Goal: Task Accomplishment & Management: Complete application form

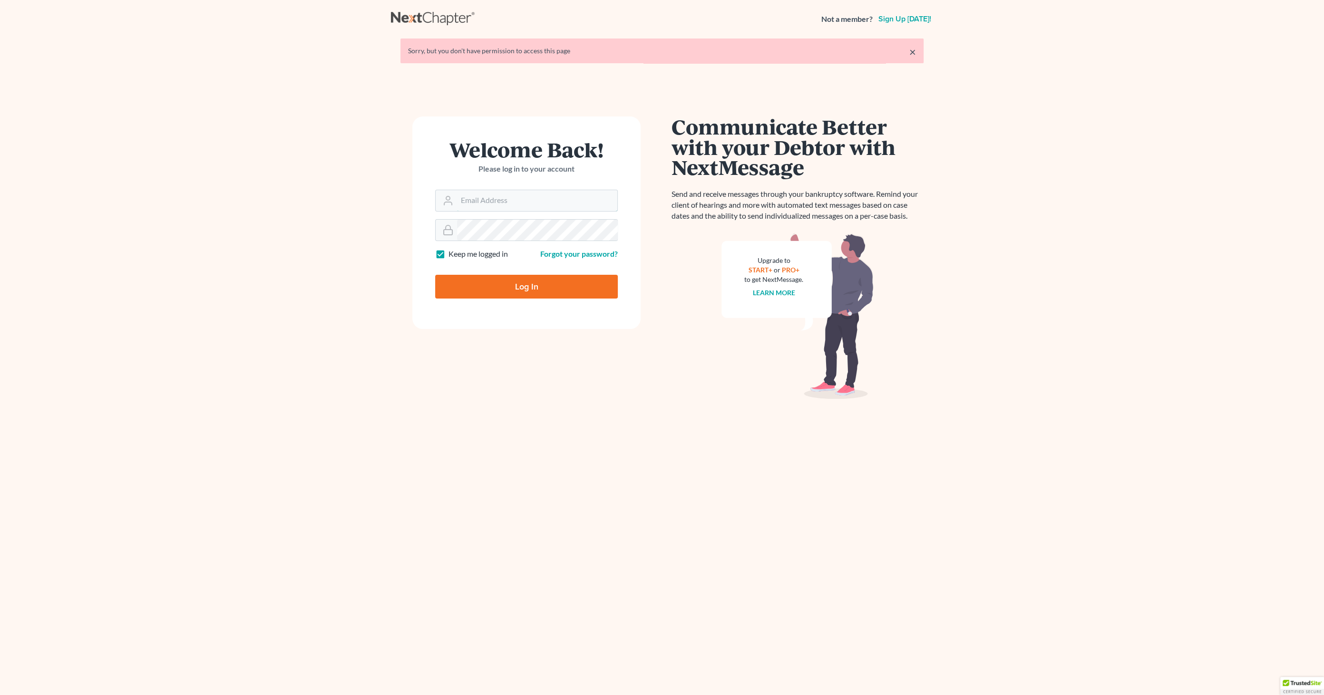
type input "[EMAIL_ADDRESS][DOMAIN_NAME]"
click at [570, 280] on input "Log In" at bounding box center [526, 287] width 183 height 24
type input "Thinking..."
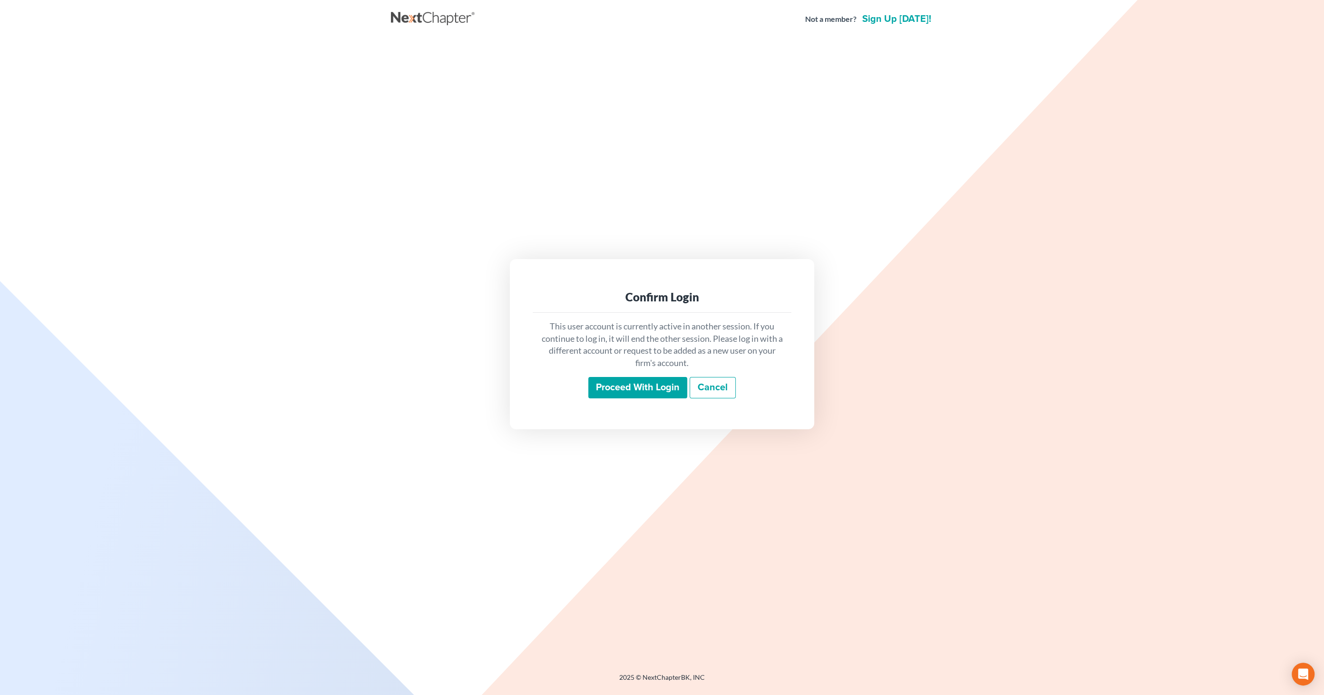
click at [641, 401] on div "This user account is currently active in another session. If you continue to lo…" at bounding box center [662, 360] width 259 height 94
click at [645, 396] on input "Proceed with login" at bounding box center [637, 388] width 99 height 22
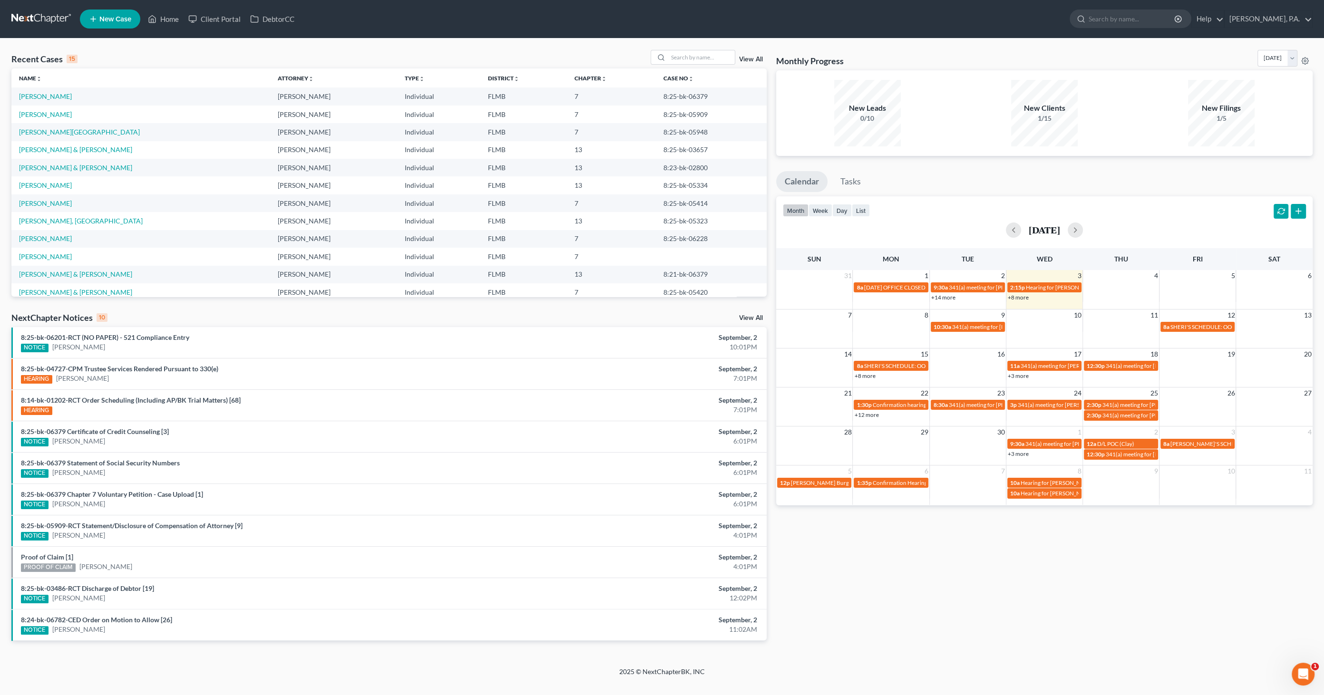
click at [1015, 295] on link "+8 more" at bounding box center [1018, 297] width 21 height 7
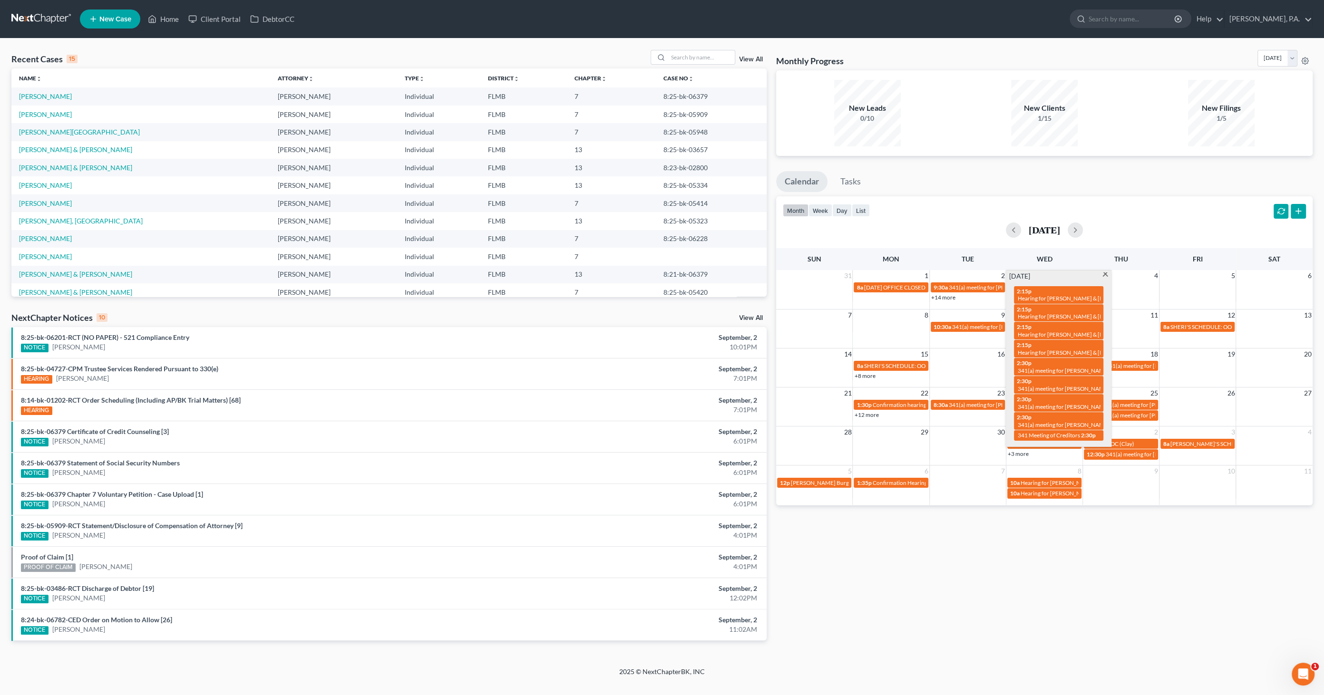
click at [1106, 275] on span at bounding box center [1105, 276] width 7 height 6
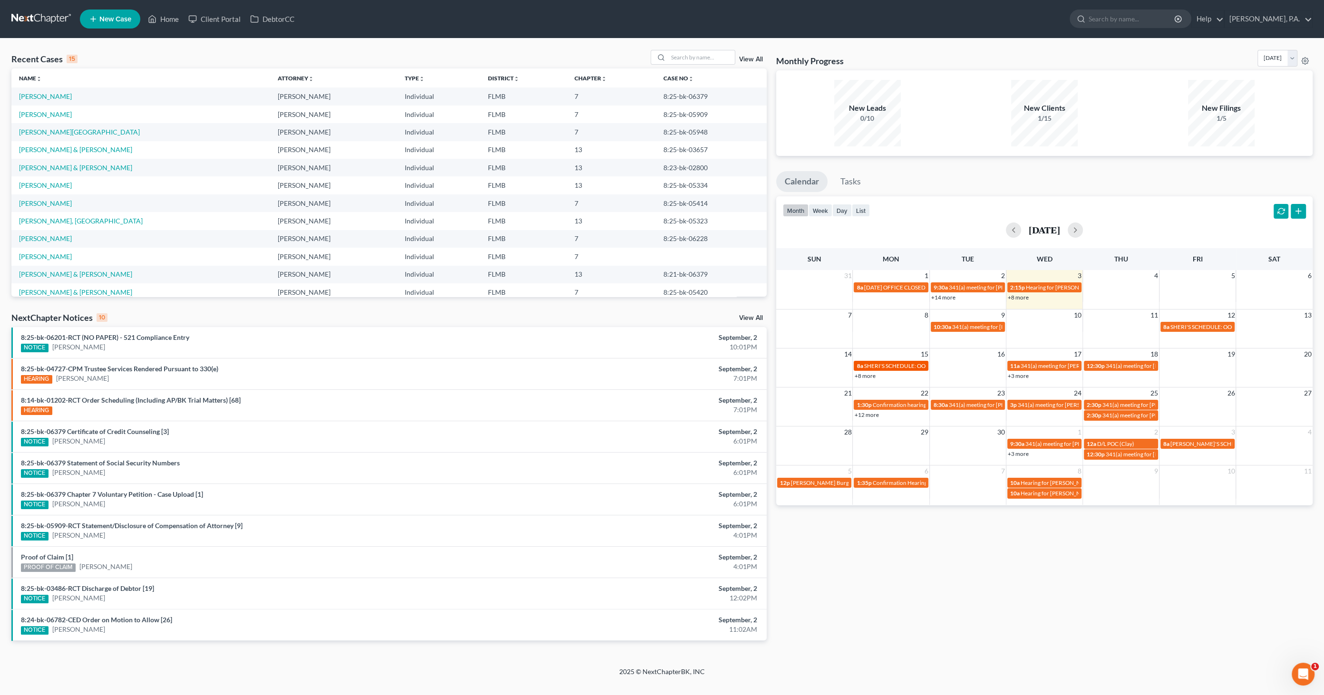
click at [909, 367] on span "SHERI'S SCHEDULE: OOO - ALL DAY" at bounding box center [909, 365] width 91 height 7
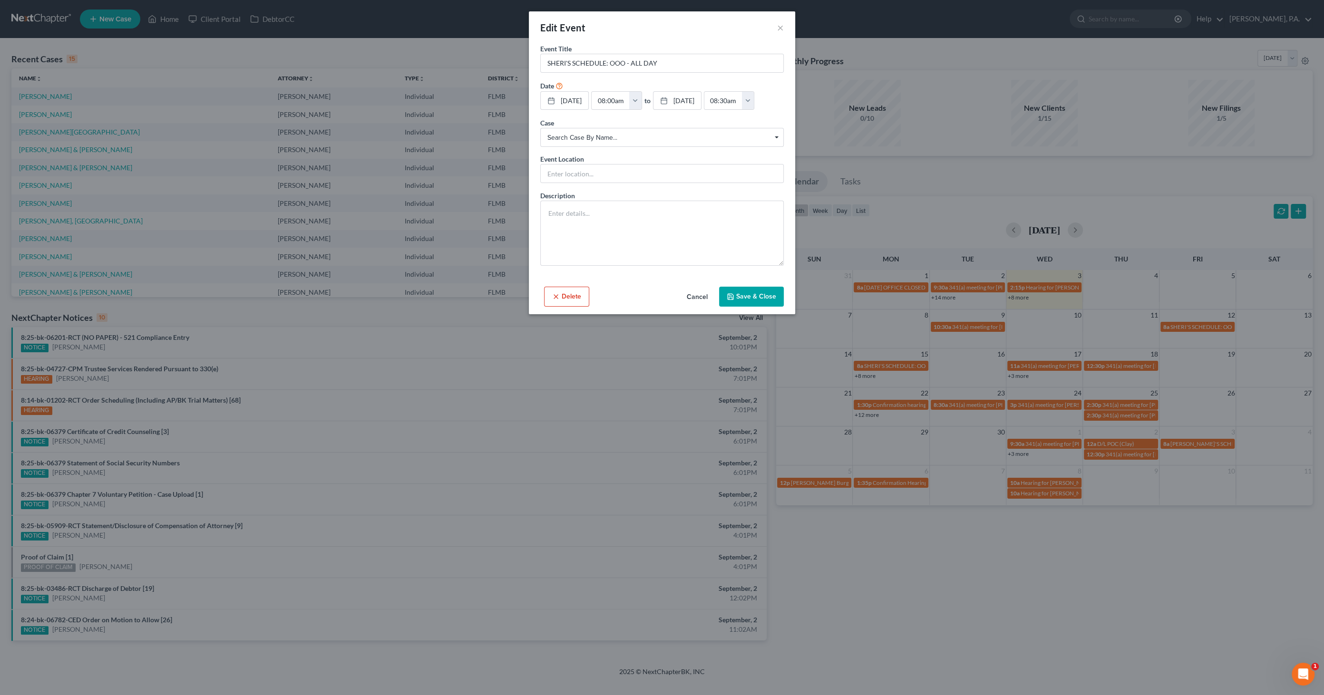
click at [579, 294] on button "Delete" at bounding box center [566, 297] width 45 height 20
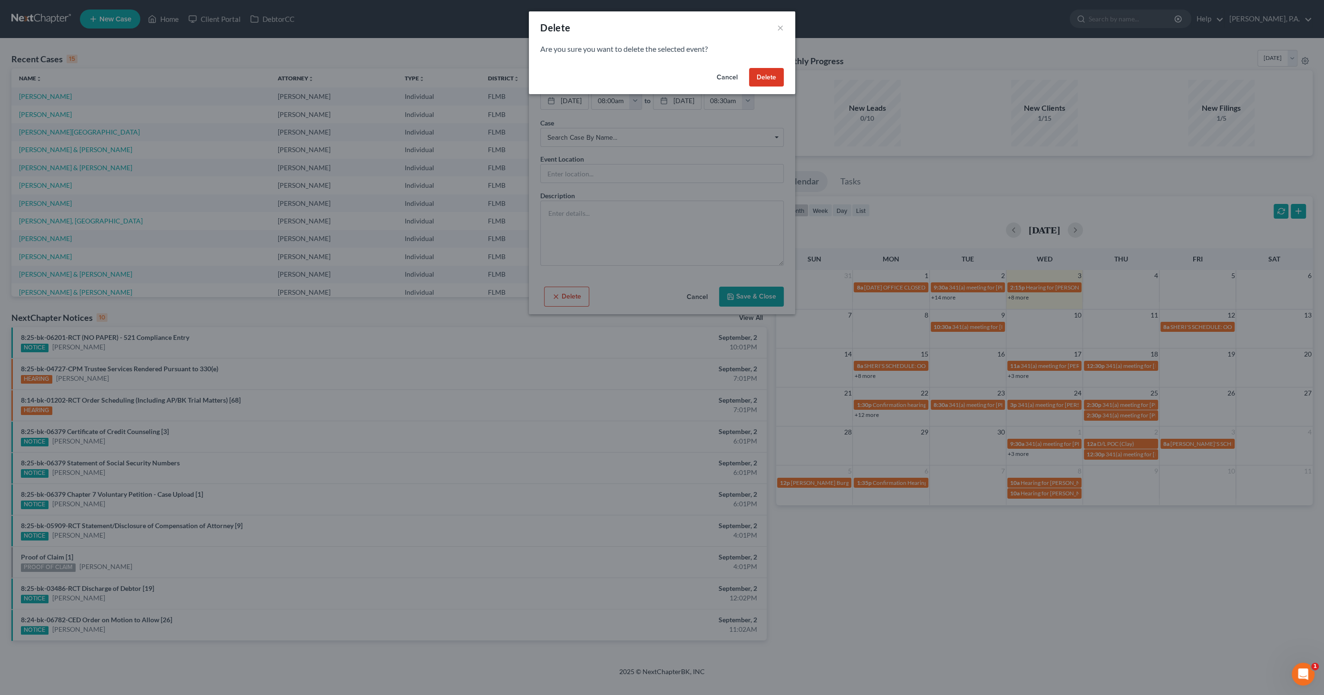
click at [768, 79] on button "Delete" at bounding box center [766, 77] width 35 height 19
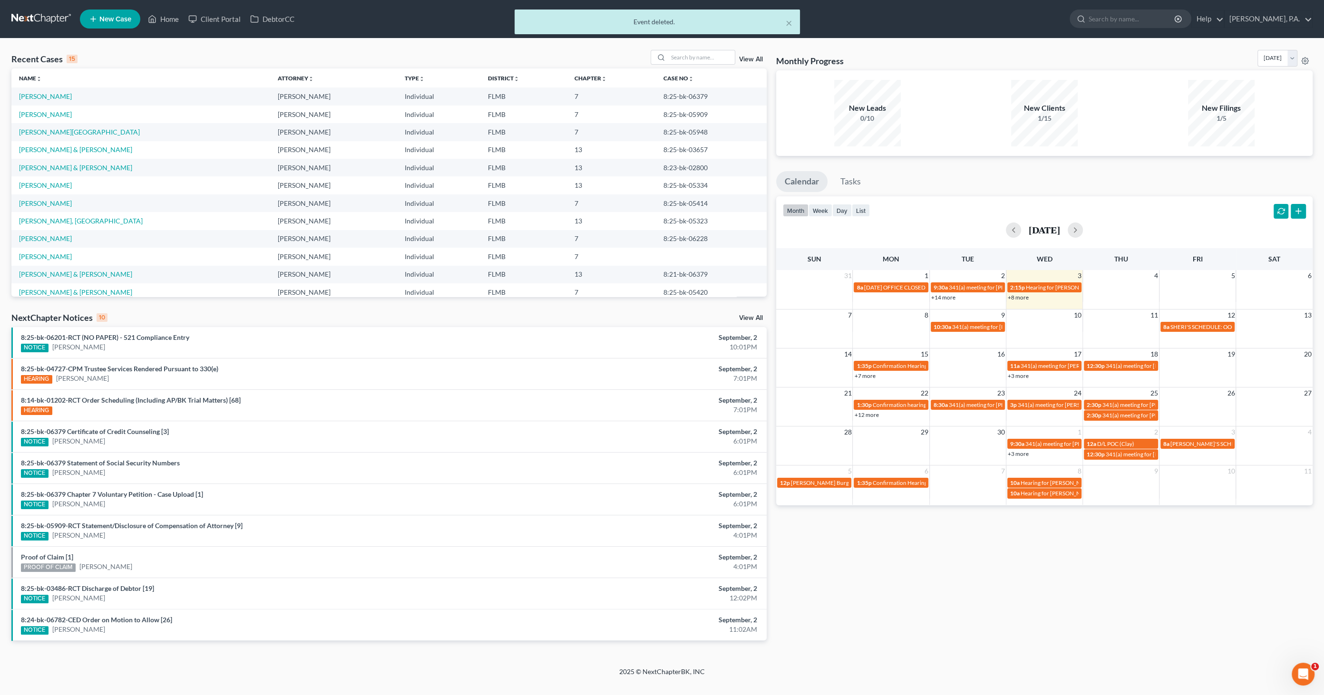
click at [793, 22] on div "× Event deleted." at bounding box center [657, 22] width 285 height 25
click at [787, 22] on button "×" at bounding box center [789, 22] width 7 height 11
click at [689, 54] on input "search" at bounding box center [701, 57] width 67 height 14
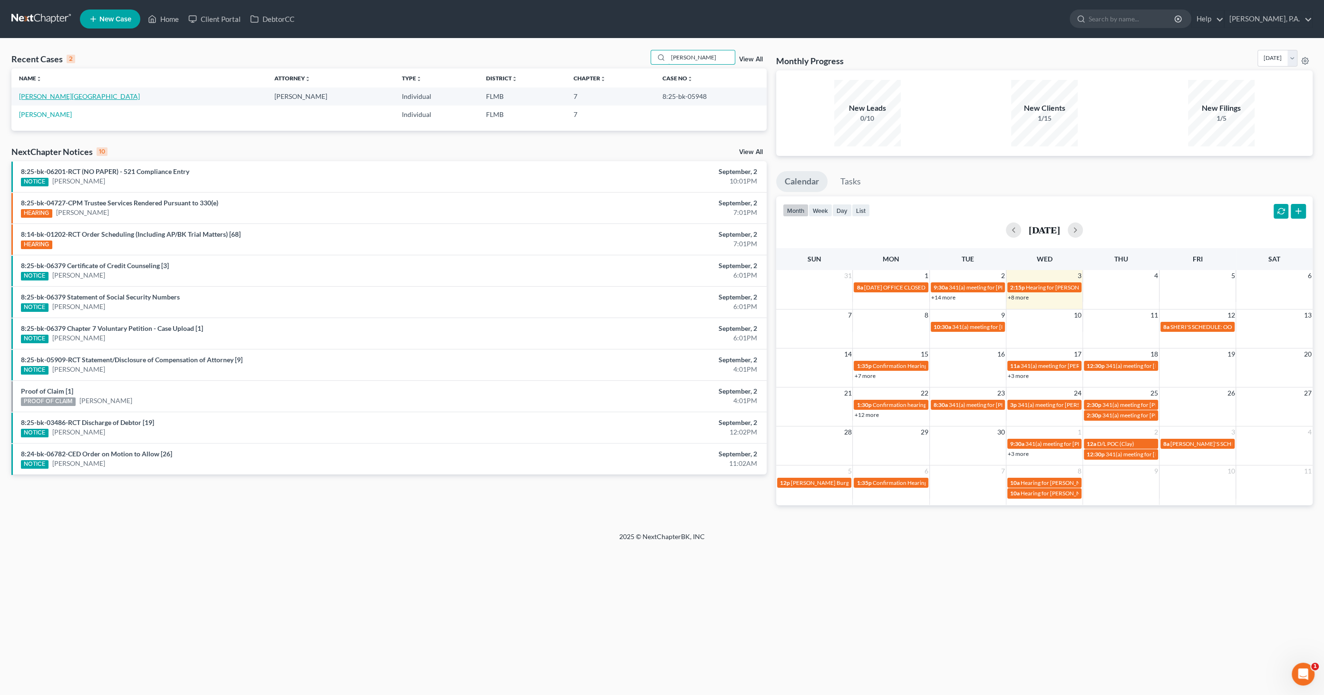
type input "[PERSON_NAME]"
click at [32, 96] on link "[PERSON_NAME][GEOGRAPHIC_DATA]" at bounding box center [79, 96] width 121 height 8
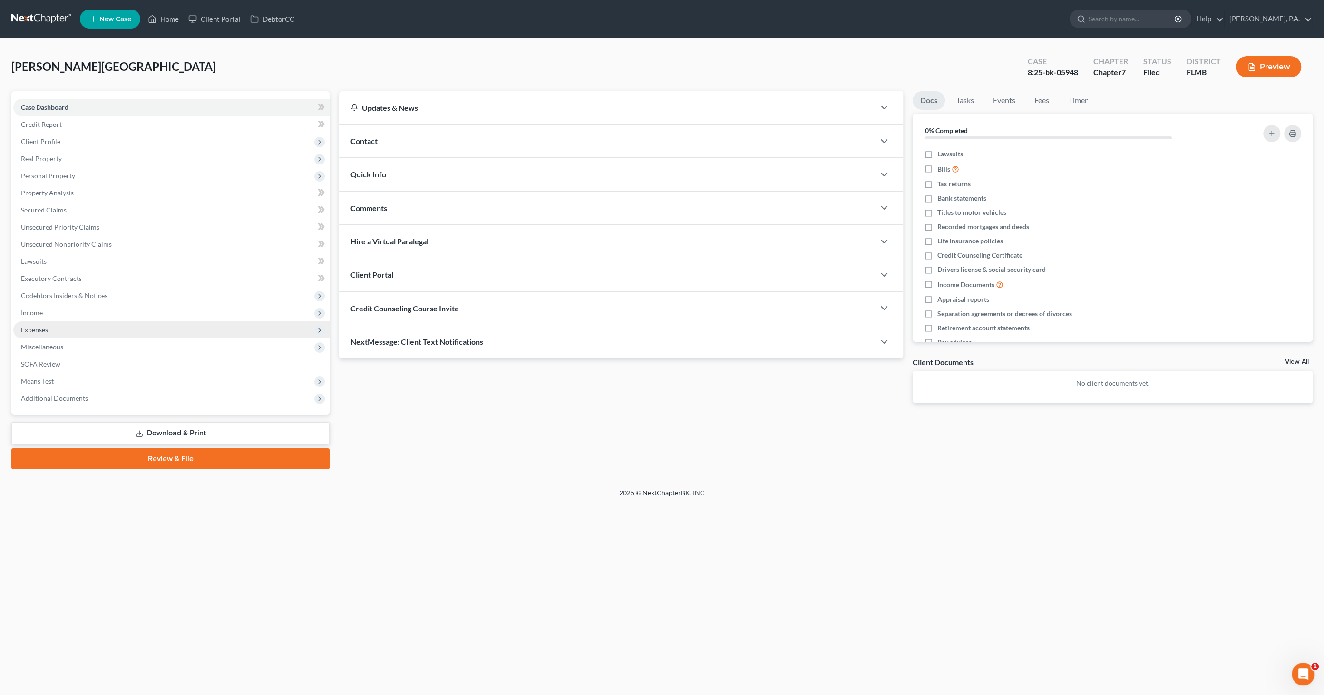
click at [39, 326] on span "Expenses" at bounding box center [34, 330] width 27 height 8
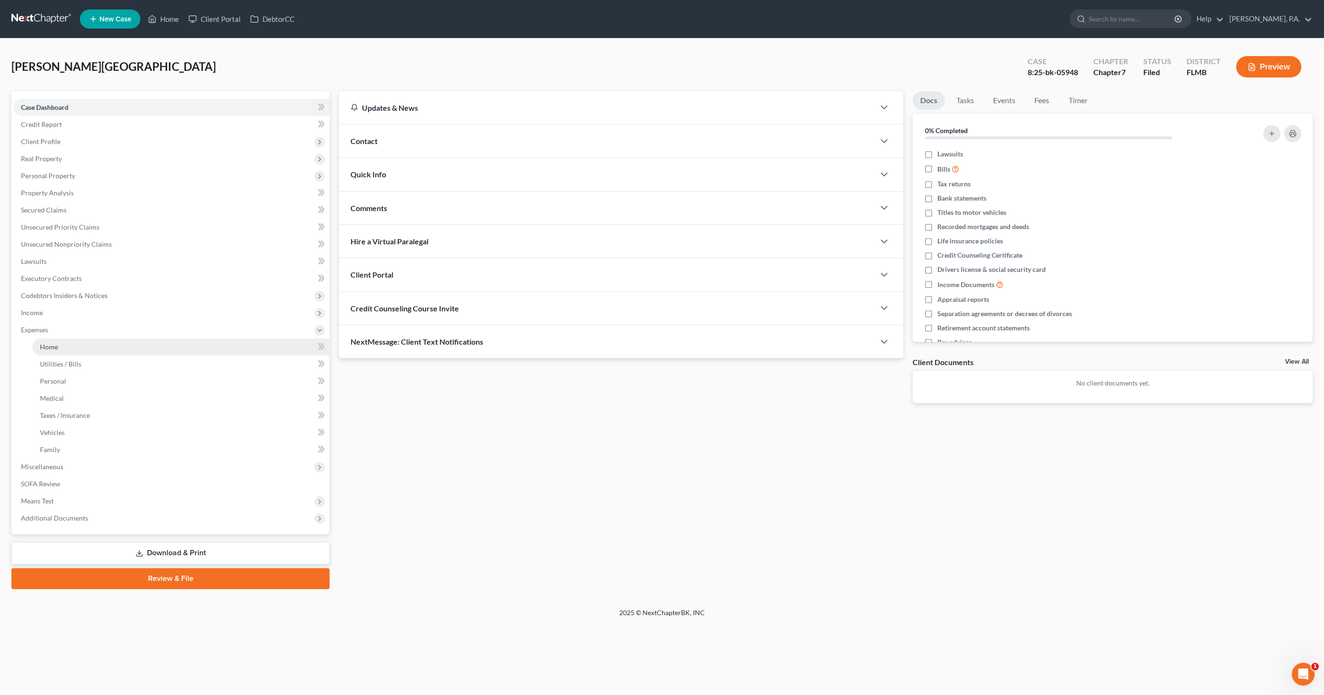
click at [56, 350] on span "Home" at bounding box center [49, 347] width 18 height 8
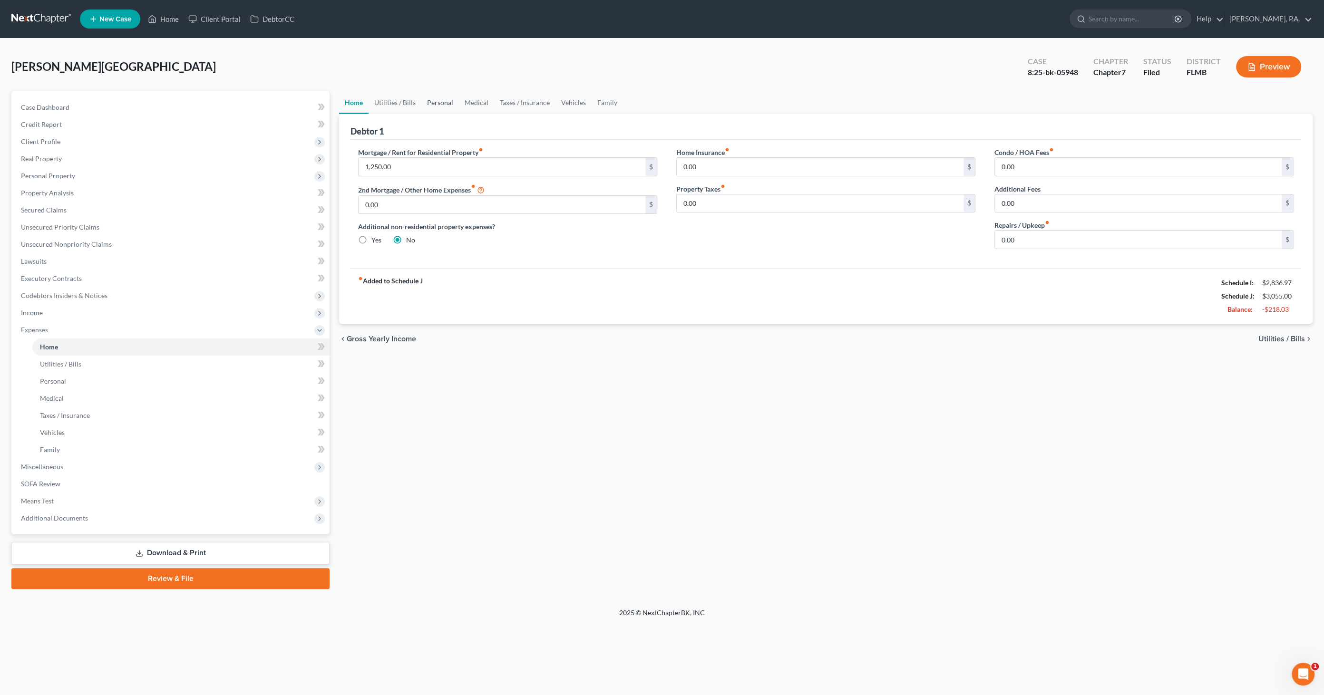
click at [441, 101] on link "Personal" at bounding box center [440, 102] width 38 height 23
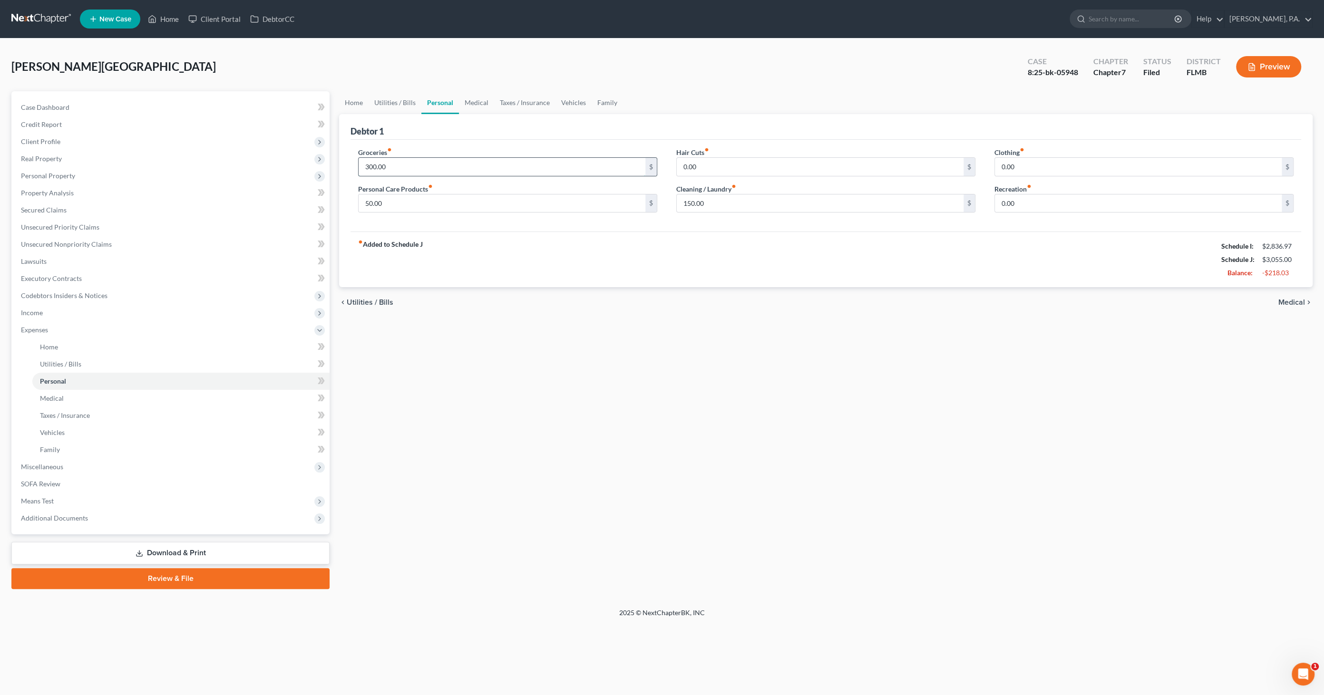
click at [412, 163] on input "300.00" at bounding box center [502, 167] width 287 height 18
type input "400.00"
click at [526, 100] on link "Taxes / Insurance" at bounding box center [524, 102] width 61 height 23
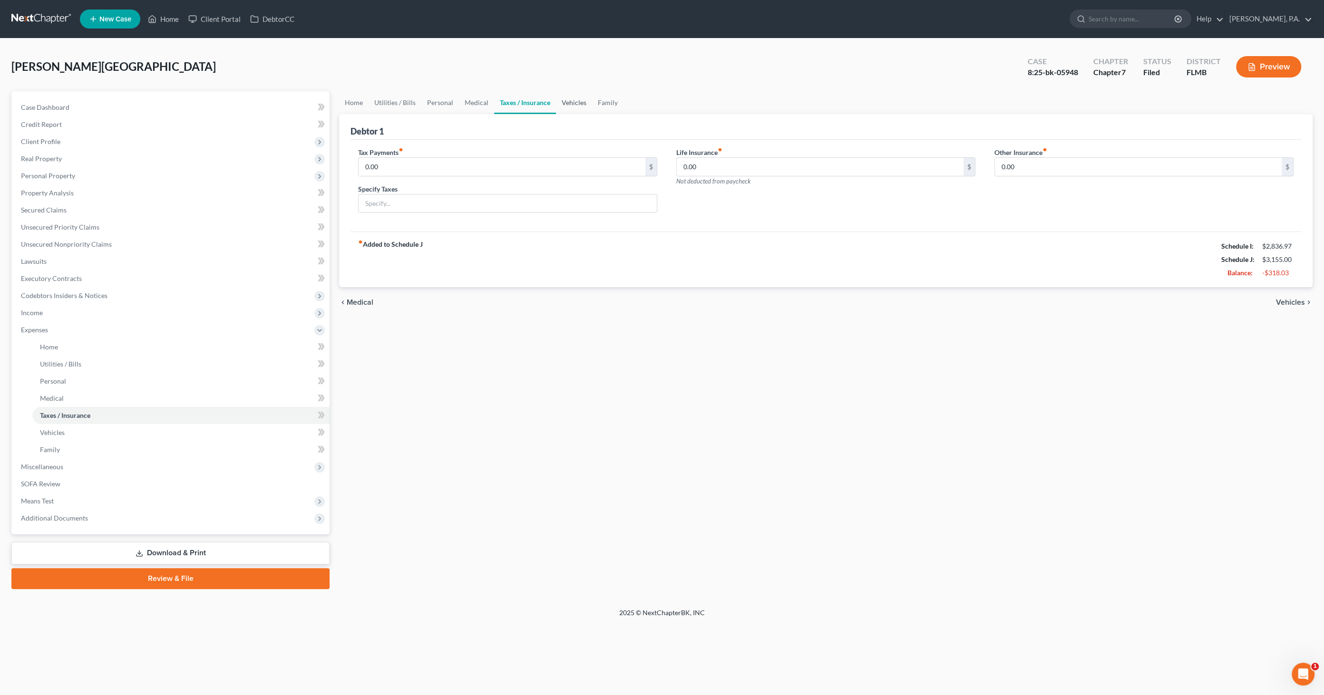
click at [568, 102] on link "Vehicles" at bounding box center [574, 102] width 36 height 23
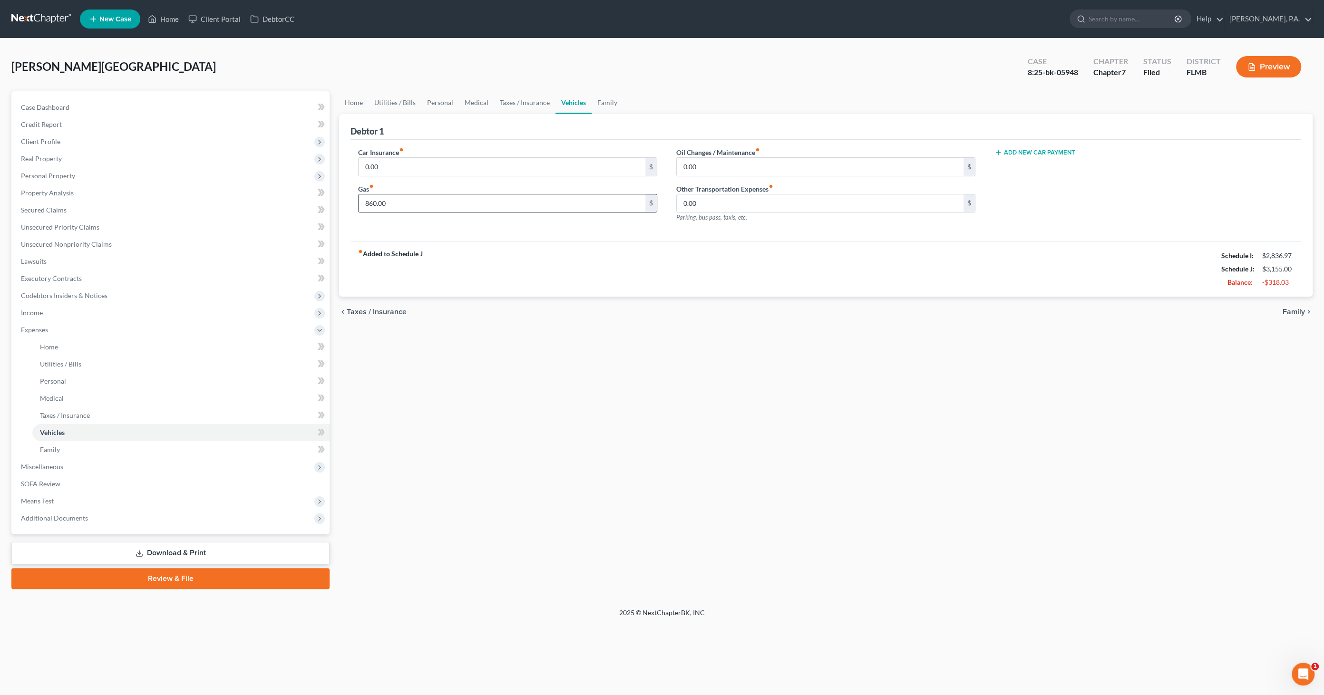
click at [456, 204] on input "860.00" at bounding box center [502, 204] width 287 height 18
type input "500.00"
click at [671, 261] on div "fiber_manual_record Added to Schedule J Schedule I: $2,836.97 Schedule J: $2,79…" at bounding box center [826, 269] width 951 height 56
click at [197, 550] on link "Download & Print" at bounding box center [170, 553] width 318 height 22
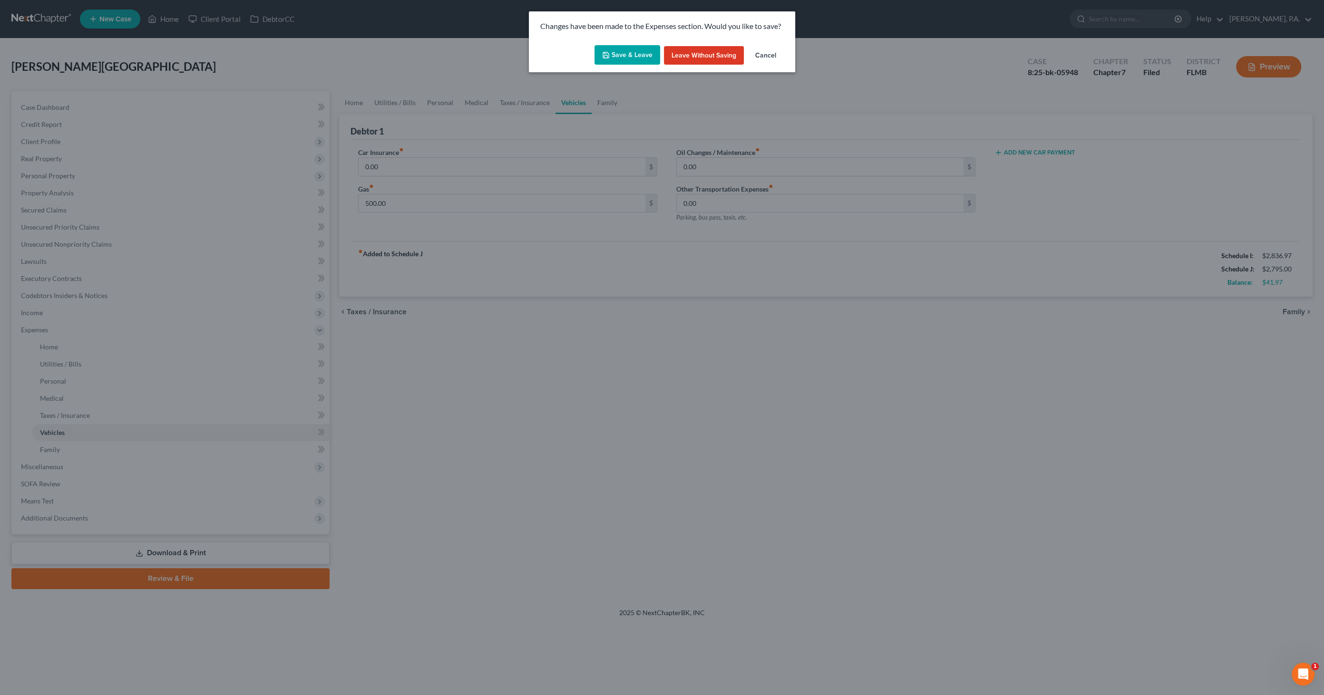
click at [635, 56] on button "Save & Leave" at bounding box center [628, 55] width 66 height 20
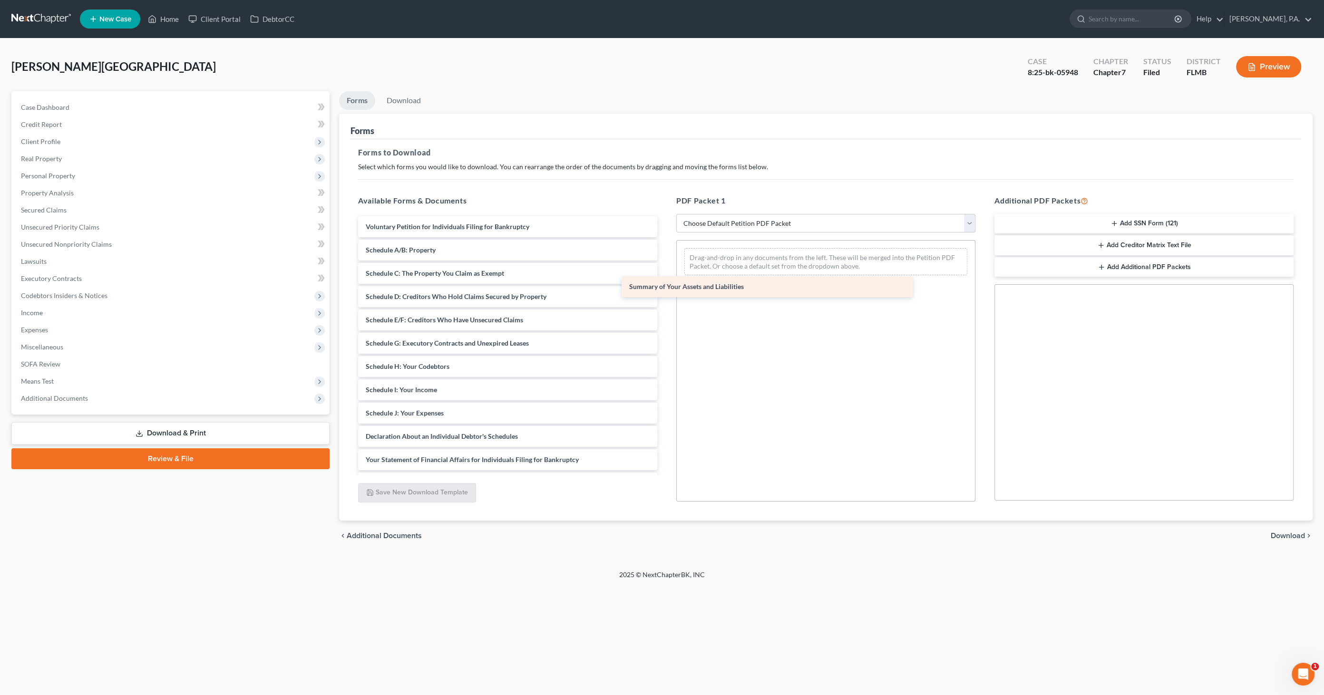
drag, startPoint x: 442, startPoint y: 251, endPoint x: 706, endPoint y: 289, distance: 266.7
click at [665, 289] on div "Summary of Your Assets and Liabilities Voluntary Petition for Individuals Filin…" at bounding box center [508, 413] width 314 height 394
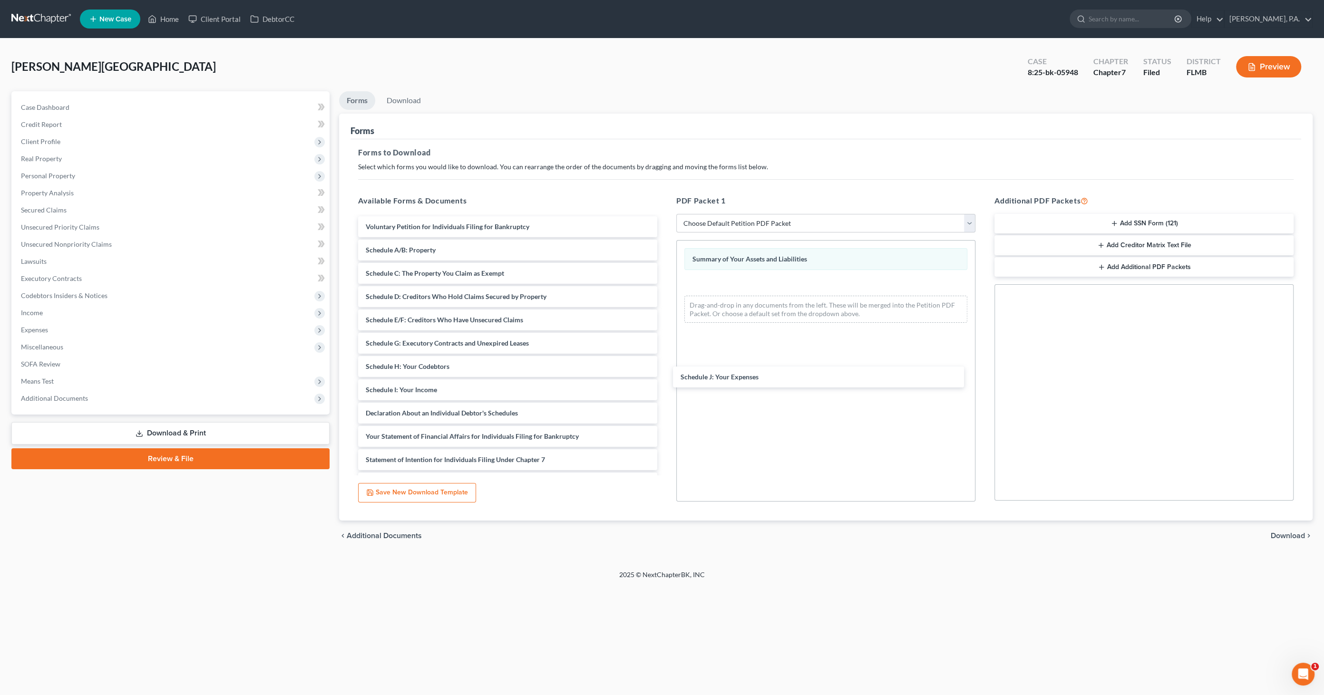
drag, startPoint x: 476, startPoint y: 411, endPoint x: 843, endPoint y: 380, distance: 368.1
click at [665, 364] on div "Schedule J: Your Expenses Voluntary Petition for Individuals Filing for Bankrup…" at bounding box center [508, 401] width 314 height 371
click at [1302, 537] on span "Download" at bounding box center [1288, 536] width 34 height 8
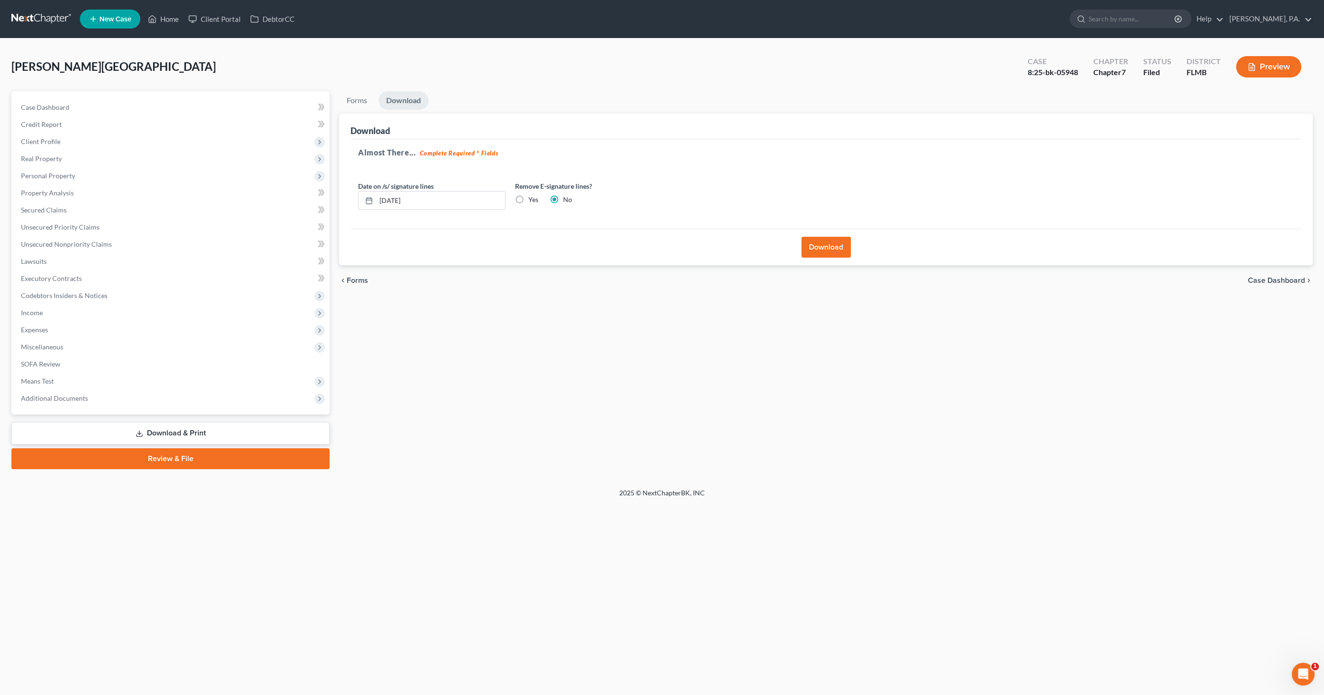
click at [837, 245] on button "Download" at bounding box center [826, 247] width 49 height 21
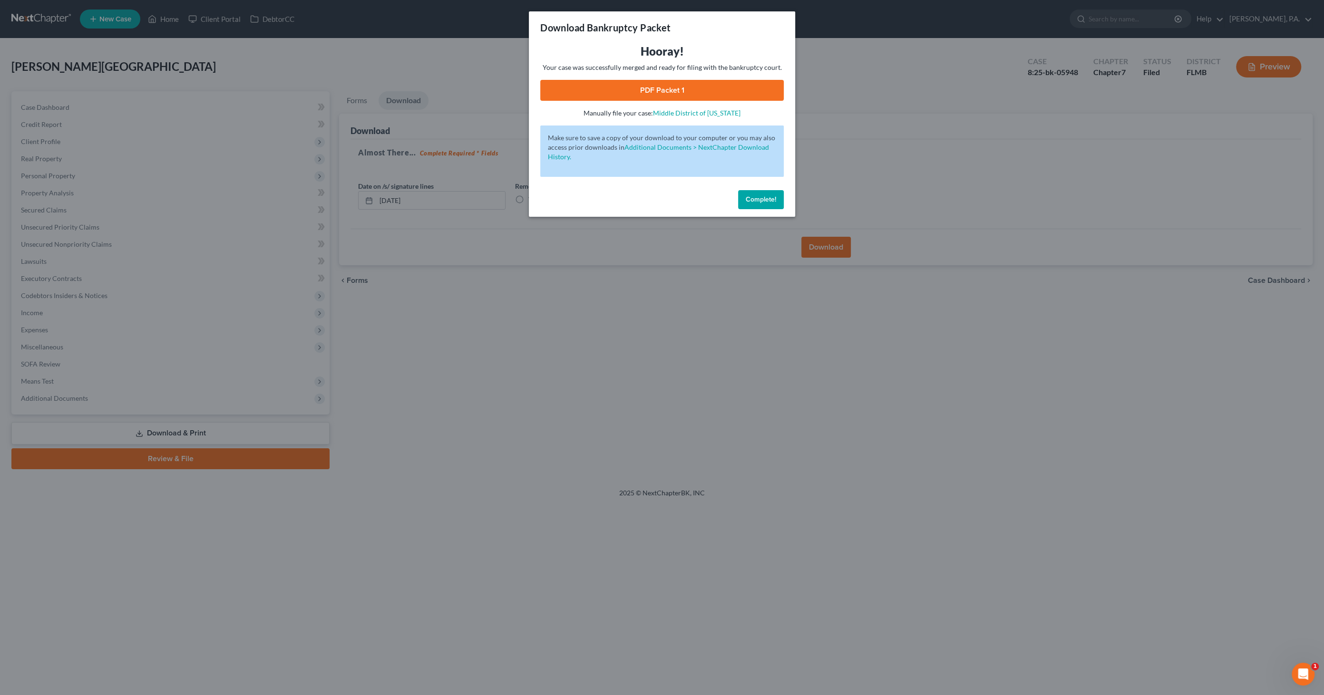
click at [678, 87] on link "PDF Packet 1" at bounding box center [662, 90] width 244 height 21
click at [766, 199] on span "Complete!" at bounding box center [761, 200] width 30 height 8
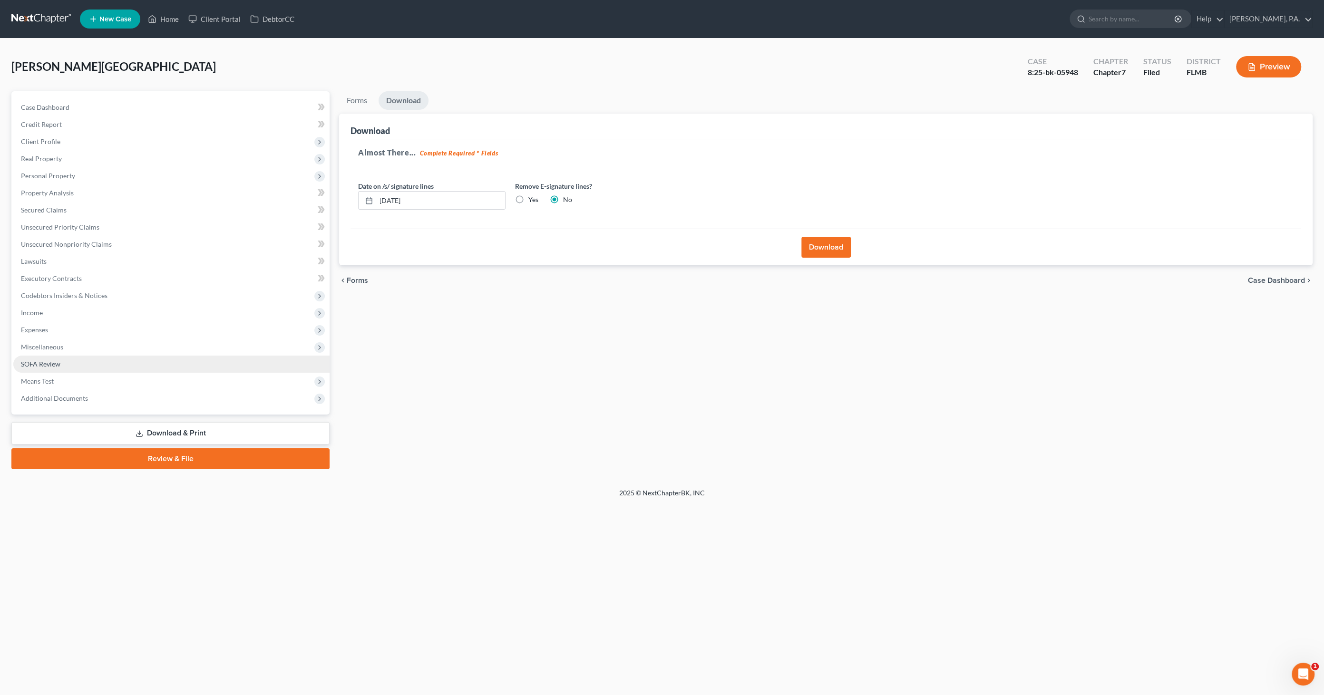
click at [42, 360] on span "SOFA Review" at bounding box center [40, 364] width 39 height 8
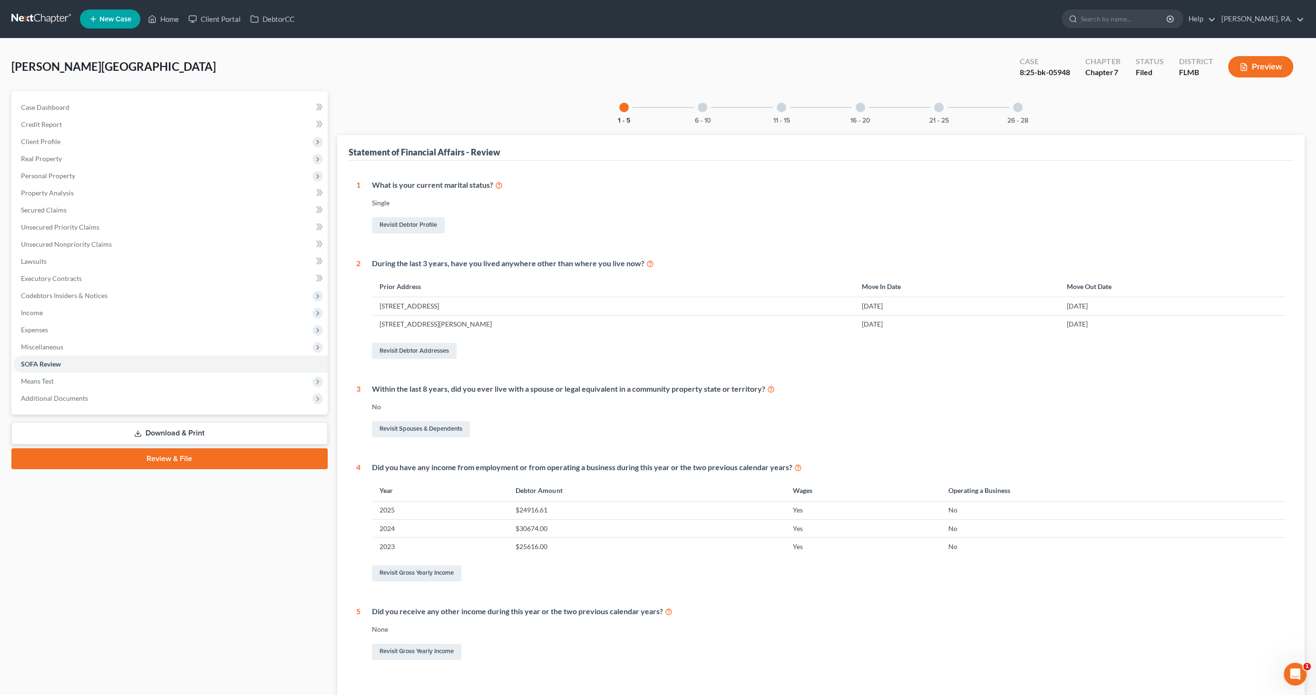
click at [1022, 107] on div at bounding box center [1018, 108] width 10 height 10
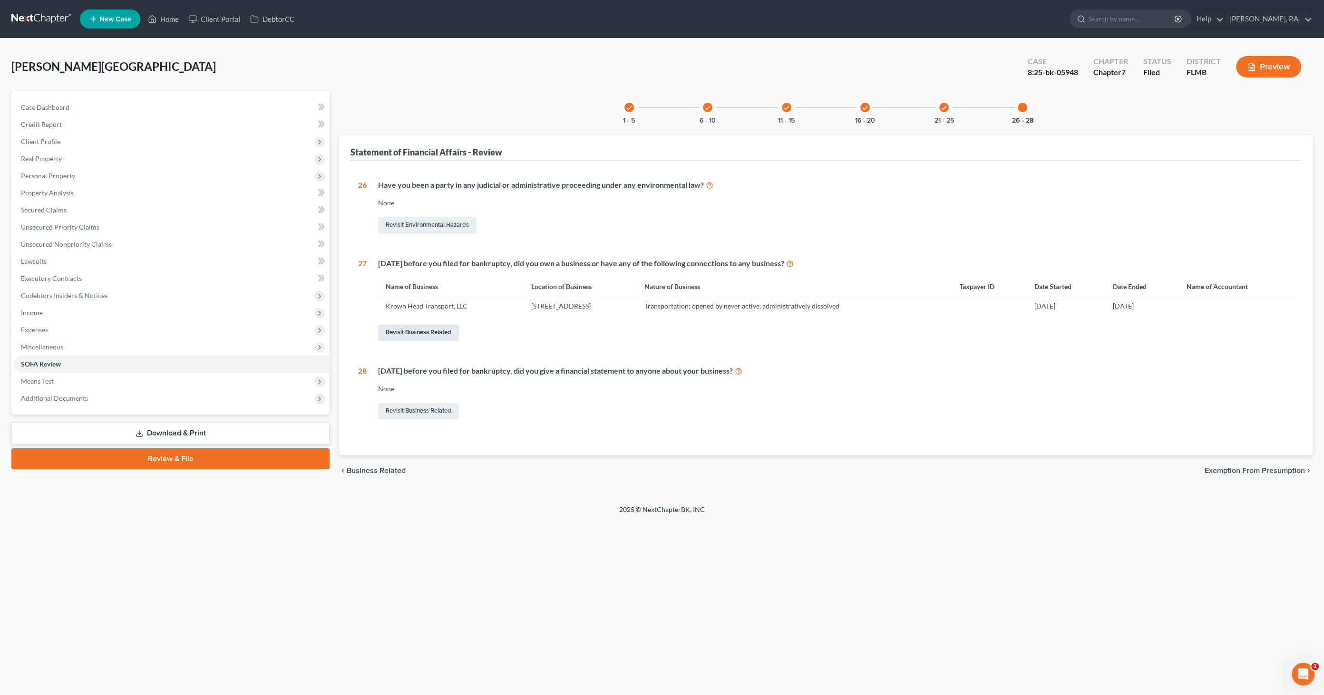
click at [438, 330] on link "Revisit Business Related" at bounding box center [418, 333] width 81 height 16
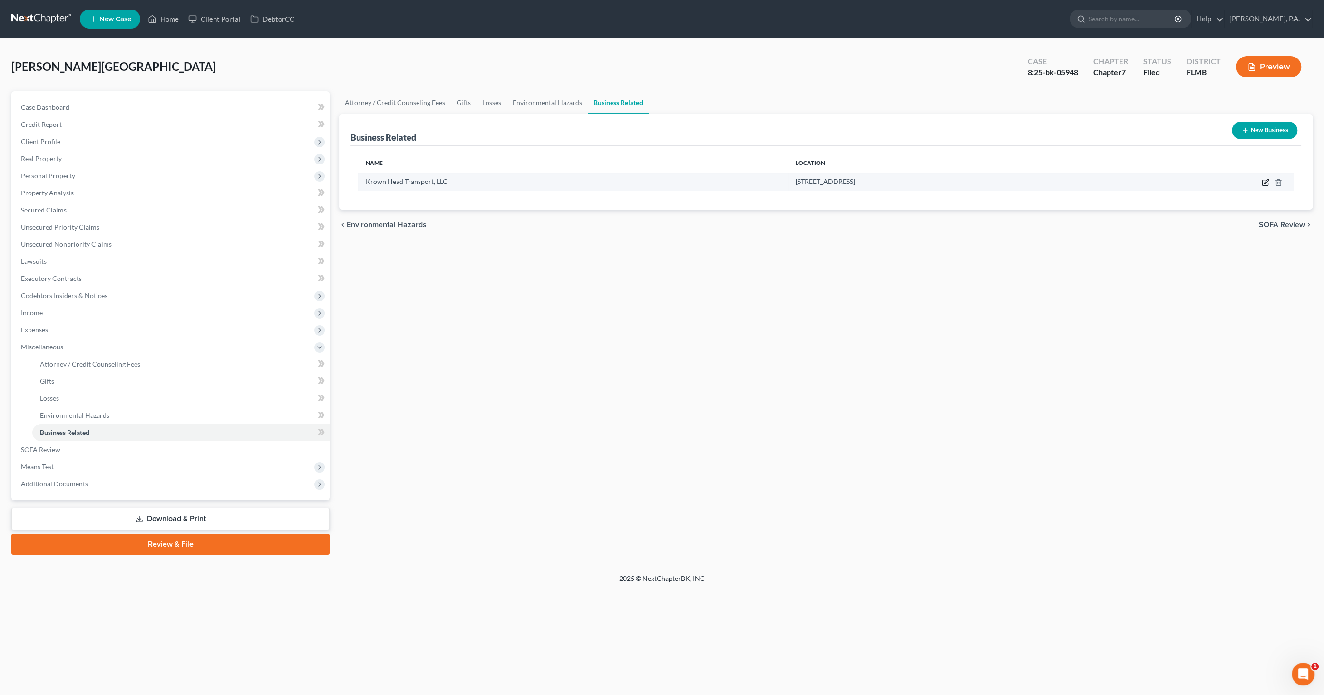
click at [1263, 180] on icon "button" at bounding box center [1266, 183] width 6 height 6
select select "member"
select select "9"
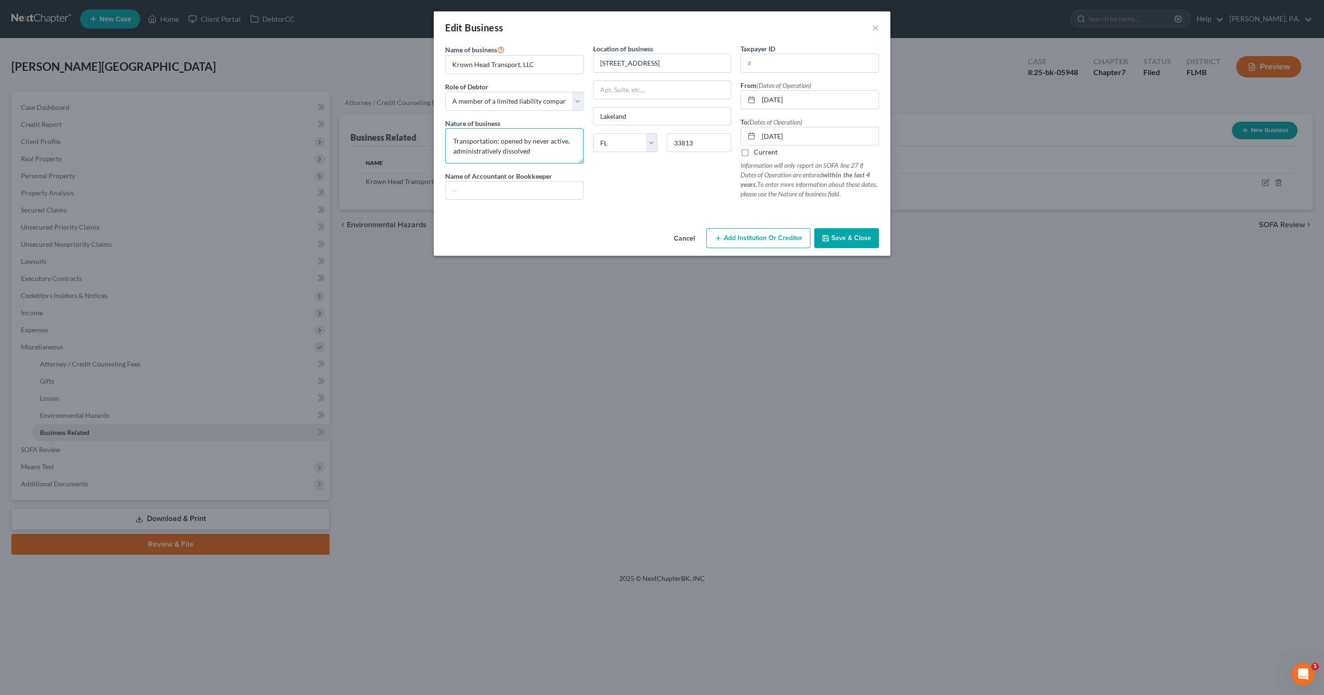
drag, startPoint x: 527, startPoint y: 141, endPoint x: 536, endPoint y: 139, distance: 9.6
click at [529, 140] on textarea "Transportation; opened by never active, administratively dissolved" at bounding box center [514, 145] width 138 height 35
type textarea "Transportation; opened but never active, administratively dissolved"
click at [850, 239] on span "Save & Close" at bounding box center [852, 238] width 40 height 8
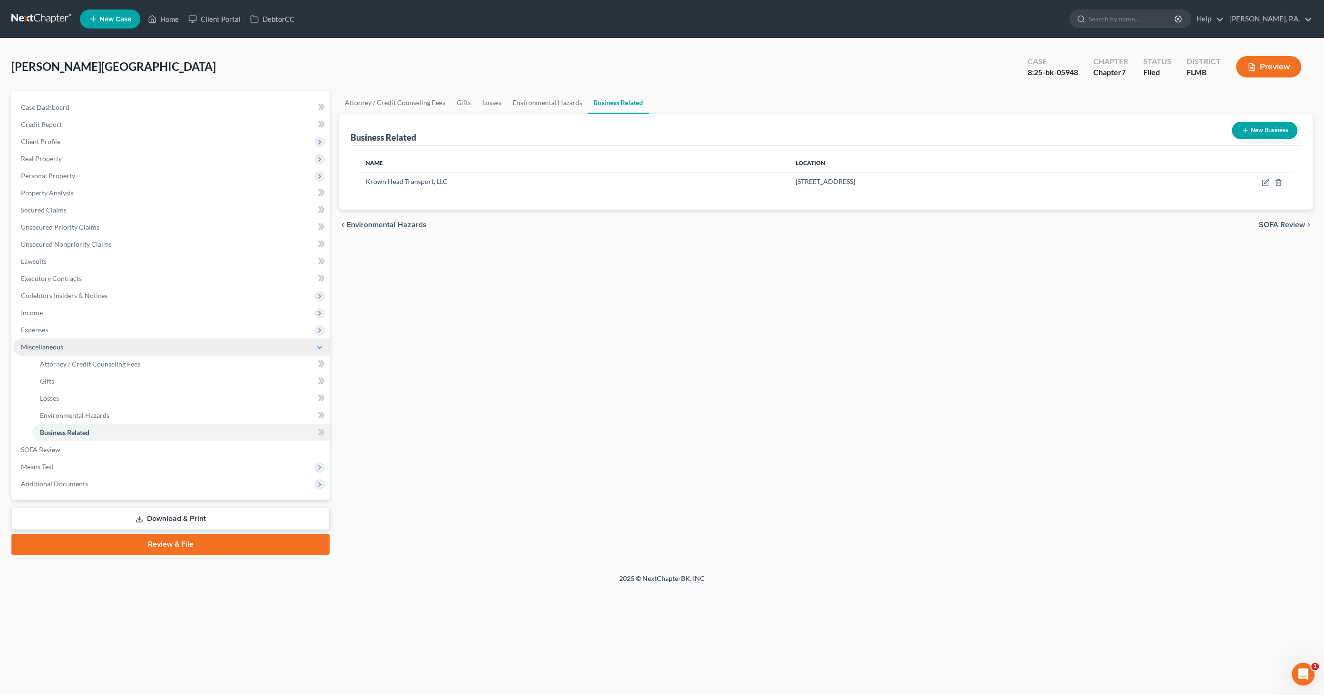
click at [69, 345] on span "Miscellaneous" at bounding box center [171, 347] width 316 height 17
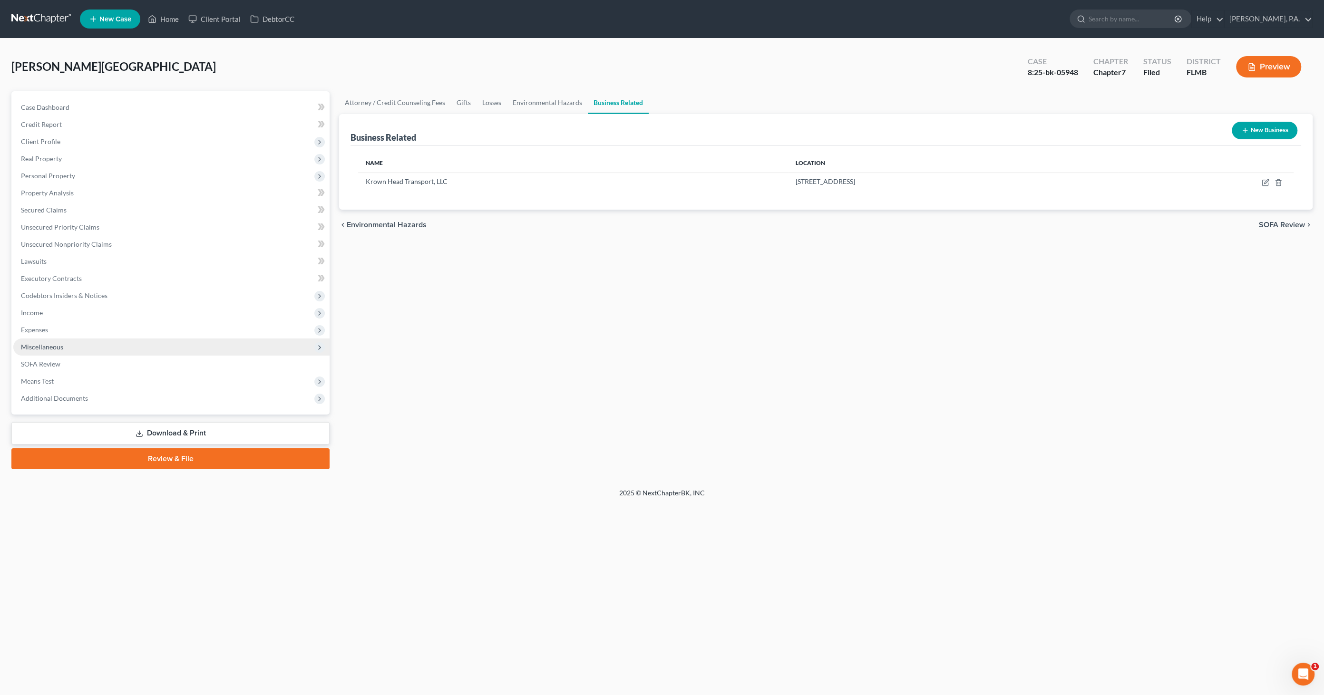
click at [53, 343] on span "Miscellaneous" at bounding box center [42, 347] width 42 height 8
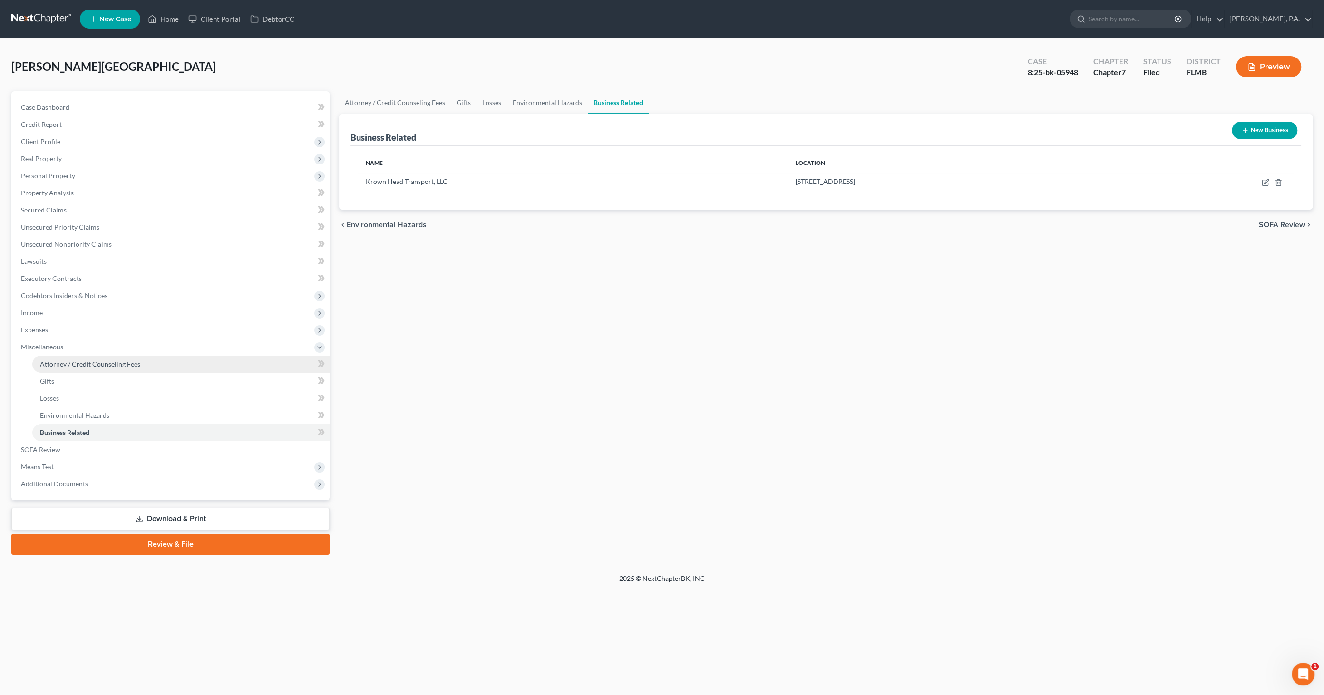
click at [63, 363] on span "Attorney / Credit Counseling Fees" at bounding box center [90, 364] width 100 height 8
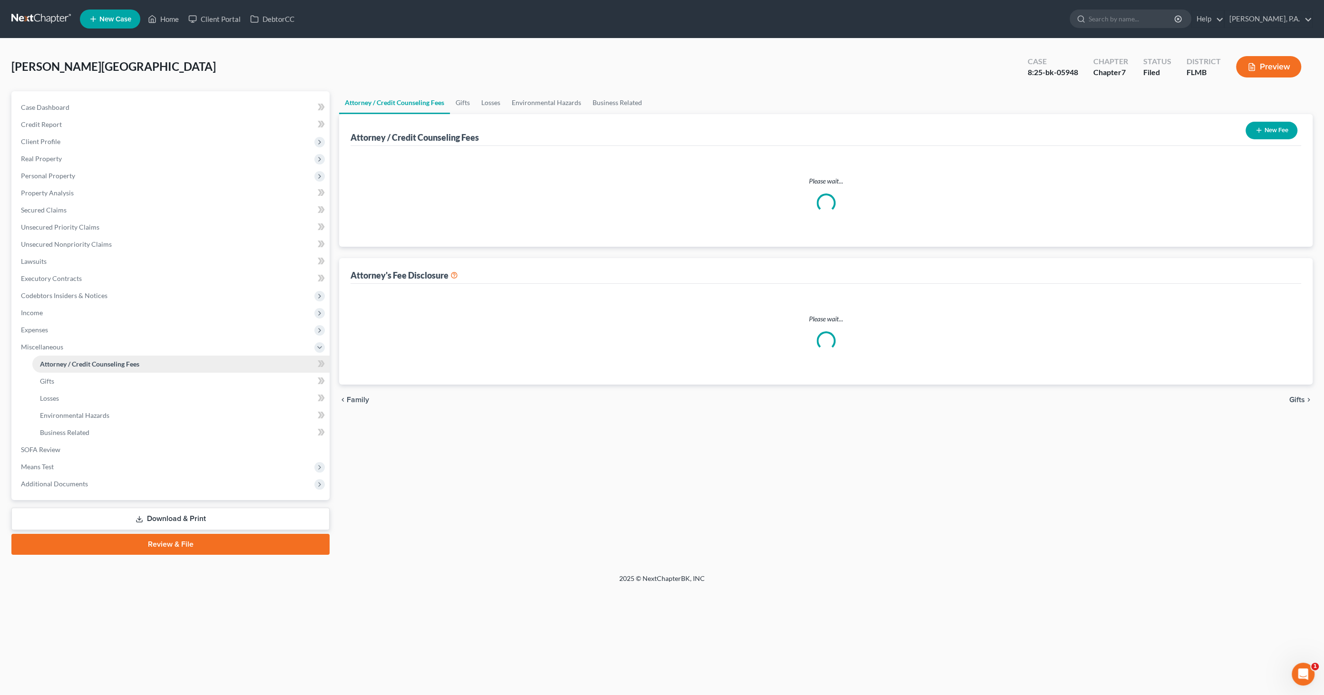
select select "1"
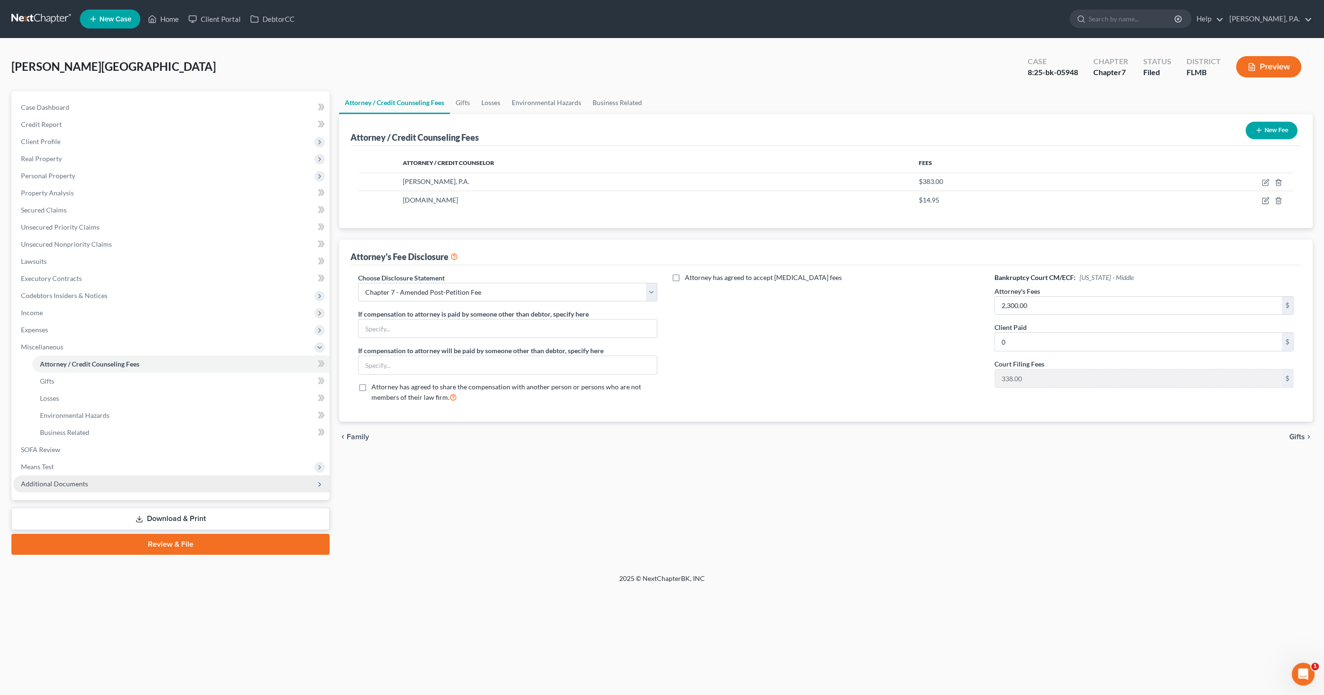
click at [111, 480] on span "Additional Documents" at bounding box center [171, 484] width 316 height 17
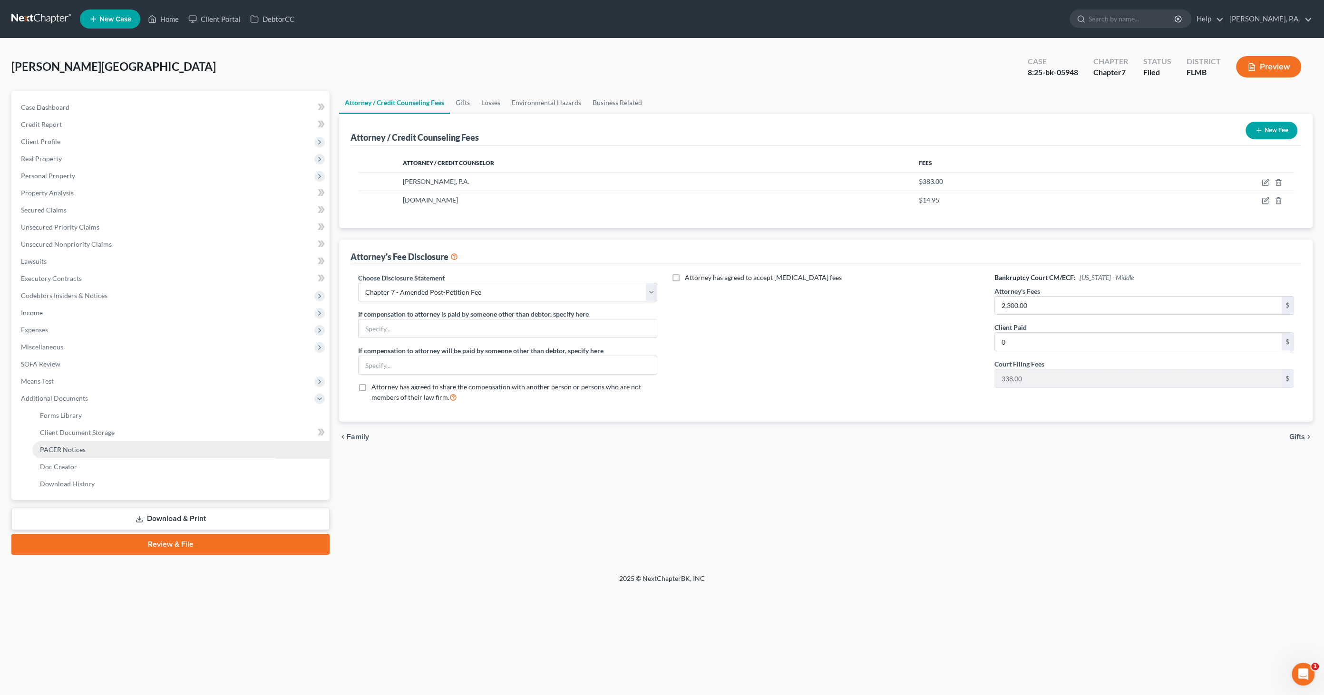
click at [94, 446] on link "PACER Notices" at bounding box center [180, 449] width 297 height 17
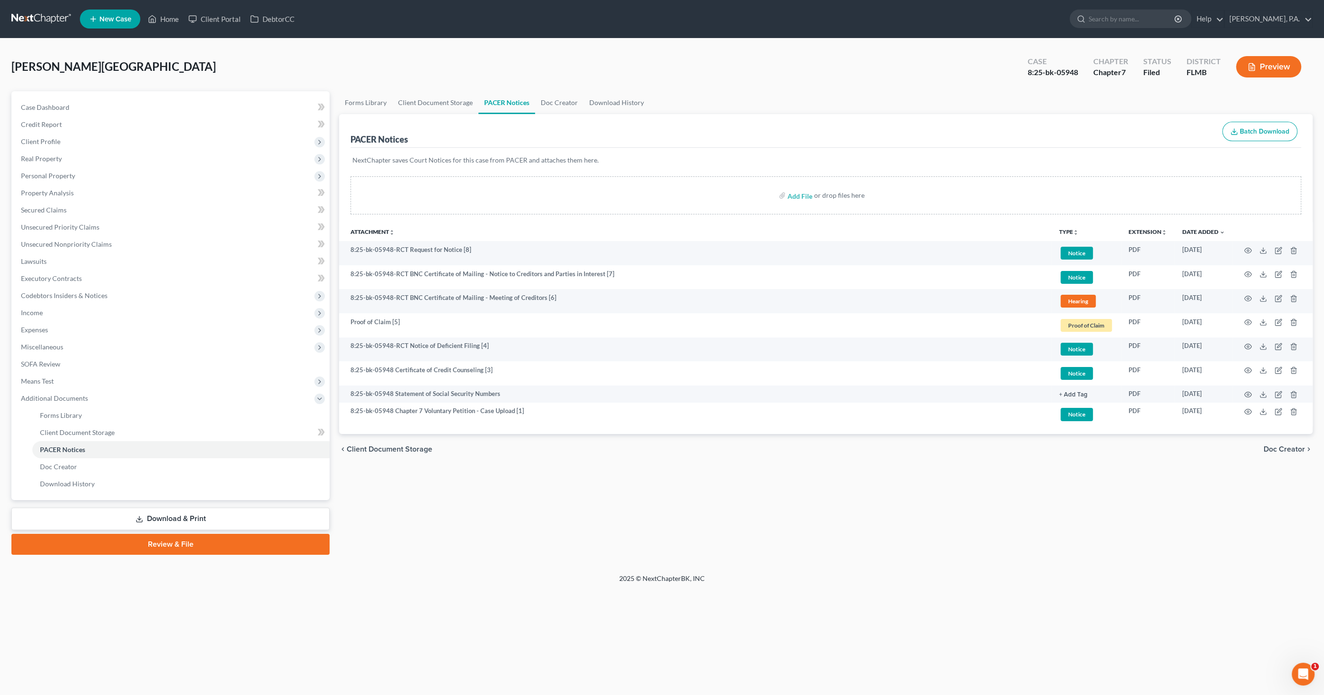
click at [188, 545] on link "Review & File" at bounding box center [170, 544] width 318 height 21
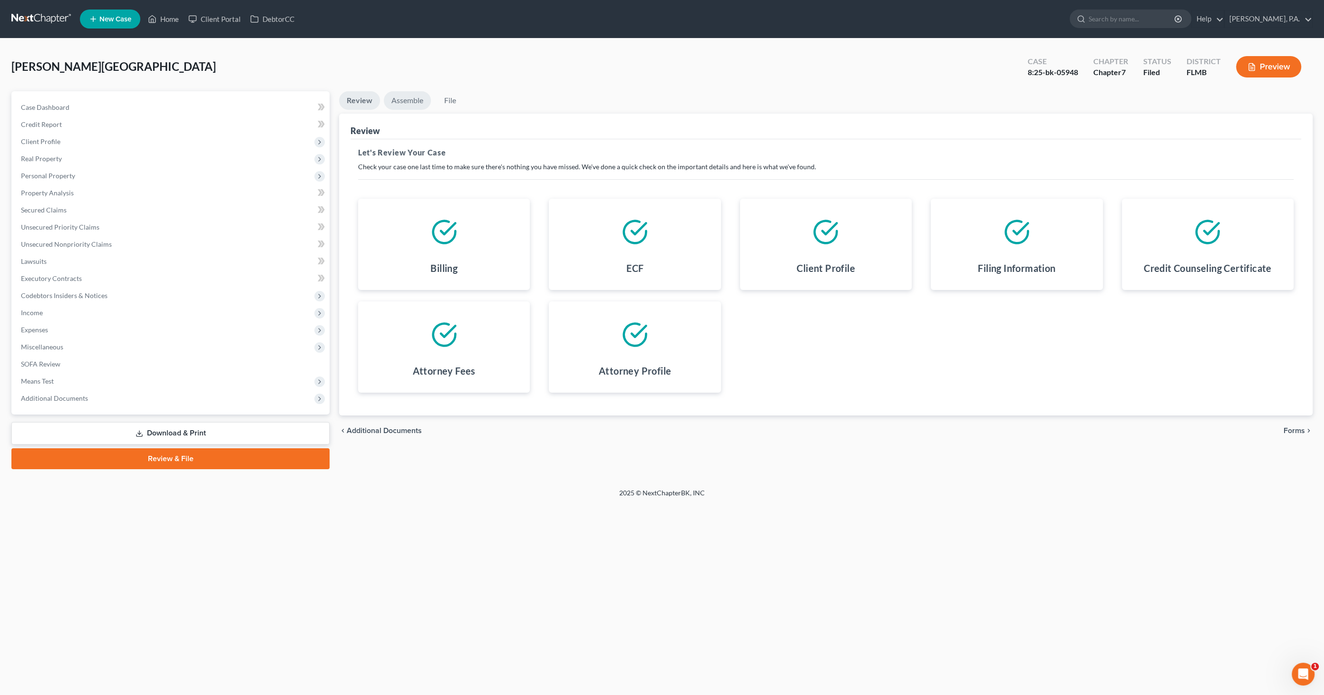
click at [404, 98] on link "Assemble" at bounding box center [407, 100] width 47 height 19
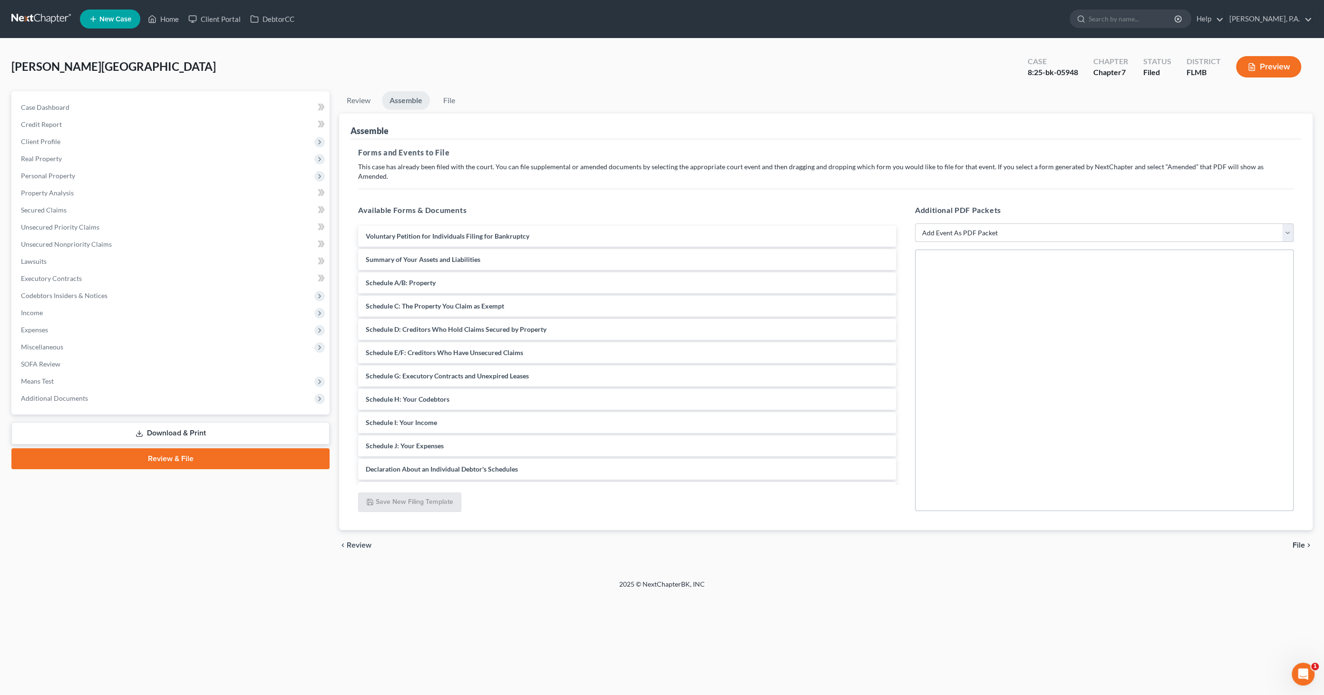
click at [986, 224] on select "Add Event As PDF Packet Amended Creditor Matrix (Fee)- Only use when no separat…" at bounding box center [1104, 233] width 379 height 19
click at [195, 456] on link "Review & File" at bounding box center [170, 459] width 318 height 21
click at [985, 224] on select "Add Event As PDF Packet Amended Creditor Matrix (Fee)- Only use when no separat…" at bounding box center [1104, 233] width 379 height 19
select select "13"
click at [915, 224] on select "Add Event As PDF Packet Amended Creditor Matrix (Fee)- Only use when no separat…" at bounding box center [1104, 233] width 379 height 19
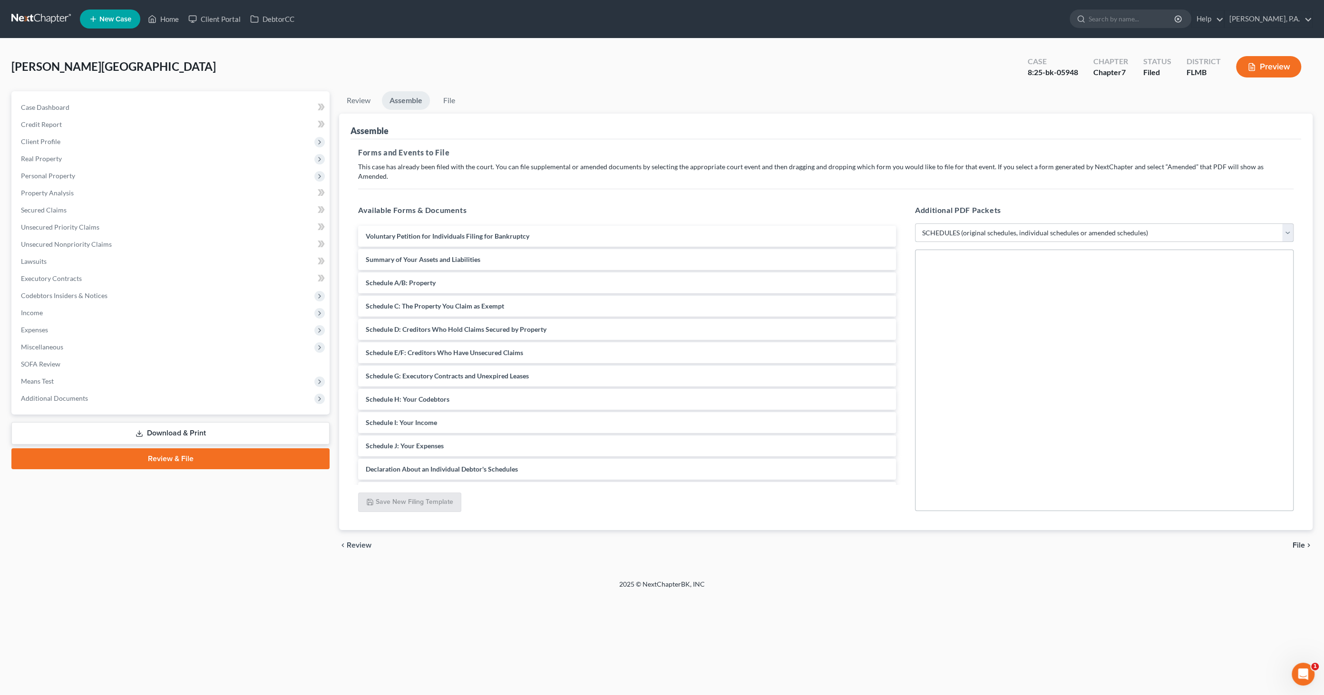
select select
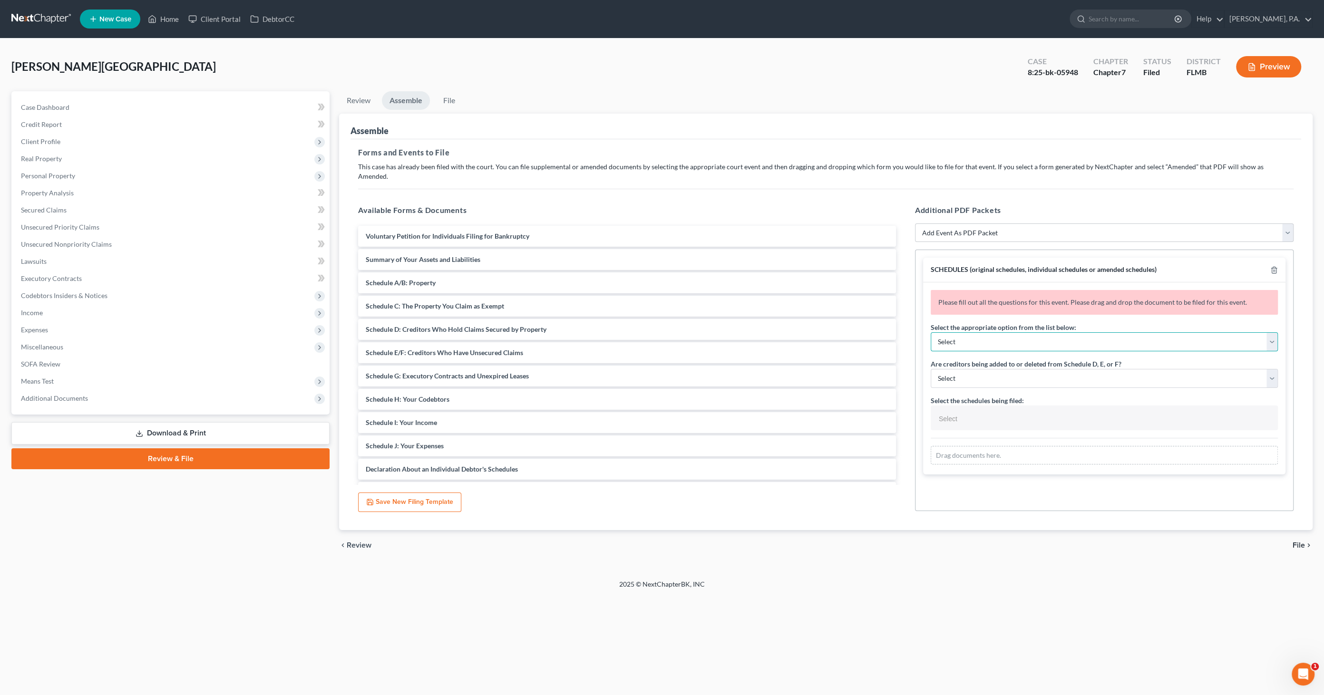
click at [953, 333] on select "Select Amending a previously filed schedule Original Schedules WITH additional …" at bounding box center [1104, 342] width 347 height 19
select select "2"
click at [931, 333] on select "Select Amending a previously filed schedule Original Schedules WITH additional …" at bounding box center [1104, 342] width 347 height 19
click at [969, 370] on select "Select Yes No" at bounding box center [1104, 378] width 347 height 19
select select "1"
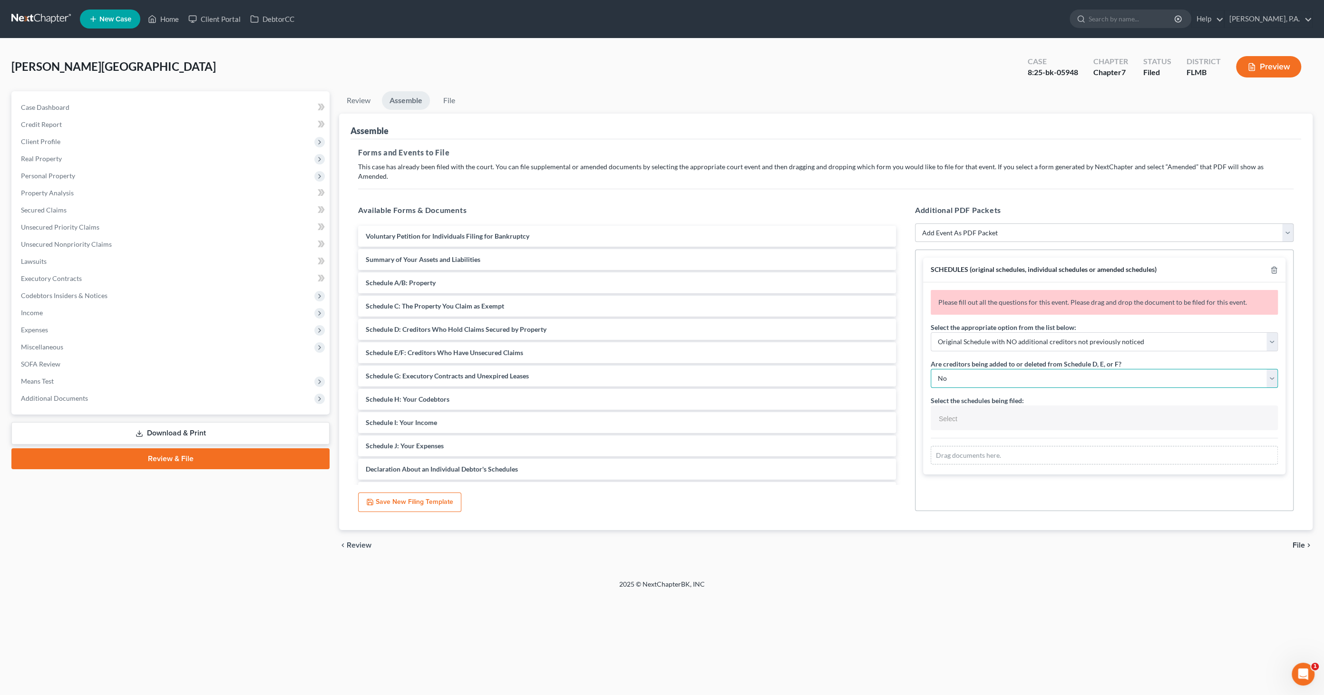
click at [931, 369] on select "Select Yes No" at bounding box center [1104, 378] width 347 height 19
click at [961, 412] on input "text" at bounding box center [1104, 419] width 334 height 14
select select "Schedules A - J and Summary of Assets,"
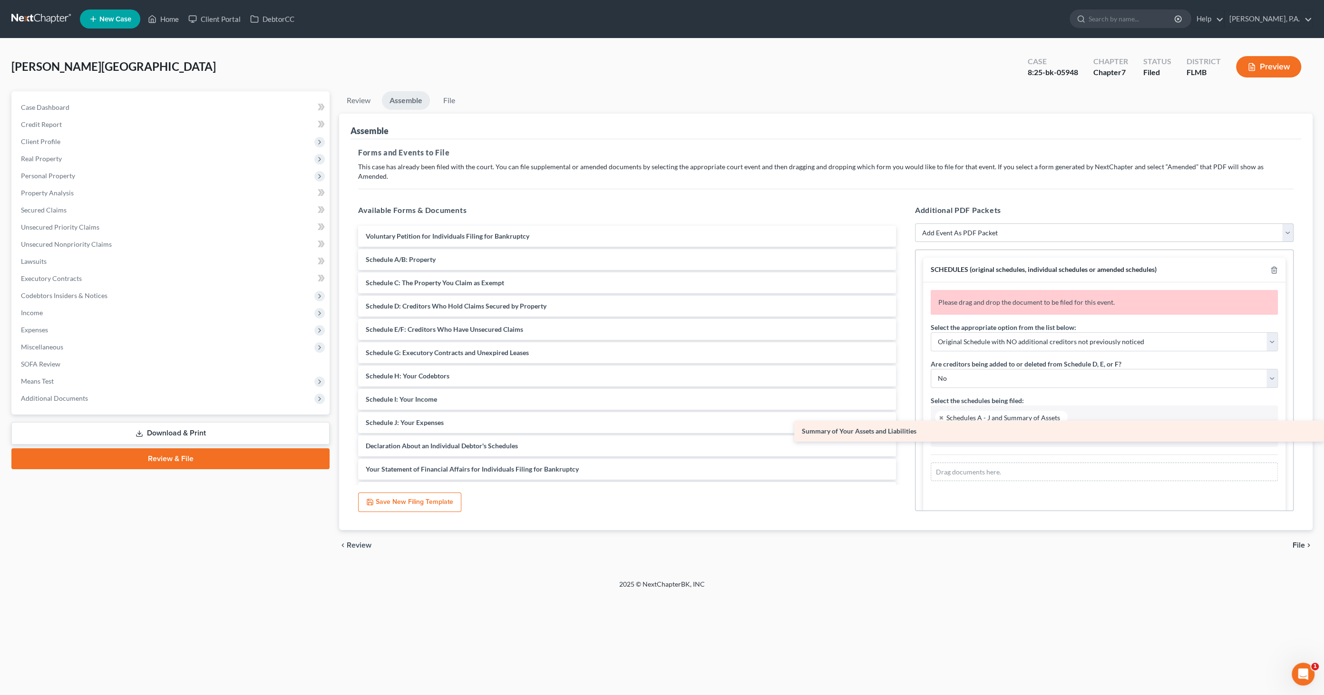
drag, startPoint x: 412, startPoint y: 248, endPoint x: 1007, endPoint y: 427, distance: 620.8
click at [904, 427] on div "Summary of Your Assets and Liabilities Voluntary Petition for Individuals Filin…" at bounding box center [627, 423] width 553 height 394
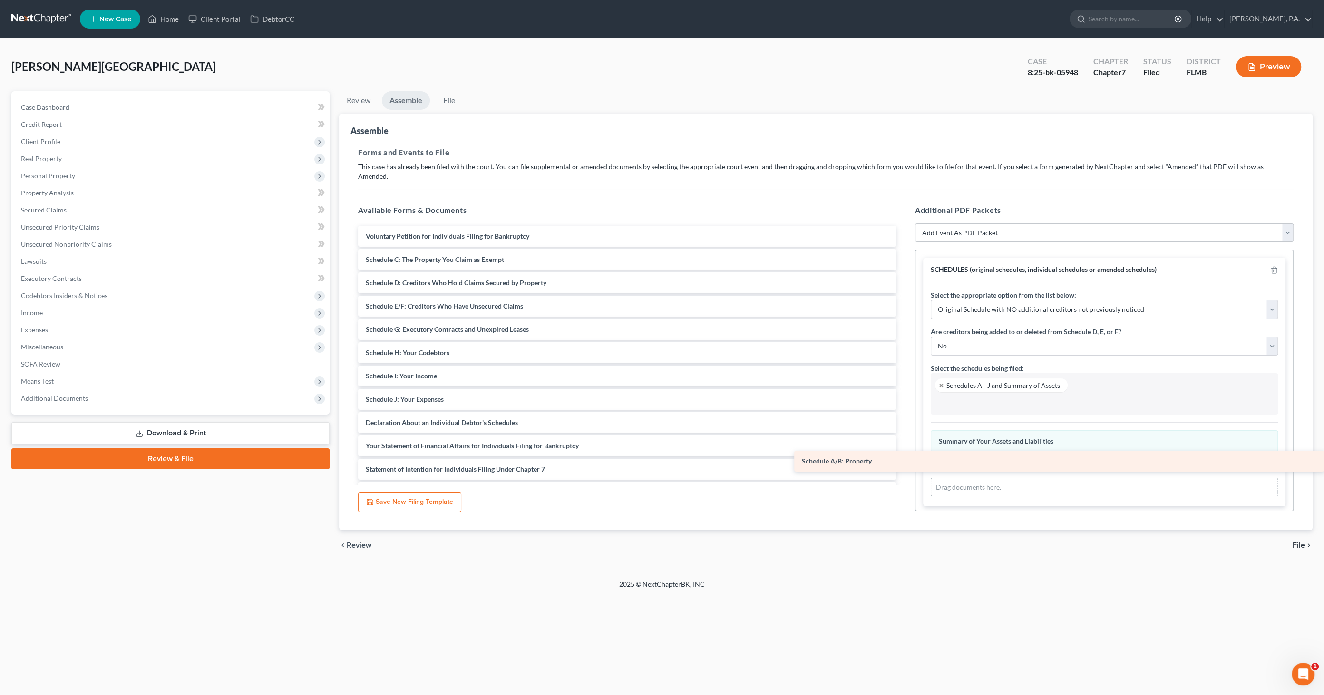
drag, startPoint x: 600, startPoint y: 345, endPoint x: 1026, endPoint y: 459, distance: 441.3
click at [904, 459] on div "Schedule A/B: Property Voluntary Petition for Individuals Filing for Bankruptcy…" at bounding box center [627, 411] width 553 height 371
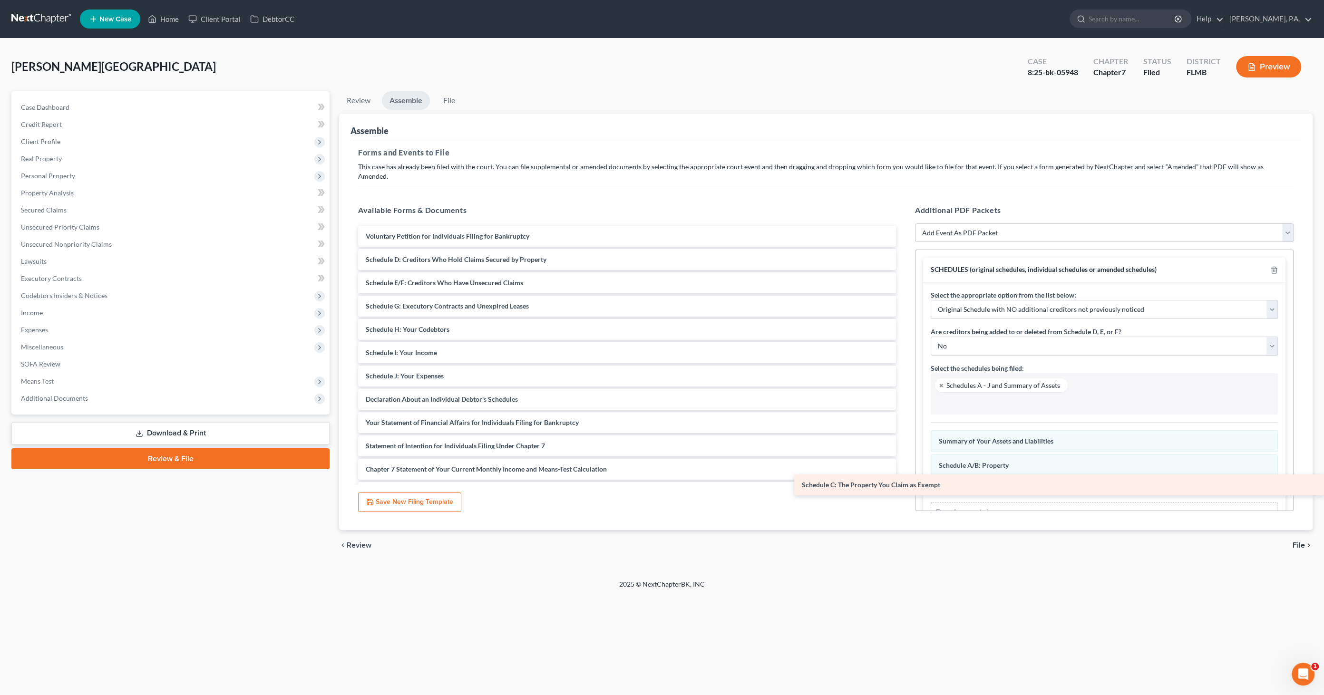
drag, startPoint x: 493, startPoint y: 248, endPoint x: 1079, endPoint y: 481, distance: 630.7
click at [904, 481] on div "Schedule C: The Property You Claim as Exempt Voluntary Petition for Individuals…" at bounding box center [627, 399] width 553 height 347
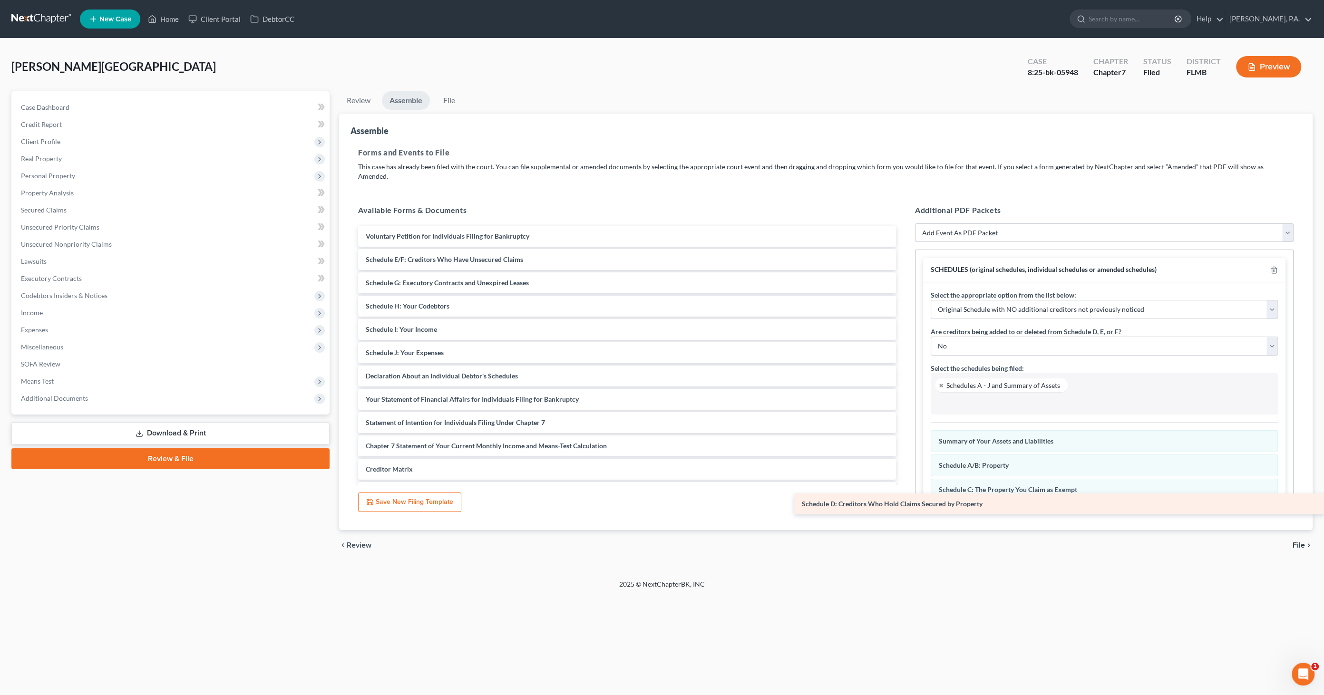
drag, startPoint x: 440, startPoint y: 248, endPoint x: 1015, endPoint y: 498, distance: 626.8
click at [904, 498] on div "Schedule D: Creditors Who Hold Claims Secured by Property Voluntary Petition fo…" at bounding box center [627, 388] width 553 height 324
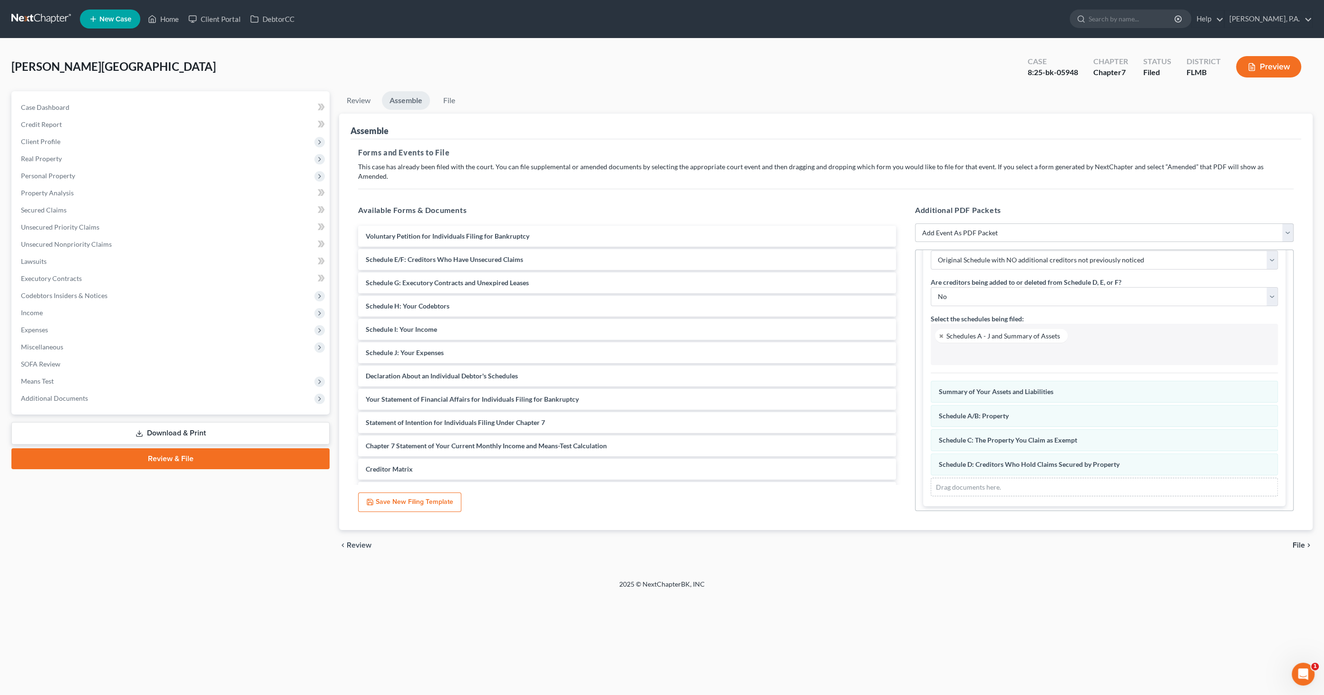
scroll to position [50, 0]
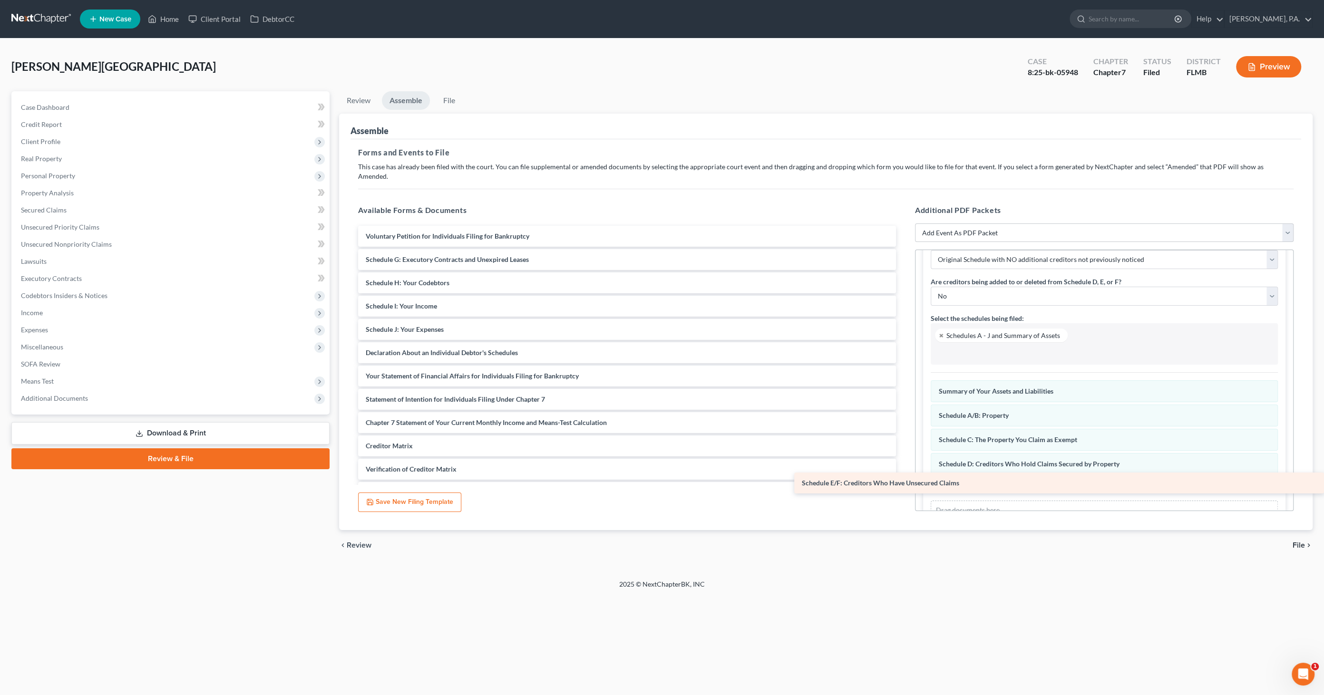
drag, startPoint x: 466, startPoint y: 244, endPoint x: 1033, endPoint y: 477, distance: 613.3
click at [904, 477] on div "Schedule E/F: Creditors Who Have Unsecured Claims Voluntary Petition for Indivi…" at bounding box center [627, 376] width 553 height 301
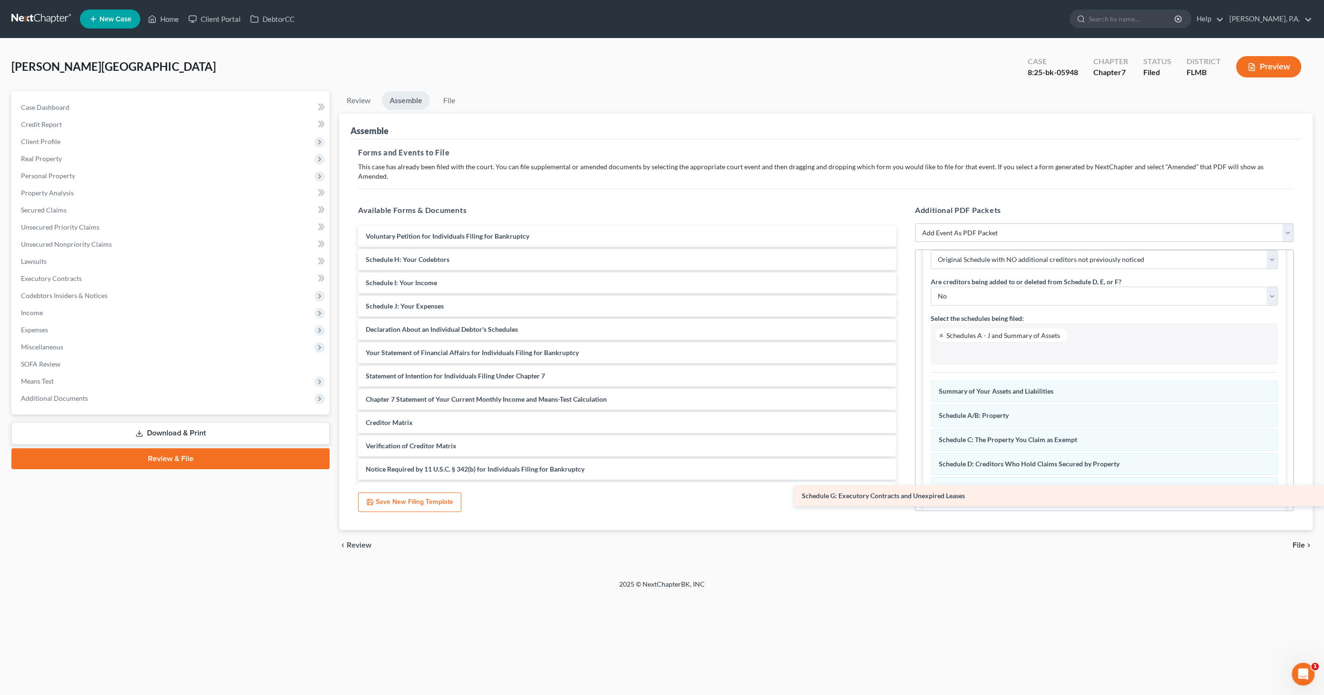
drag, startPoint x: 445, startPoint y: 251, endPoint x: 1076, endPoint y: 494, distance: 676.3
click at [904, 494] on div "Schedule G: Executory Contracts and Unexpired Leases Voluntary Petition for Ind…" at bounding box center [627, 364] width 553 height 277
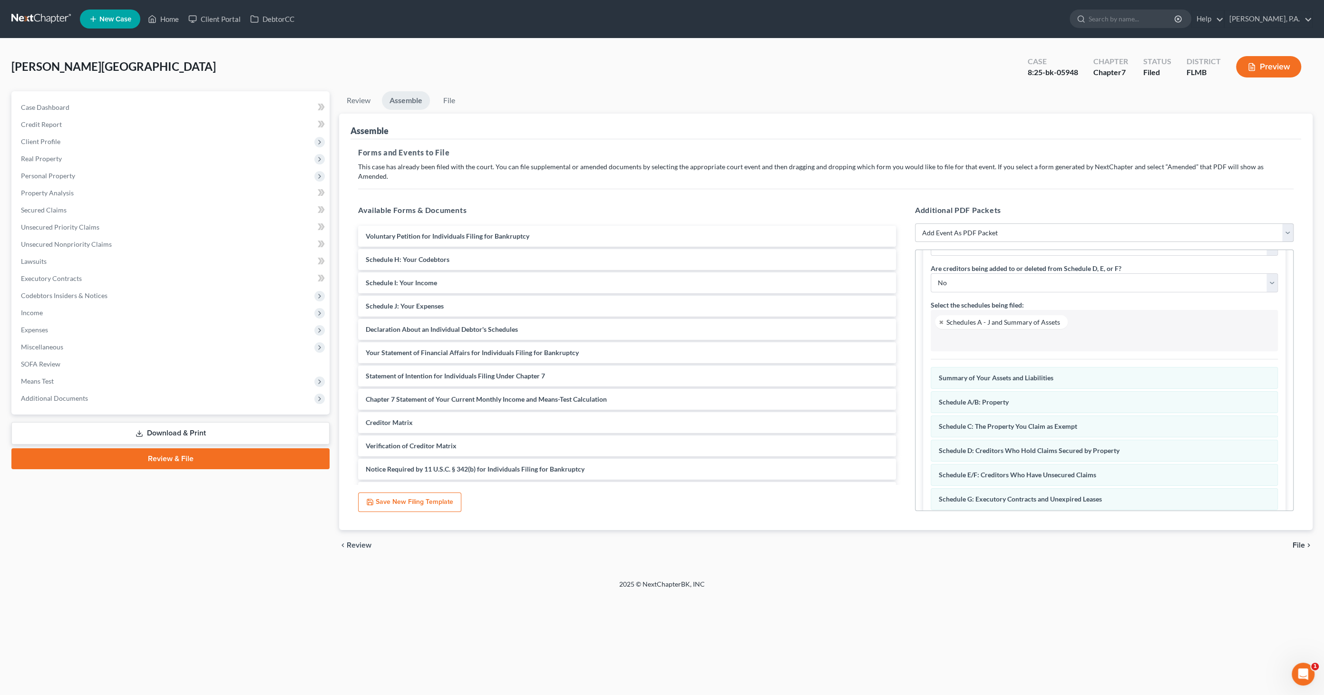
scroll to position [98, 0]
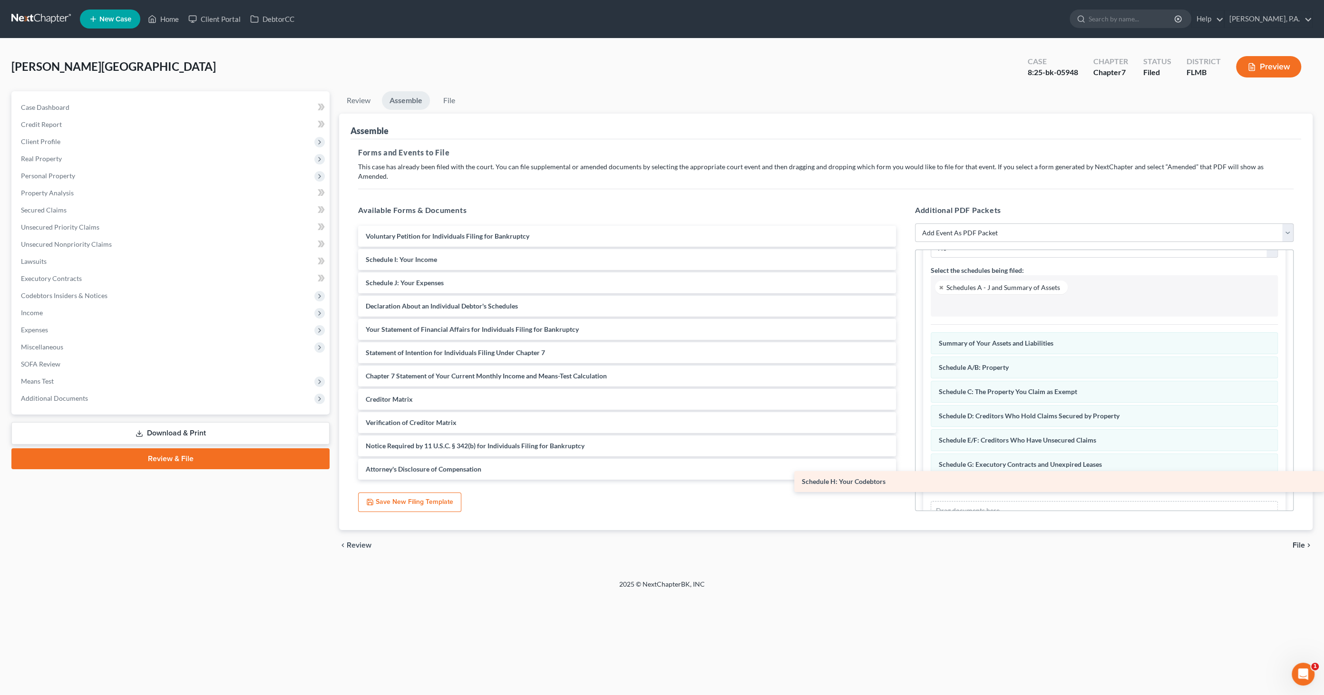
drag, startPoint x: 462, startPoint y: 245, endPoint x: 1036, endPoint y: 478, distance: 618.6
click at [904, 478] on div "Schedule H: Your Codebtors Voluntary Petition for Individuals Filing for Bankru…" at bounding box center [627, 353] width 553 height 254
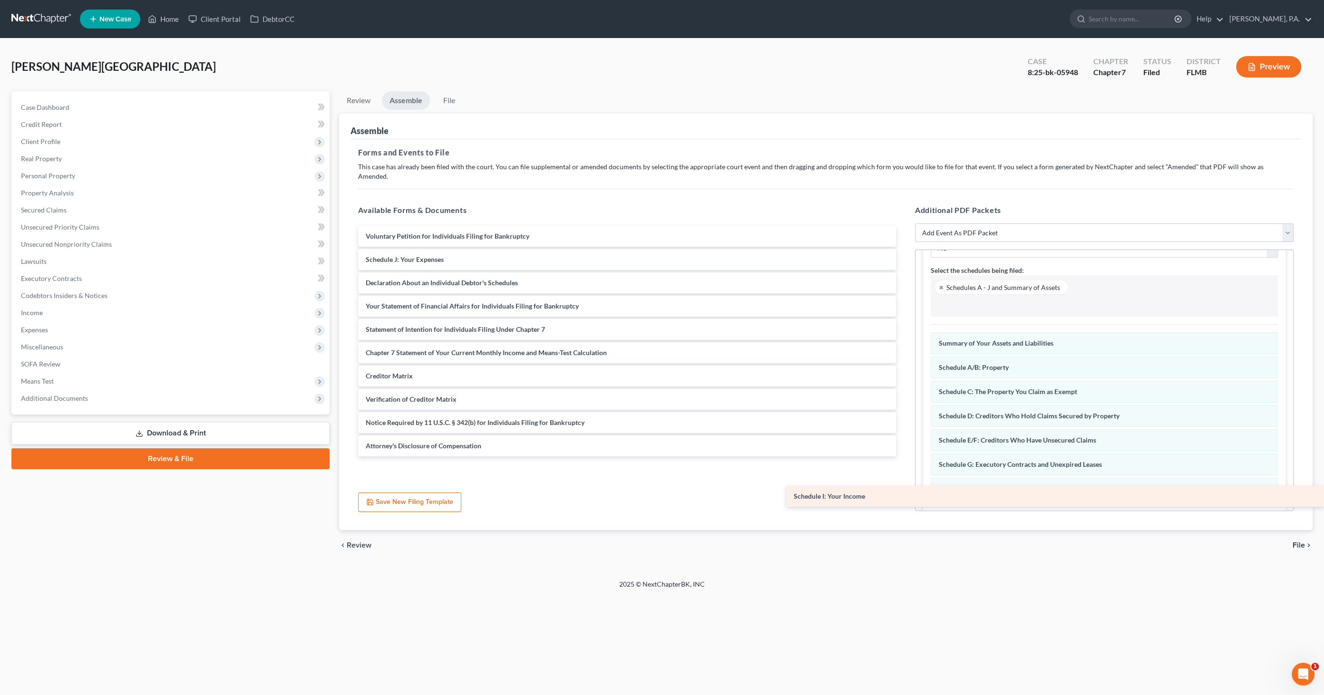
drag, startPoint x: 407, startPoint y: 247, endPoint x: 1039, endPoint y: 495, distance: 678.9
click at [904, 457] on div "Schedule I: Your Income Voluntary Petition for Individuals Filing for Bankruptc…" at bounding box center [627, 341] width 553 height 231
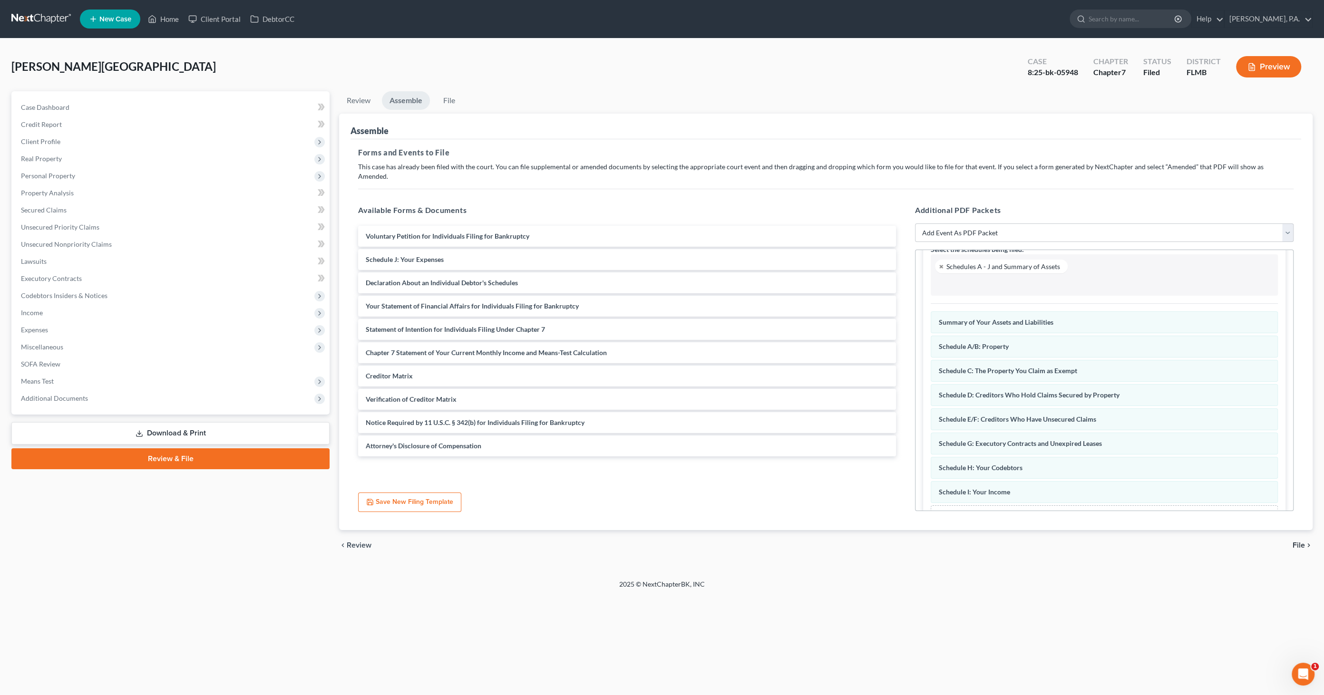
scroll to position [146, 0]
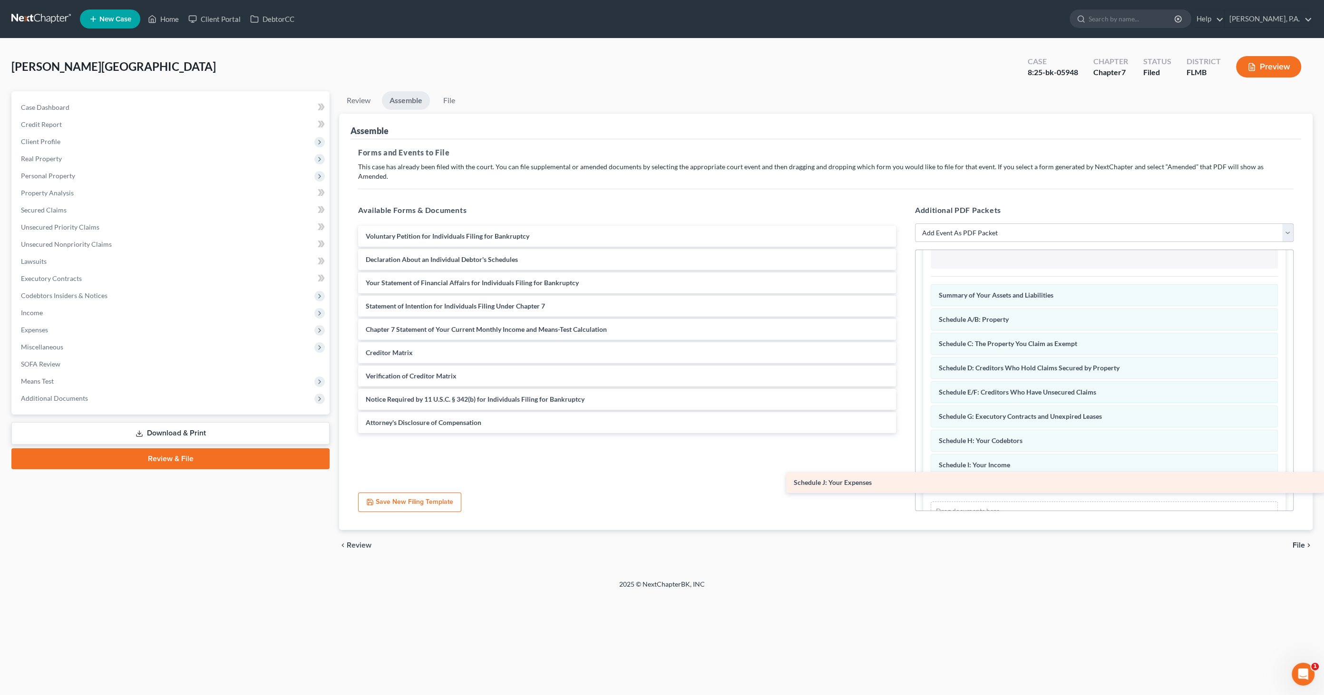
drag, startPoint x: 437, startPoint y: 248, endPoint x: 1016, endPoint y: 481, distance: 624.1
click at [904, 433] on div "Schedule J: Your Expenses Voluntary Petition for Individuals Filing for Bankrup…" at bounding box center [627, 329] width 553 height 207
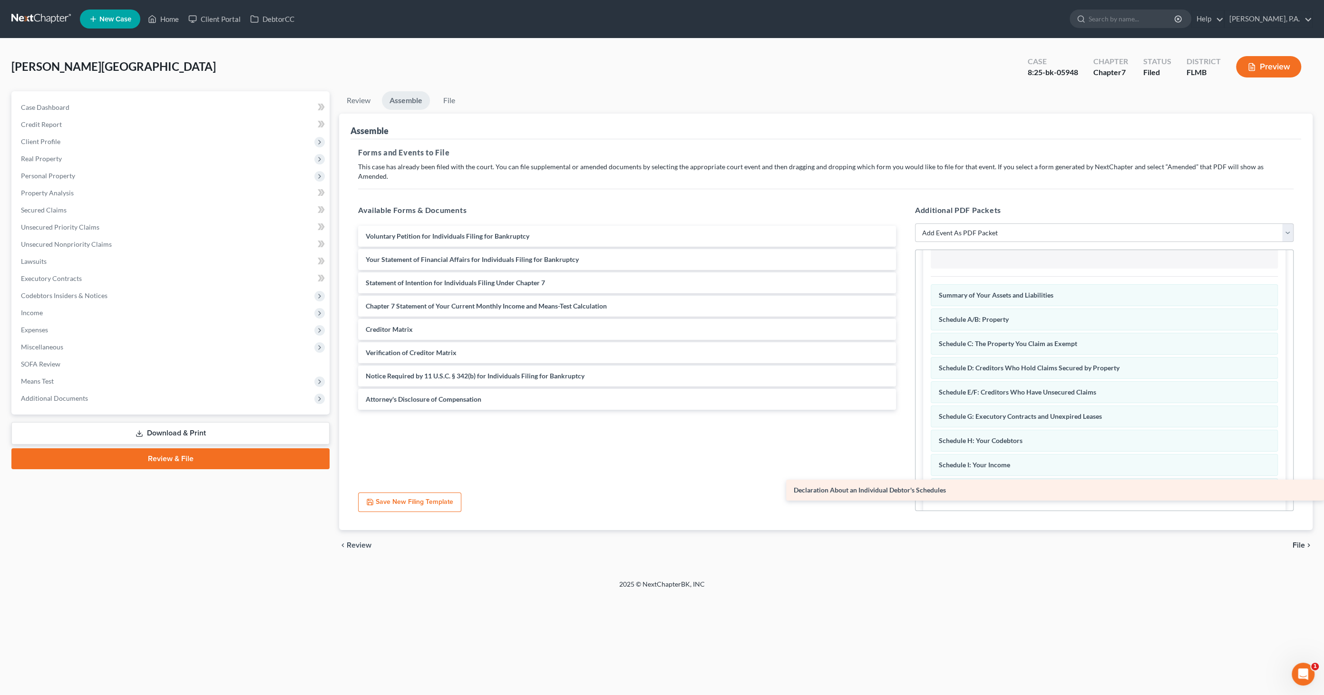
drag, startPoint x: 408, startPoint y: 251, endPoint x: 1008, endPoint y: 492, distance: 646.5
click at [904, 410] on div "Declaration About an Individual Debtor's Schedules Voluntary Petition for Indiv…" at bounding box center [627, 318] width 553 height 184
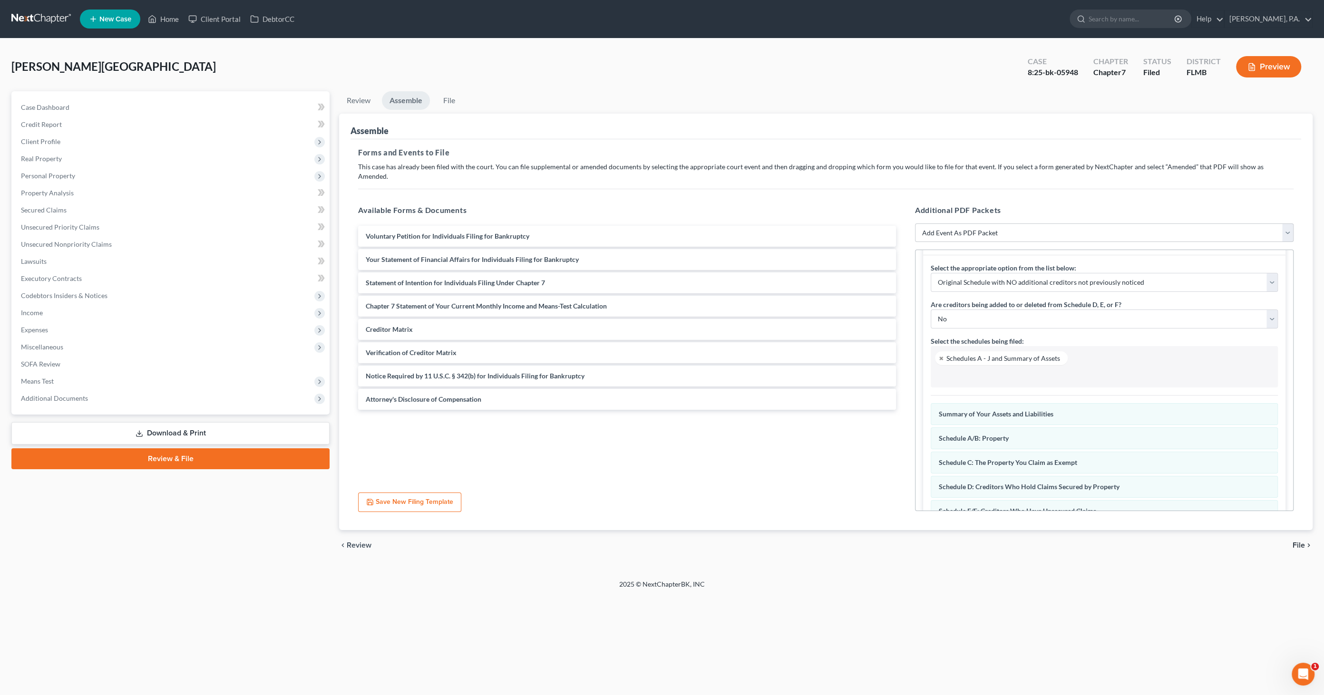
scroll to position [0, 0]
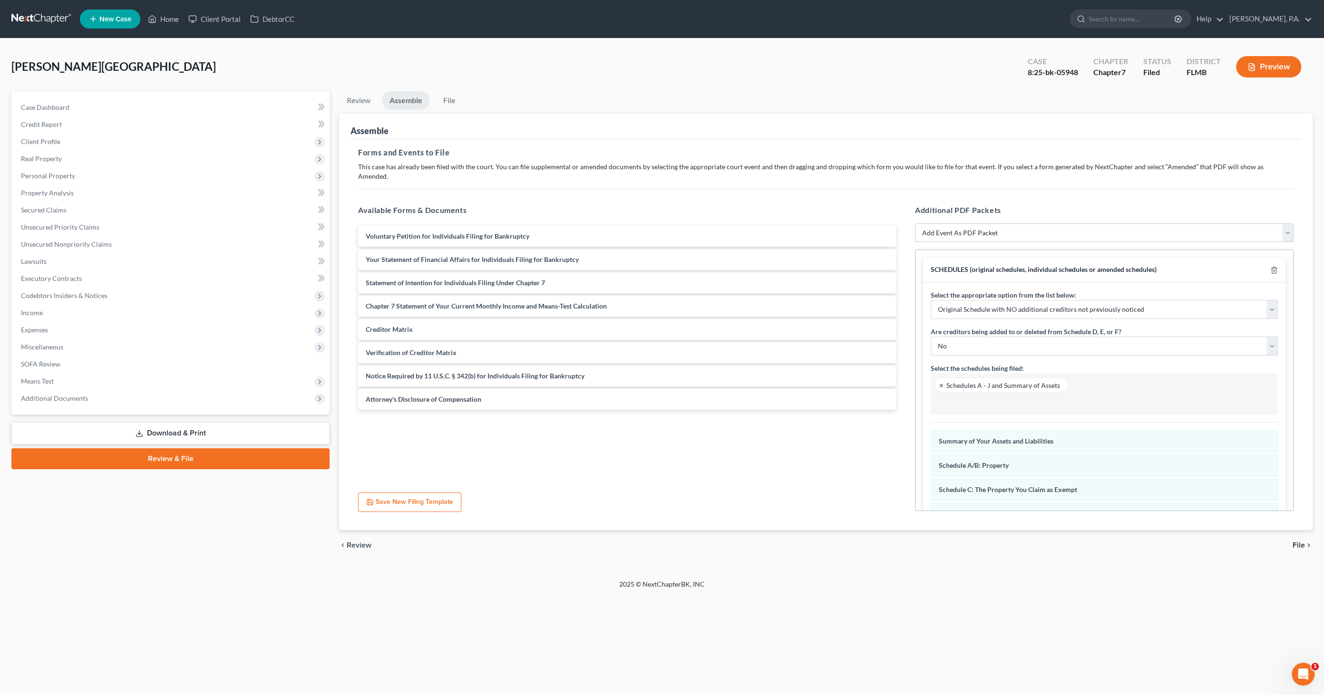
click at [955, 224] on select "Add Event As PDF Packet Amended Creditor Matrix (Fee)- Only use when no separat…" at bounding box center [1104, 233] width 379 height 19
select select "18"
click at [915, 224] on select "Add Event As PDF Packet Amended Creditor Matrix (Fee)- Only use when no separat…" at bounding box center [1104, 233] width 379 height 19
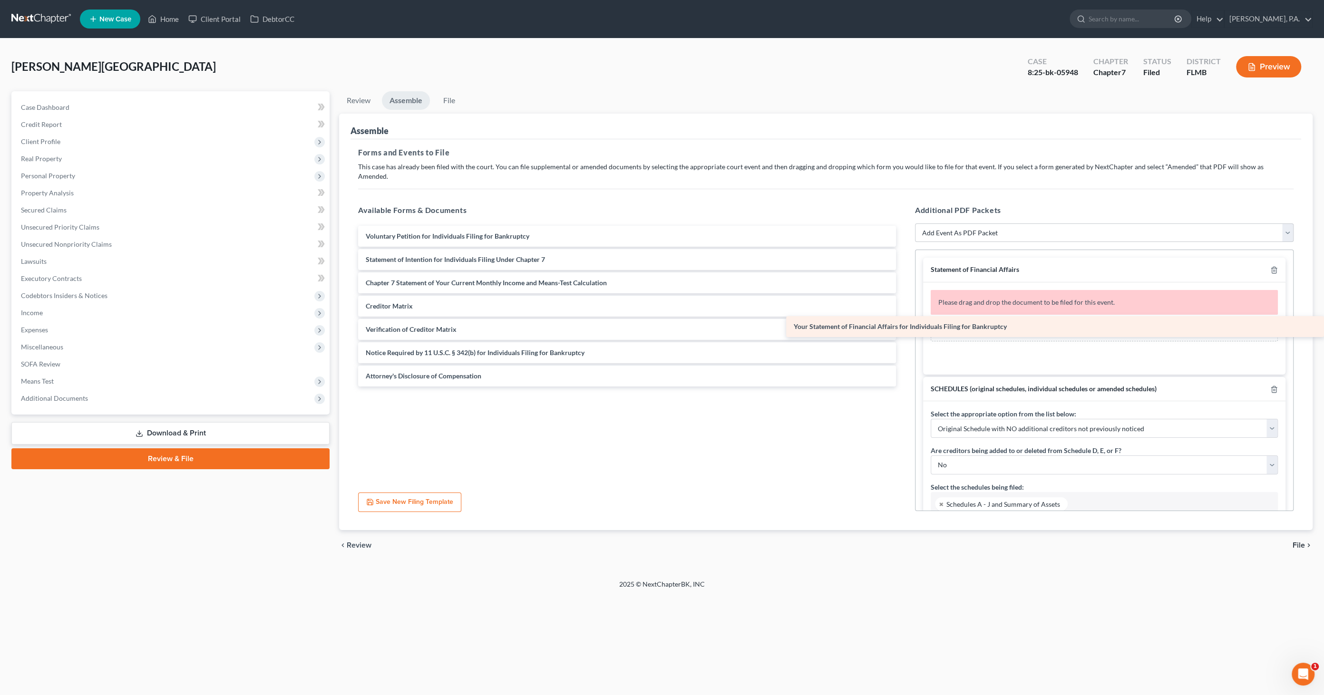
drag, startPoint x: 455, startPoint y: 249, endPoint x: 994, endPoint y: 324, distance: 544.6
click at [904, 324] on div "Your Statement of Financial Affairs for Individuals Filing for Bankruptcy Volun…" at bounding box center [627, 306] width 553 height 161
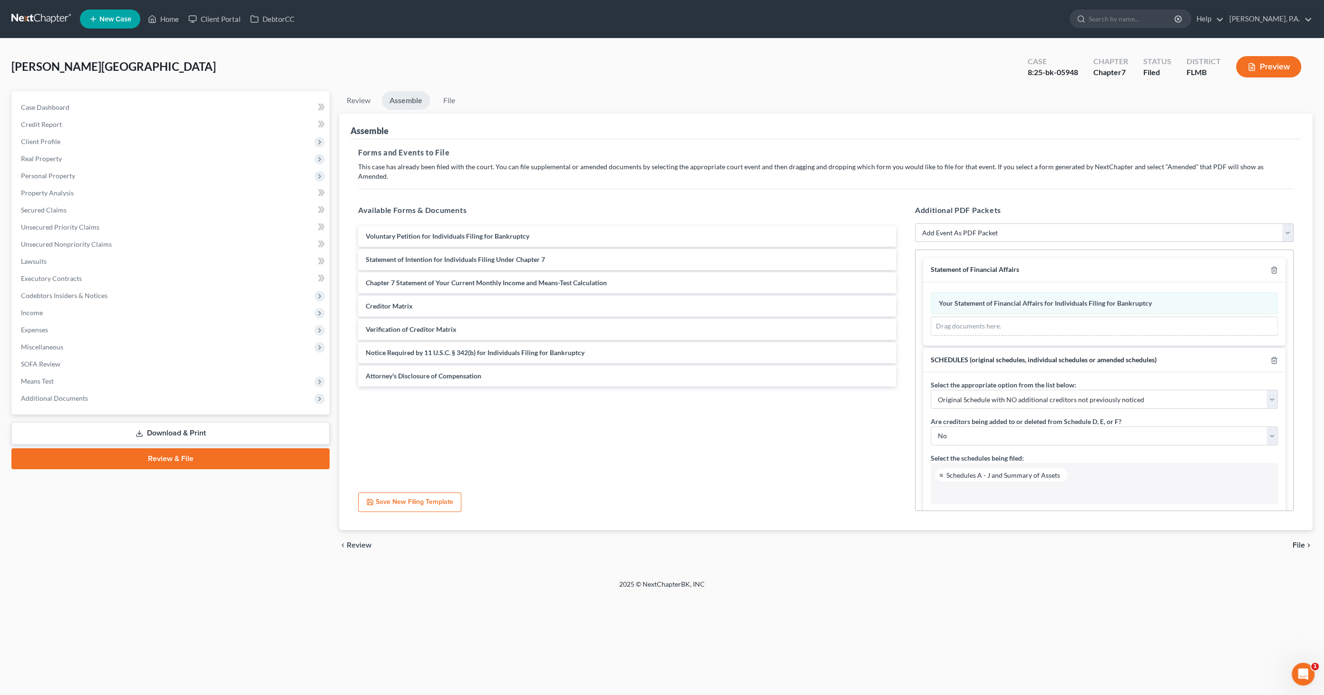
click at [1003, 225] on select "Add Event As PDF Packet Amended Creditor Matrix (Fee)- Only use when no separat…" at bounding box center [1104, 233] width 379 height 19
select select "20"
click at [915, 224] on select "Add Event As PDF Packet Amended Creditor Matrix (Fee)- Only use when no separat…" at bounding box center [1104, 233] width 379 height 19
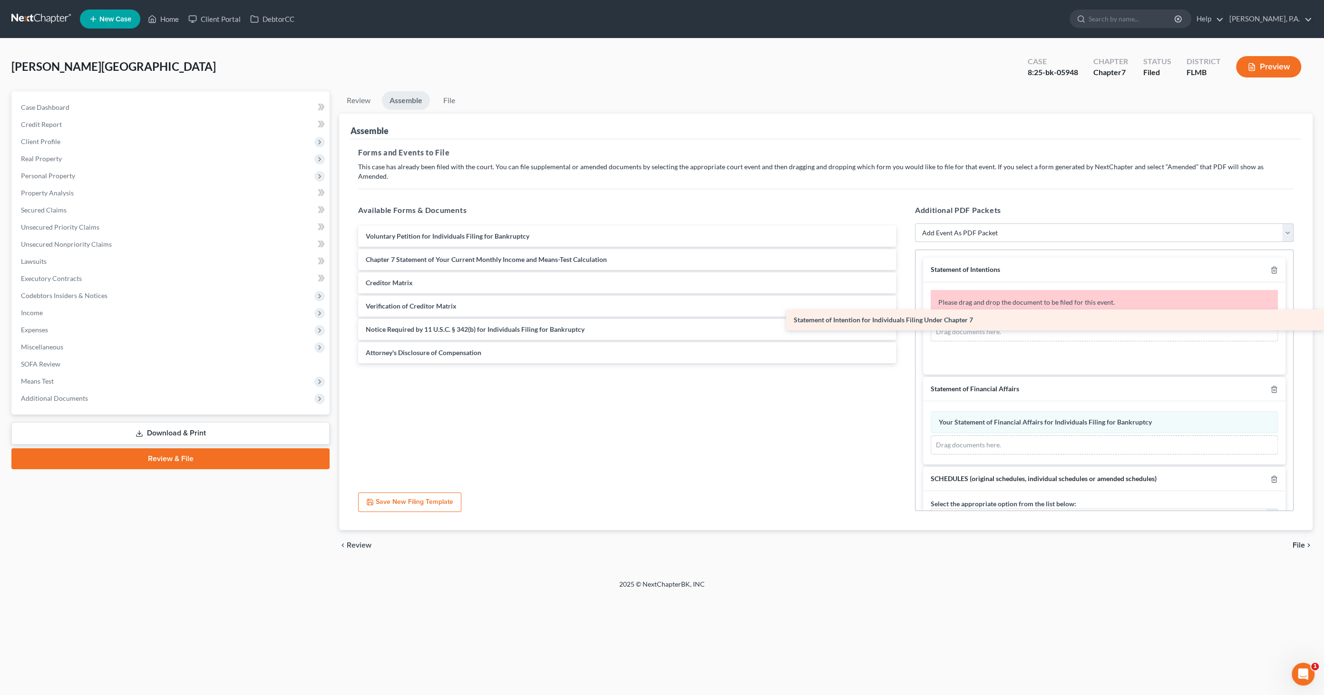
drag, startPoint x: 429, startPoint y: 248, endPoint x: 988, endPoint y: 317, distance: 563.1
click at [904, 317] on div "Statement of Intention for Individuals Filing Under Chapter 7 Voluntary Petitio…" at bounding box center [627, 294] width 553 height 137
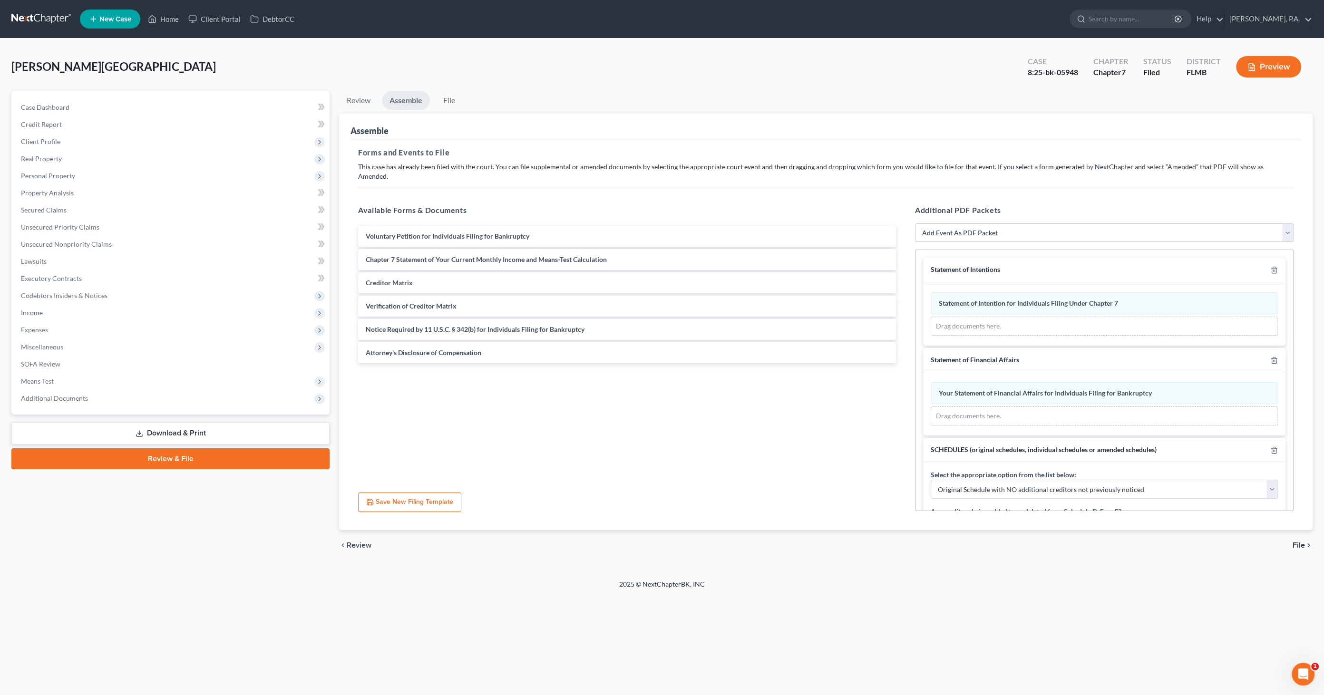
click at [1074, 224] on select "Add Event As PDF Packet Amended Creditor Matrix (Fee)- Only use when no separat…" at bounding box center [1104, 233] width 379 height 19
select select "16"
click at [915, 224] on select "Add Event As PDF Packet Amended Creditor Matrix (Fee)- Only use when no separat…" at bounding box center [1104, 233] width 379 height 19
select select
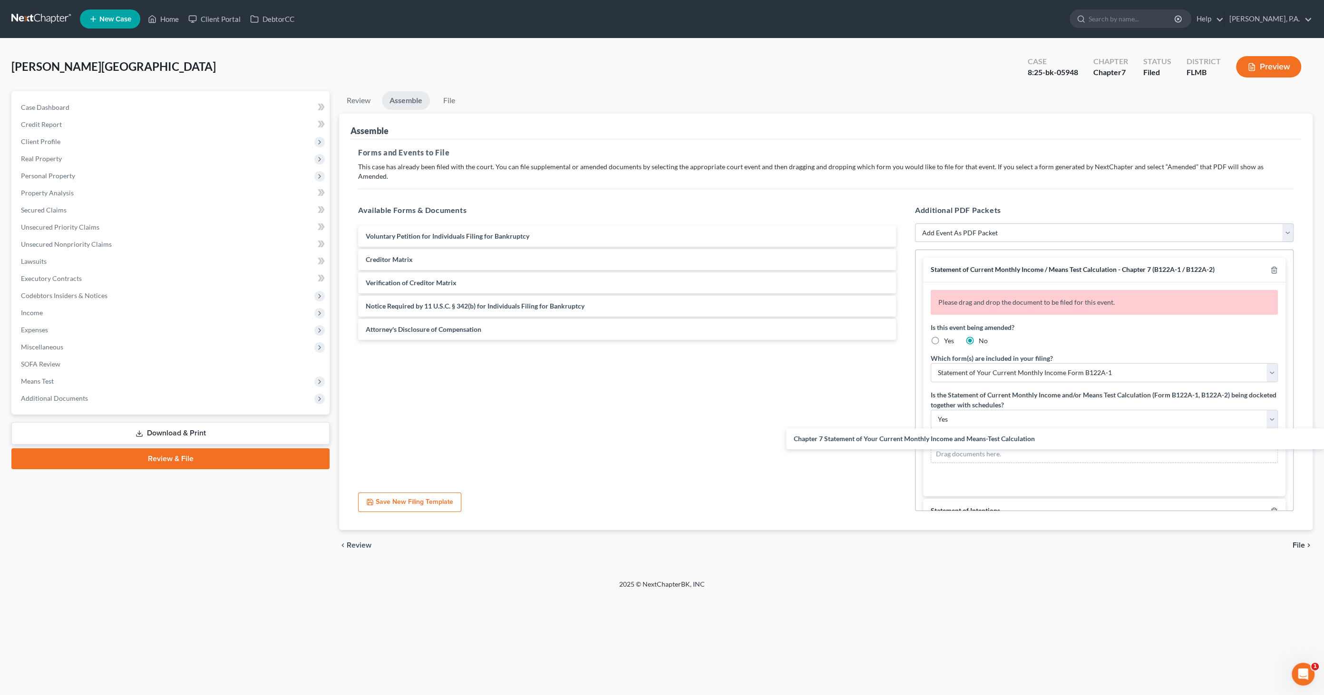
drag, startPoint x: 435, startPoint y: 248, endPoint x: 923, endPoint y: 434, distance: 522.6
click at [904, 340] on div "Chapter 7 Statement of Your Current Monthly Income and Means-Test Calculation V…" at bounding box center [627, 283] width 553 height 114
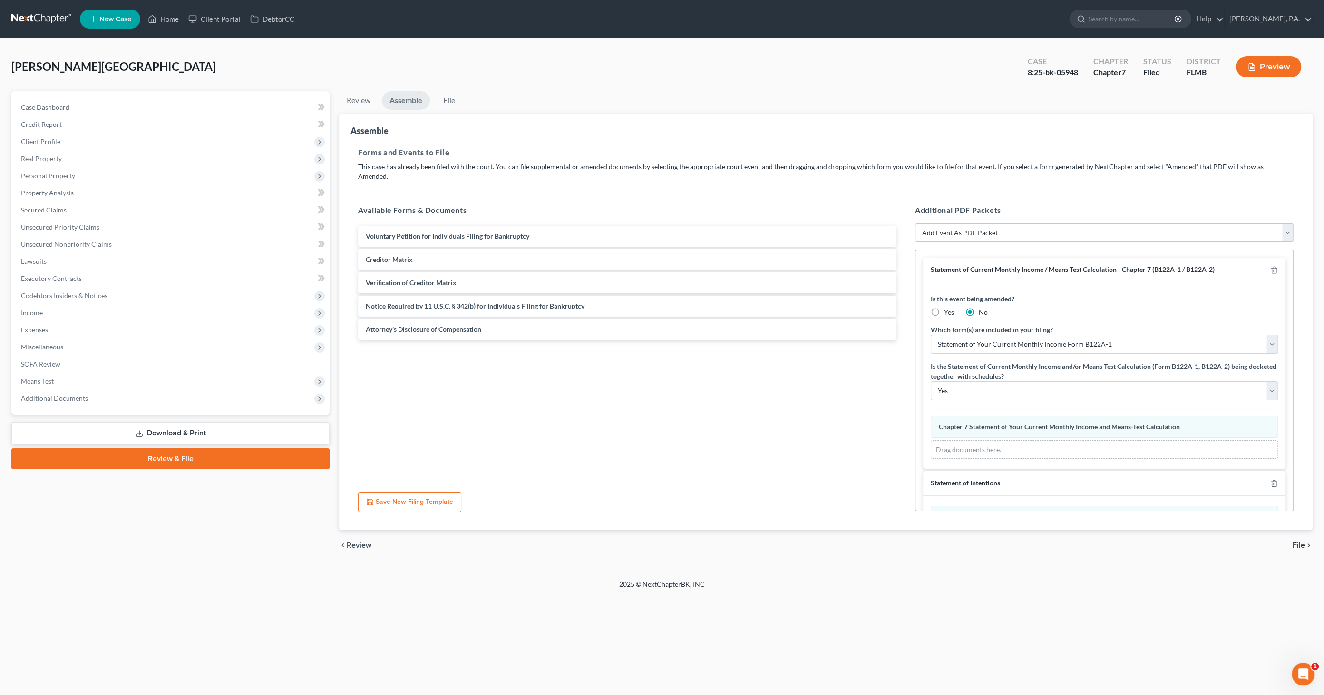
click at [1296, 542] on span "File" at bounding box center [1299, 546] width 12 height 8
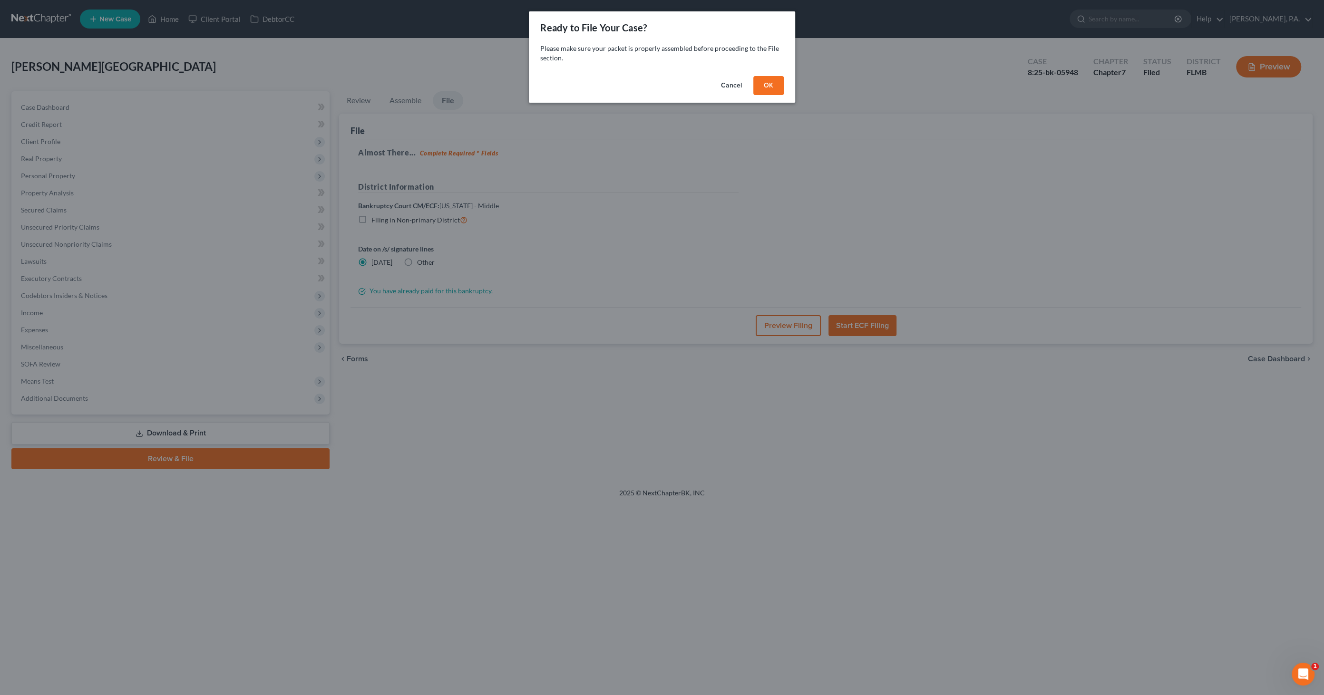
click at [775, 86] on button "OK" at bounding box center [769, 85] width 30 height 19
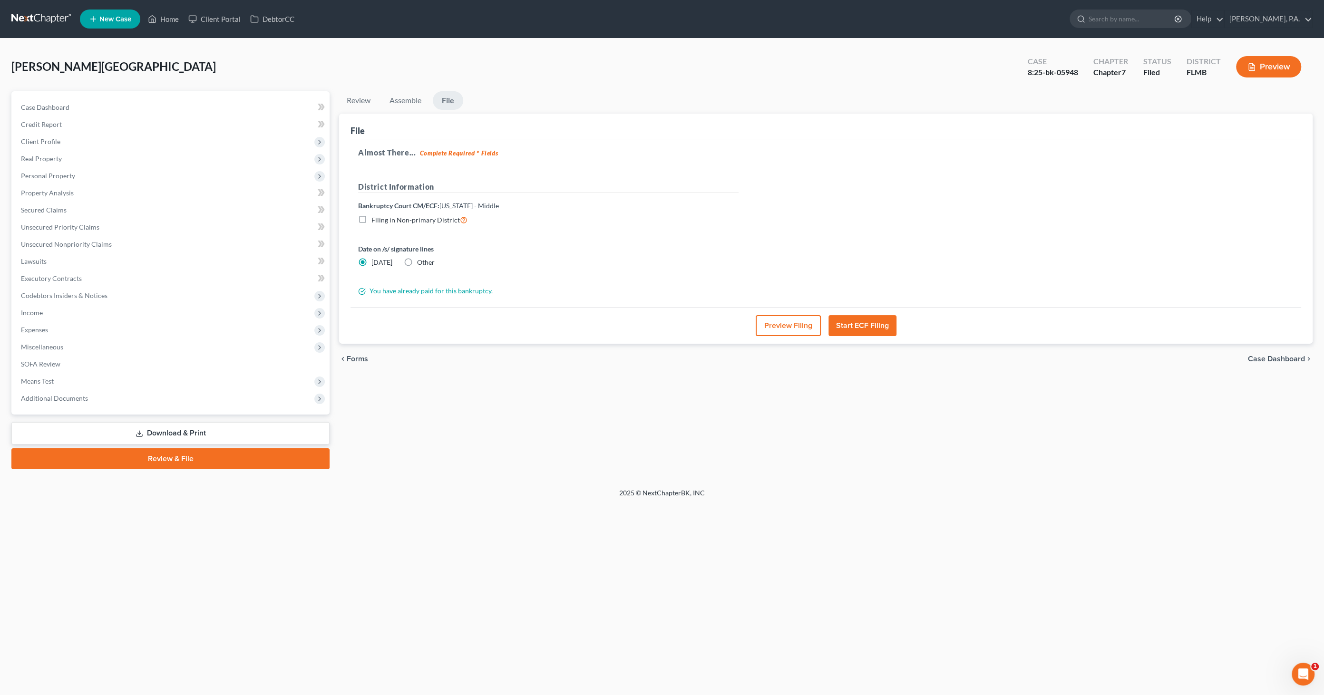
click at [417, 258] on label "Other" at bounding box center [426, 263] width 18 height 10
click at [421, 258] on input "Other" at bounding box center [424, 261] width 6 height 6
radio input "true"
radio input "false"
type input "[DATE]"
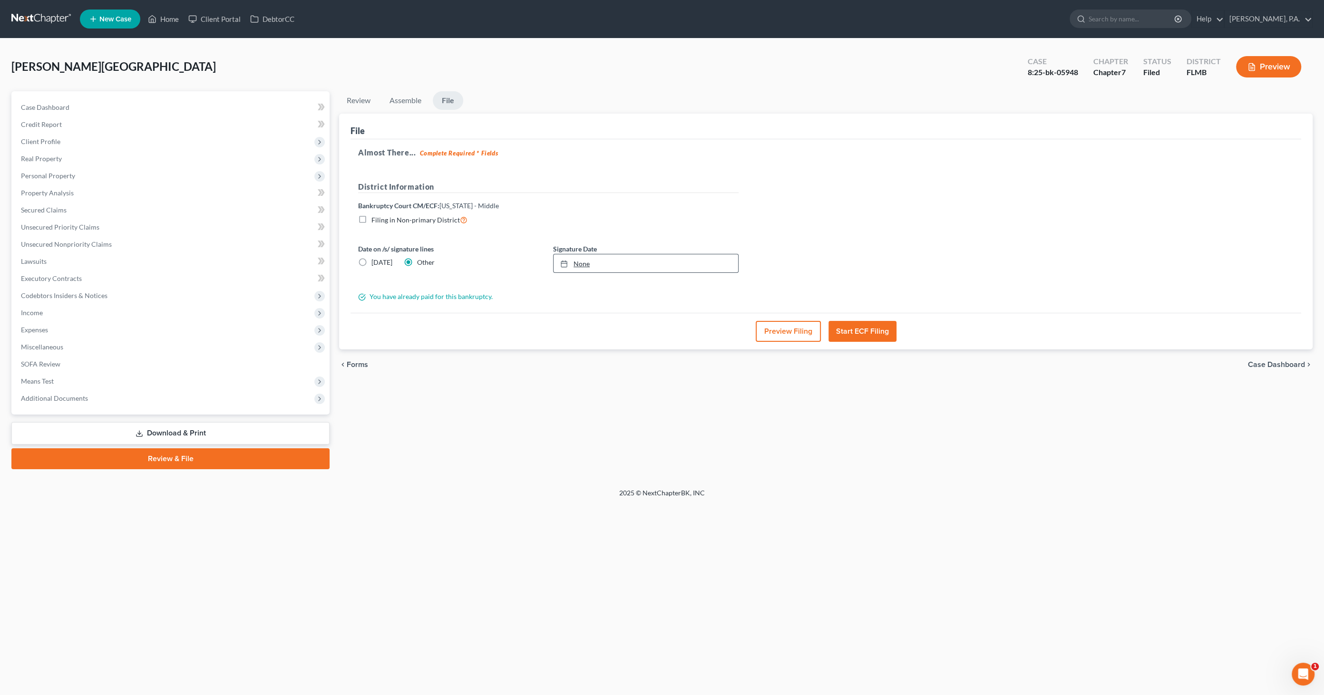
click at [596, 265] on link "None" at bounding box center [646, 263] width 185 height 18
click at [798, 328] on button "Preview Filing" at bounding box center [788, 331] width 65 height 21
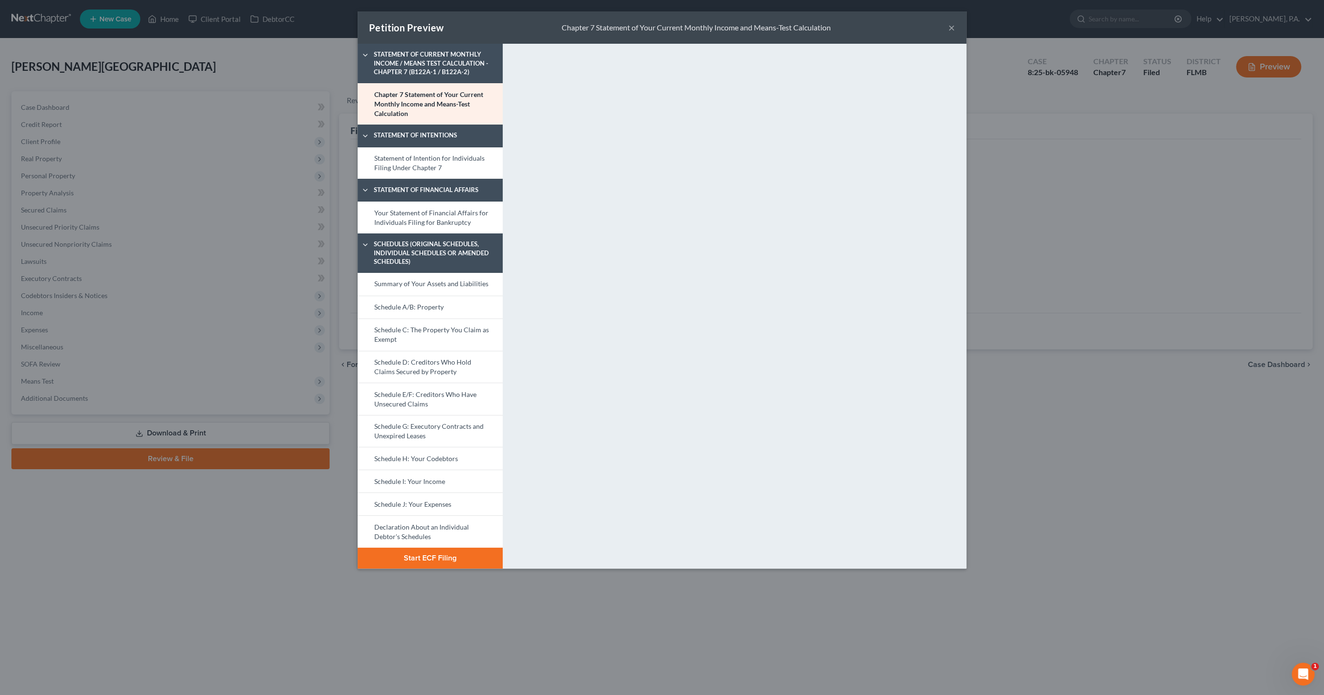
click at [426, 558] on button "Start ECF Filing" at bounding box center [430, 558] width 145 height 21
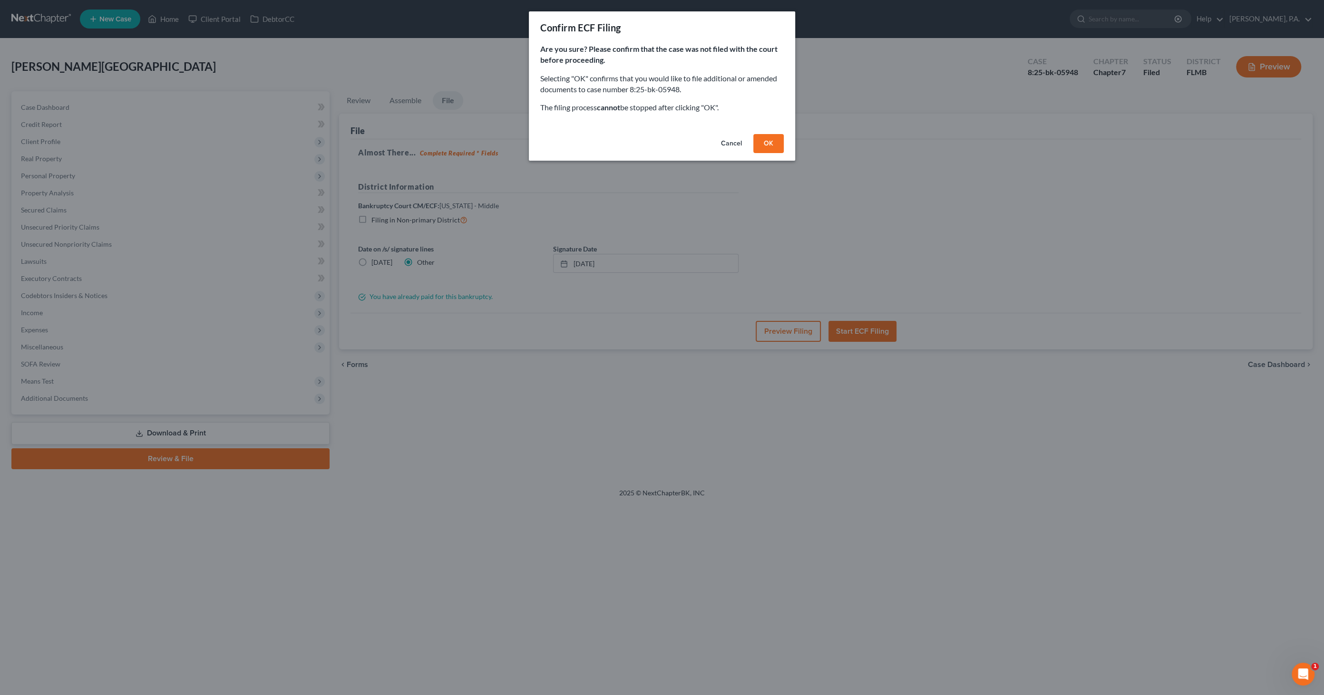
click at [777, 141] on button "OK" at bounding box center [769, 143] width 30 height 19
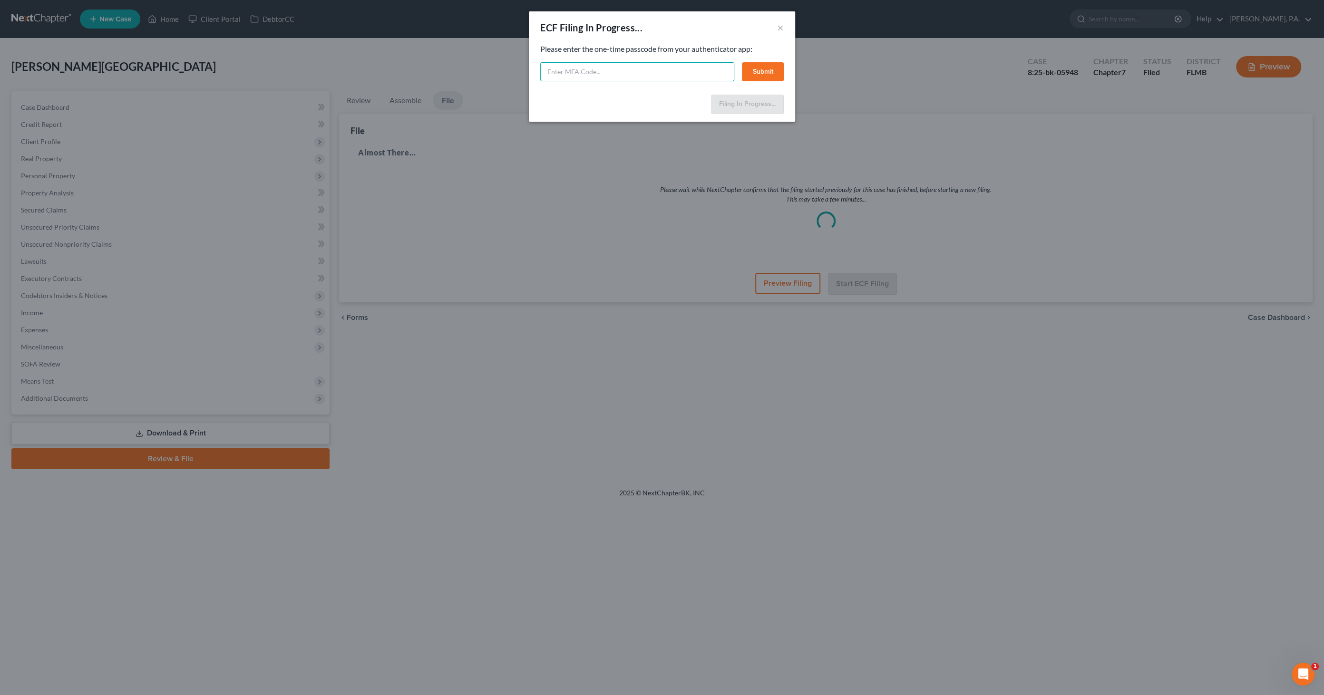
click at [654, 68] on input "text" at bounding box center [637, 71] width 194 height 19
type input "451004"
drag, startPoint x: 787, startPoint y: 69, endPoint x: 776, endPoint y: 69, distance: 10.5
click at [786, 69] on div "Feel free to download your entire bankruptcy packet here: Please enter the one-…" at bounding box center [662, 67] width 266 height 47
click at [775, 69] on button "Submit" at bounding box center [763, 71] width 42 height 19
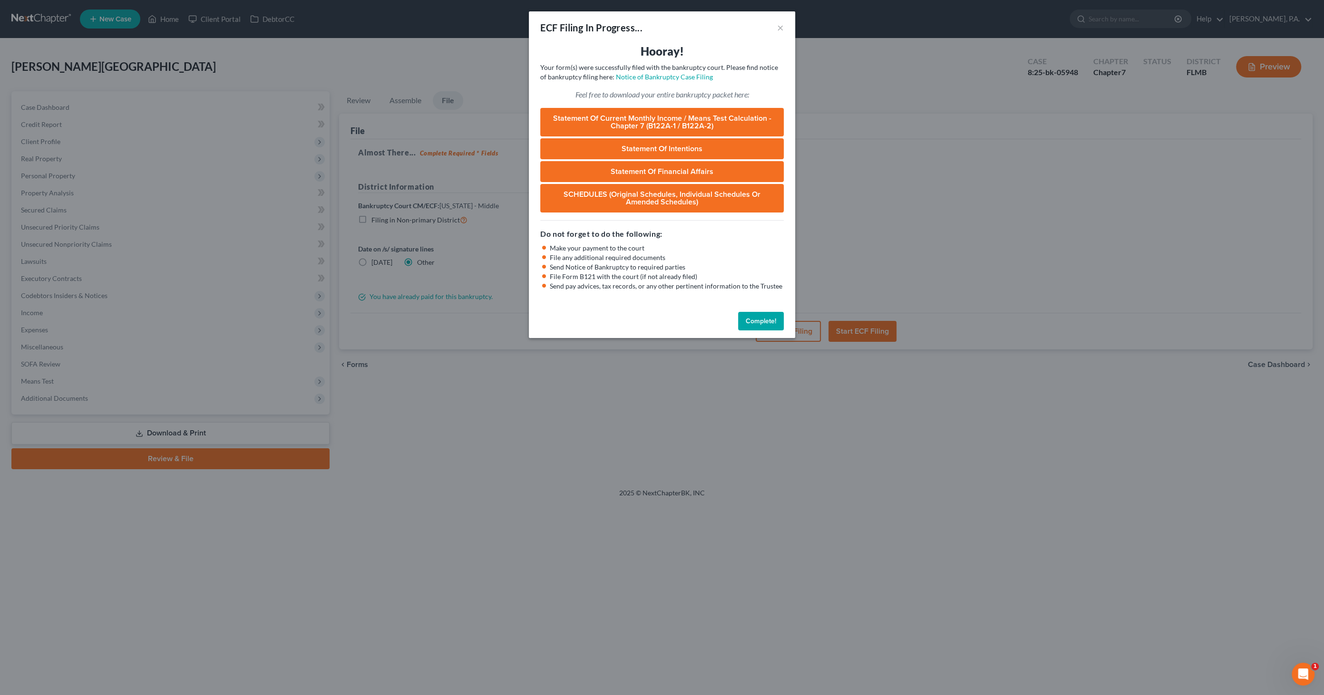
click at [769, 322] on button "Complete!" at bounding box center [761, 321] width 46 height 19
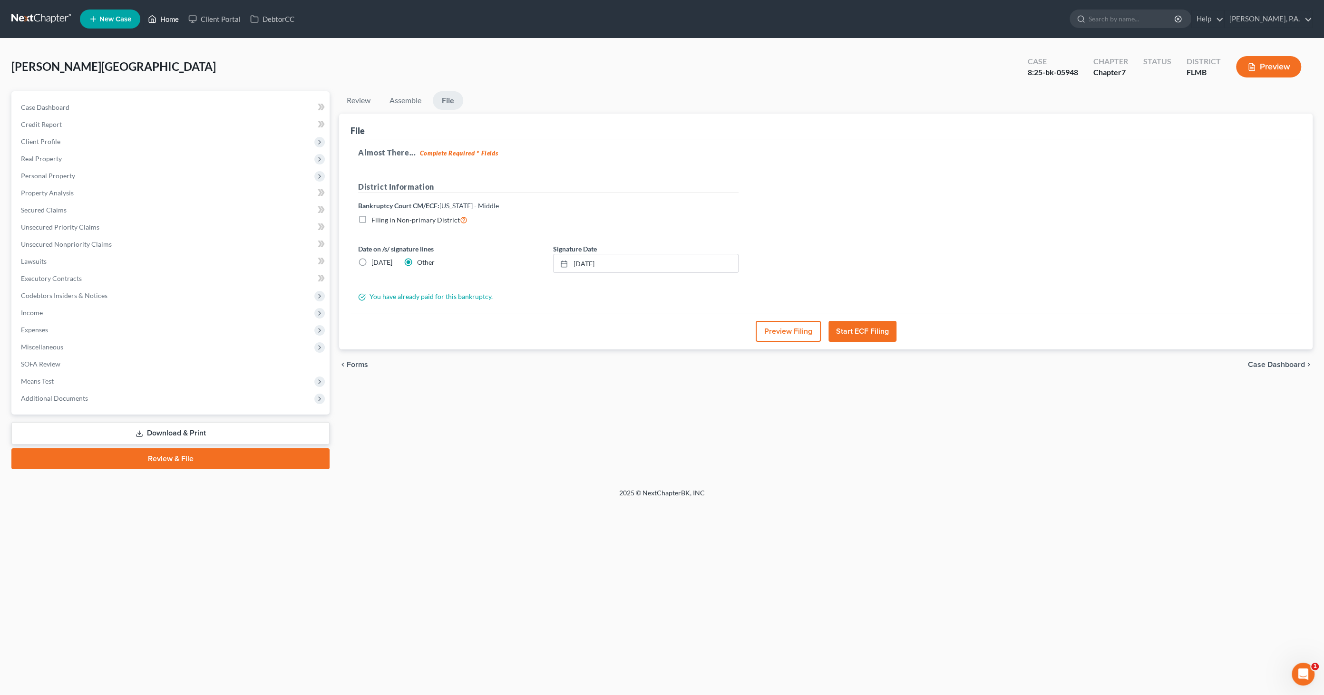
click at [162, 22] on link "Home" at bounding box center [163, 18] width 40 height 17
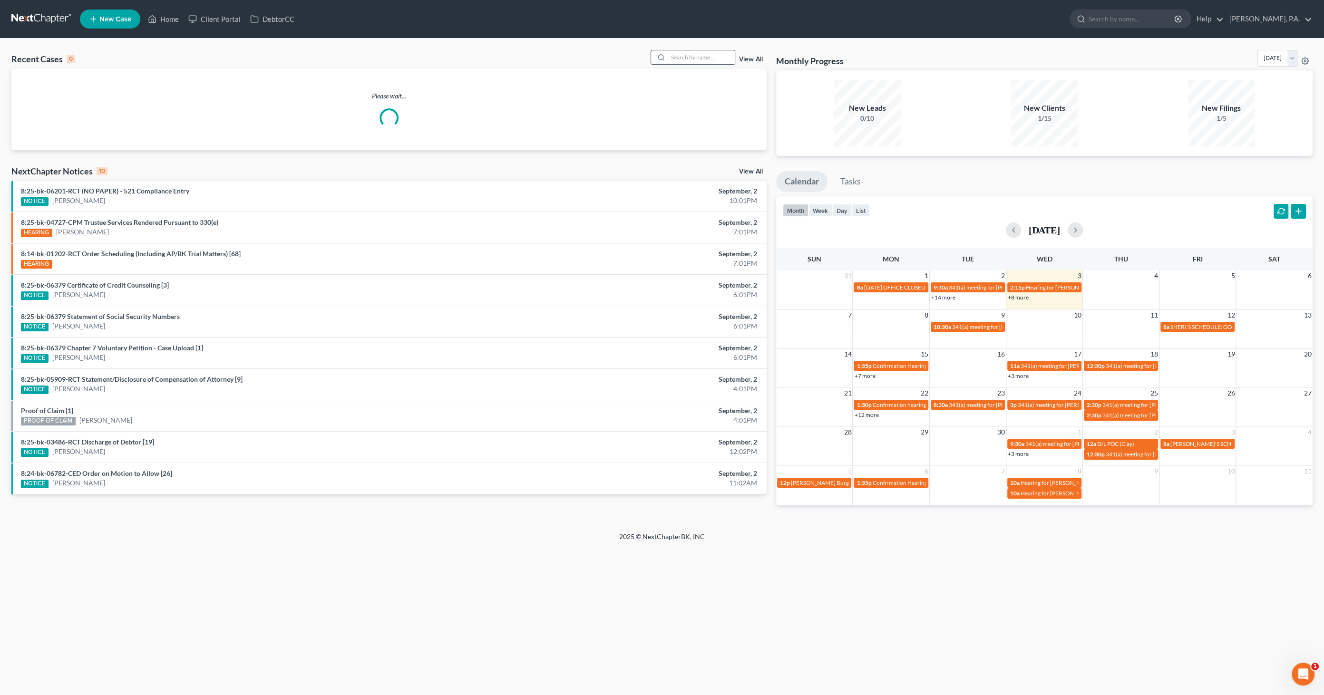
click at [682, 52] on input "search" at bounding box center [701, 57] width 67 height 14
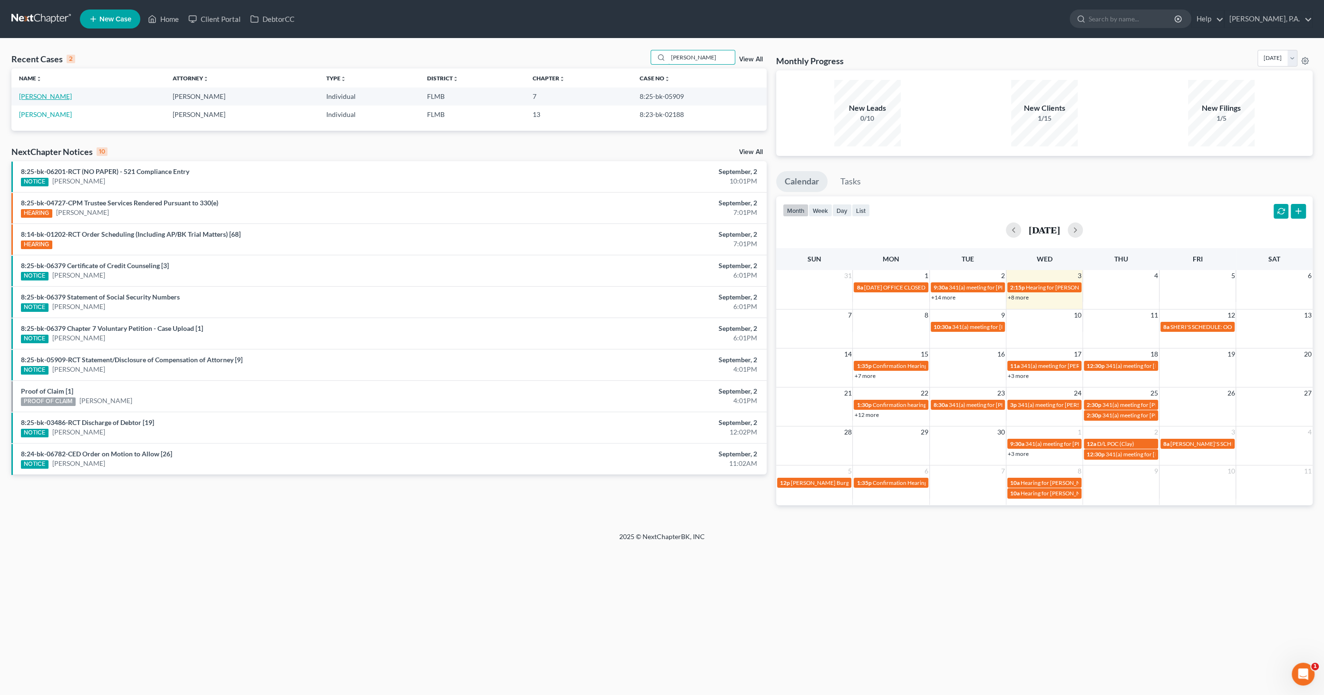
type input "[PERSON_NAME]"
click at [58, 96] on link "[PERSON_NAME]" at bounding box center [45, 96] width 53 height 8
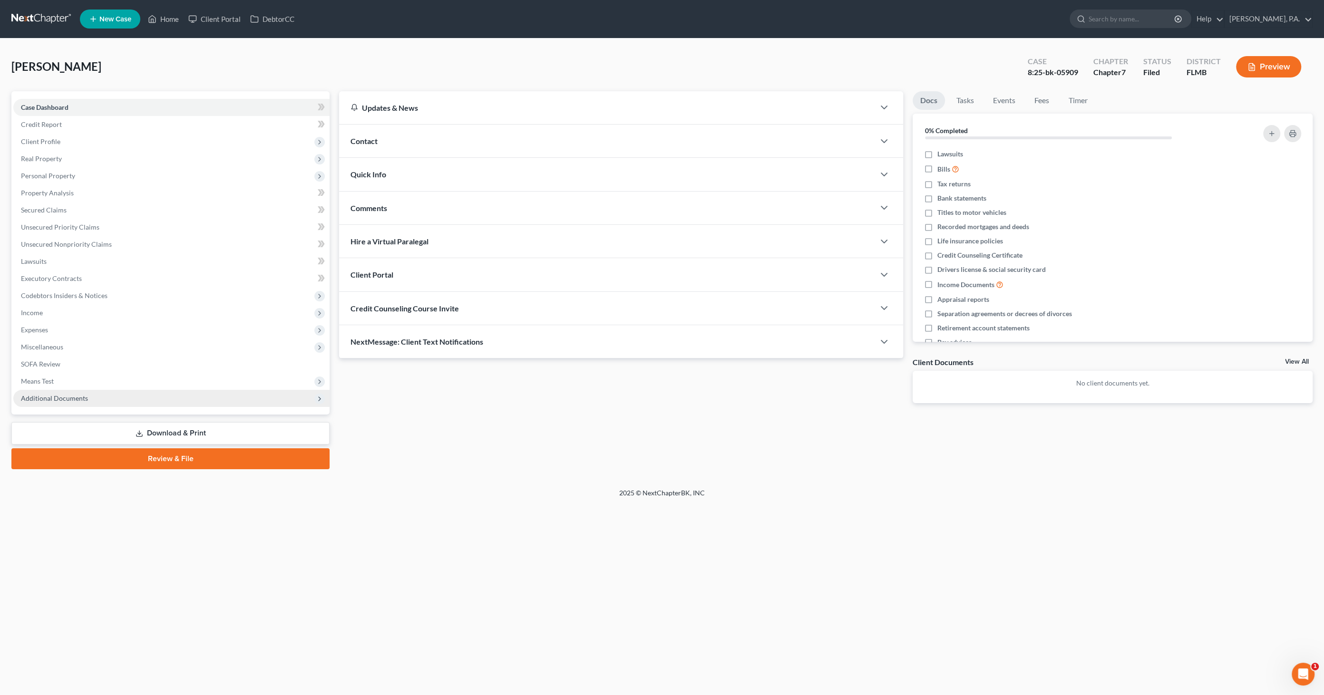
click at [78, 401] on span "Additional Documents" at bounding box center [54, 398] width 67 height 8
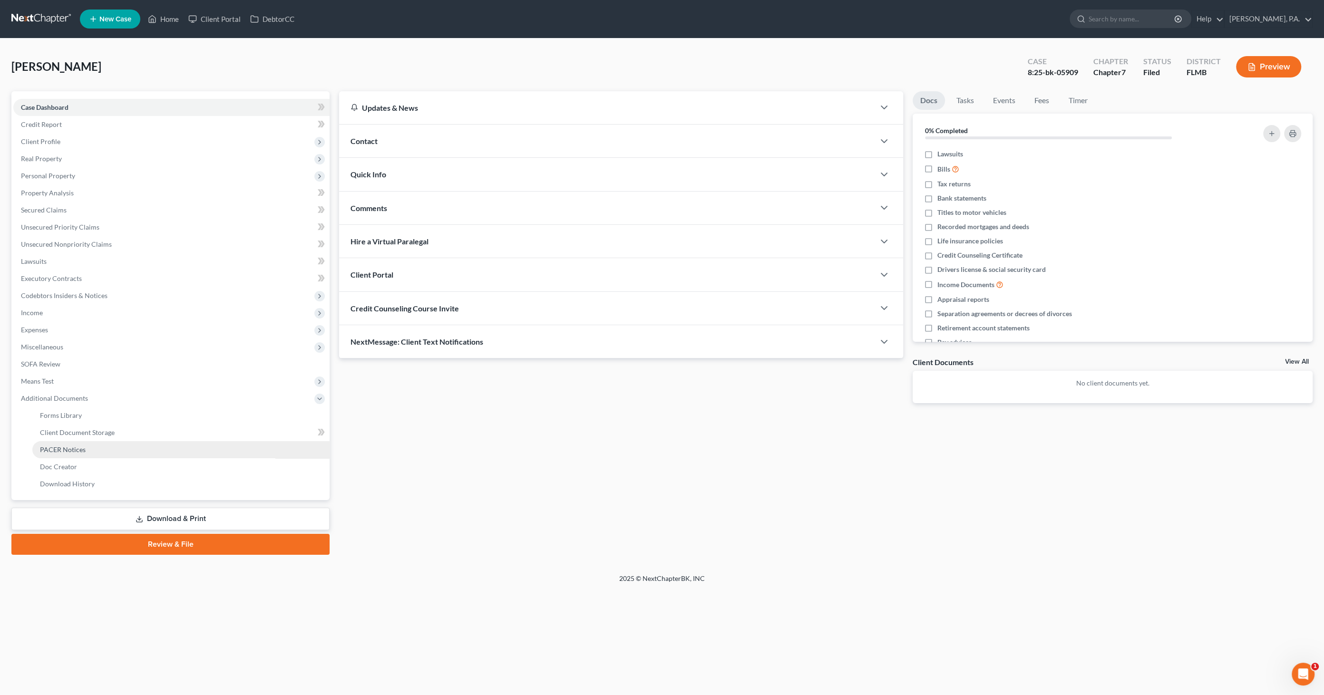
click at [81, 452] on span "PACER Notices" at bounding box center [63, 450] width 46 height 8
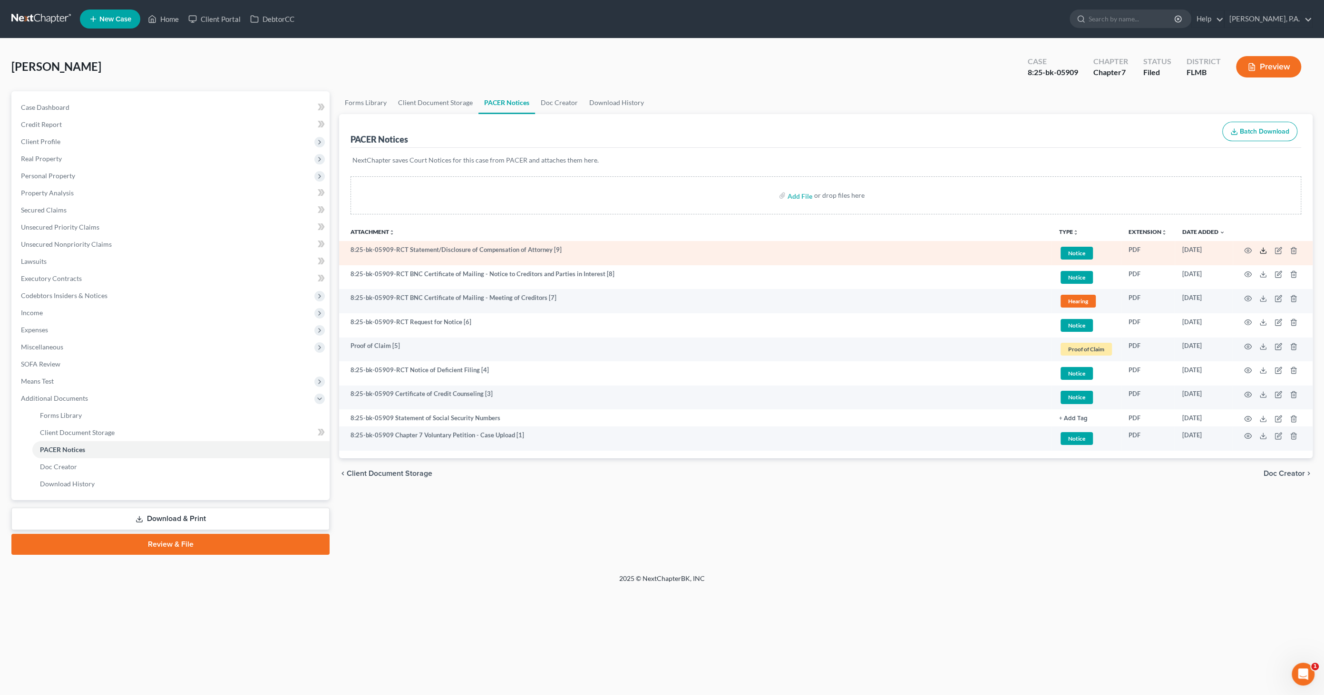
click at [1263, 248] on line at bounding box center [1263, 250] width 0 height 4
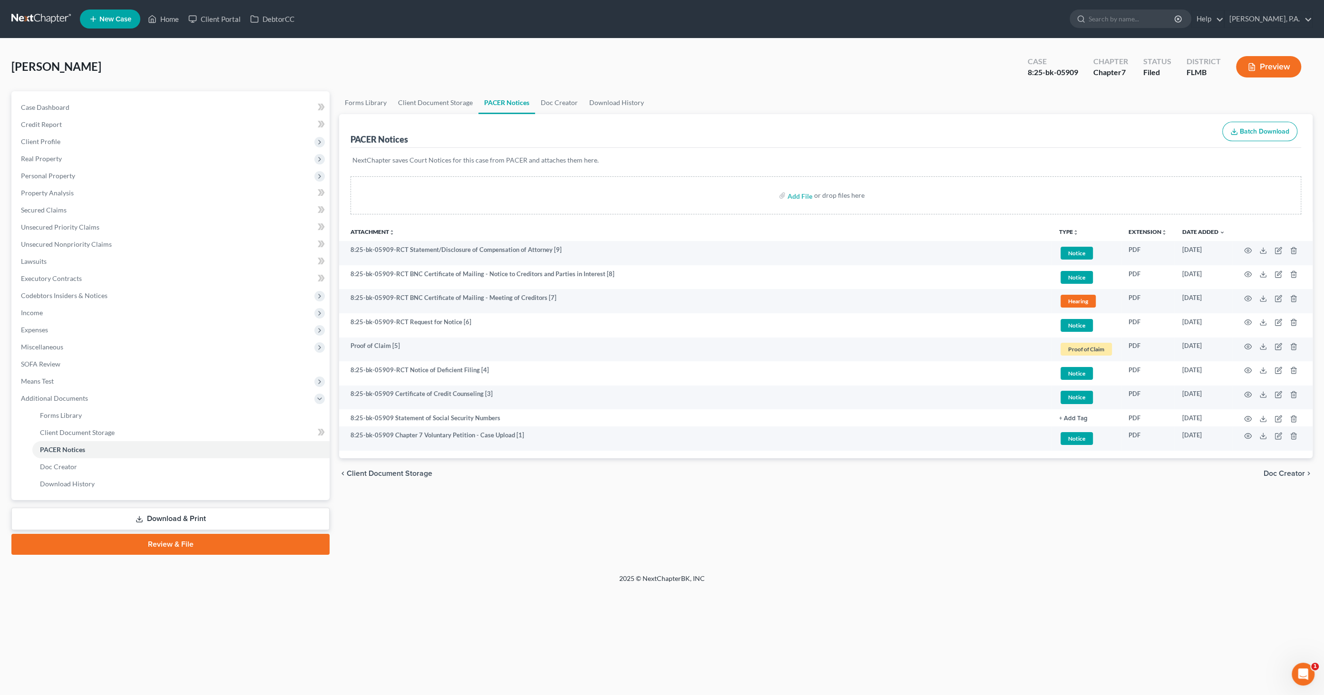
click at [202, 544] on link "Review & File" at bounding box center [170, 544] width 318 height 21
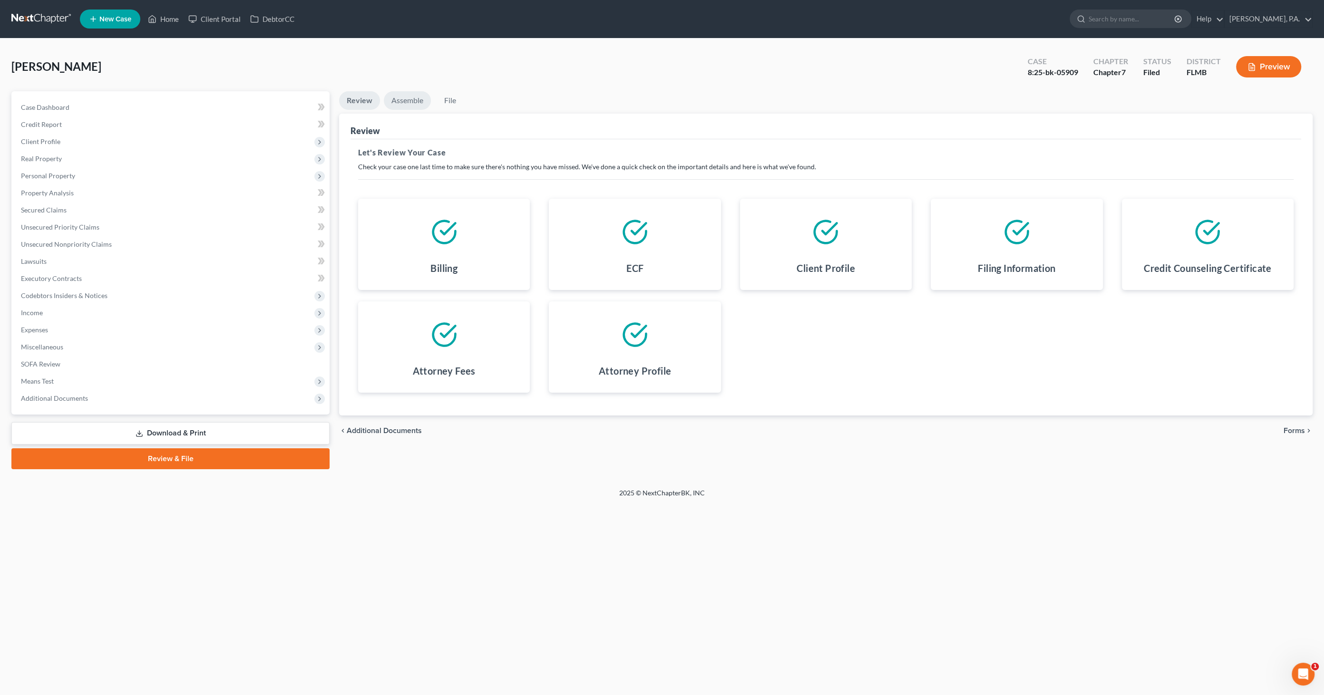
click at [416, 102] on link "Assemble" at bounding box center [407, 100] width 47 height 19
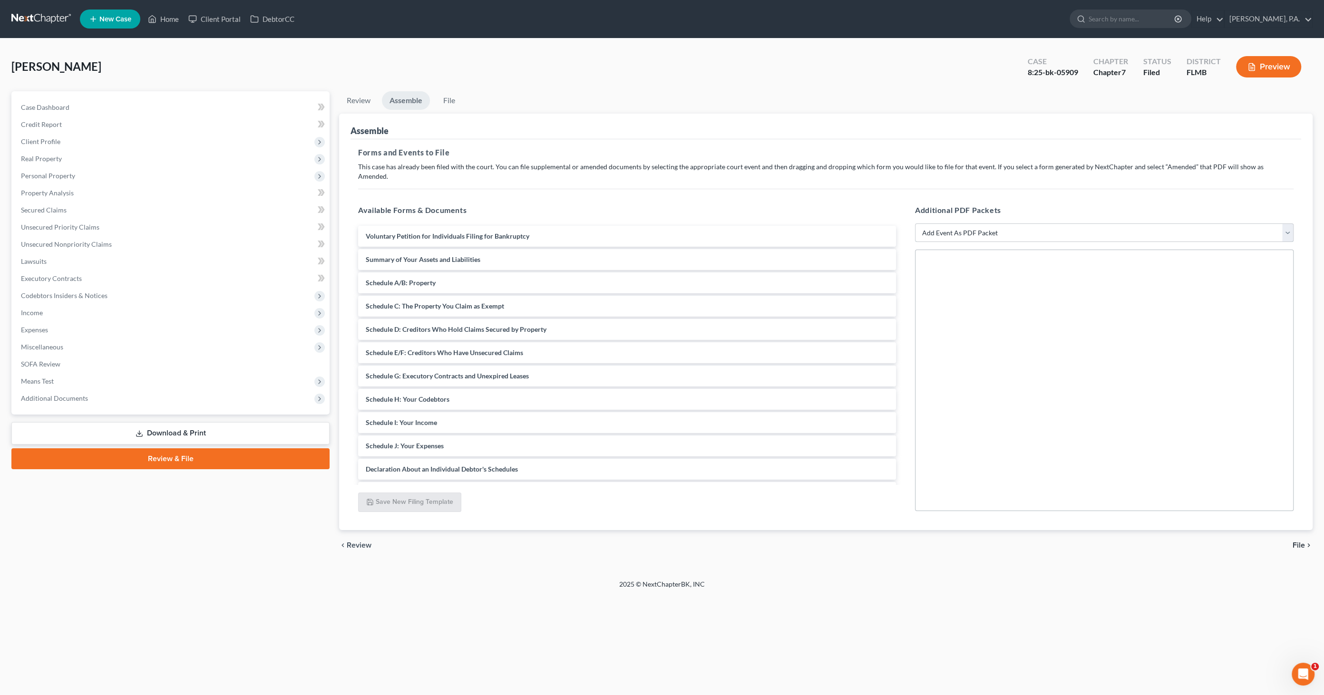
click at [1014, 224] on select "Add Event As PDF Packet Amended Creditor Matrix (Fee)- Only use when no separat…" at bounding box center [1104, 233] width 379 height 19
select select "13"
click at [915, 224] on select "Add Event As PDF Packet Amended Creditor Matrix (Fee)- Only use when no separat…" at bounding box center [1104, 233] width 379 height 19
select select
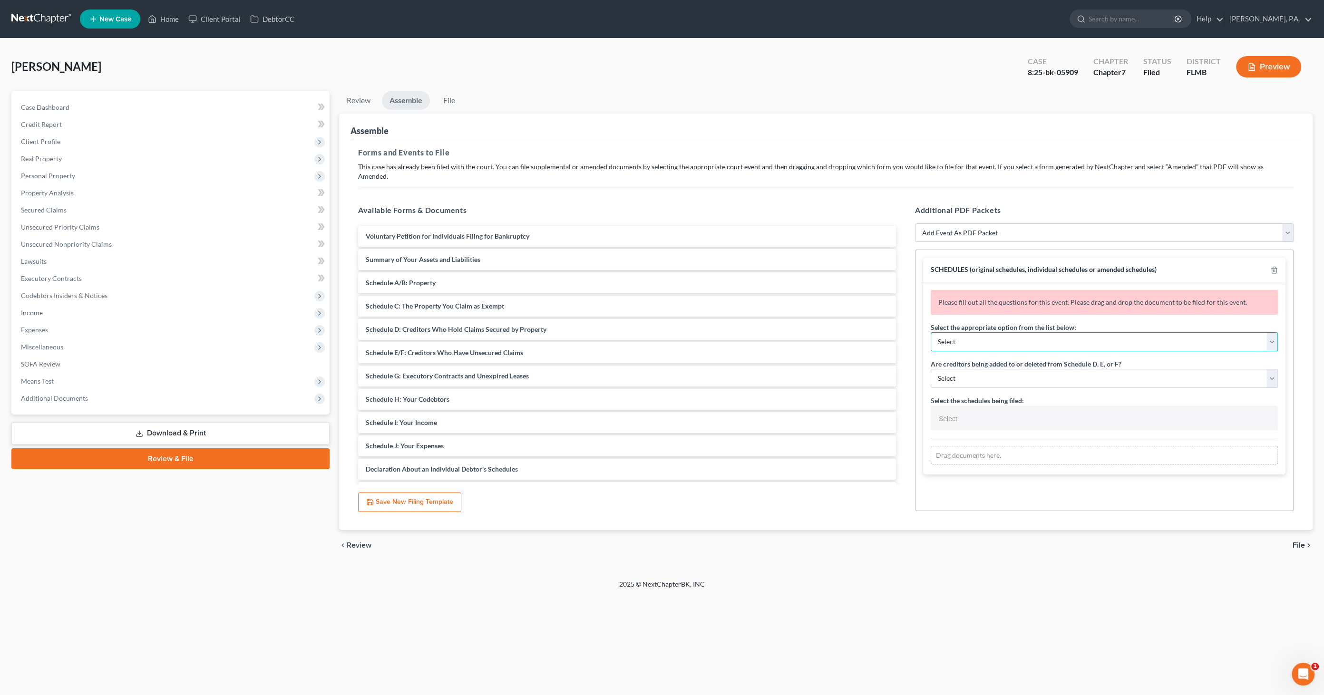
click at [998, 333] on select "Select Amending a previously filed schedule Original Schedules WITH additional …" at bounding box center [1104, 342] width 347 height 19
select select "2"
click at [931, 333] on select "Select Amending a previously filed schedule Original Schedules WITH additional …" at bounding box center [1104, 342] width 347 height 19
click at [1006, 369] on select "Select Yes No" at bounding box center [1104, 378] width 347 height 19
select select "1"
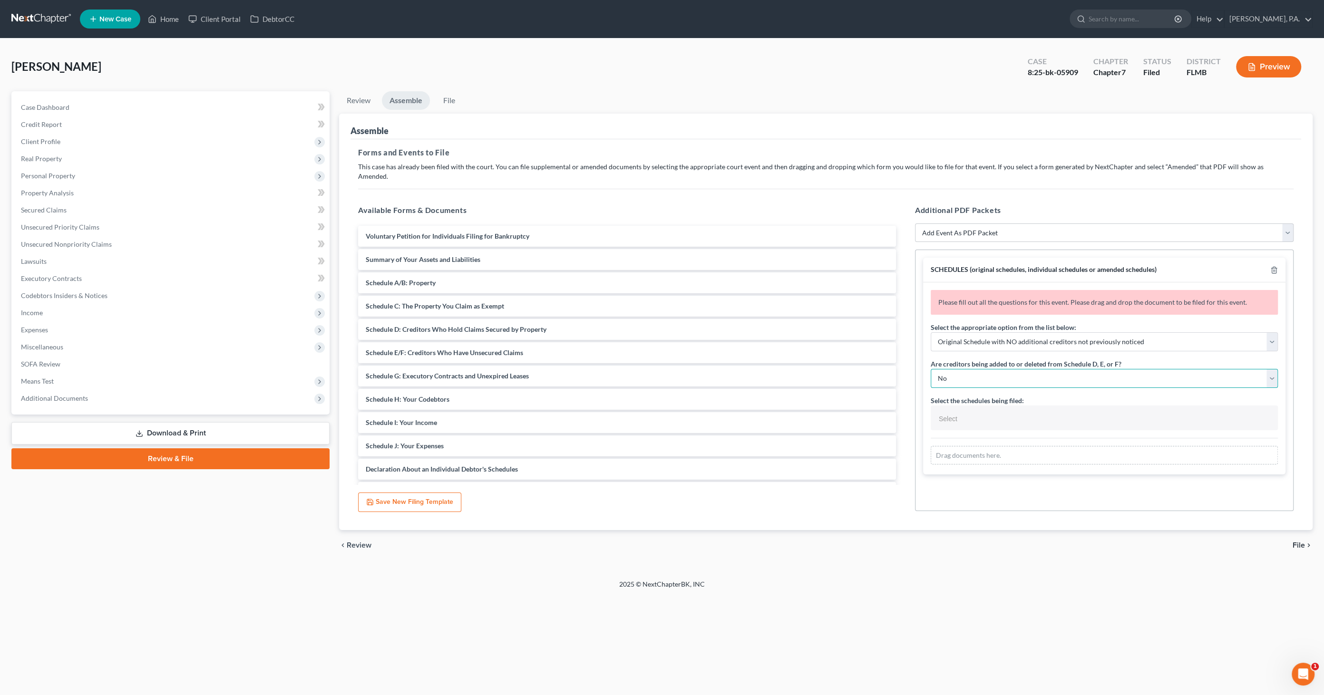
click at [931, 369] on select "Select Yes No" at bounding box center [1104, 378] width 347 height 19
click at [995, 412] on input "text" at bounding box center [1104, 419] width 334 height 14
select select "Schedules A - J and Summary of Assets,"
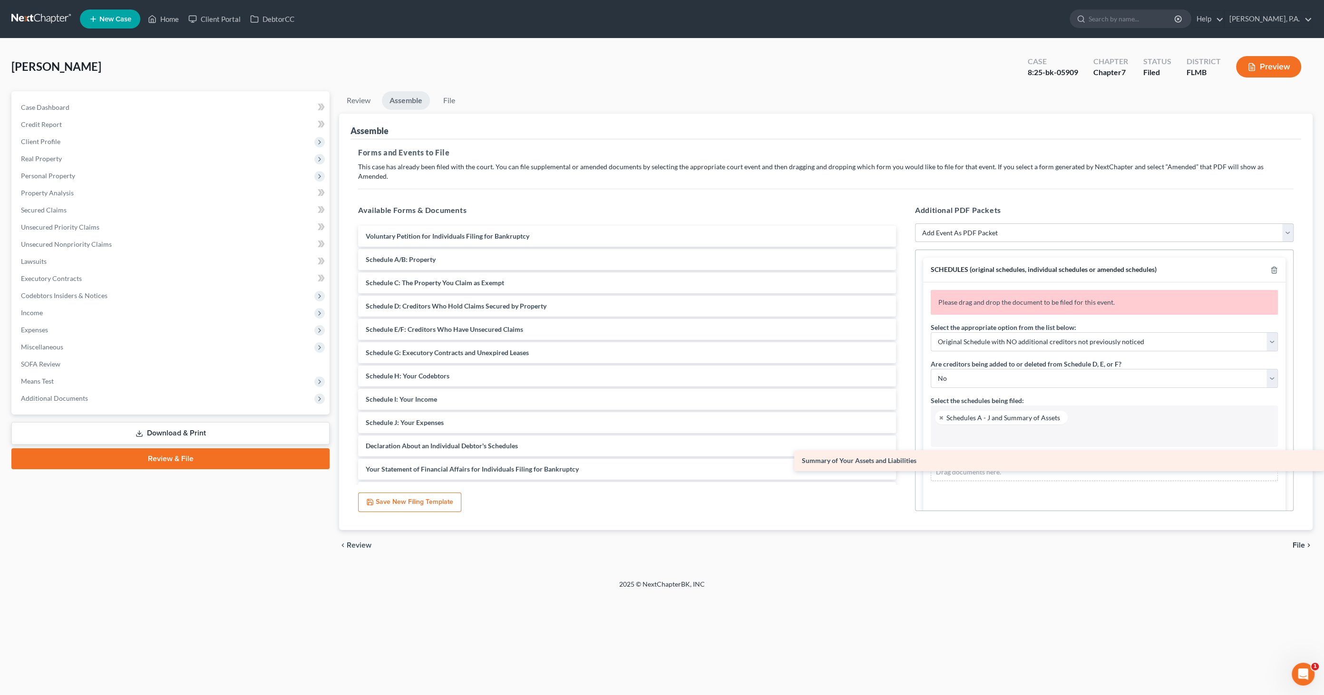
drag, startPoint x: 395, startPoint y: 250, endPoint x: 1002, endPoint y: 462, distance: 642.8
click at [904, 462] on div "Summary of Your Assets and Liabilities Voluntary Petition for Individuals Filin…" at bounding box center [627, 423] width 553 height 394
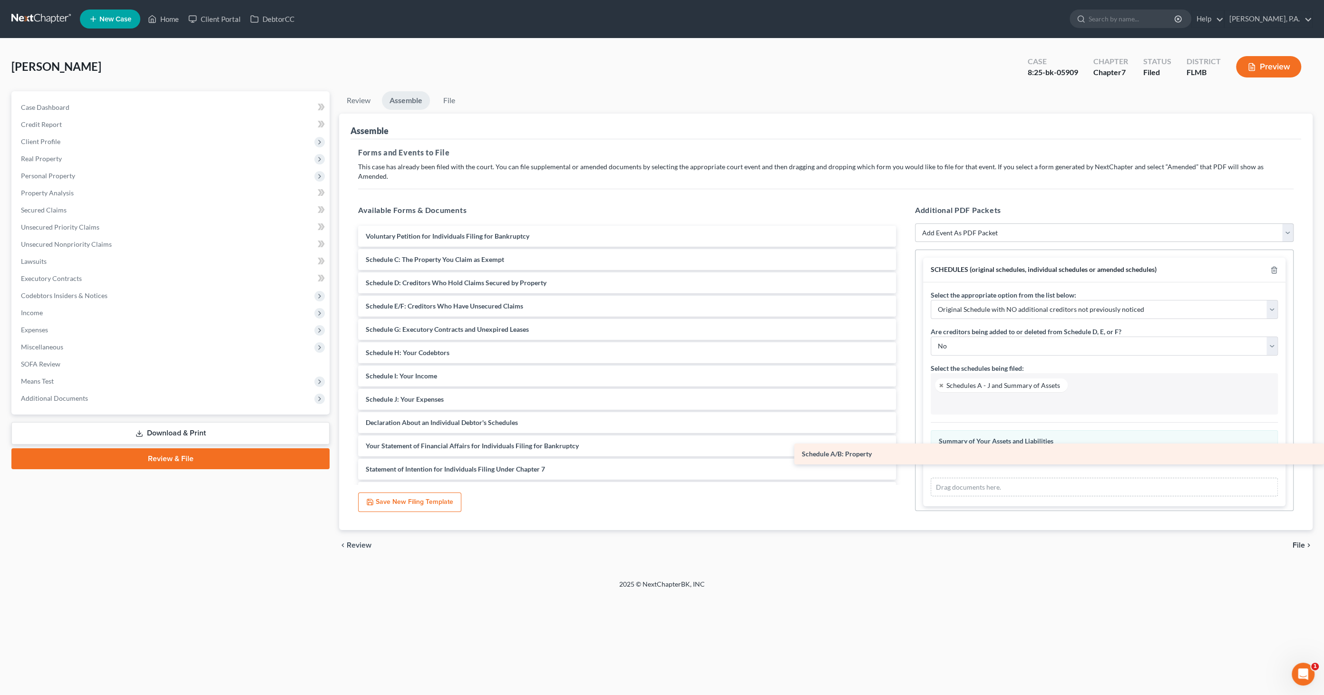
drag, startPoint x: 389, startPoint y: 245, endPoint x: 989, endPoint y: 450, distance: 633.9
click at [904, 450] on div "Schedule A/B: Property Voluntary Petition for Individuals Filing for Bankruptcy…" at bounding box center [627, 411] width 553 height 371
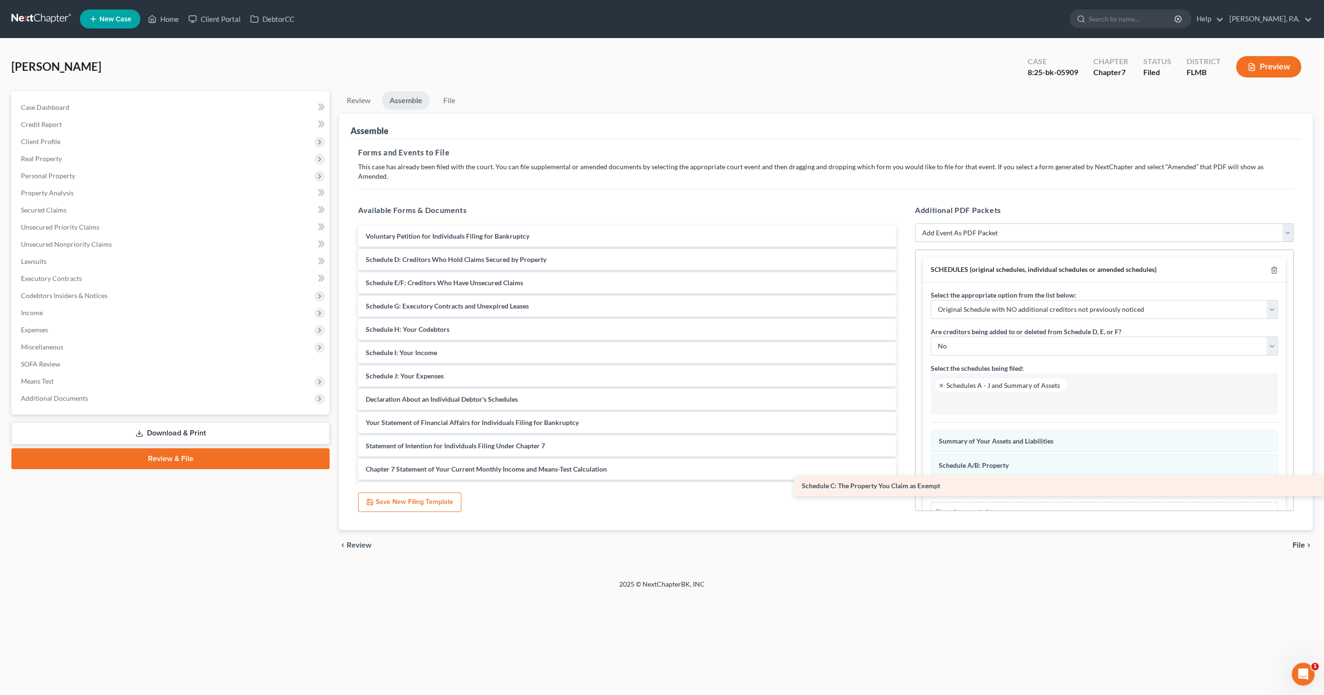
drag, startPoint x: 397, startPoint y: 245, endPoint x: 992, endPoint y: 473, distance: 637.0
click at [904, 473] on div "Schedule C: The Property You Claim as Exempt Voluntary Petition for Individuals…" at bounding box center [627, 399] width 553 height 347
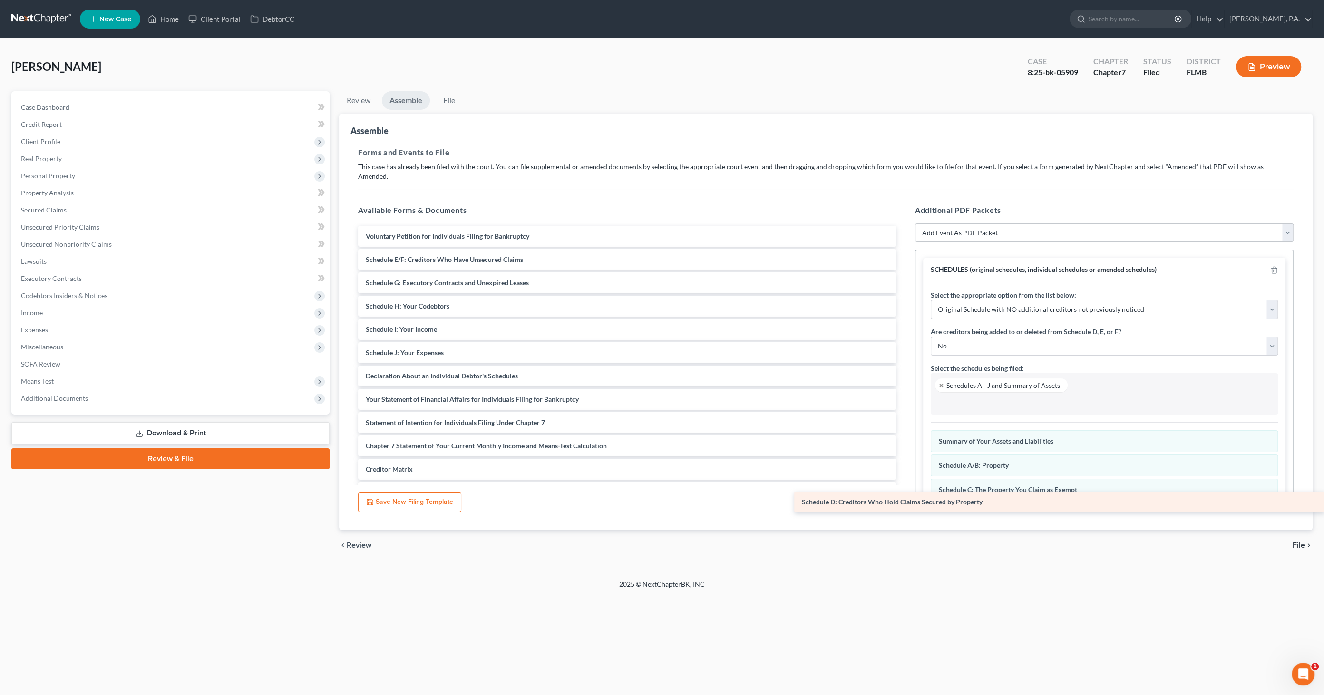
drag, startPoint x: 414, startPoint y: 247, endPoint x: 1002, endPoint y: 500, distance: 640.6
click at [904, 500] on div "Schedule D: Creditors Who Hold Claims Secured by Property Voluntary Petition fo…" at bounding box center [627, 388] width 553 height 324
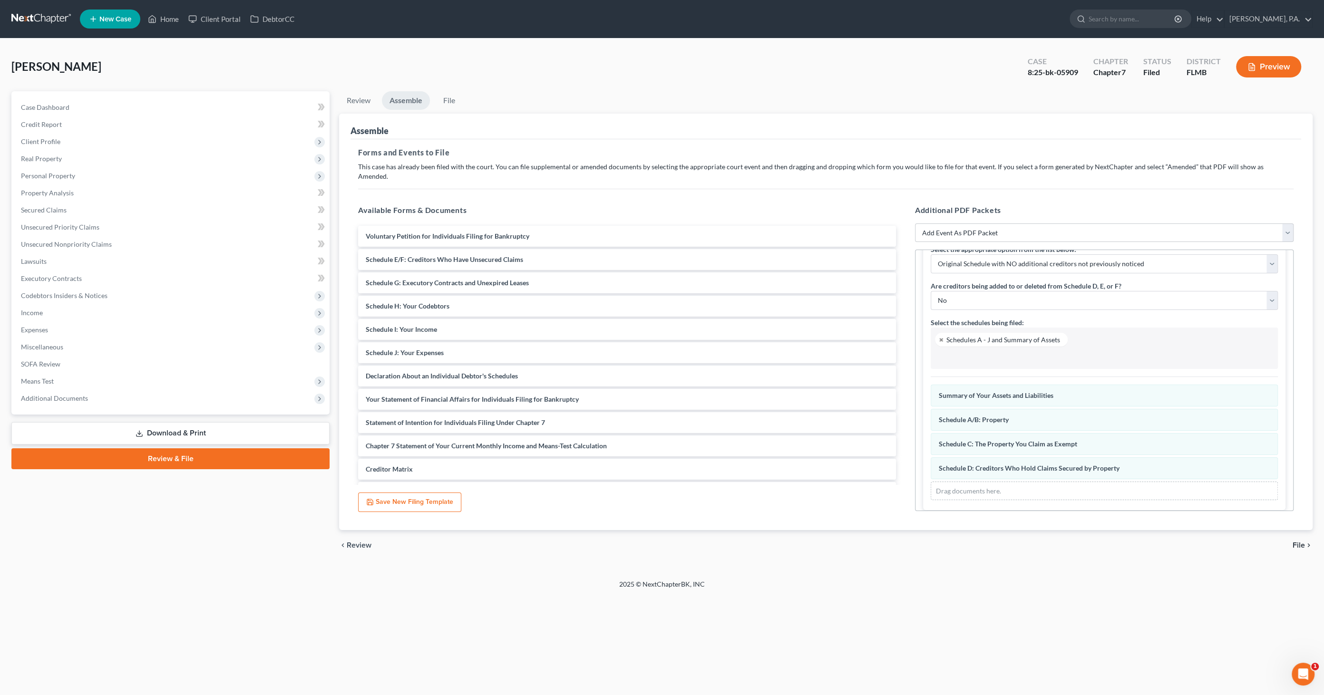
scroll to position [50, 0]
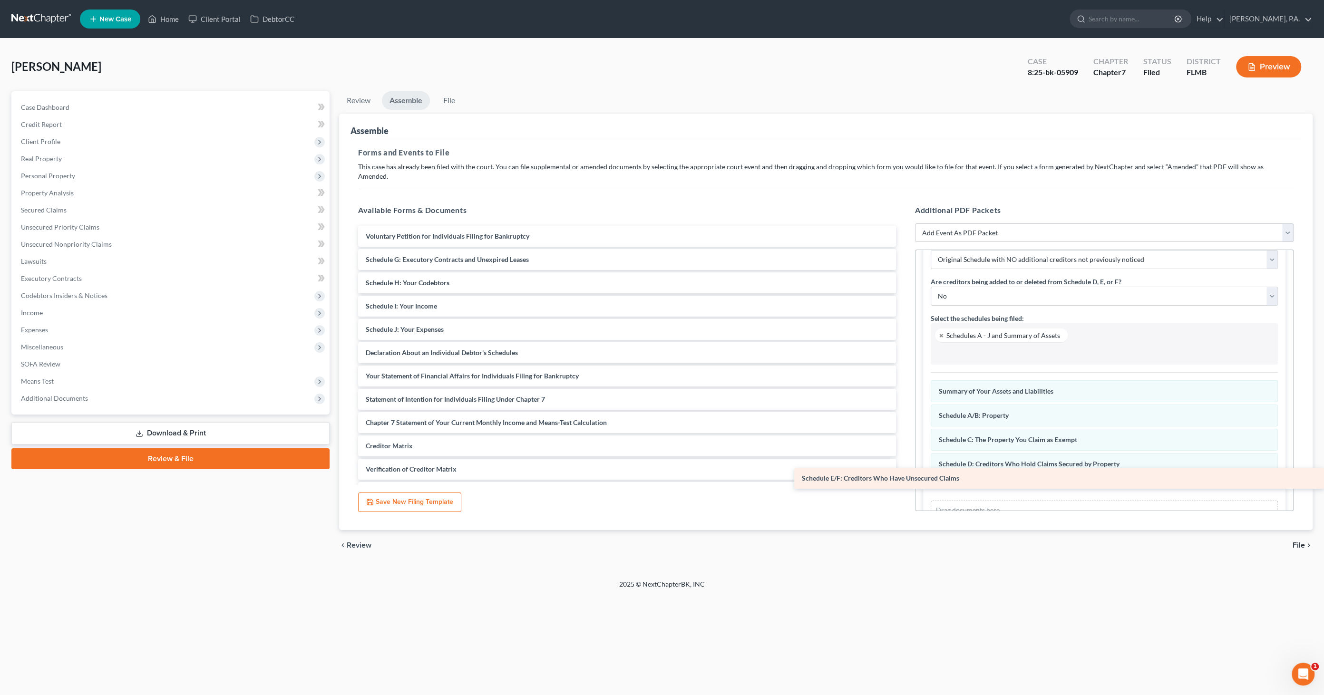
drag, startPoint x: 409, startPoint y: 246, endPoint x: 998, endPoint y: 476, distance: 632.4
click at [904, 476] on div "Schedule E/F: Creditors Who Have Unsecured Claims Voluntary Petition for Indivi…" at bounding box center [627, 376] width 553 height 301
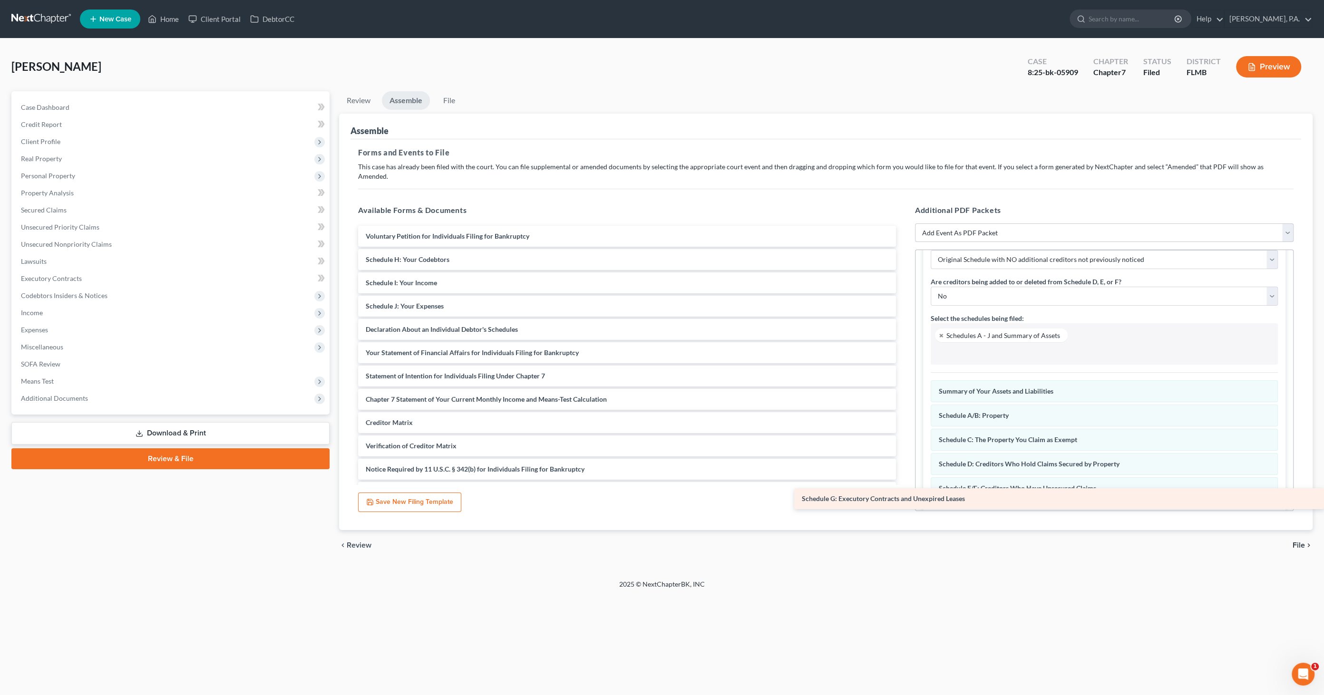
drag, startPoint x: 375, startPoint y: 246, endPoint x: 957, endPoint y: 496, distance: 632.9
click at [904, 496] on div "Schedule G: Executory Contracts and Unexpired Leases Voluntary Petition for Ind…" at bounding box center [627, 364] width 553 height 277
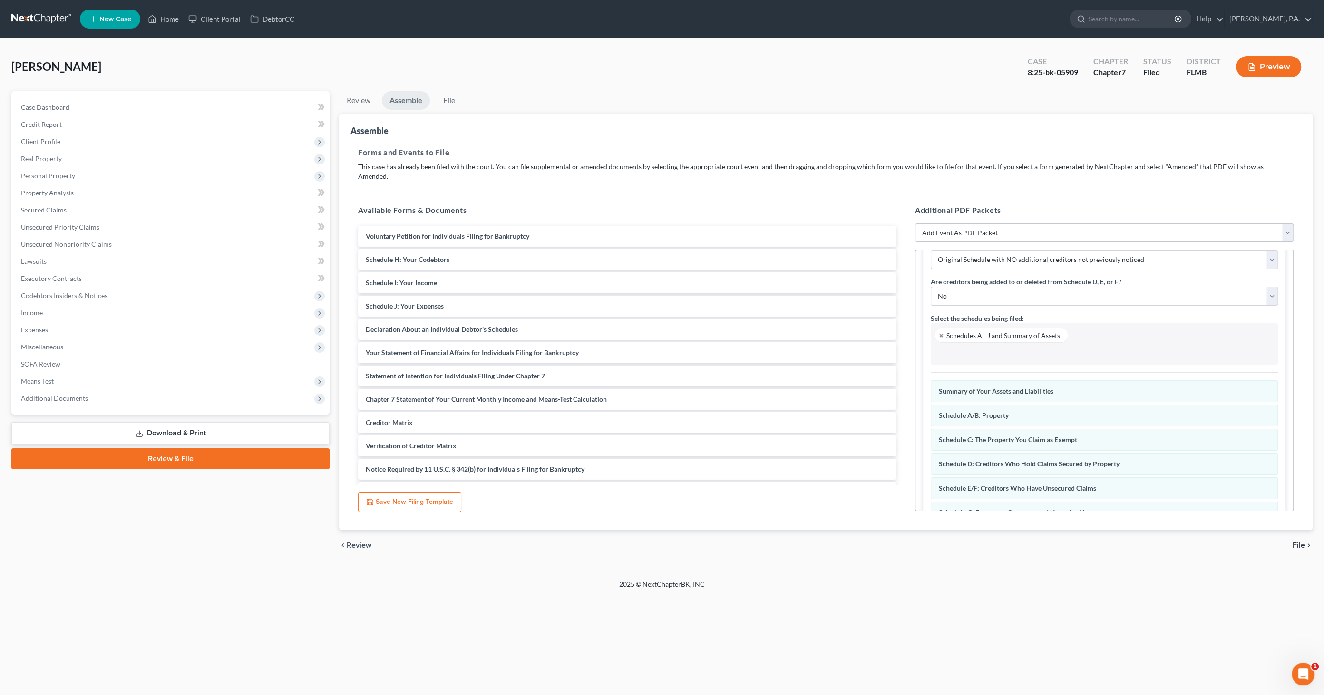
scroll to position [98, 0]
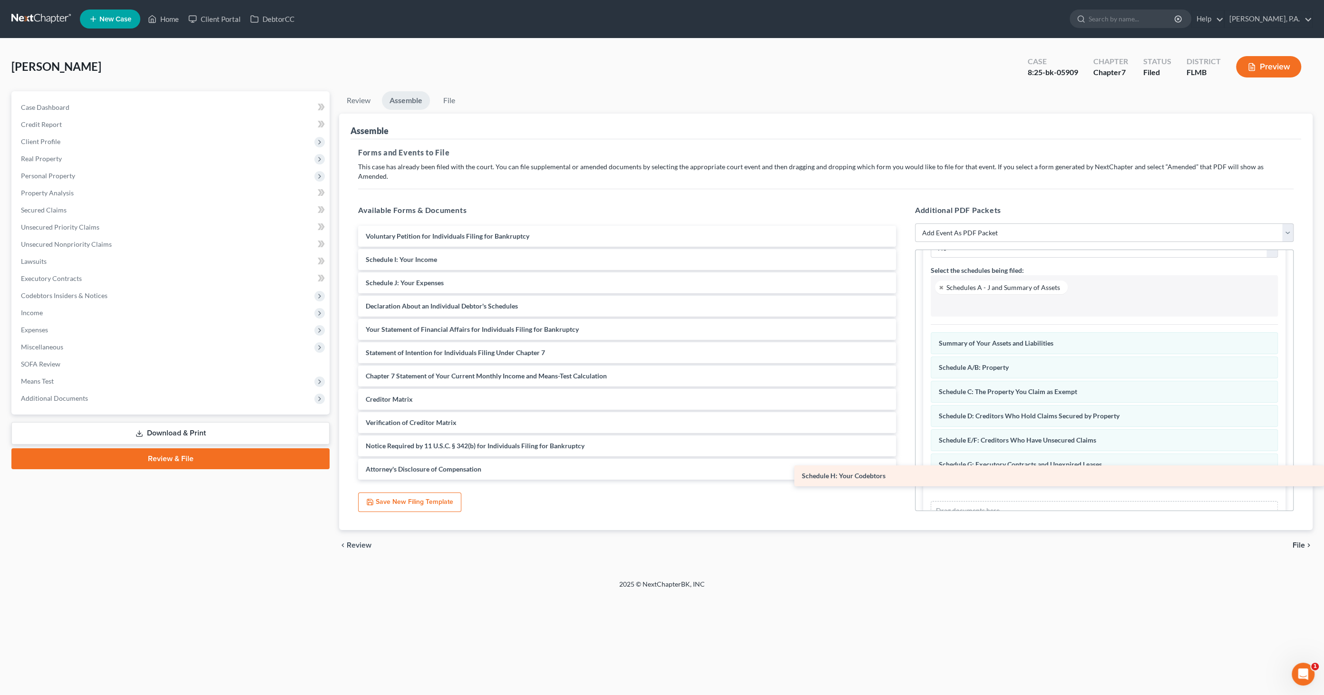
drag, startPoint x: 456, startPoint y: 250, endPoint x: 1089, endPoint y: 475, distance: 671.9
click at [904, 475] on div "Schedule H: Your Codebtors Voluntary Petition for Individuals Filing for Bankru…" at bounding box center [627, 353] width 553 height 254
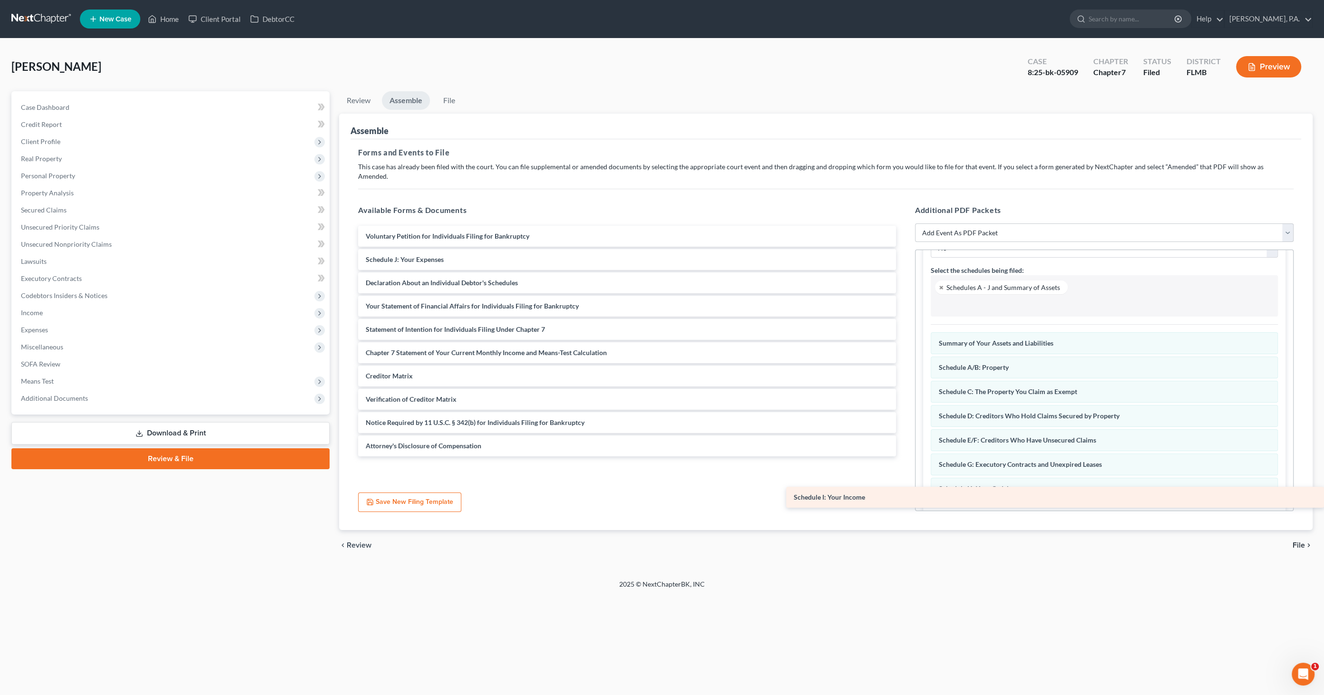
drag, startPoint x: 413, startPoint y: 250, endPoint x: 1099, endPoint y: 498, distance: 728.9
click at [904, 457] on div "Schedule I: Your Income Voluntary Petition for Individuals Filing for Bankruptc…" at bounding box center [627, 341] width 553 height 231
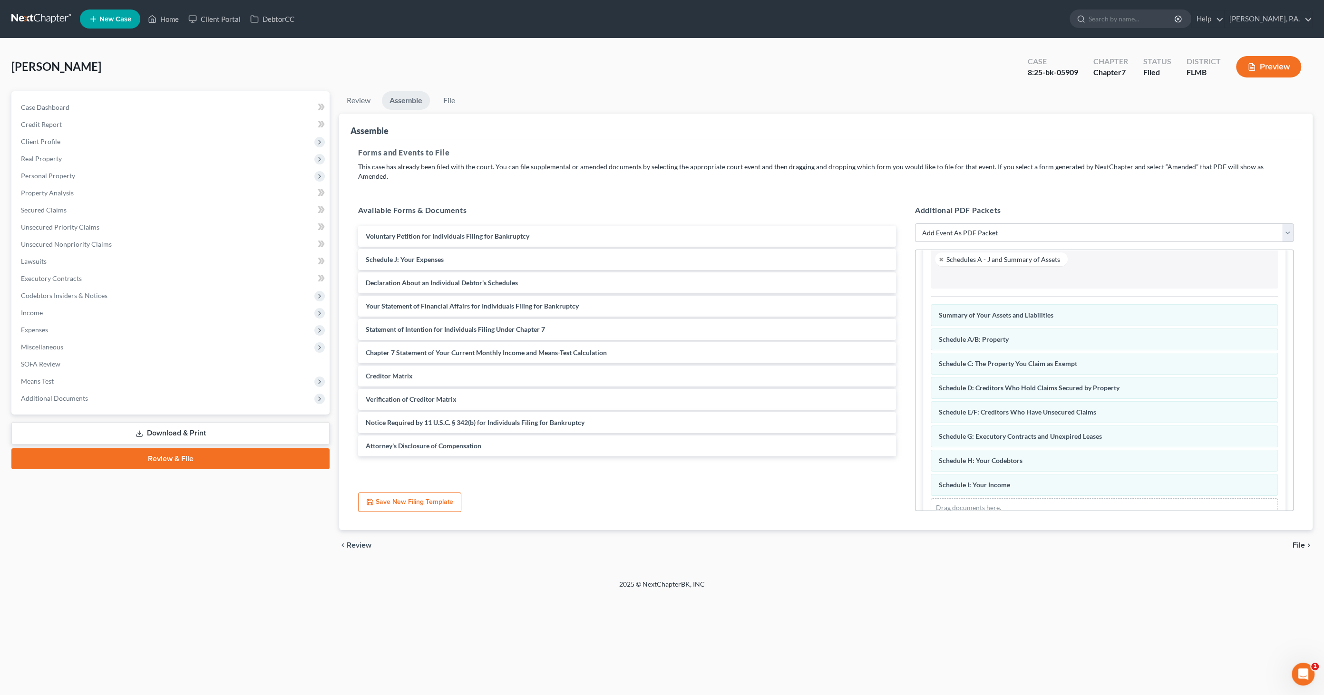
scroll to position [146, 0]
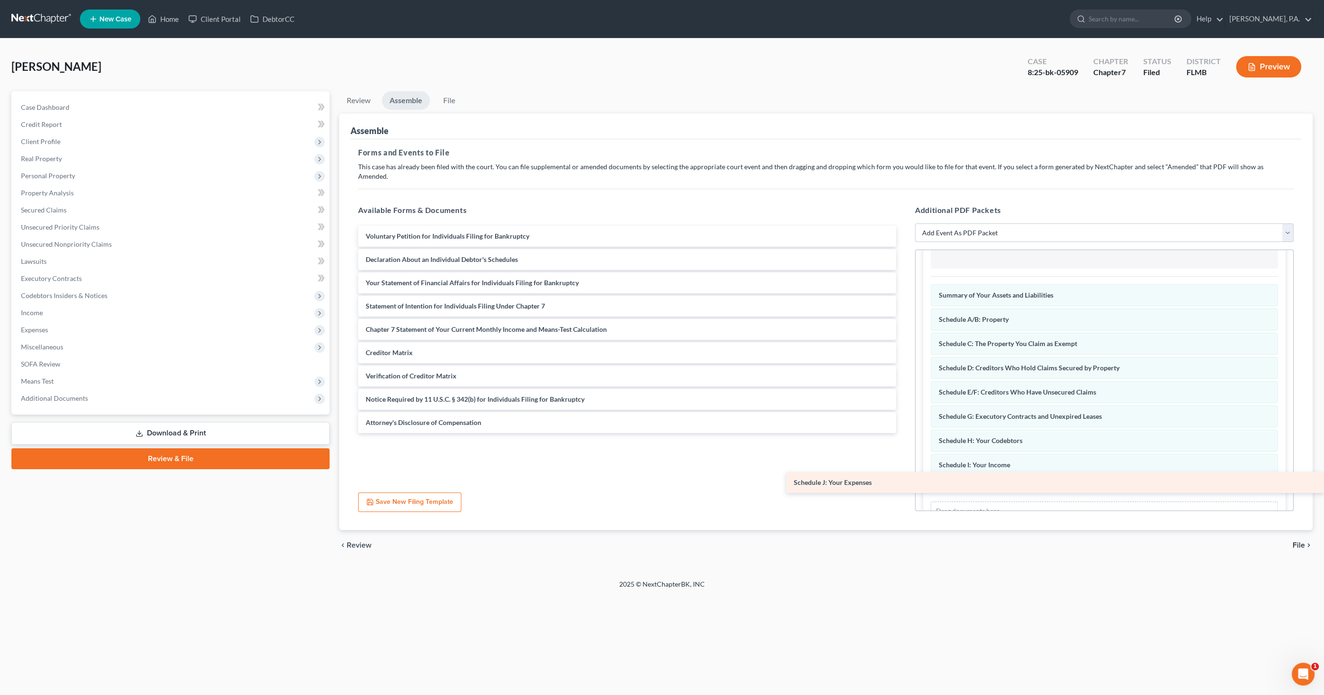
drag, startPoint x: 446, startPoint y: 253, endPoint x: 1046, endPoint y: 486, distance: 643.3
click at [904, 433] on div "Schedule J: Your Expenses Voluntary Petition for Individuals Filing for Bankrup…" at bounding box center [627, 329] width 553 height 207
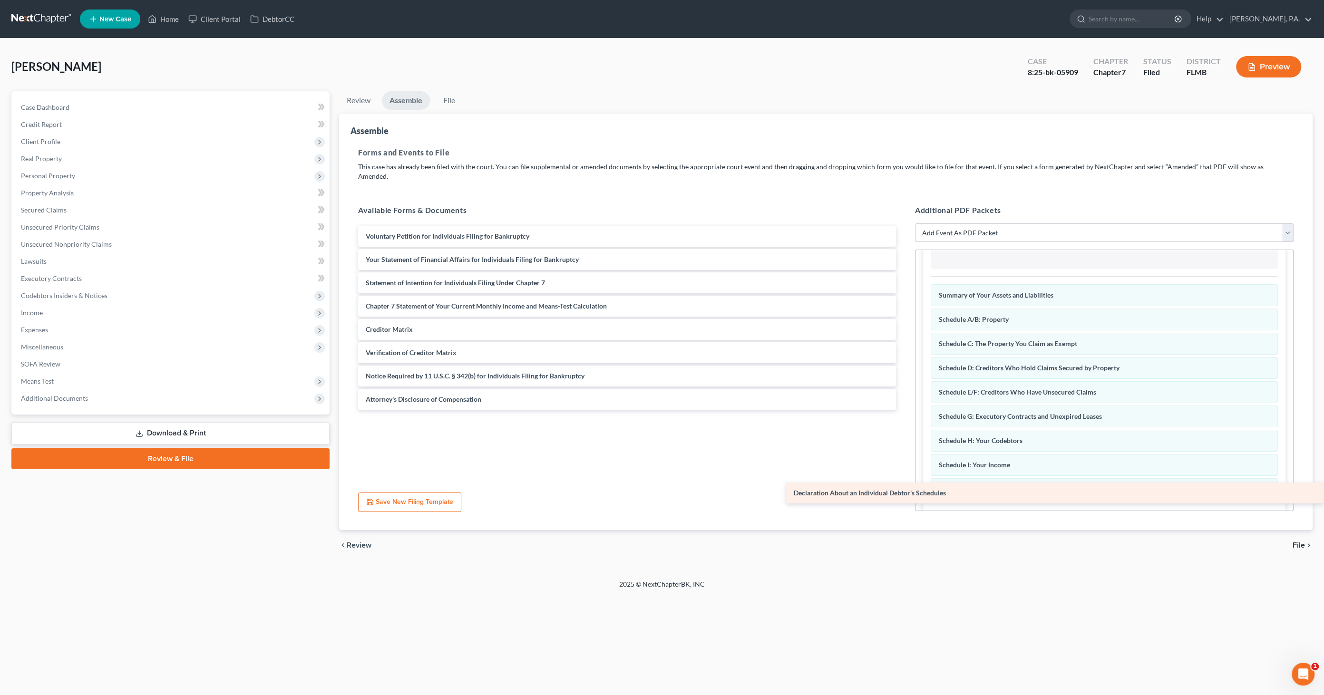
drag, startPoint x: 384, startPoint y: 252, endPoint x: 1037, endPoint y: 496, distance: 697.7
click at [904, 410] on div "Declaration About an Individual Debtor's Schedules Voluntary Petition for Indiv…" at bounding box center [627, 318] width 553 height 184
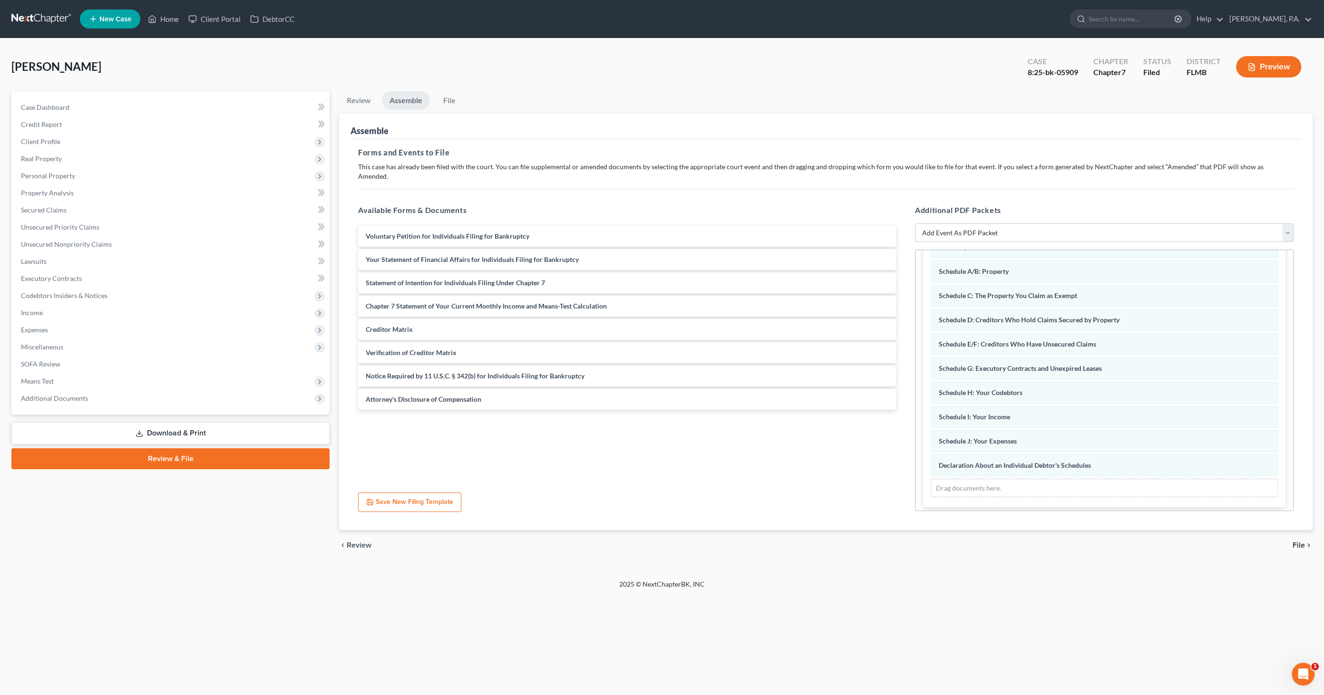
click at [1072, 224] on select "Add Event As PDF Packet Amended Creditor Matrix (Fee)- Only use when no separat…" at bounding box center [1104, 233] width 379 height 19
select select "18"
click at [915, 224] on select "Add Event As PDF Packet Amended Creditor Matrix (Fee)- Only use when no separat…" at bounding box center [1104, 233] width 379 height 19
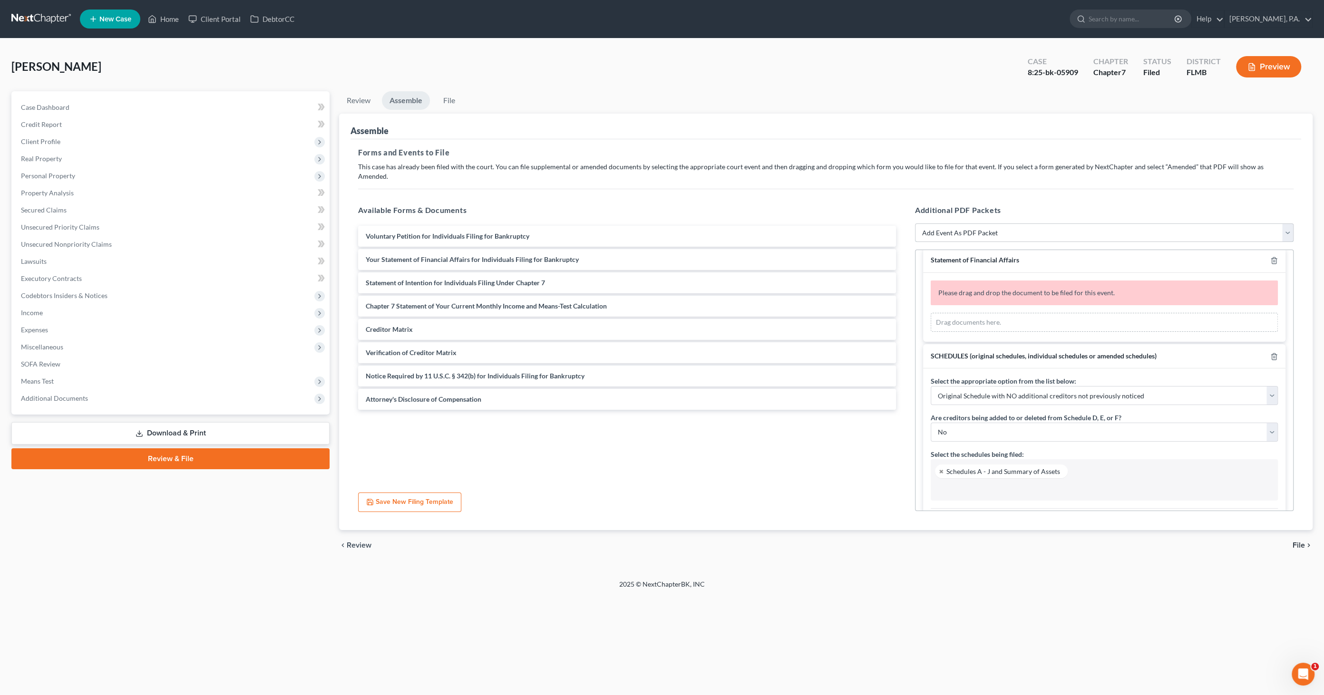
scroll to position [0, 0]
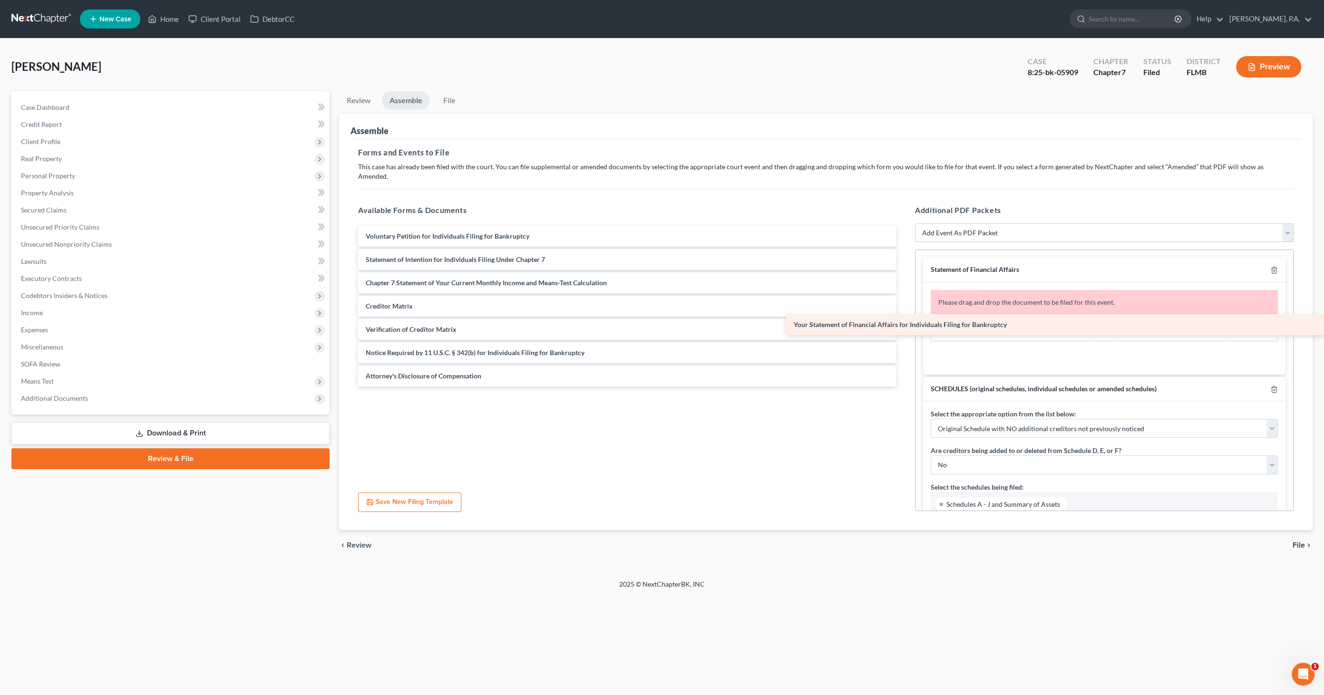
drag, startPoint x: 387, startPoint y: 247, endPoint x: 952, endPoint y: 323, distance: 570.6
click at [904, 323] on div "Your Statement of Financial Affairs for Individuals Filing for Bankruptcy Volun…" at bounding box center [627, 306] width 553 height 161
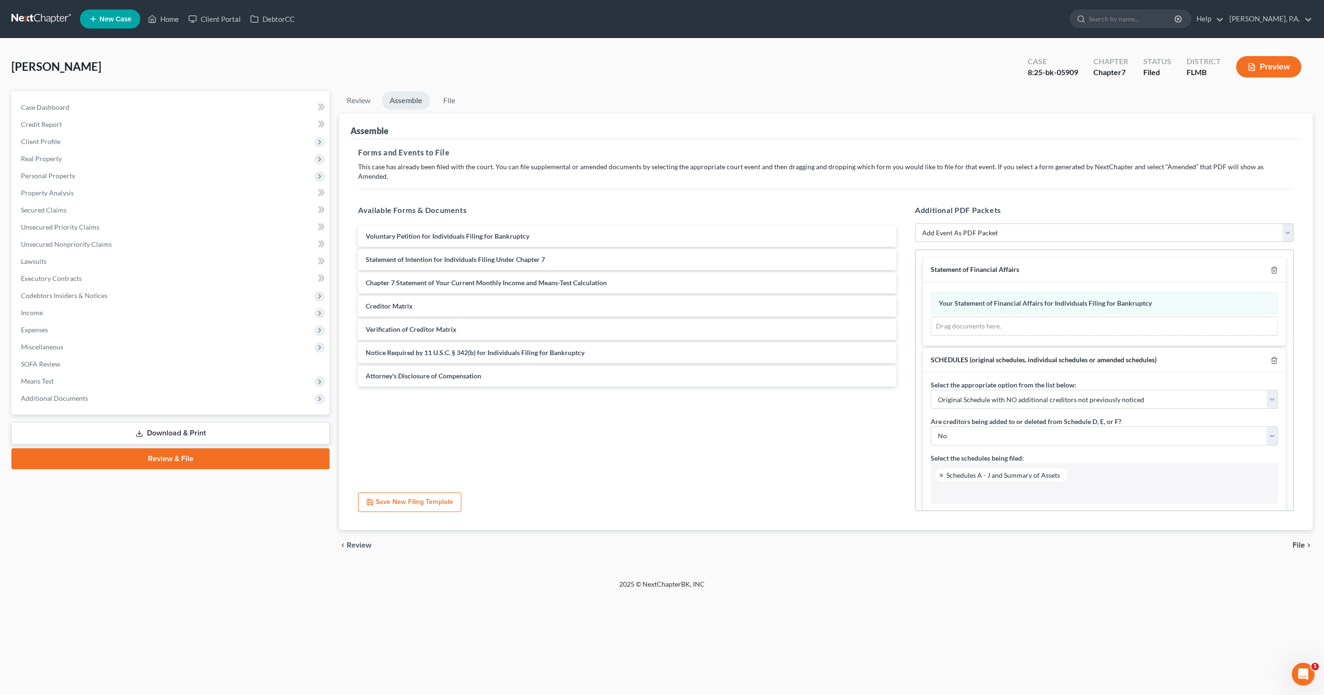
click at [964, 224] on select "Add Event As PDF Packet Amended Creditor Matrix (Fee)- Only use when no separat…" at bounding box center [1104, 233] width 379 height 19
select select "20"
click at [915, 224] on select "Add Event As PDF Packet Amended Creditor Matrix (Fee)- Only use when no separat…" at bounding box center [1104, 233] width 379 height 19
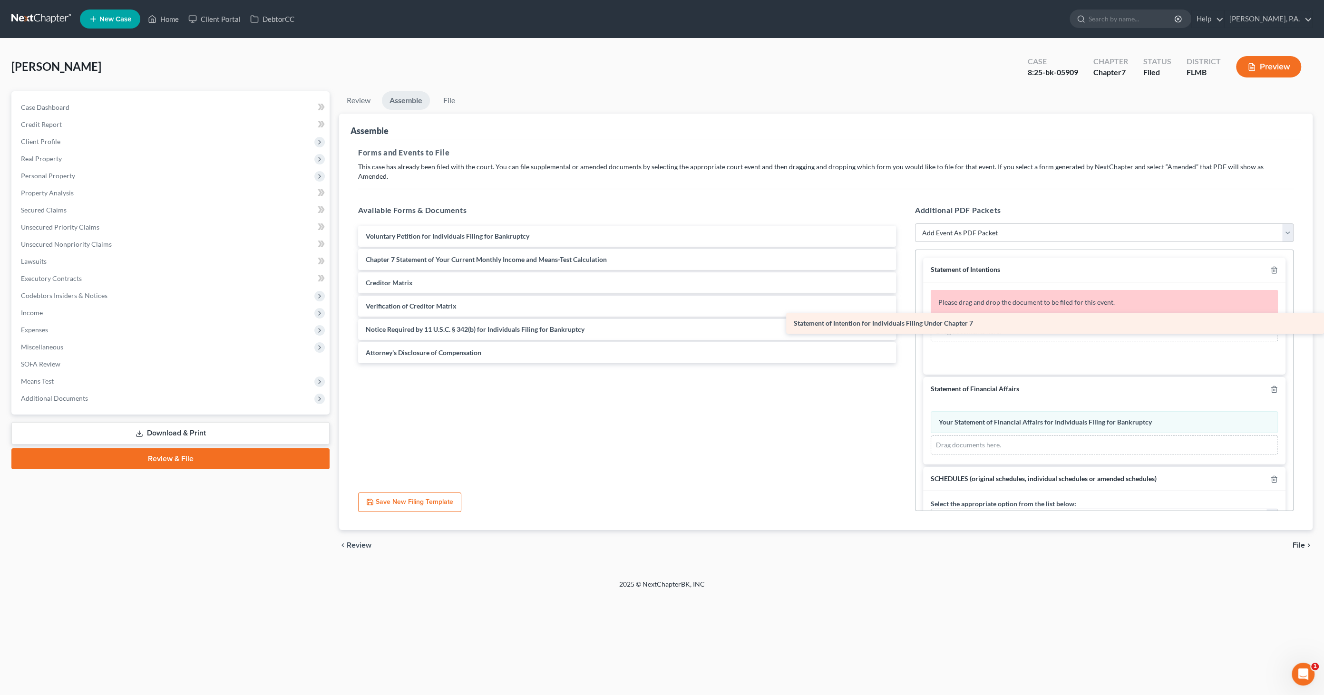
drag, startPoint x: 440, startPoint y: 246, endPoint x: 991, endPoint y: 317, distance: 555.9
click at [904, 320] on div "Statement of Intention for Individuals Filing Under Chapter 7 Voluntary Petitio…" at bounding box center [627, 294] width 553 height 137
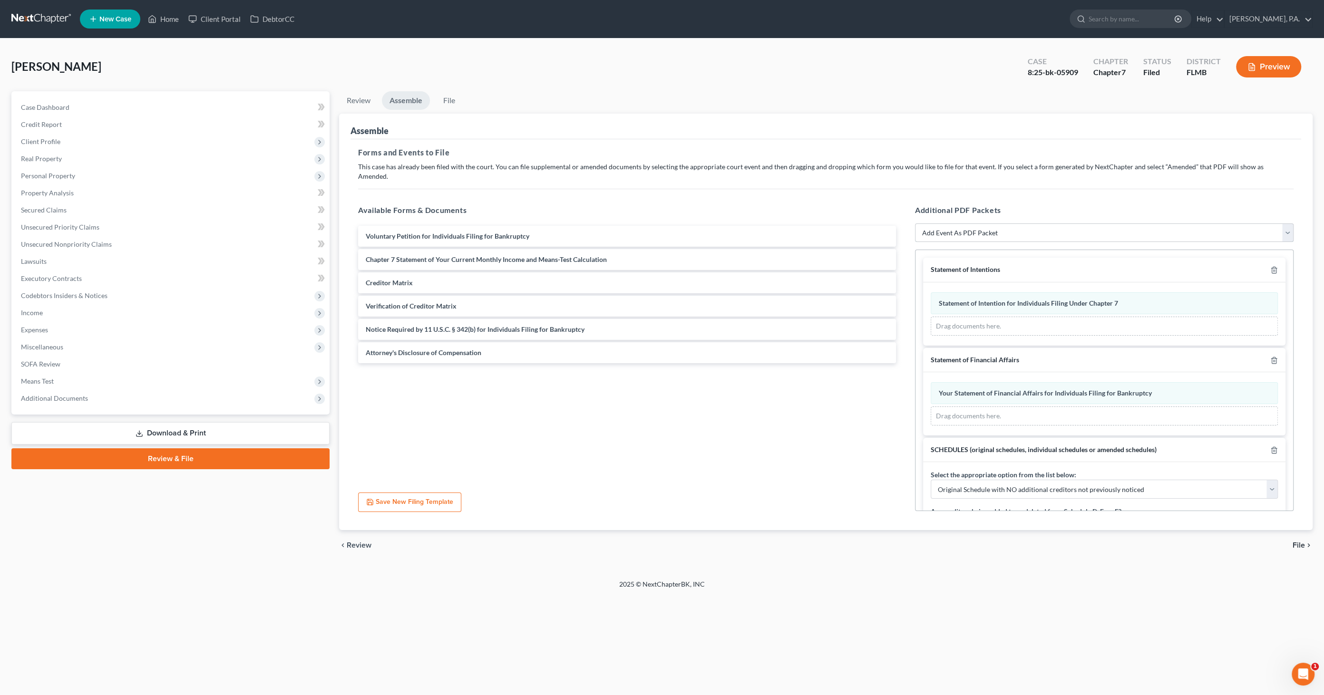
click at [995, 224] on select "Add Event As PDF Packet Amended Creditor Matrix (Fee)- Only use when no separat…" at bounding box center [1104, 233] width 379 height 19
select select "16"
click at [915, 224] on select "Add Event As PDF Packet Amended Creditor Matrix (Fee)- Only use when no separat…" at bounding box center [1104, 233] width 379 height 19
select select
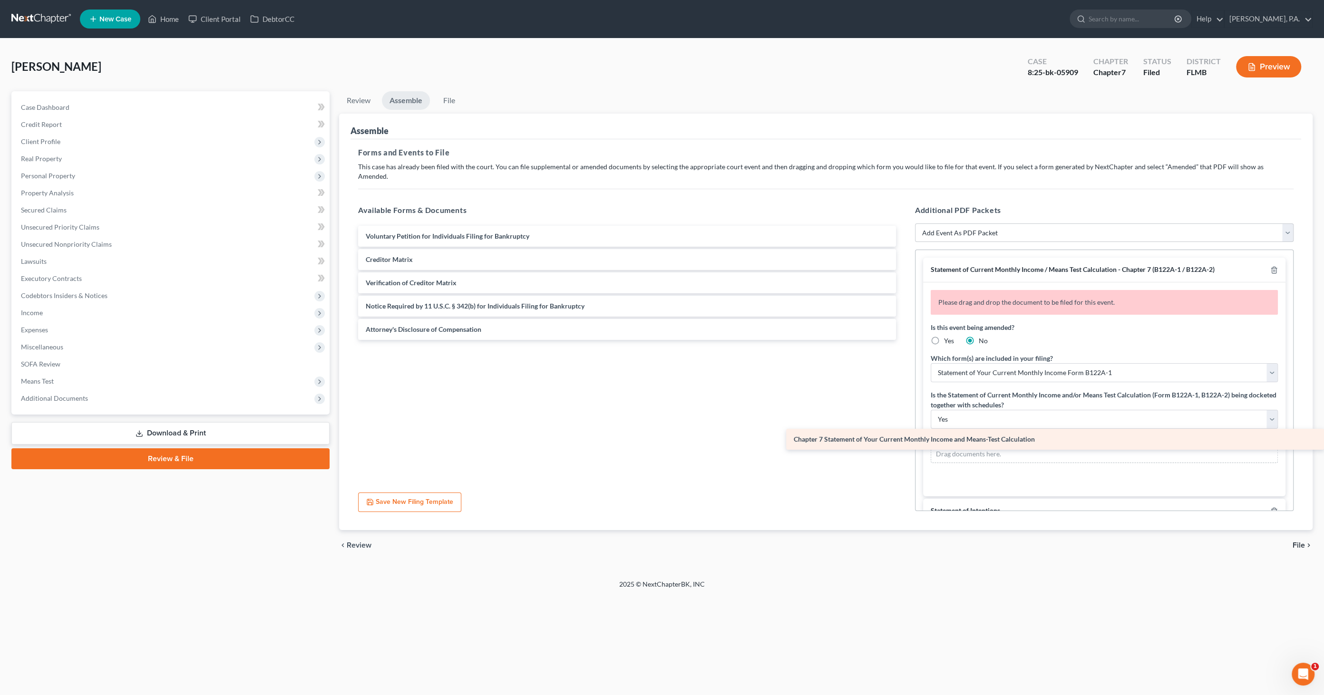
drag, startPoint x: 392, startPoint y: 245, endPoint x: 1115, endPoint y: 435, distance: 747.7
click at [904, 340] on div "Chapter 7 Statement of Your Current Monthly Income and Means-Test Calculation V…" at bounding box center [627, 283] width 553 height 114
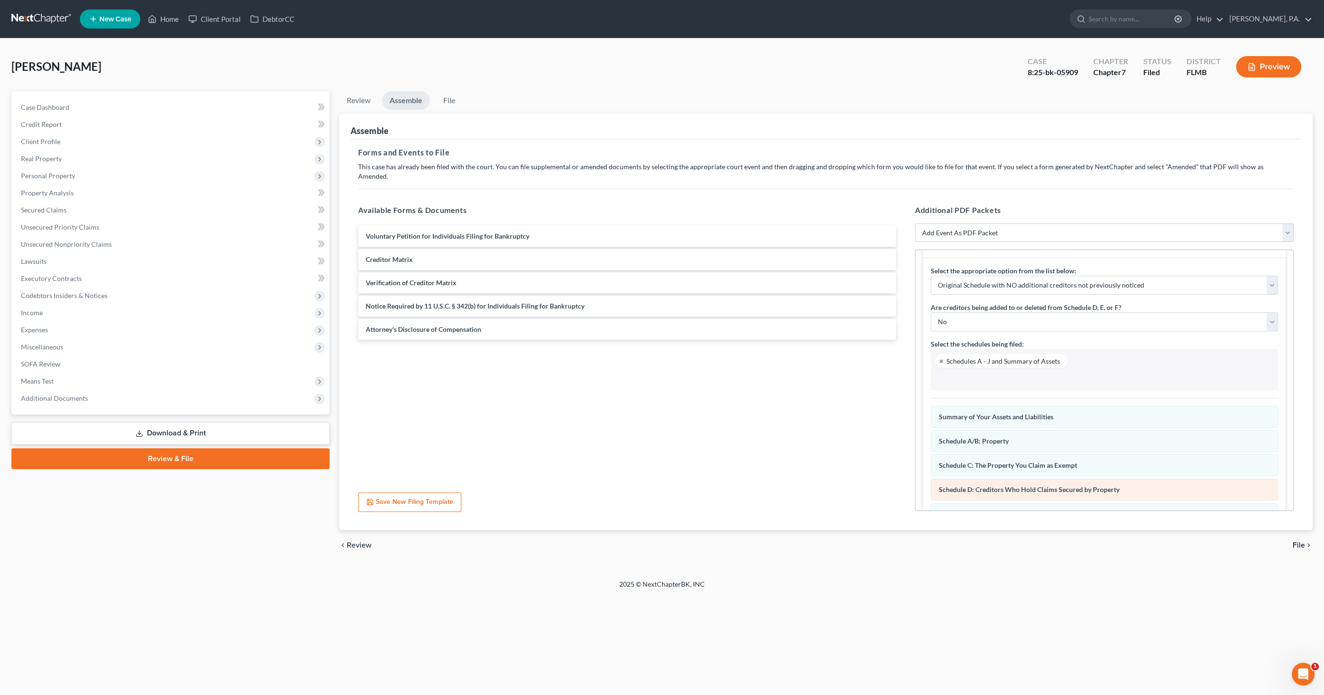
scroll to position [422, 0]
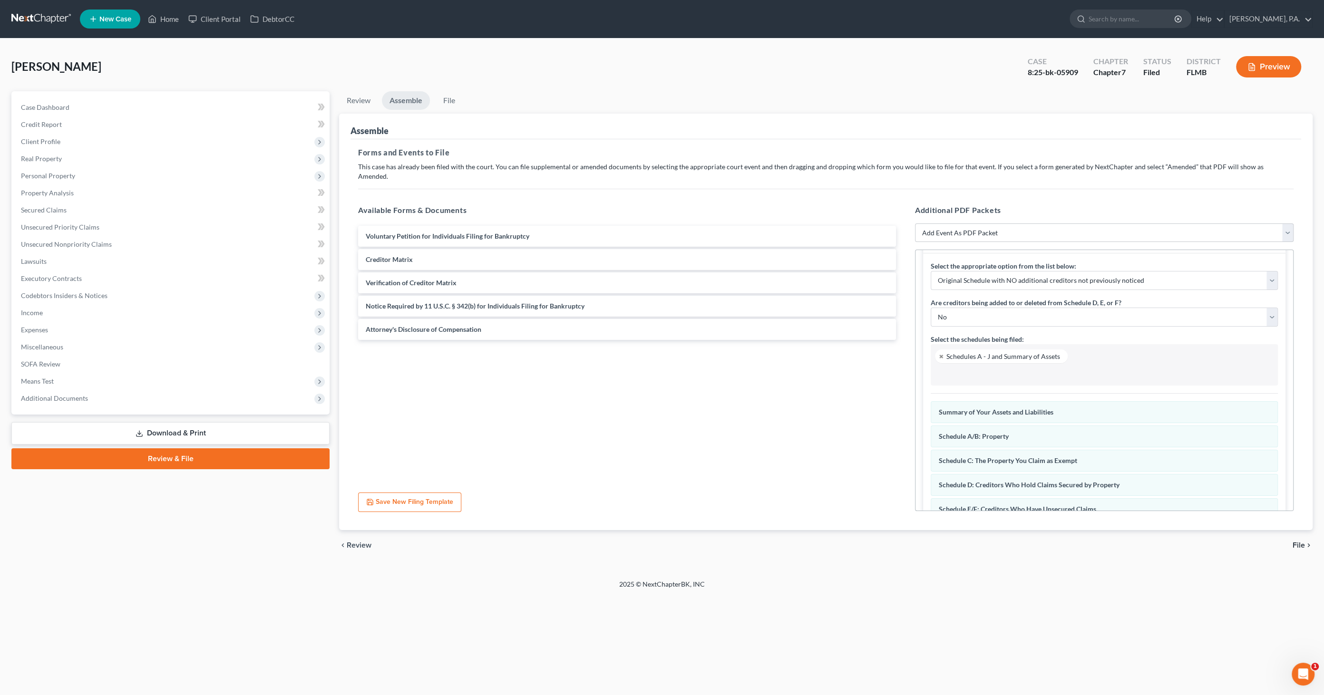
click at [1298, 542] on span "File" at bounding box center [1299, 546] width 12 height 8
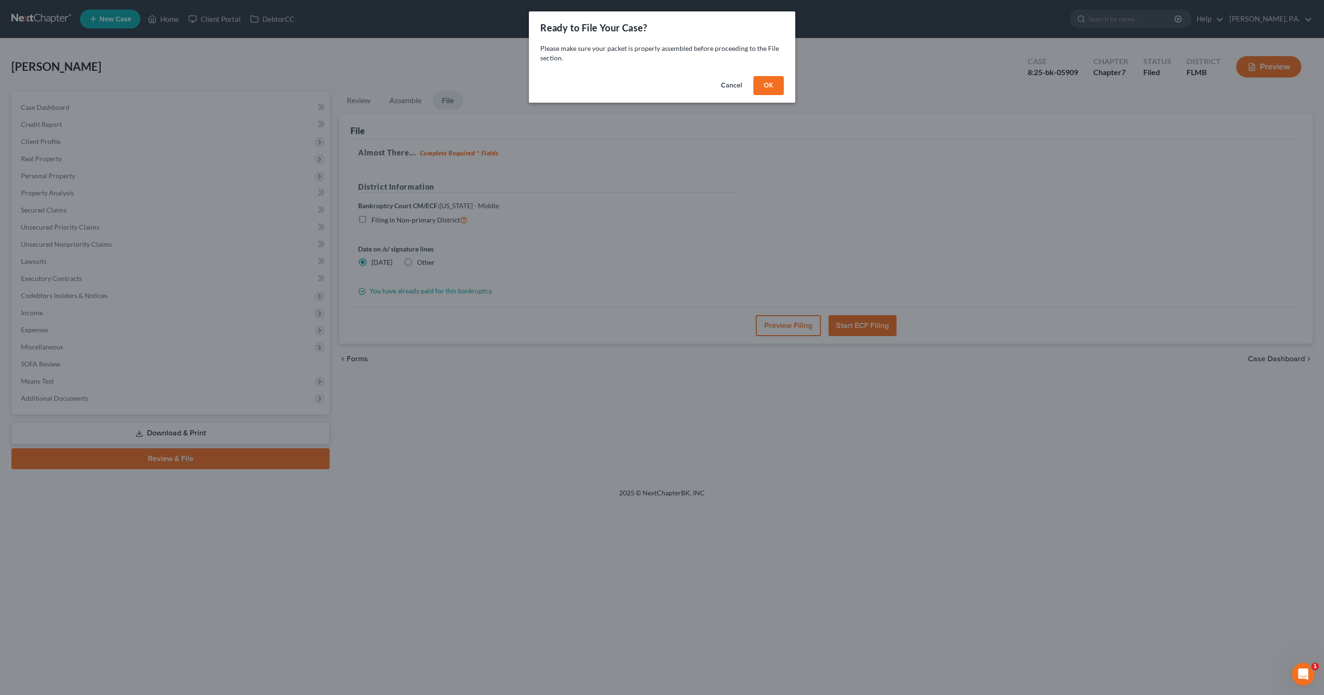
click at [775, 89] on button "OK" at bounding box center [769, 85] width 30 height 19
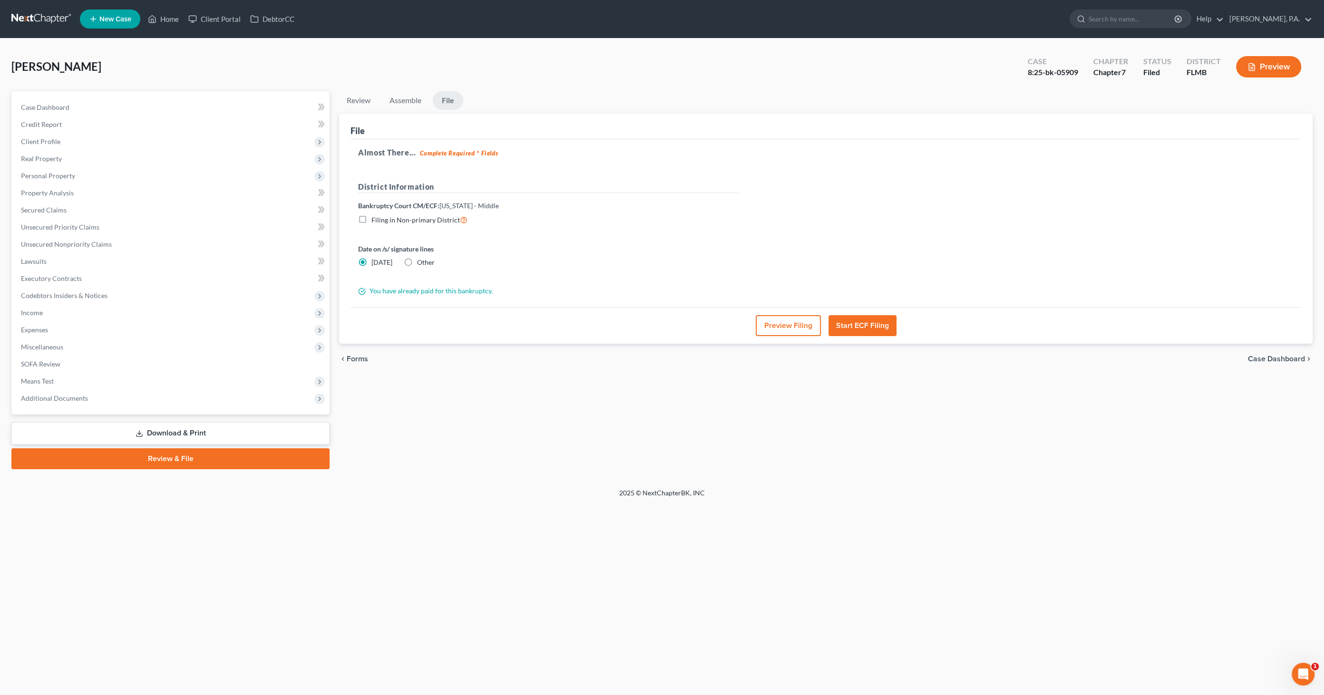
click at [417, 261] on label "Other" at bounding box center [426, 263] width 18 height 10
click at [421, 261] on input "Other" at bounding box center [424, 261] width 6 height 6
radio input "true"
radio input "false"
type input "[DATE]"
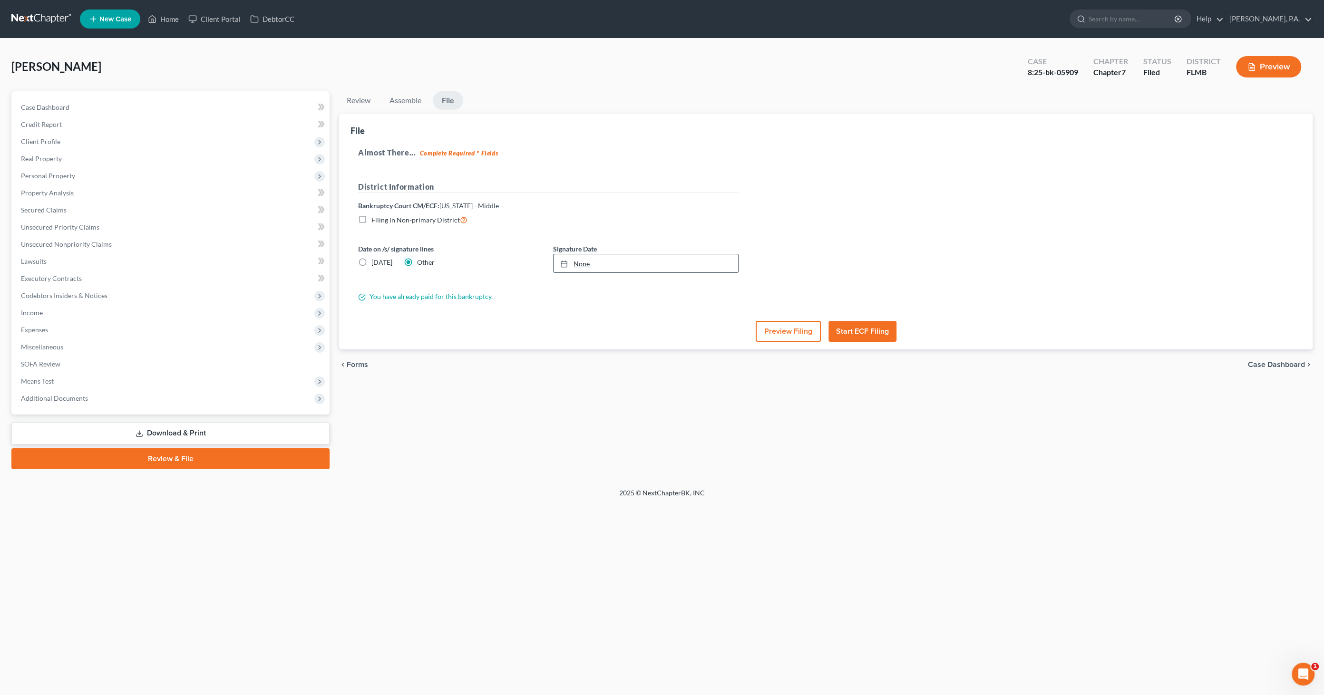
click at [568, 260] on div at bounding box center [566, 264] width 13 height 8
click at [788, 330] on button "Preview Filing" at bounding box center [788, 331] width 65 height 21
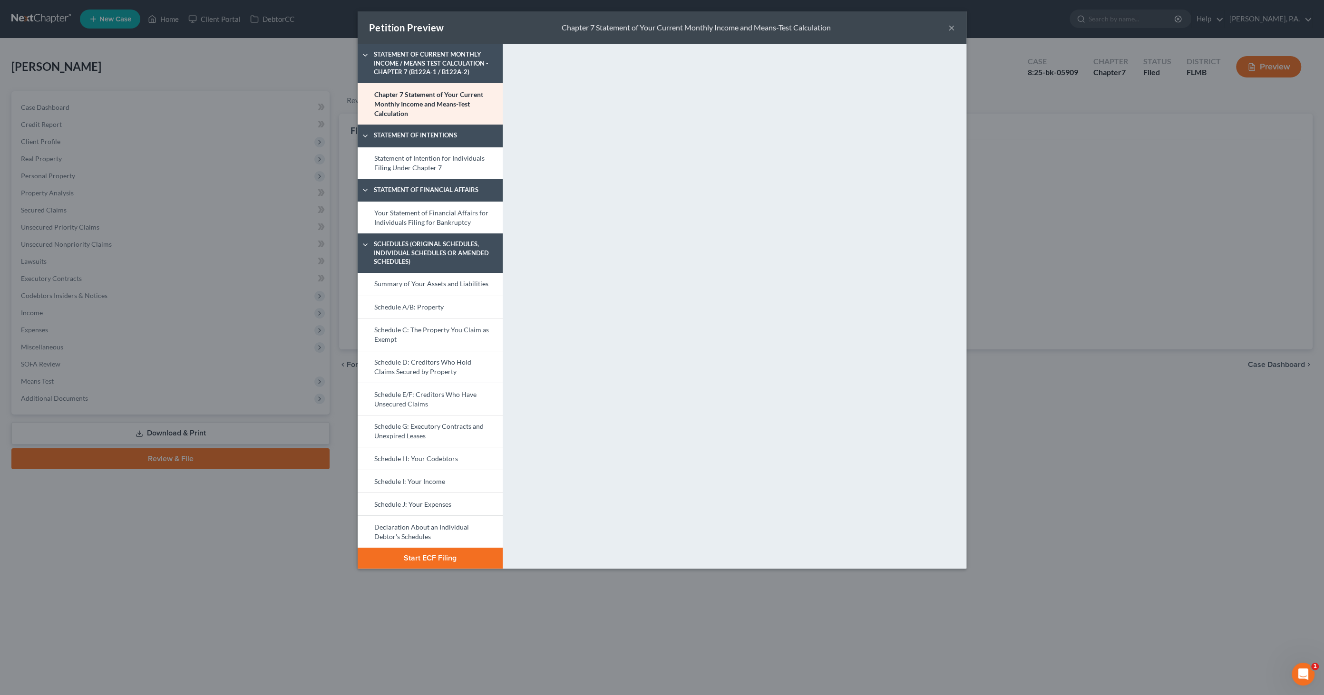
click at [415, 556] on button "Start ECF Filing" at bounding box center [430, 558] width 145 height 21
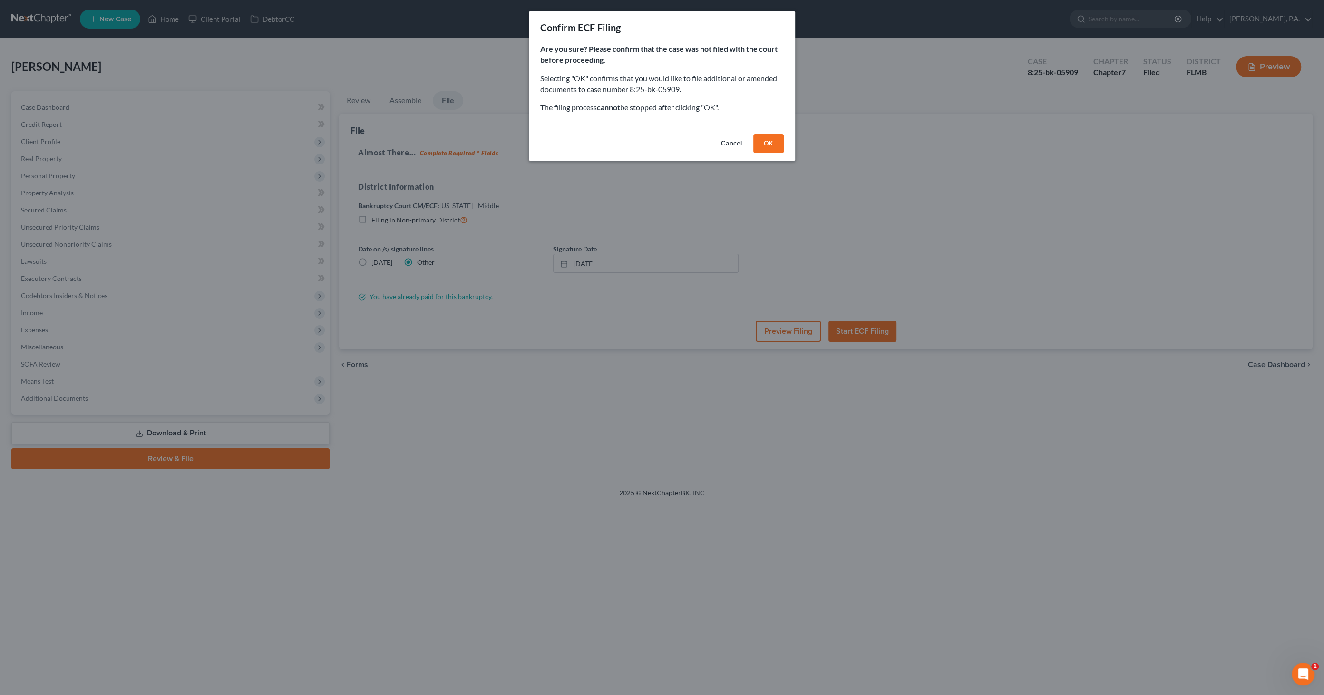
click at [773, 140] on button "OK" at bounding box center [769, 143] width 30 height 19
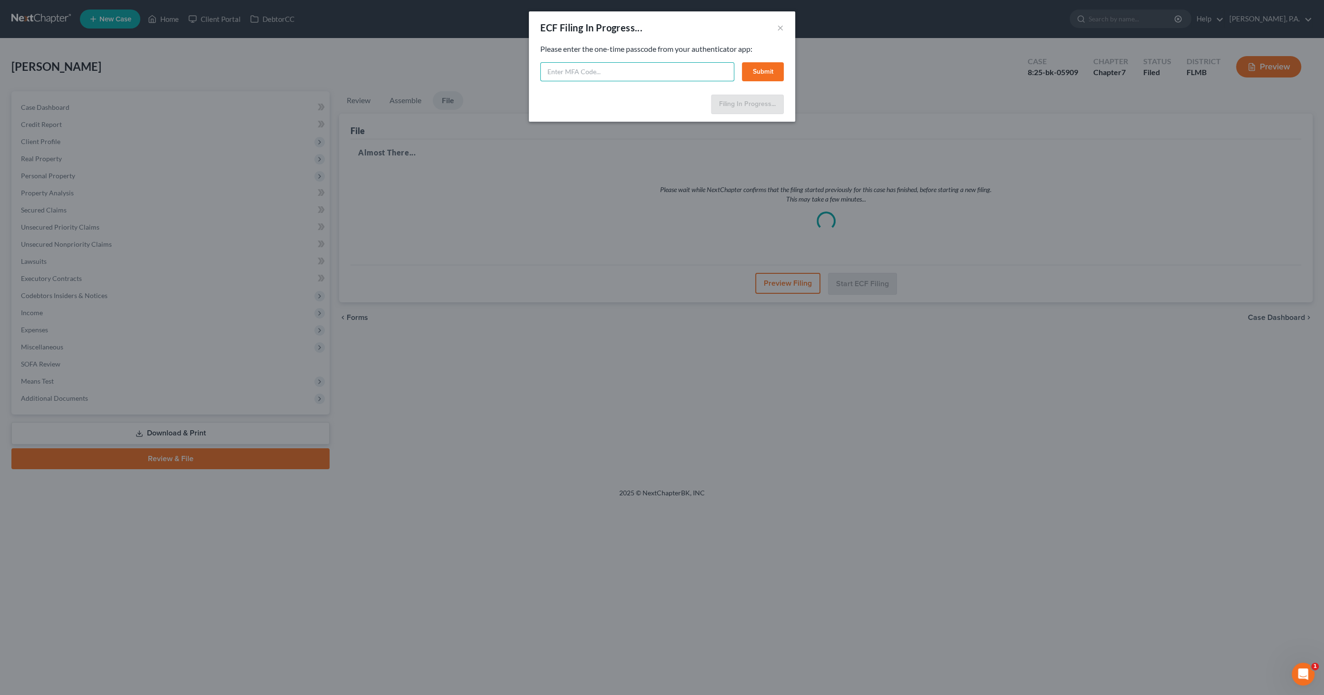
drag, startPoint x: 567, startPoint y: 69, endPoint x: 566, endPoint y: 61, distance: 8.6
click at [567, 69] on input "text" at bounding box center [637, 71] width 194 height 19
type input "938568"
click at [758, 62] on button "Submit" at bounding box center [763, 71] width 42 height 19
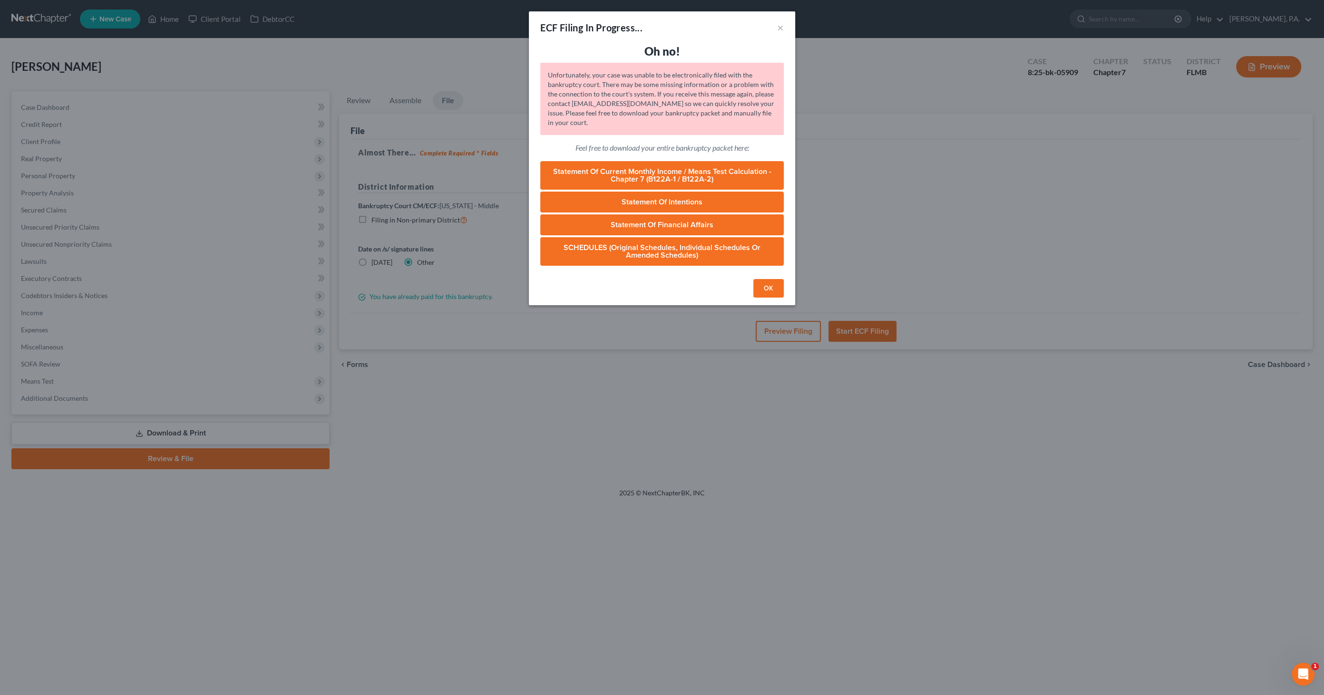
click at [775, 289] on button "OK" at bounding box center [769, 288] width 30 height 19
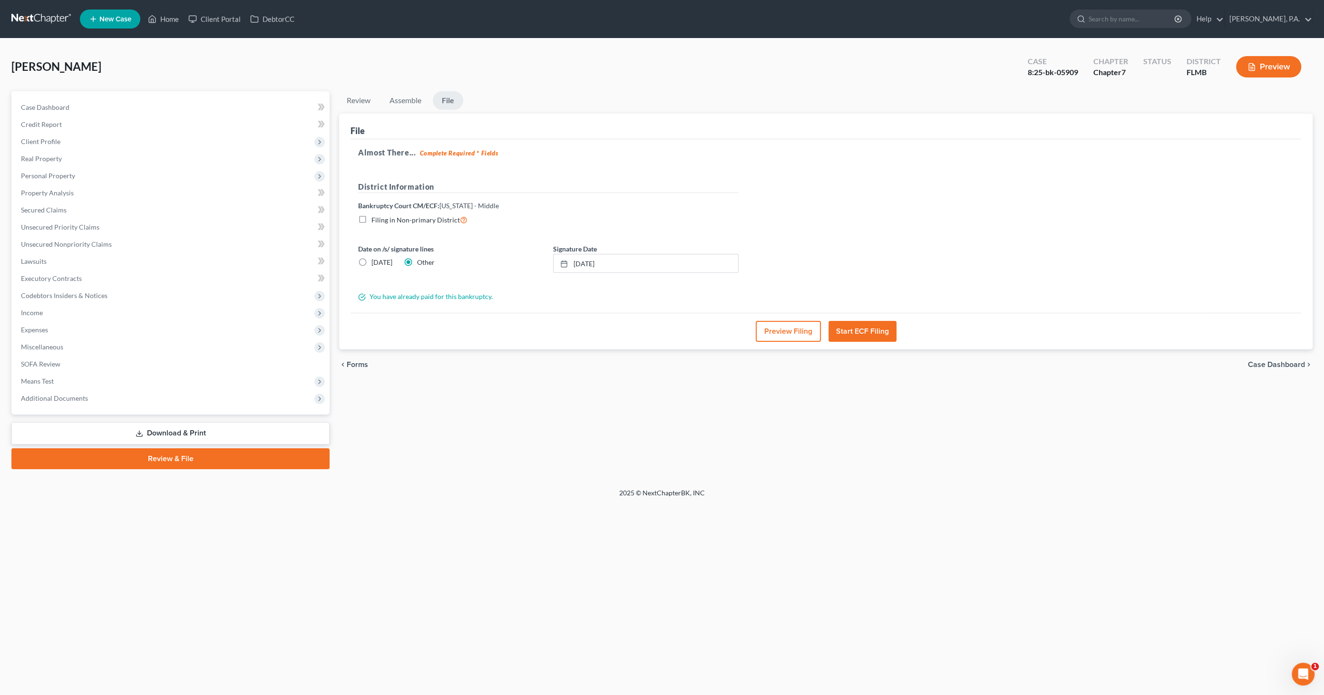
click at [1263, 364] on span "Case Dashboard" at bounding box center [1276, 365] width 57 height 8
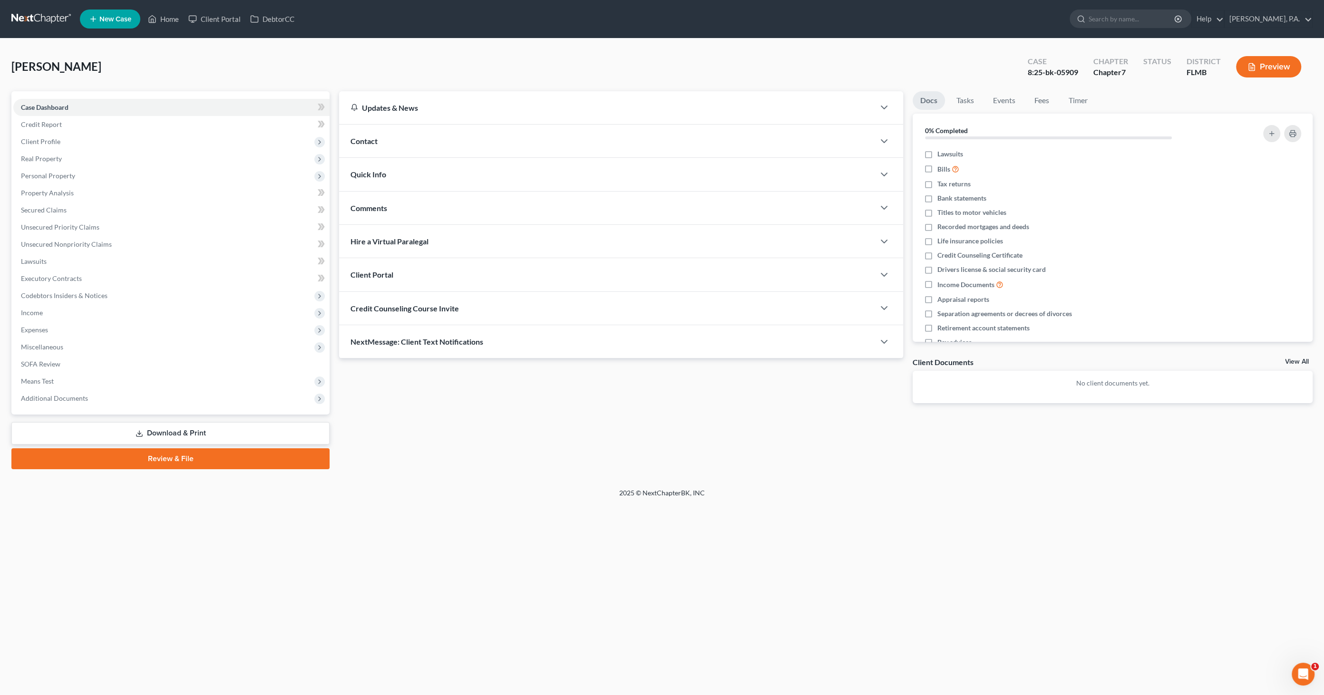
click at [213, 435] on link "Download & Print" at bounding box center [170, 433] width 318 height 22
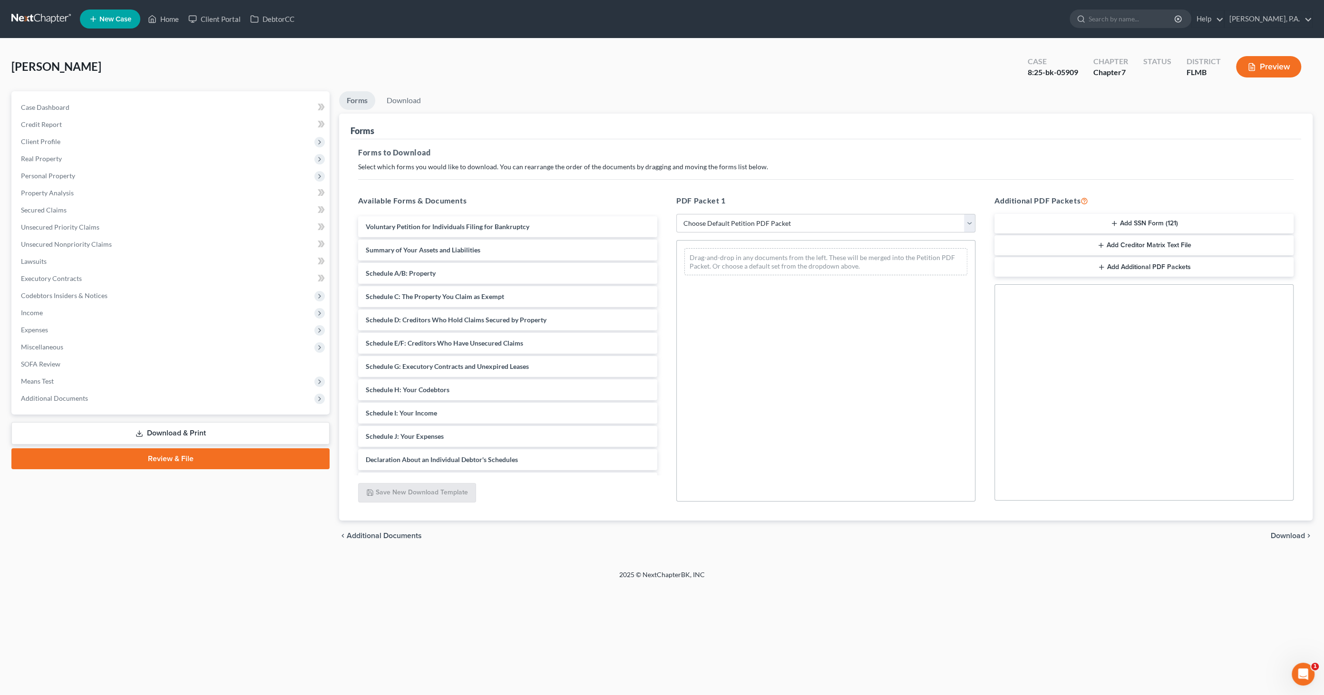
click at [187, 461] on link "Review & File" at bounding box center [170, 459] width 318 height 21
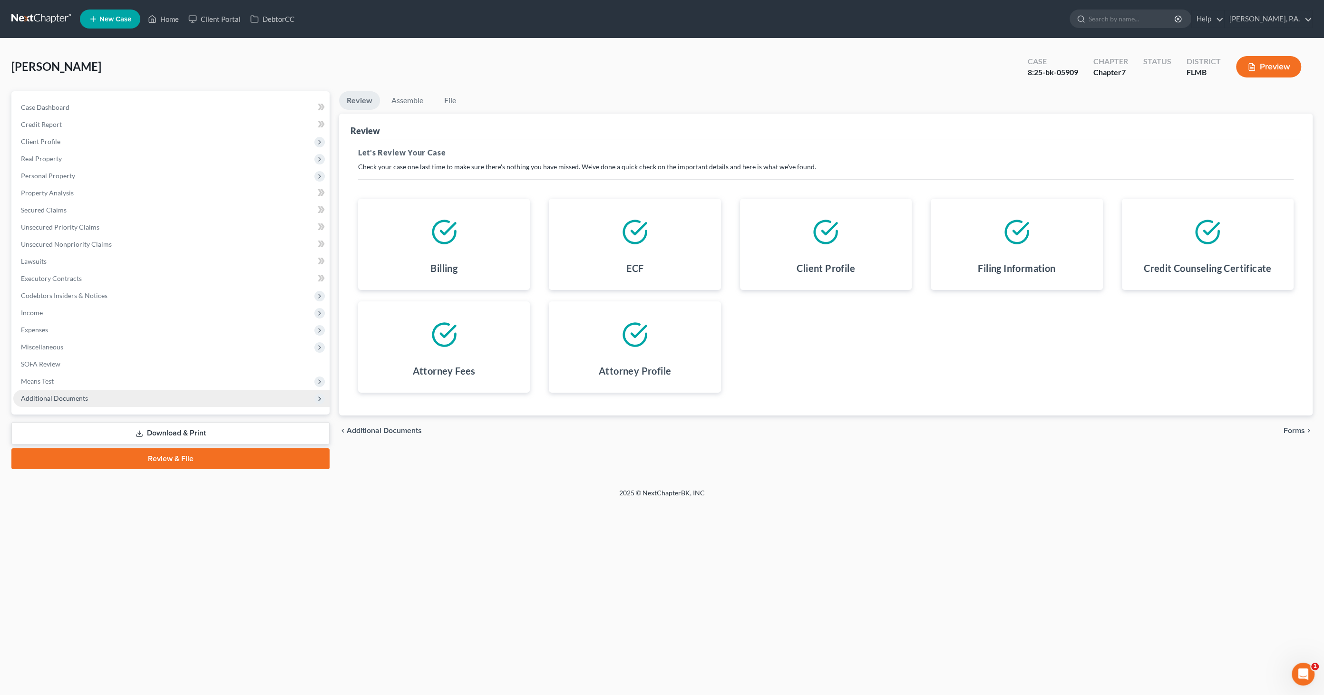
click at [85, 399] on span "Additional Documents" at bounding box center [54, 398] width 67 height 8
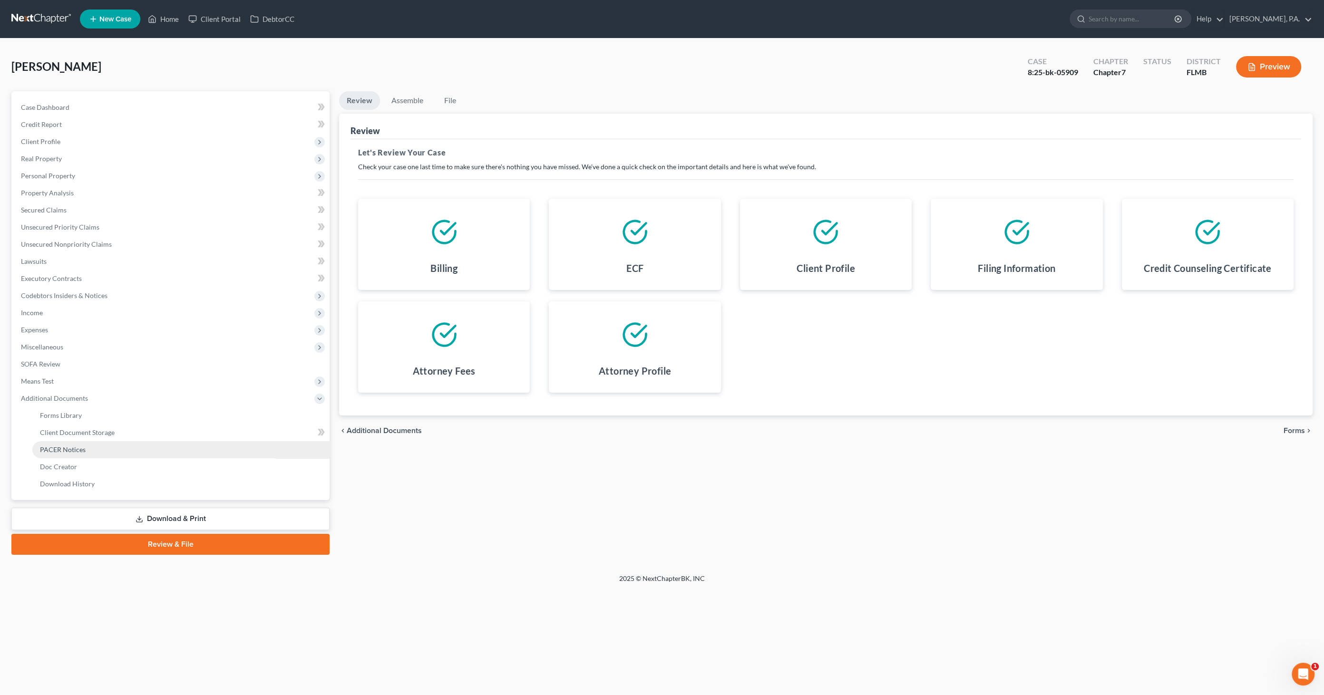
click at [93, 447] on link "PACER Notices" at bounding box center [180, 449] width 297 height 17
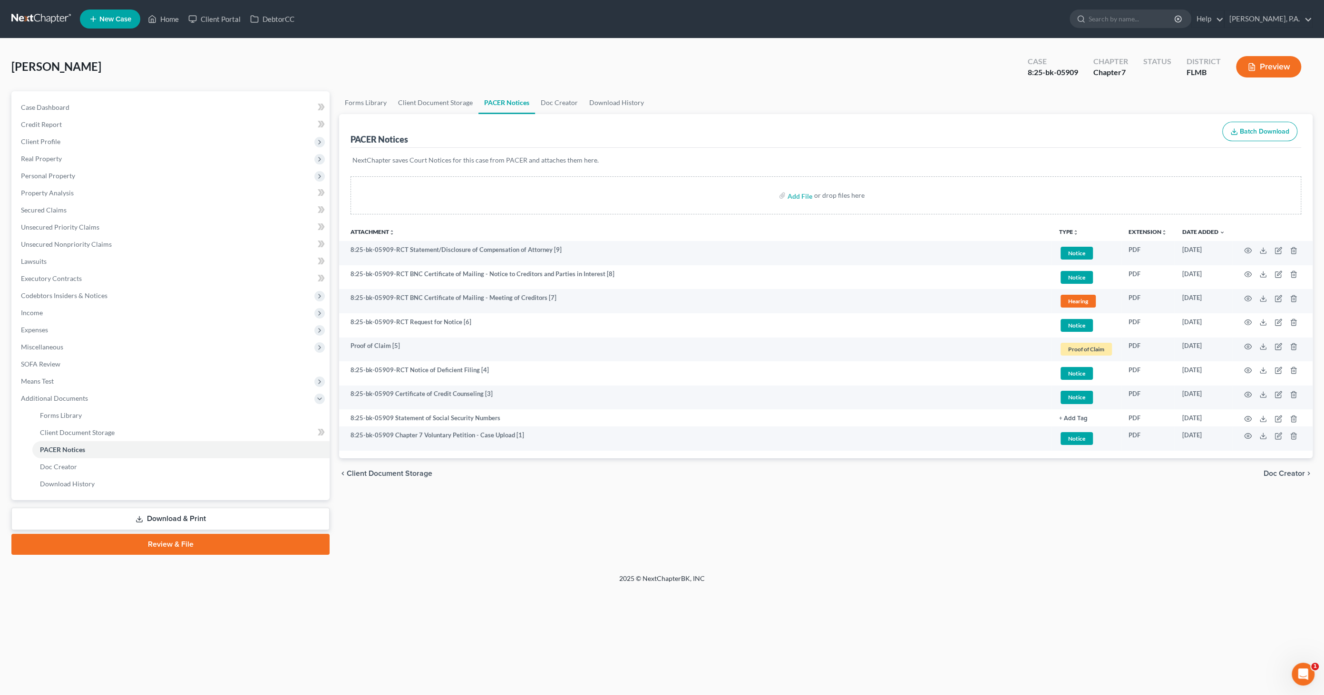
click at [161, 544] on link "Review & File" at bounding box center [170, 544] width 318 height 21
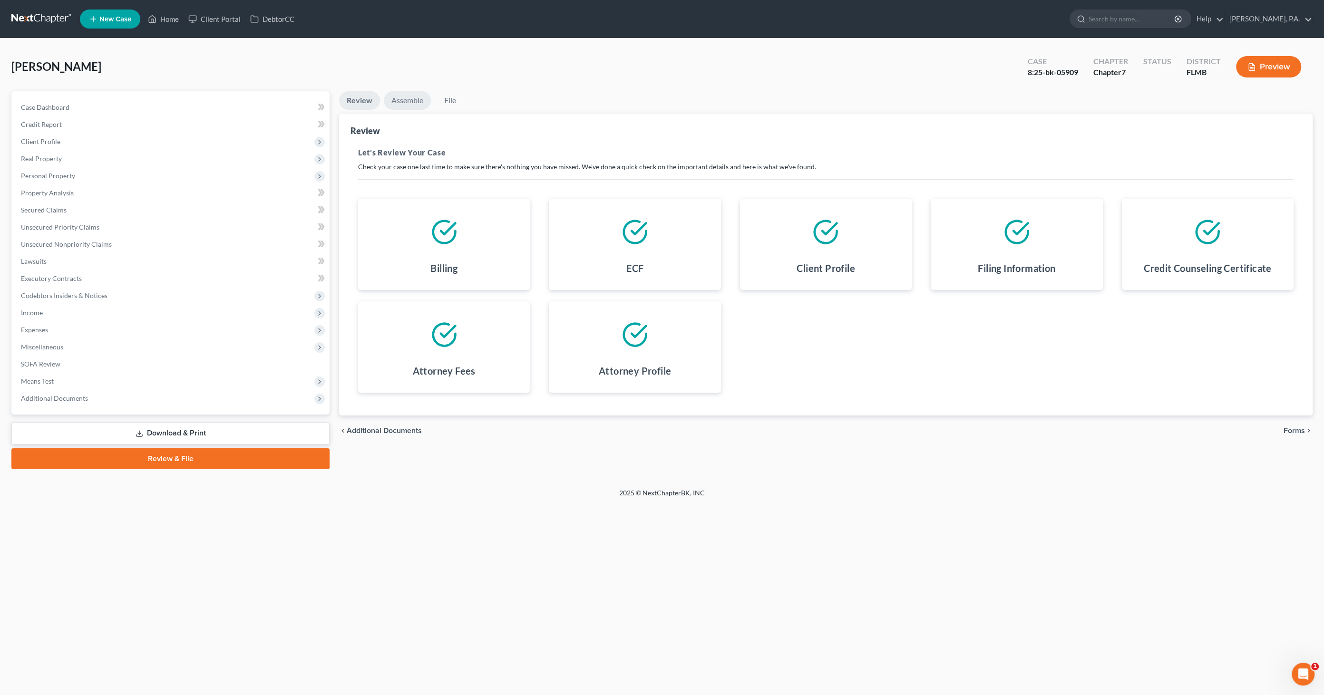
click at [406, 98] on link "Assemble" at bounding box center [407, 100] width 47 height 19
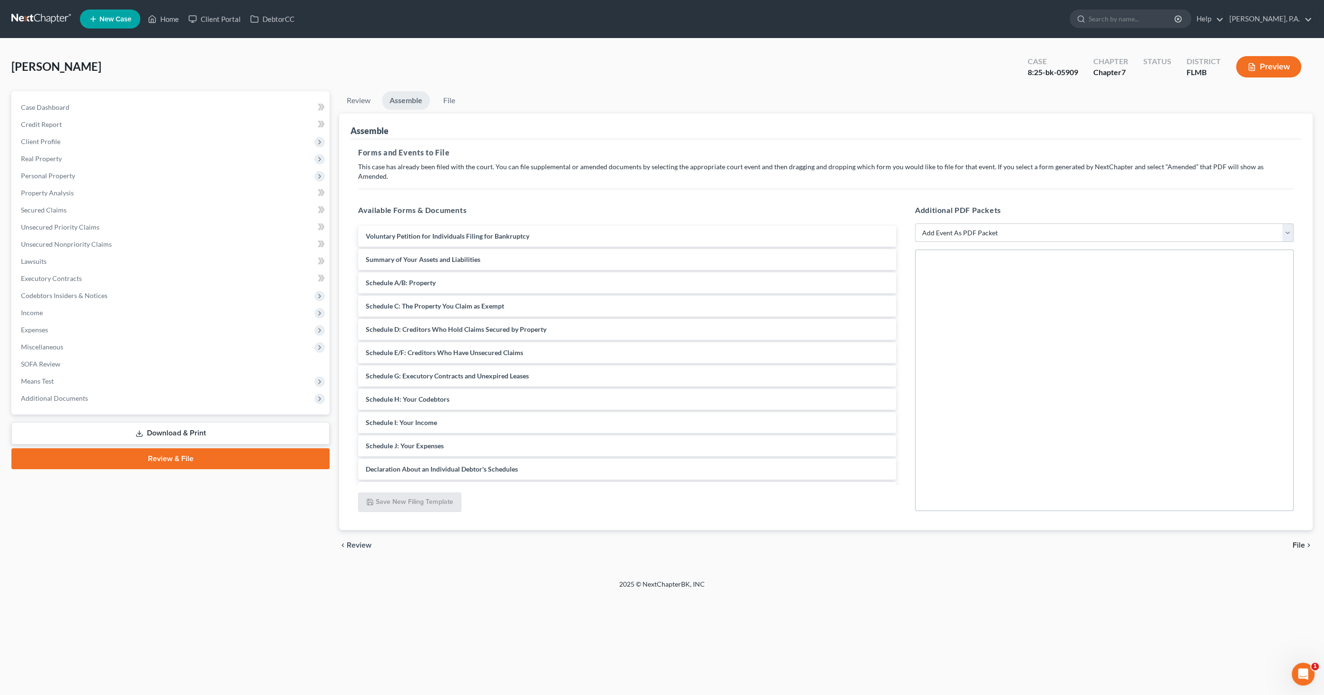
click at [959, 224] on select "Add Event As PDF Packet Amended Creditor Matrix (Fee)- Only use when no separat…" at bounding box center [1104, 233] width 379 height 19
select select "13"
click at [915, 224] on select "Add Event As PDF Packet Amended Creditor Matrix (Fee)- Only use when no separat…" at bounding box center [1104, 233] width 379 height 19
select select
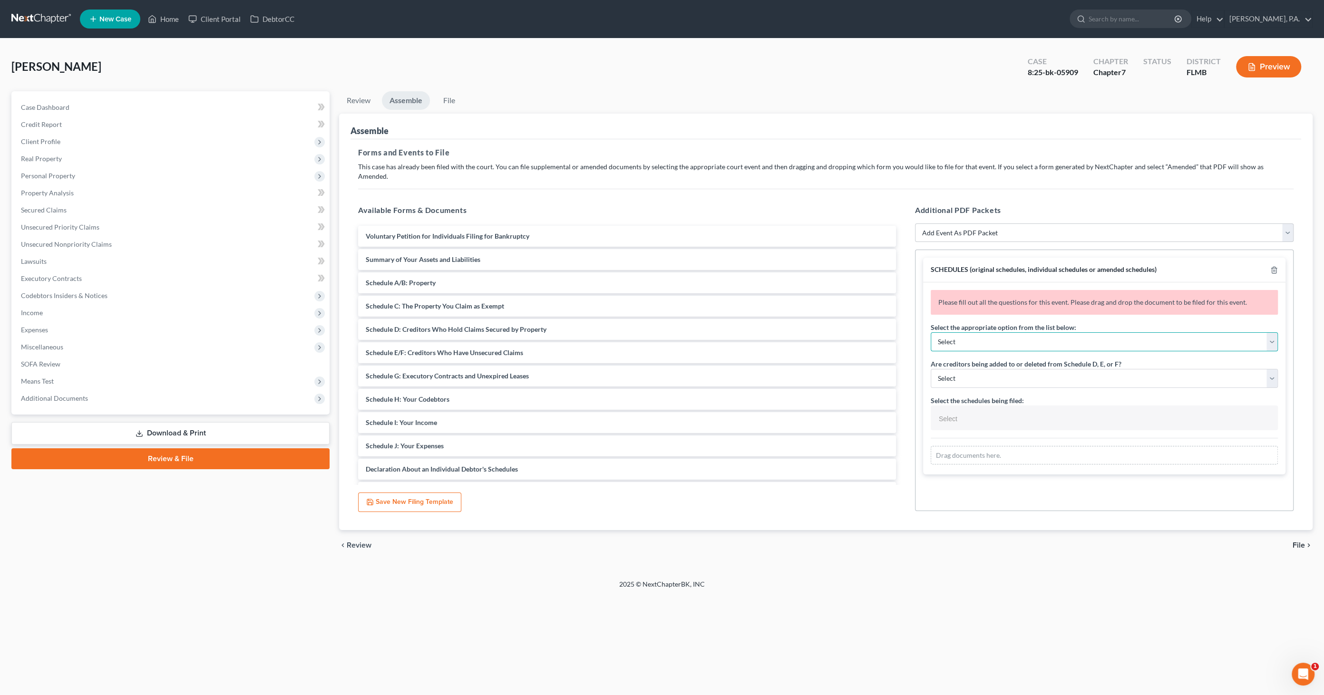
click at [1013, 334] on select "Select Amending a previously filed schedule Original Schedules WITH additional …" at bounding box center [1104, 342] width 347 height 19
select select "2"
click at [931, 333] on select "Select Amending a previously filed schedule Original Schedules WITH additional …" at bounding box center [1104, 342] width 347 height 19
click at [1006, 369] on select "Select Yes No" at bounding box center [1104, 378] width 347 height 19
select select "1"
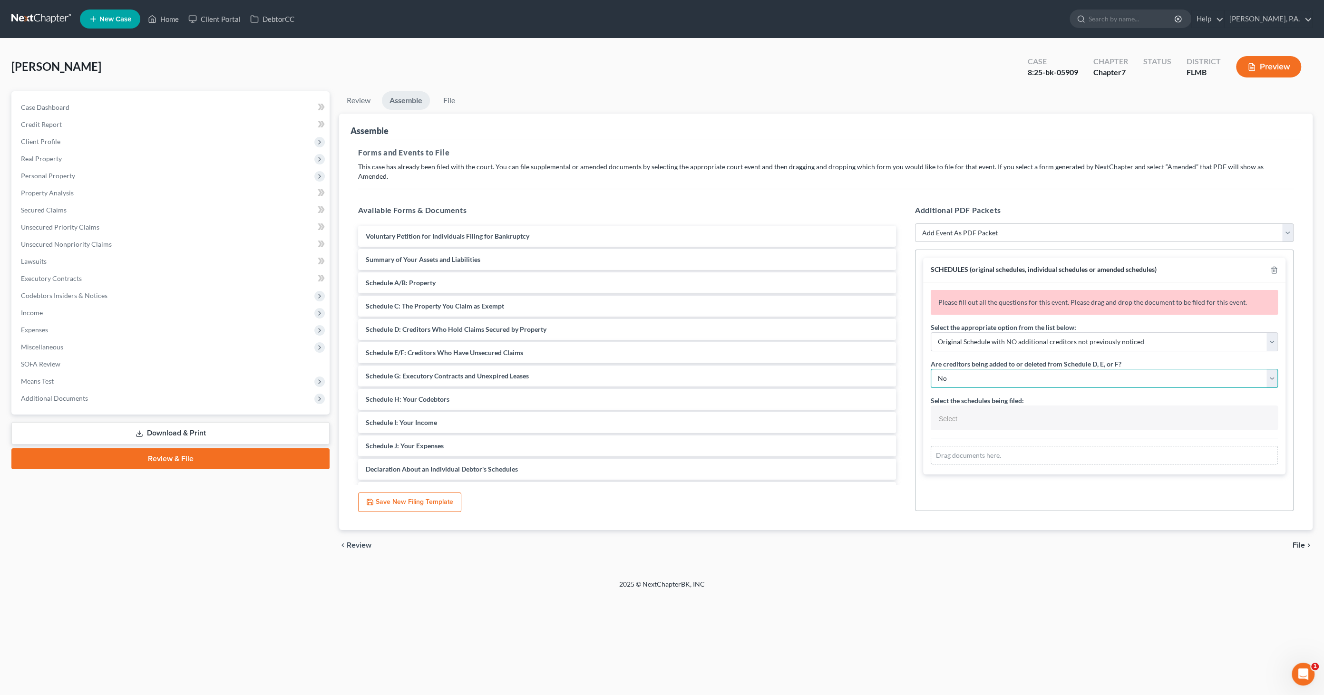
click at [931, 369] on select "Select Yes No" at bounding box center [1104, 378] width 347 height 19
click at [1001, 412] on input "text" at bounding box center [1104, 419] width 334 height 14
select select "Schedules A - J and Summary of Assets,"
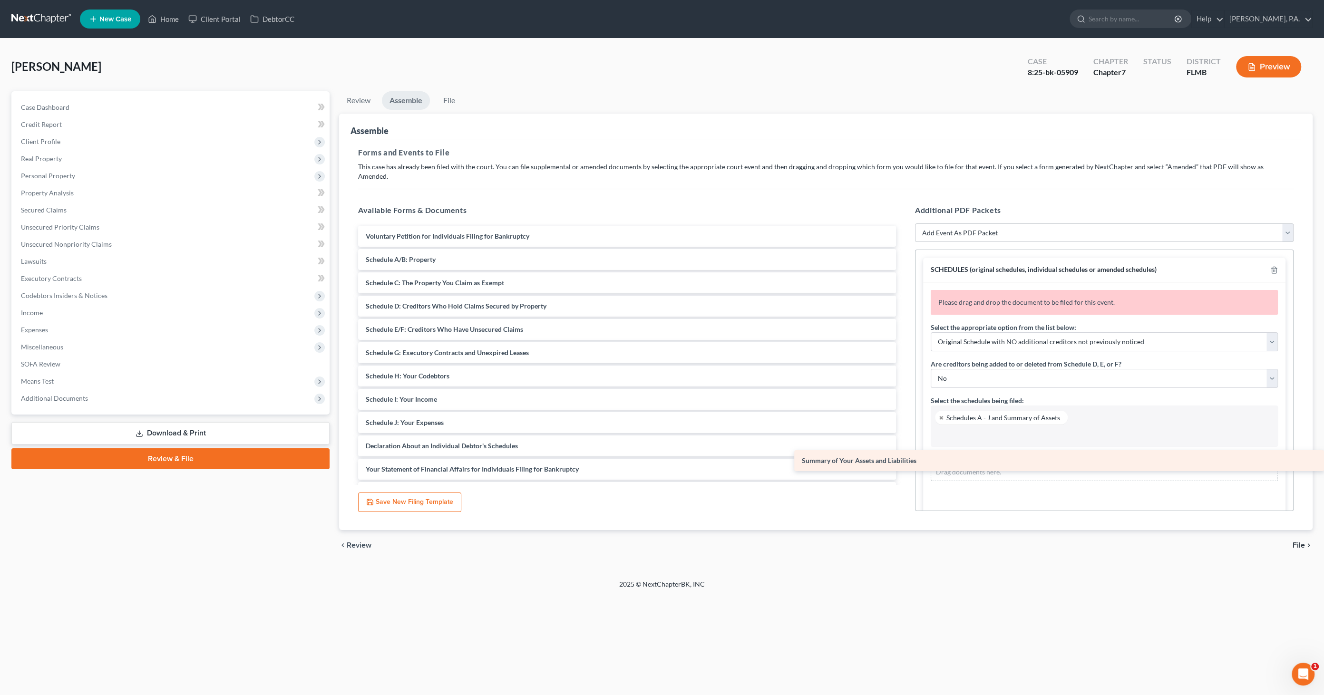
drag, startPoint x: 401, startPoint y: 247, endPoint x: 1004, endPoint y: 459, distance: 638.4
click at [904, 459] on div "Summary of Your Assets and Liabilities Voluntary Petition for Individuals Filin…" at bounding box center [627, 423] width 553 height 394
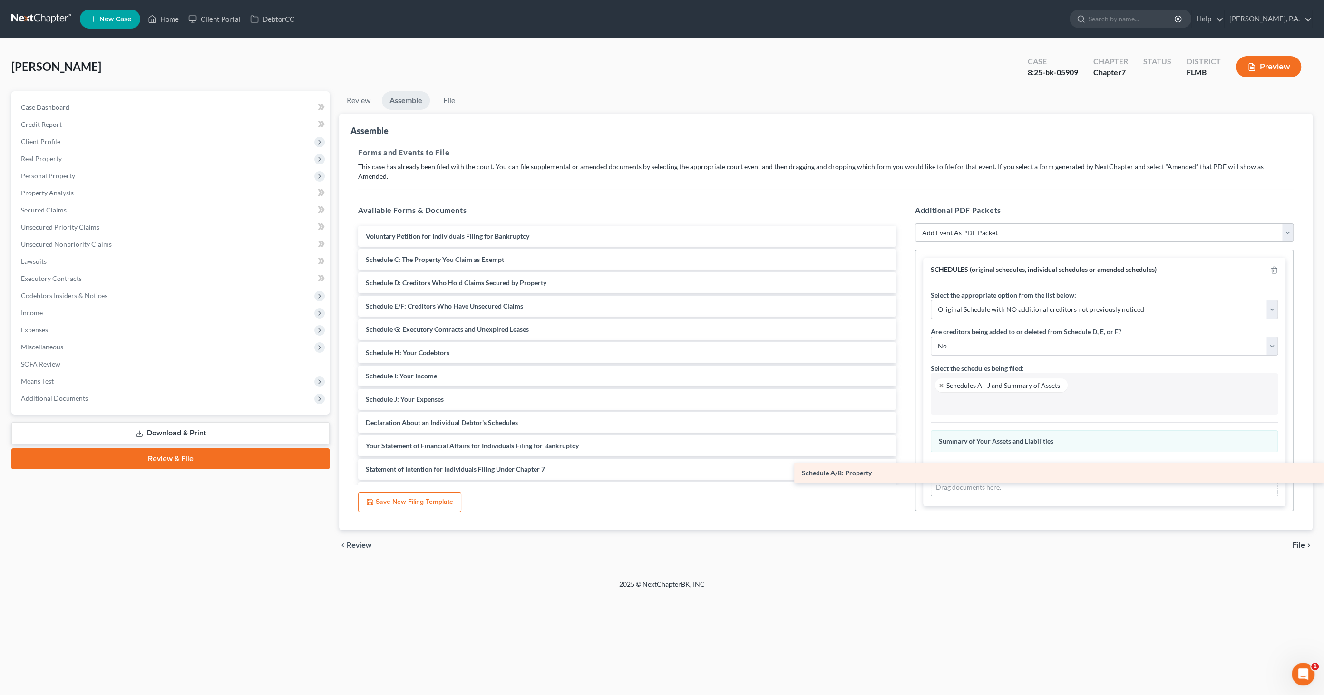
drag, startPoint x: 444, startPoint y: 249, endPoint x: 1071, endPoint y: 470, distance: 665.3
click at [904, 470] on div "Schedule A/B: Property Voluntary Petition for Individuals Filing for Bankruptcy…" at bounding box center [627, 411] width 553 height 371
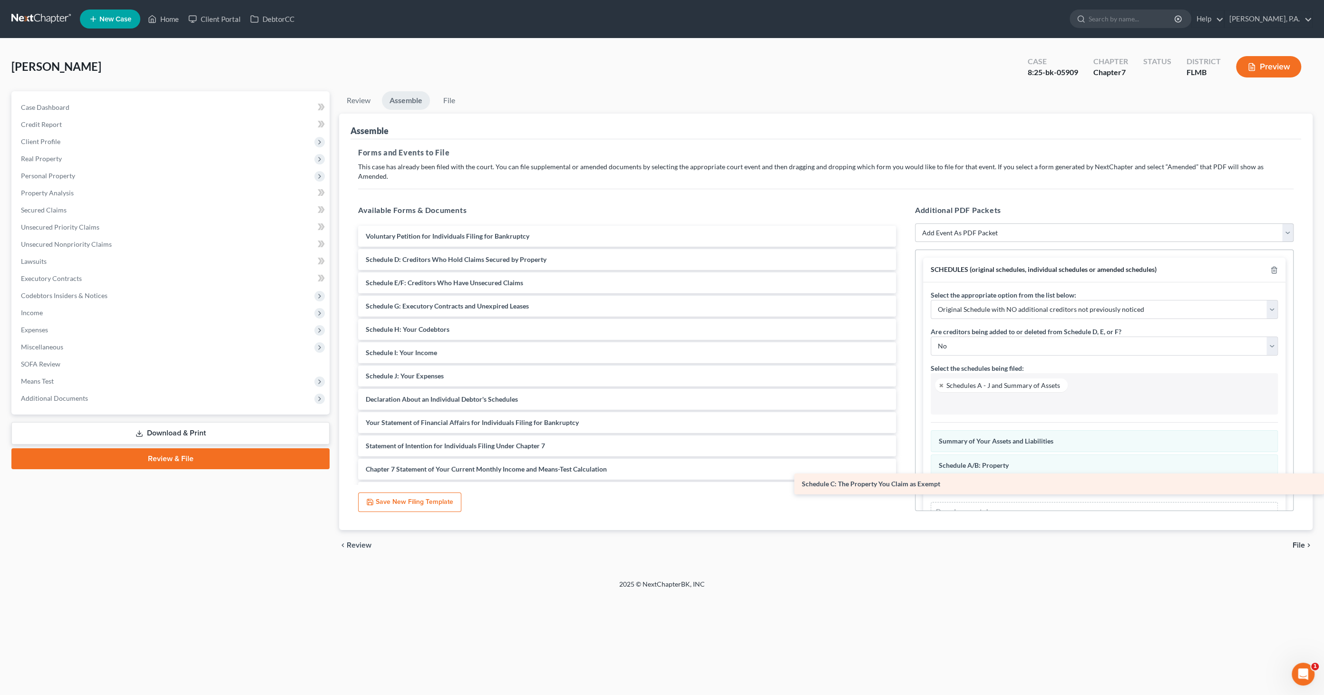
drag, startPoint x: 434, startPoint y: 250, endPoint x: 968, endPoint y: 478, distance: 580.5
click at [904, 478] on div "Schedule C: The Property You Claim as Exempt Voluntary Petition for Individuals…" at bounding box center [627, 399] width 553 height 347
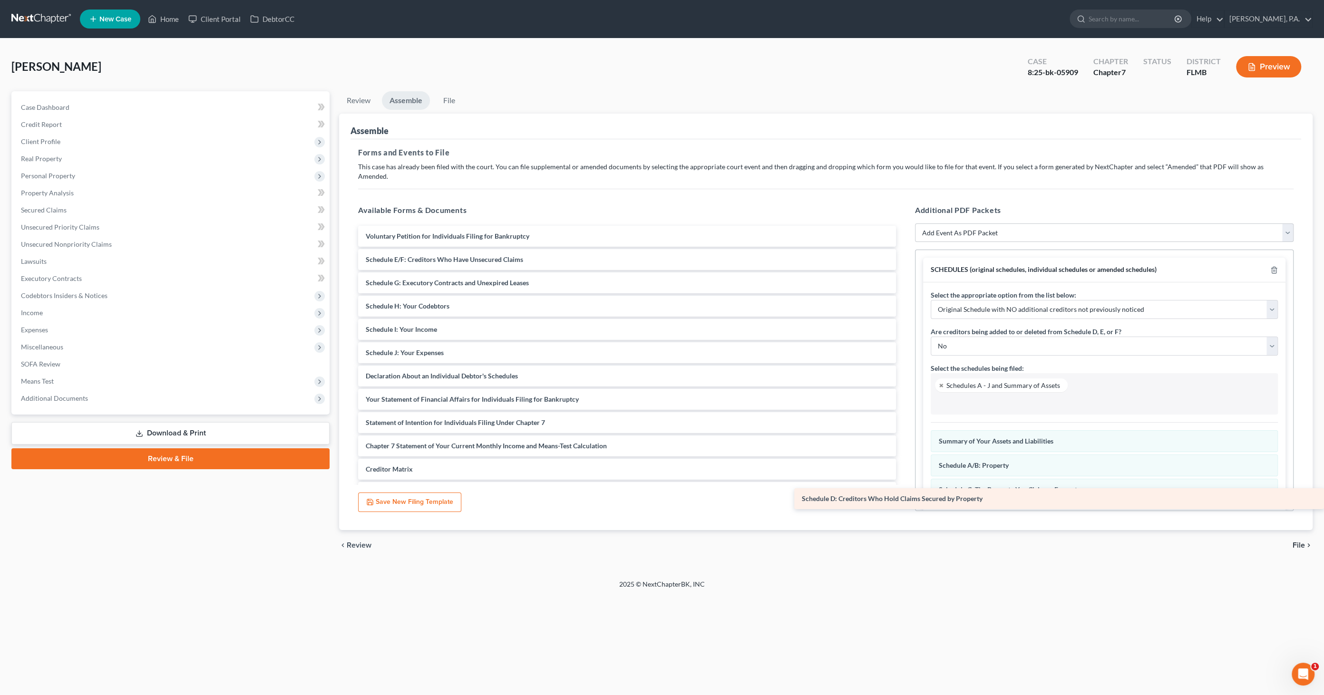
drag, startPoint x: 469, startPoint y: 246, endPoint x: 1063, endPoint y: 496, distance: 644.9
click at [904, 496] on div "Schedule D: Creditors Who Hold Claims Secured by Property Voluntary Petition fo…" at bounding box center [627, 388] width 553 height 324
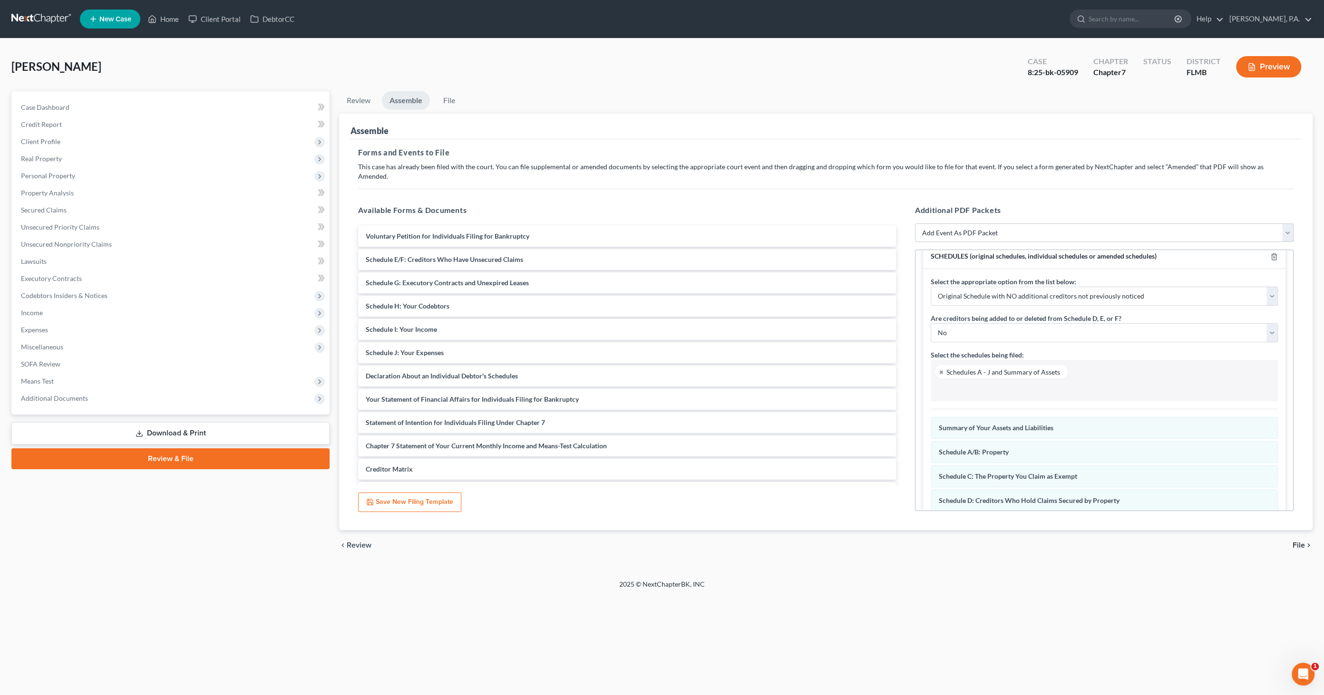
scroll to position [50, 0]
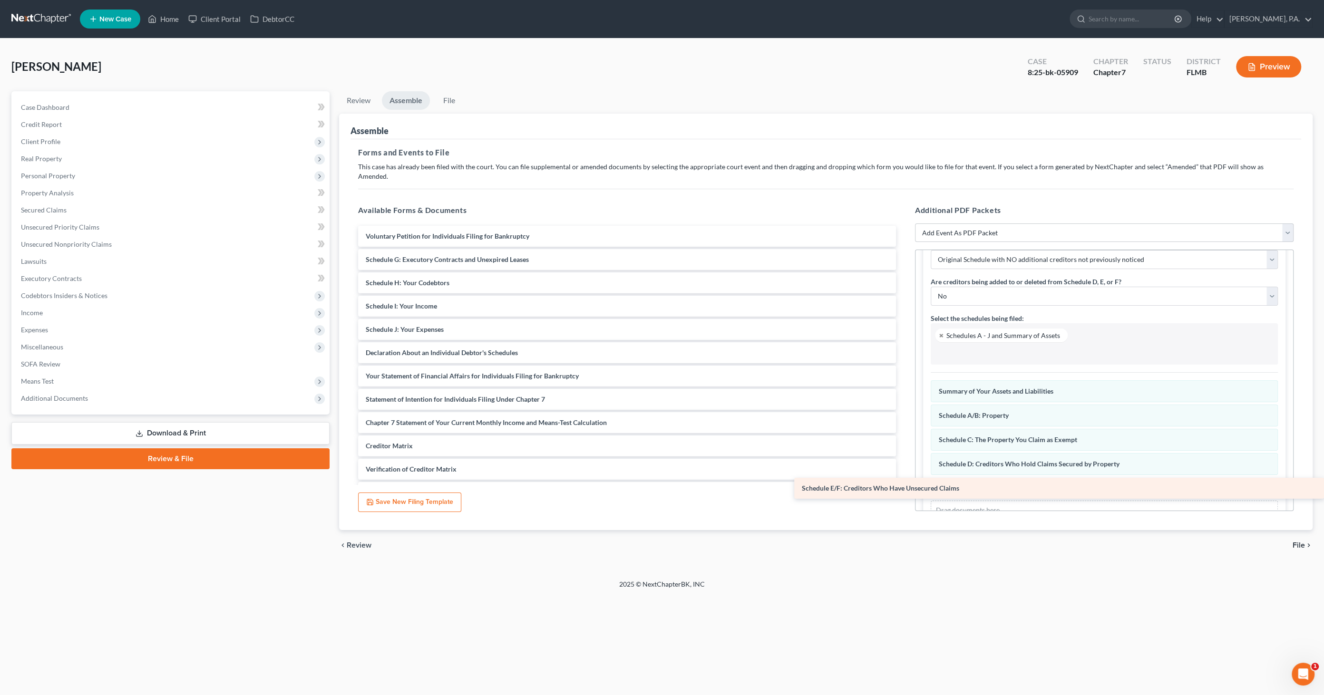
drag, startPoint x: 464, startPoint y: 245, endPoint x: 999, endPoint y: 483, distance: 586.5
click at [904, 484] on div "Schedule E/F: Creditors Who Have Unsecured Claims Voluntary Petition for Indivi…" at bounding box center [627, 376] width 553 height 301
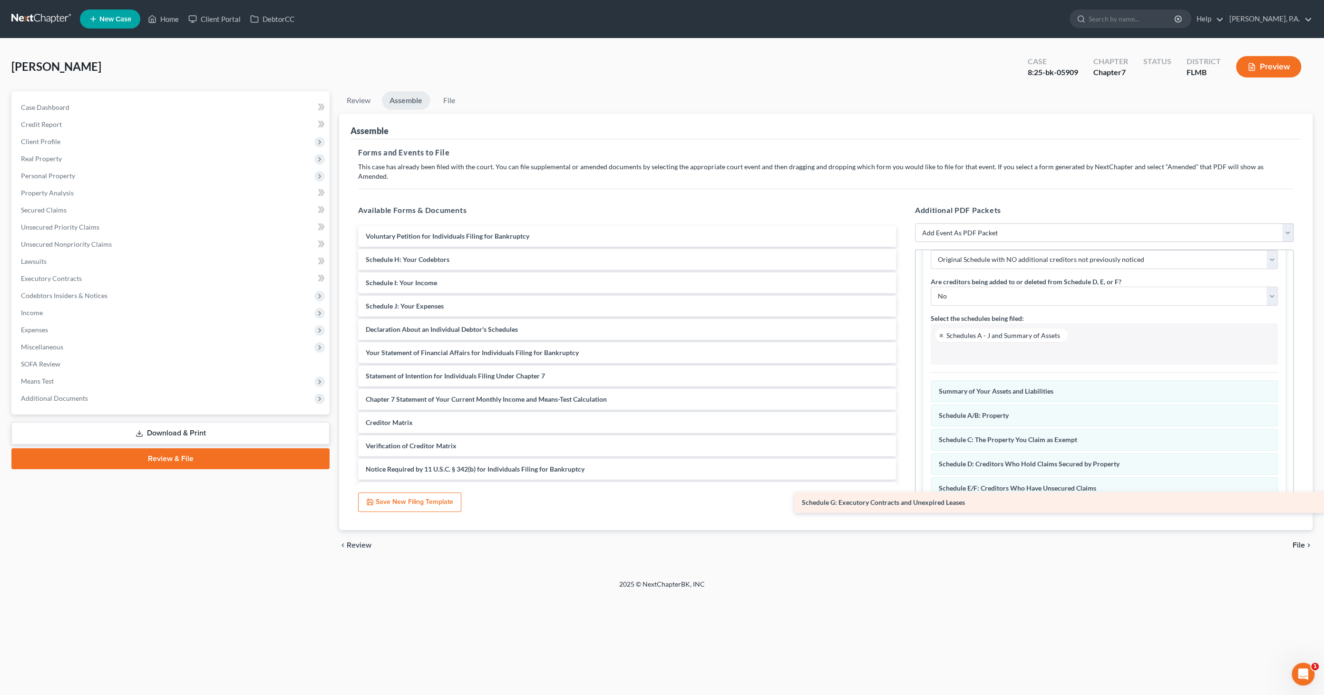
drag, startPoint x: 468, startPoint y: 250, endPoint x: 944, endPoint y: 502, distance: 538.2
click at [904, 502] on div "Schedule G: Executory Contracts and Unexpired Leases Voluntary Petition for Ind…" at bounding box center [627, 364] width 553 height 277
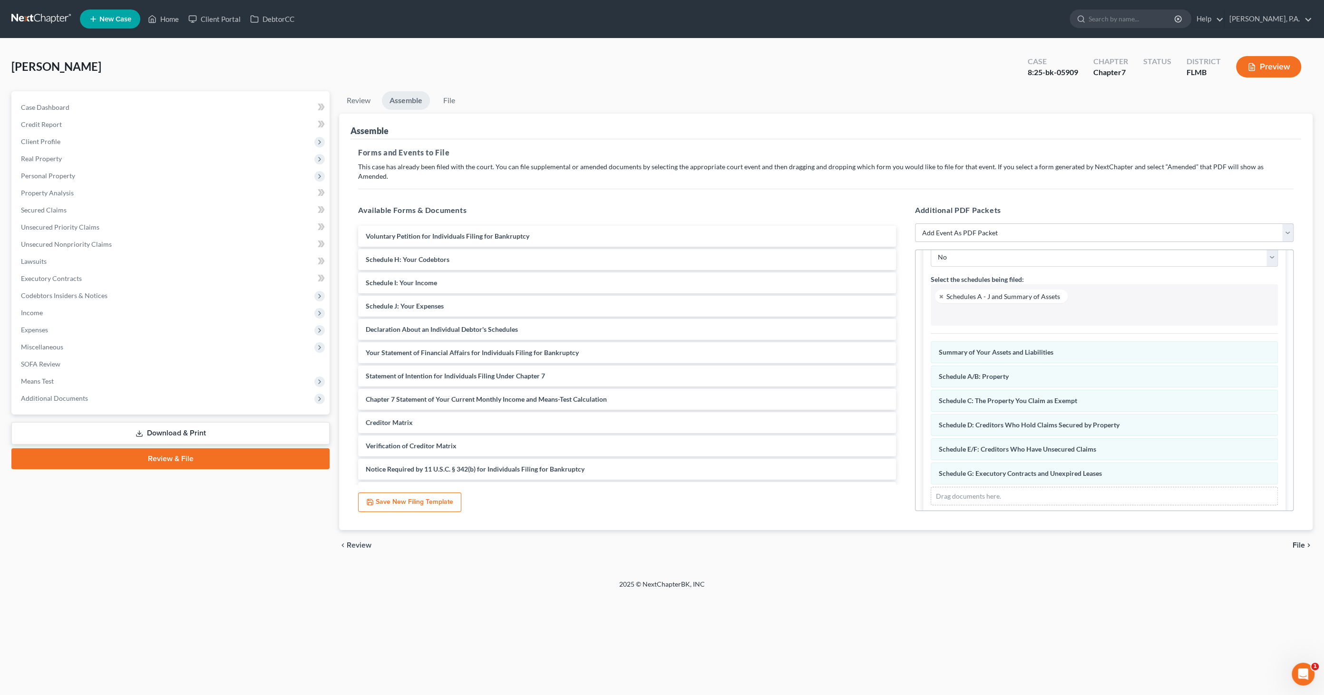
scroll to position [98, 0]
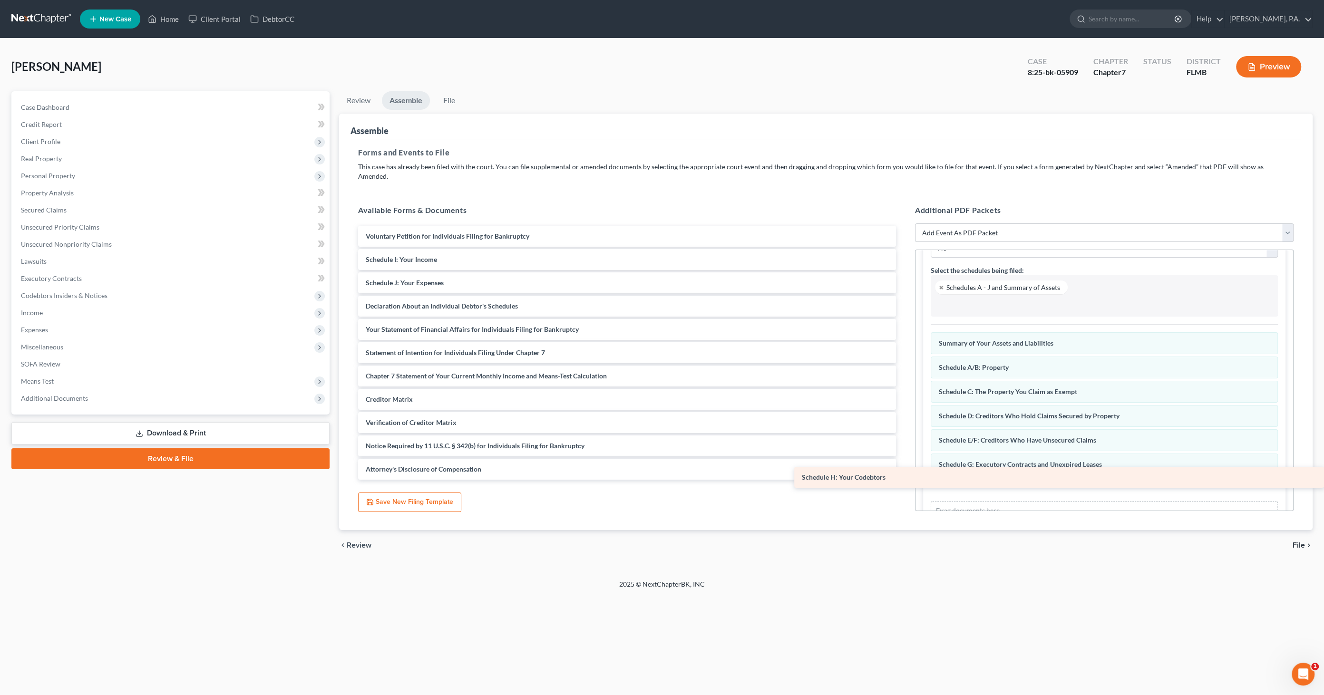
drag, startPoint x: 473, startPoint y: 251, endPoint x: 1058, endPoint y: 480, distance: 628.1
click at [904, 480] on div "Schedule H: Your Codebtors Voluntary Petition for Individuals Filing for Bankru…" at bounding box center [627, 353] width 553 height 254
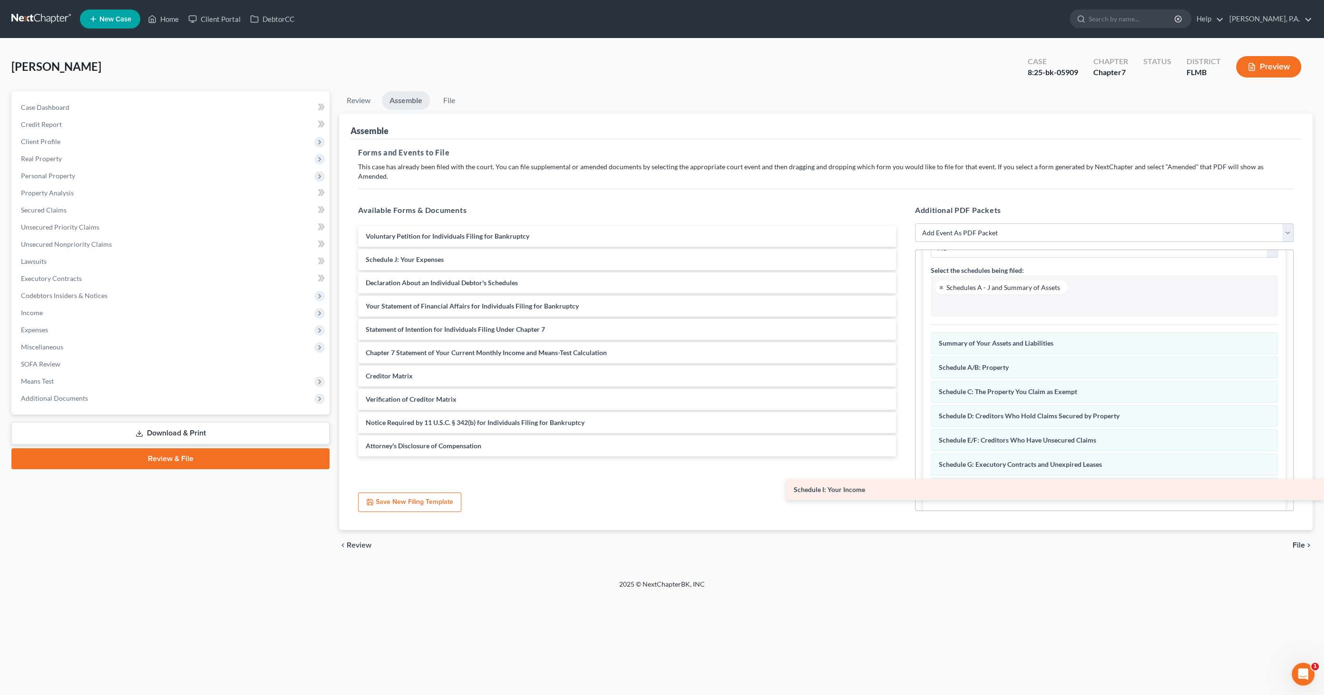
drag, startPoint x: 446, startPoint y: 253, endPoint x: 1057, endPoint y: 493, distance: 656.5
click at [904, 457] on div "Schedule I: Your Income Voluntary Petition for Individuals Filing for Bankruptc…" at bounding box center [627, 341] width 553 height 231
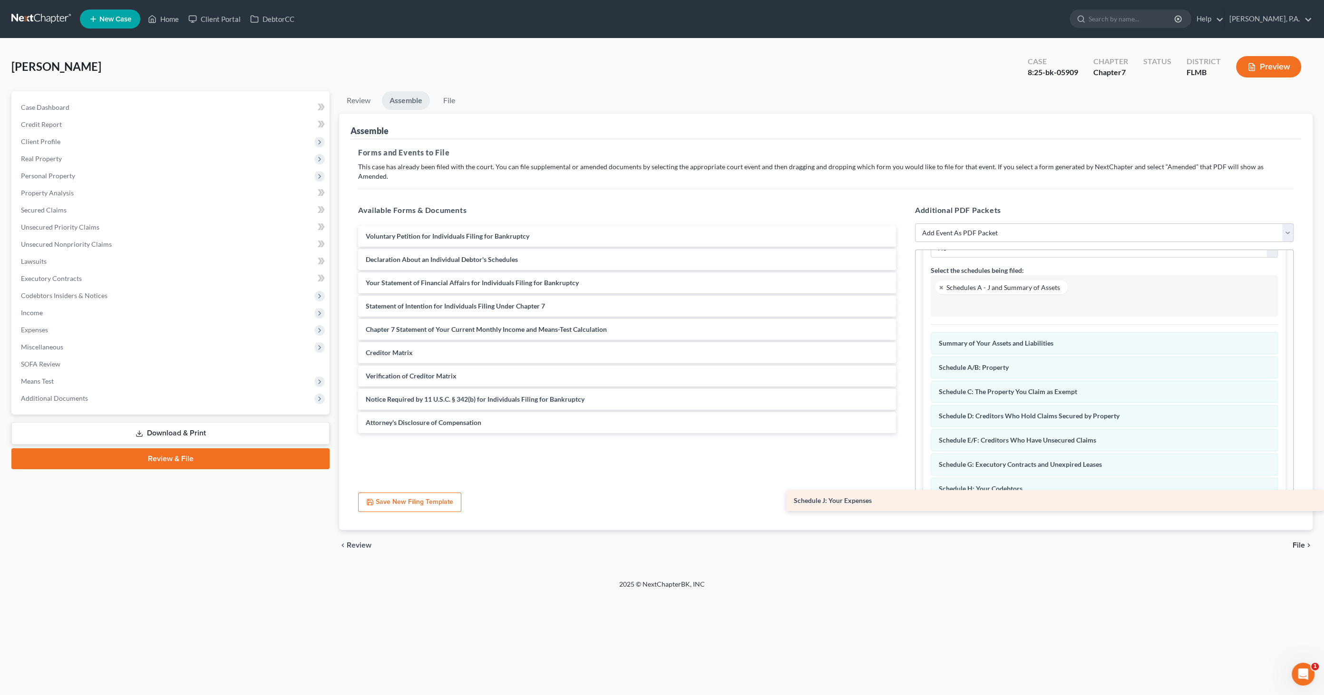
drag, startPoint x: 512, startPoint y: 254, endPoint x: 1097, endPoint y: 506, distance: 637.4
click at [904, 433] on div "Schedule J: Your Expenses Voluntary Petition for Individuals Filing for Bankrup…" at bounding box center [627, 329] width 553 height 207
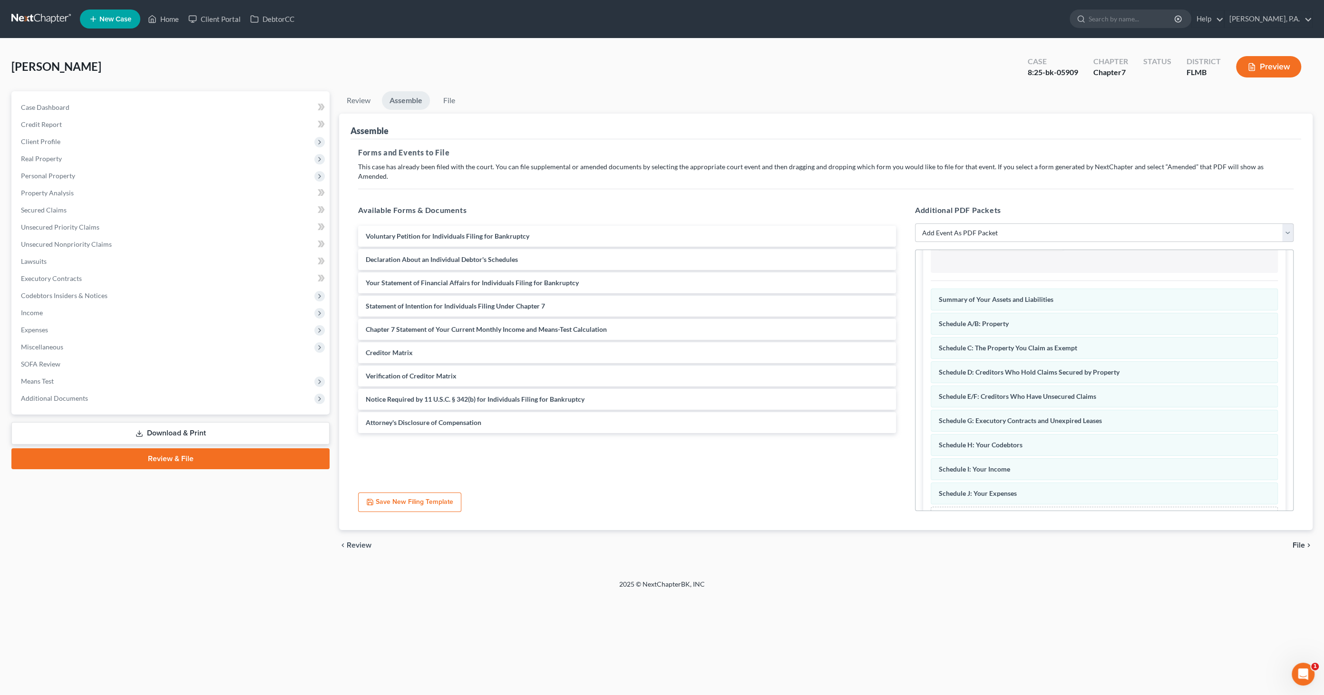
scroll to position [170, 0]
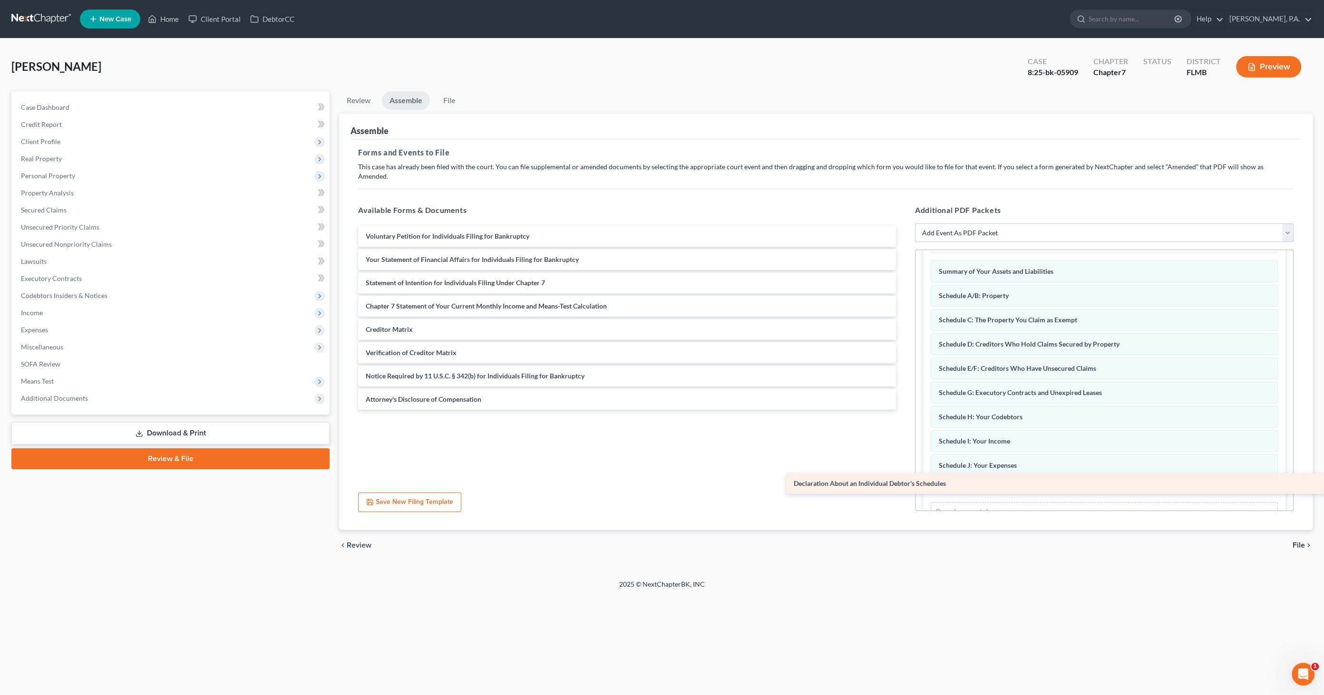
drag, startPoint x: 431, startPoint y: 250, endPoint x: 1050, endPoint y: 483, distance: 661.3
click at [904, 410] on div "Declaration About an Individual Debtor's Schedules Voluntary Petition for Indiv…" at bounding box center [627, 318] width 553 height 184
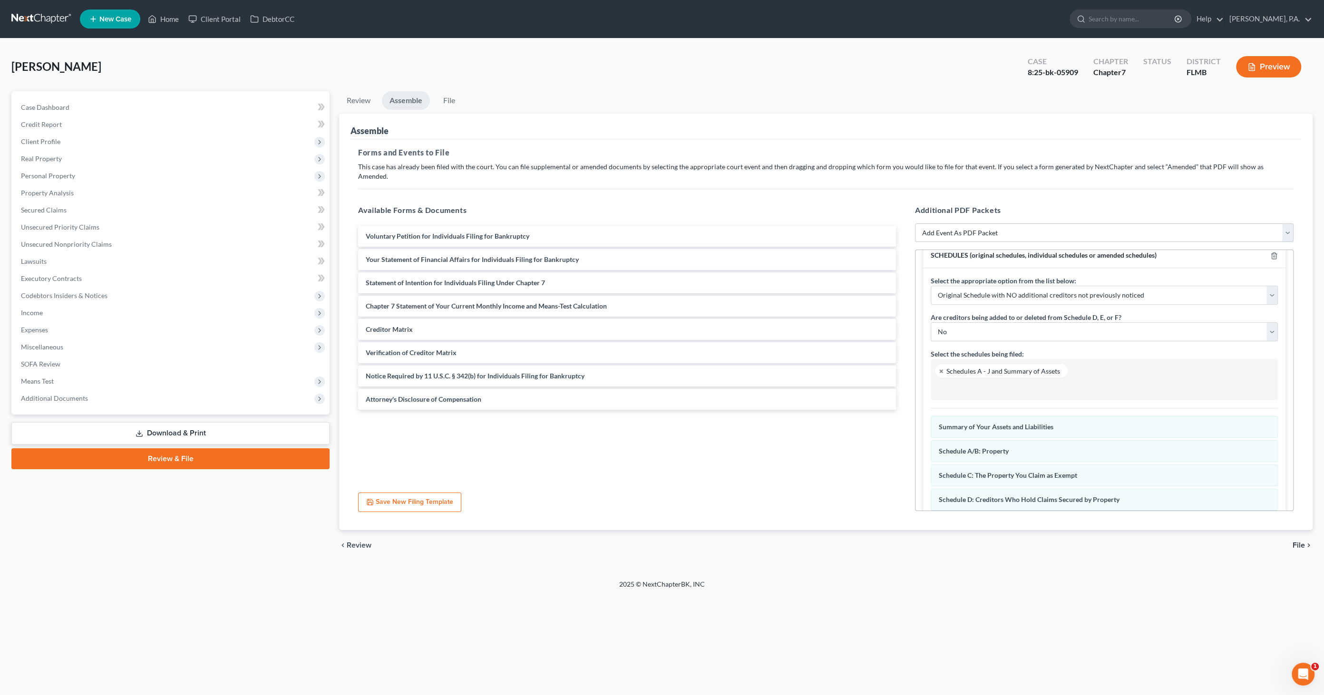
scroll to position [0, 0]
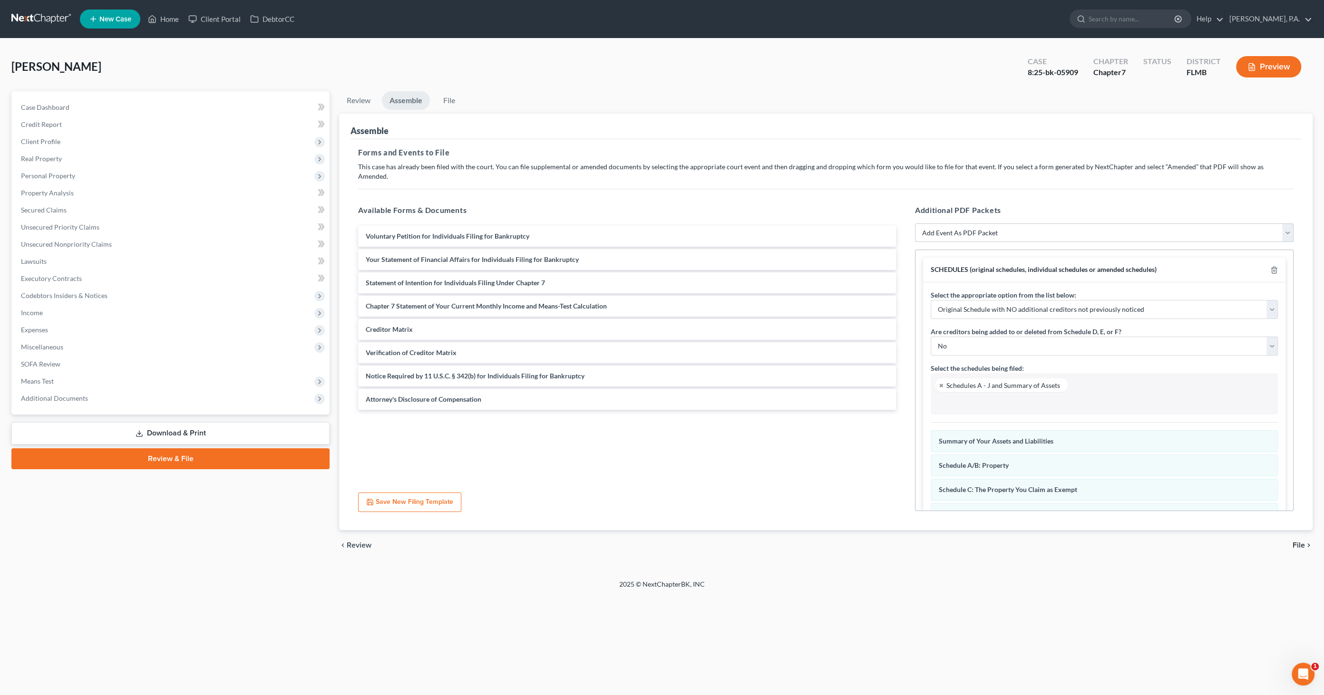
click at [1009, 224] on select "Add Event As PDF Packet Amended Creditor Matrix (Fee)- Only use when no separat…" at bounding box center [1104, 233] width 379 height 19
select select "18"
click at [915, 224] on select "Add Event As PDF Packet Amended Creditor Matrix (Fee)- Only use when no separat…" at bounding box center [1104, 233] width 379 height 19
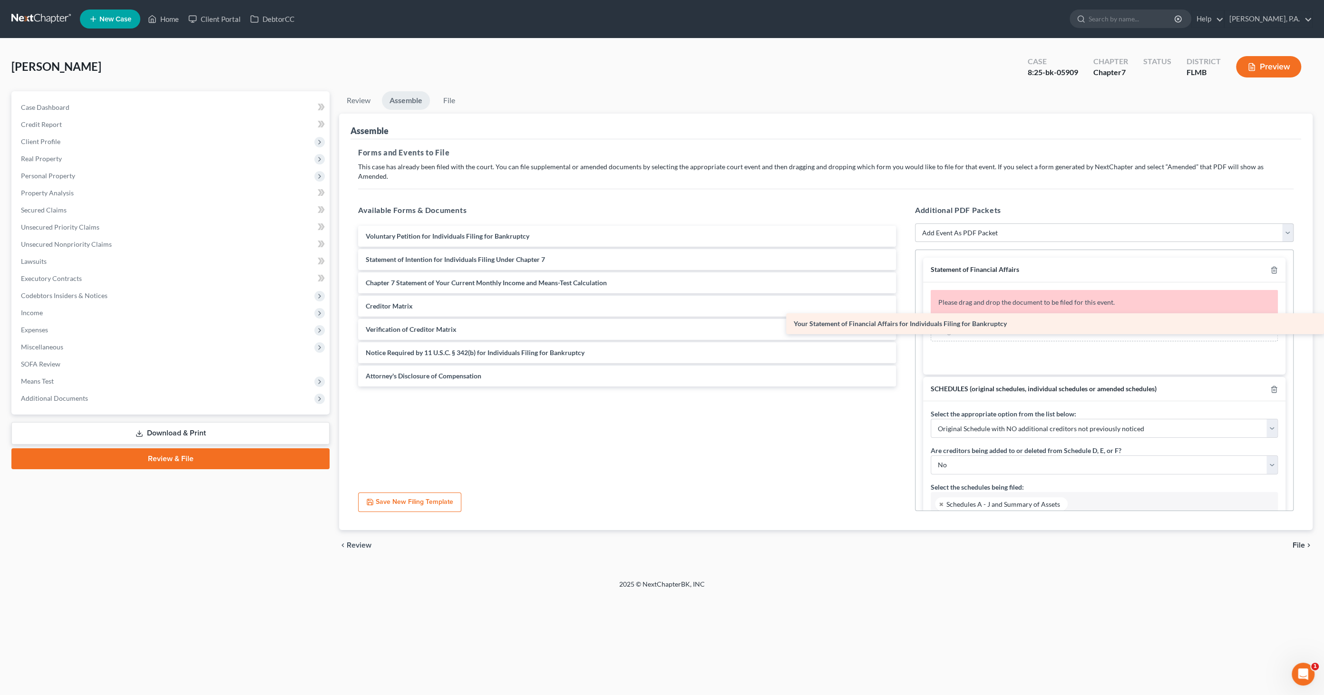
drag, startPoint x: 480, startPoint y: 247, endPoint x: 1079, endPoint y: 322, distance: 604.0
click at [904, 322] on div "Your Statement of Financial Affairs for Individuals Filing for Bankruptcy Volun…" at bounding box center [627, 306] width 553 height 161
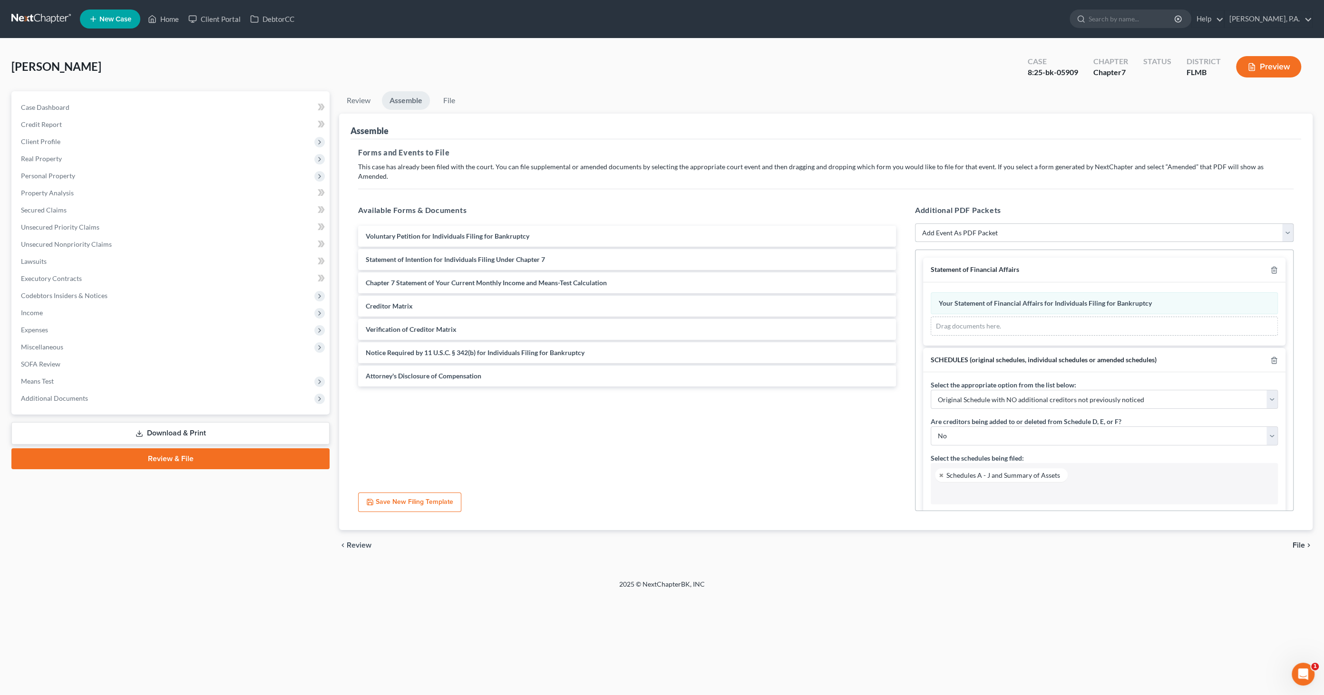
click at [988, 224] on select "Add Event As PDF Packet Amended Creditor Matrix (Fee)- Only use when no separat…" at bounding box center [1104, 233] width 379 height 19
select select "20"
click at [915, 224] on select "Add Event As PDF Packet Amended Creditor Matrix (Fee)- Only use when no separat…" at bounding box center [1104, 233] width 379 height 19
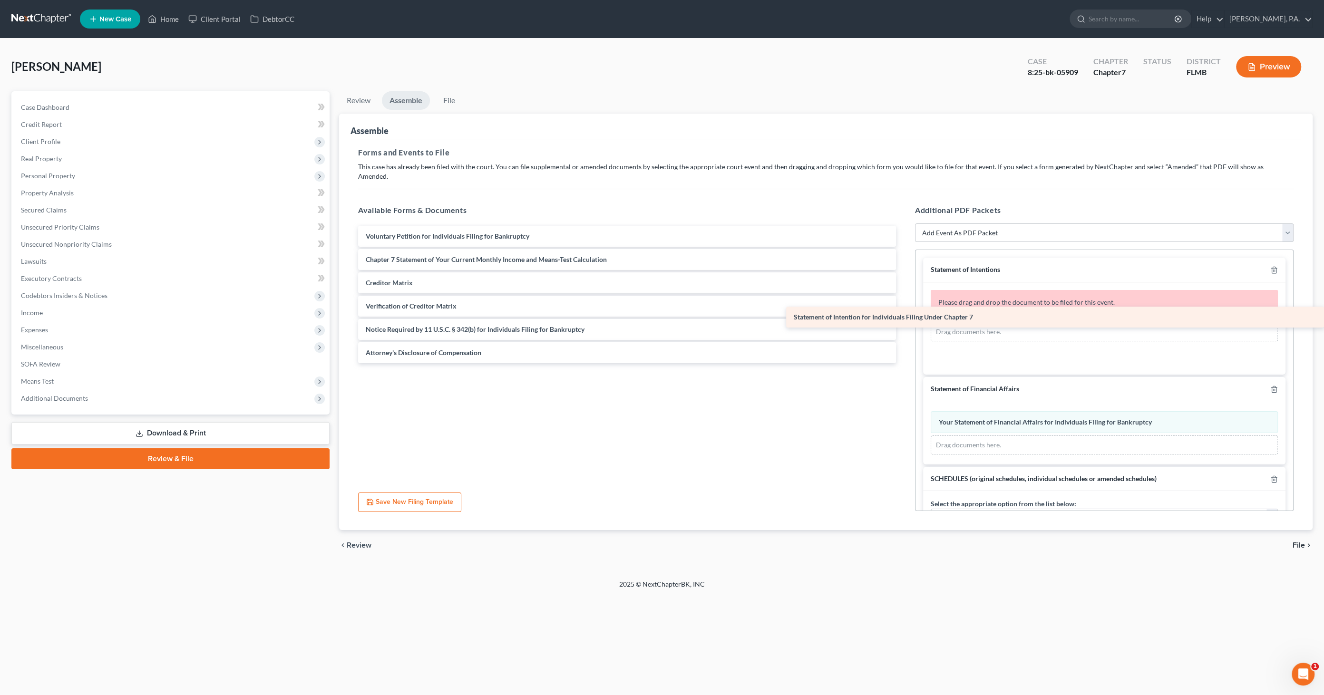
drag, startPoint x: 476, startPoint y: 250, endPoint x: 983, endPoint y: 318, distance: 511.2
click at [904, 318] on div "Statement of Intention for Individuals Filing Under Chapter 7 Voluntary Petitio…" at bounding box center [627, 294] width 553 height 137
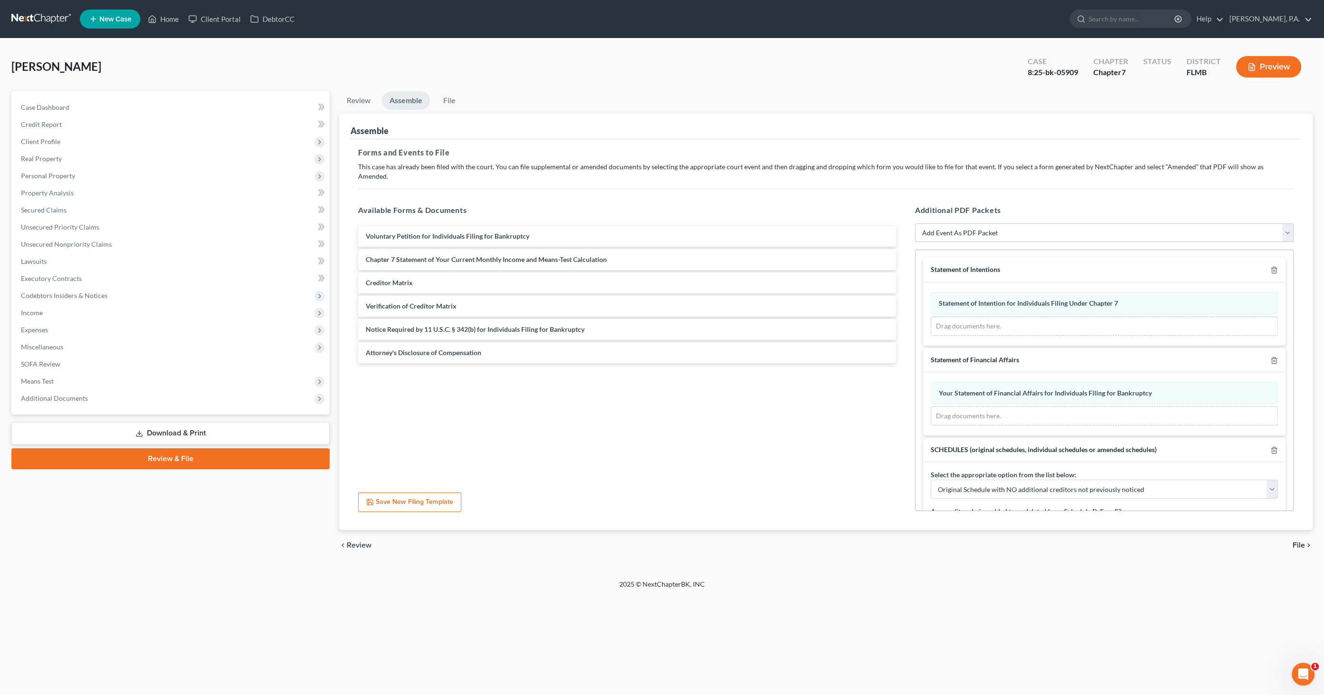
click at [1054, 224] on select "Add Event As PDF Packet Amended Creditor Matrix (Fee)- Only use when no separat…" at bounding box center [1104, 233] width 379 height 19
select select "16"
click at [915, 224] on select "Add Event As PDF Packet Amended Creditor Matrix (Fee)- Only use when no separat…" at bounding box center [1104, 233] width 379 height 19
select select
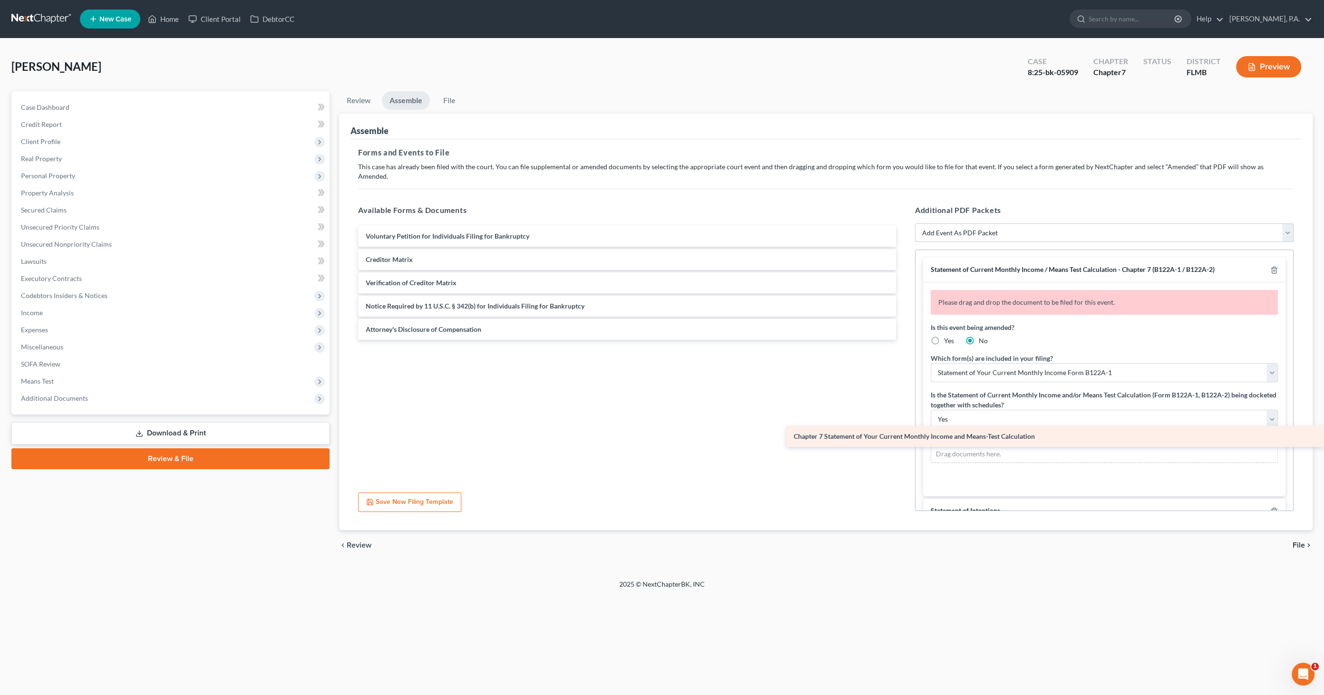
drag, startPoint x: 447, startPoint y: 247, endPoint x: 969, endPoint y: 435, distance: 554.0
click at [904, 340] on div "Chapter 7 Statement of Your Current Monthly Income and Means-Test Calculation V…" at bounding box center [627, 283] width 553 height 114
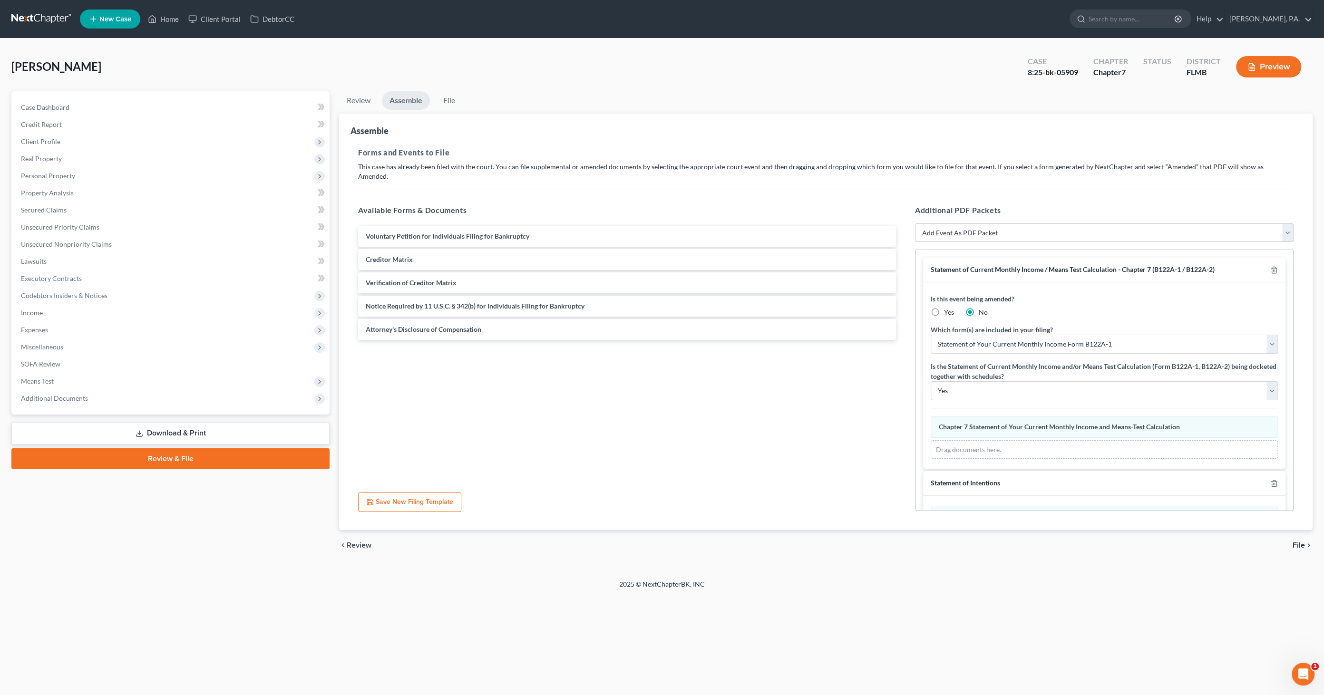
click at [1293, 542] on span "File" at bounding box center [1299, 546] width 12 height 8
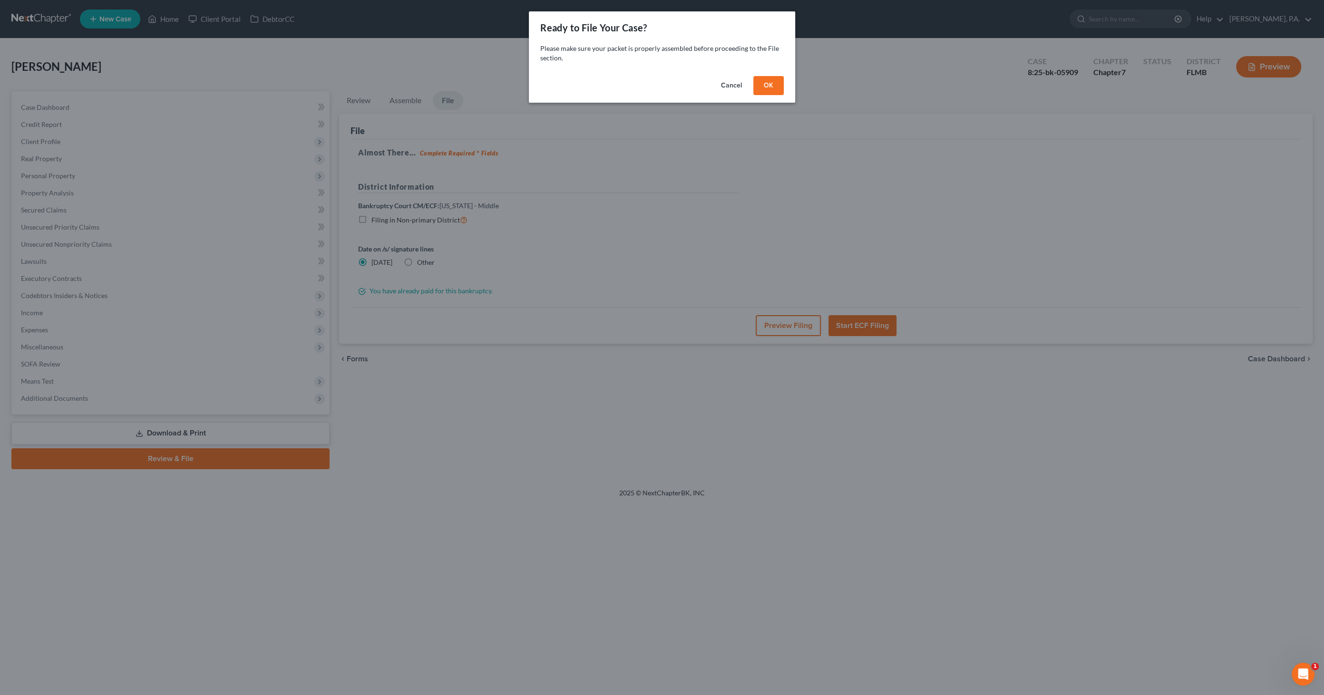
click at [775, 86] on button "OK" at bounding box center [769, 85] width 30 height 19
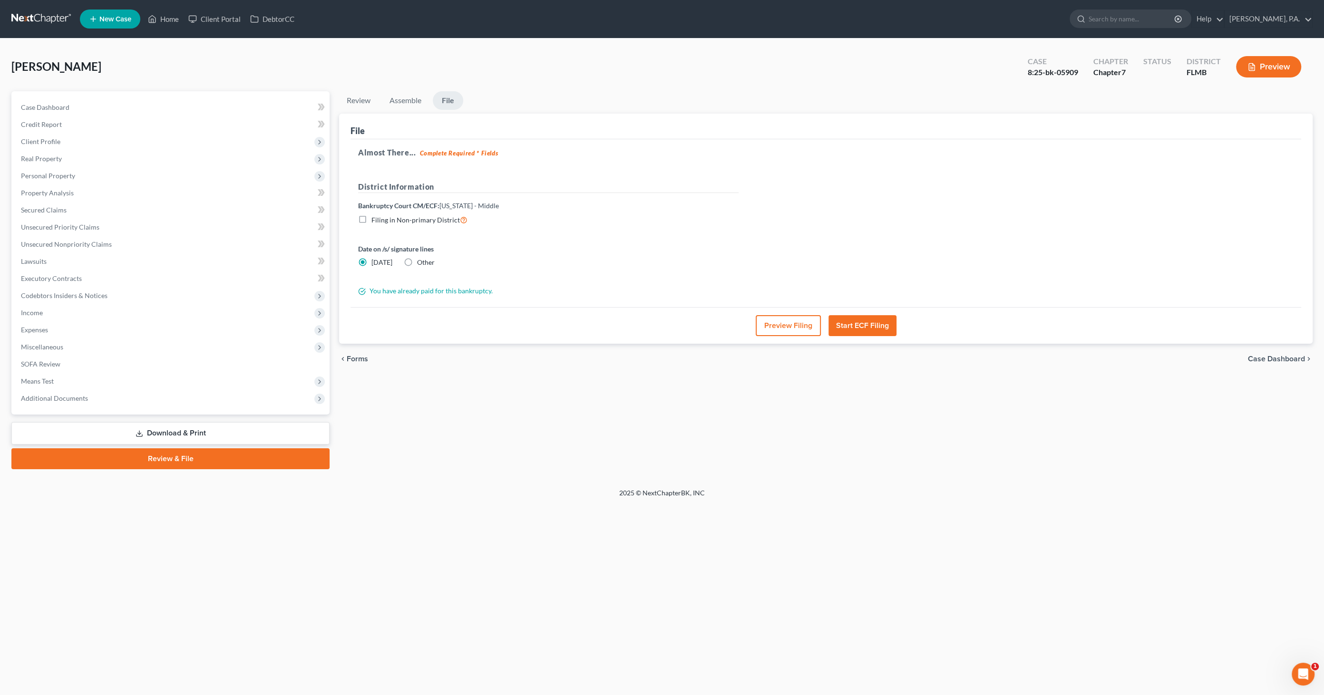
click at [417, 261] on label "Other" at bounding box center [426, 263] width 18 height 10
click at [421, 261] on input "Other" at bounding box center [424, 261] width 6 height 6
radio input "true"
radio input "false"
click at [574, 258] on link "None" at bounding box center [646, 263] width 185 height 18
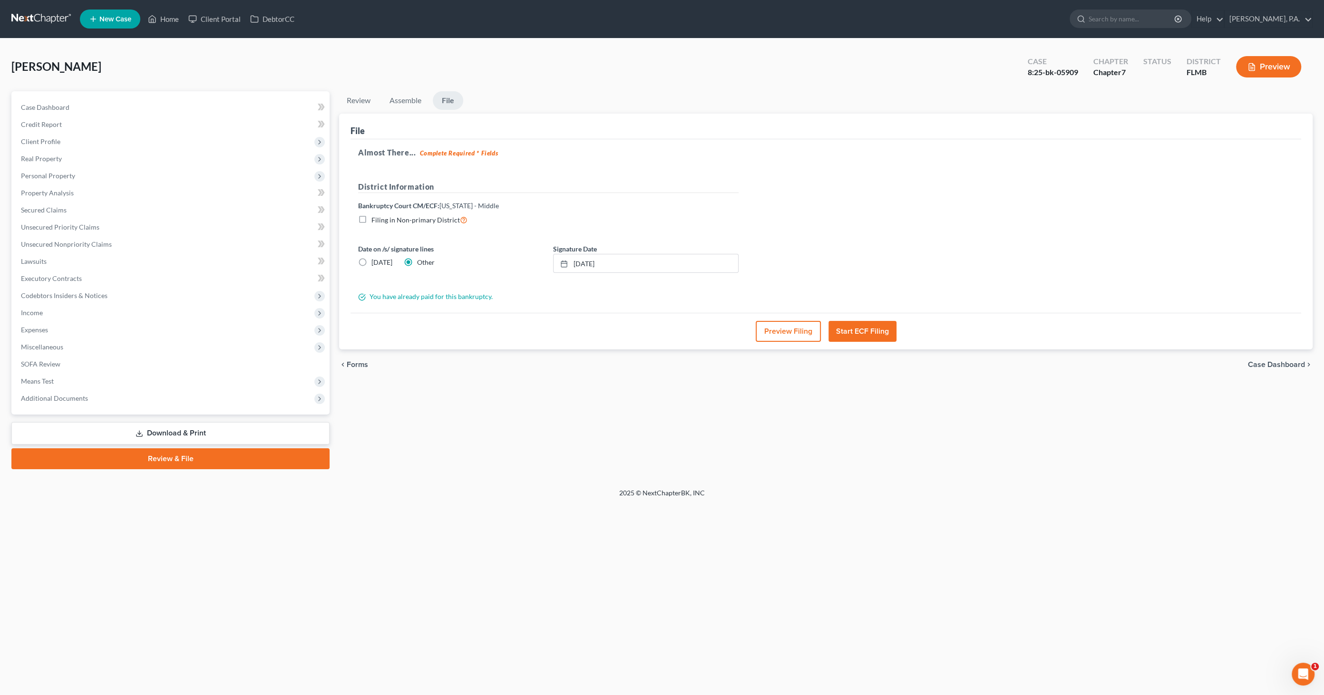
click at [777, 330] on button "Preview Filing" at bounding box center [788, 331] width 65 height 21
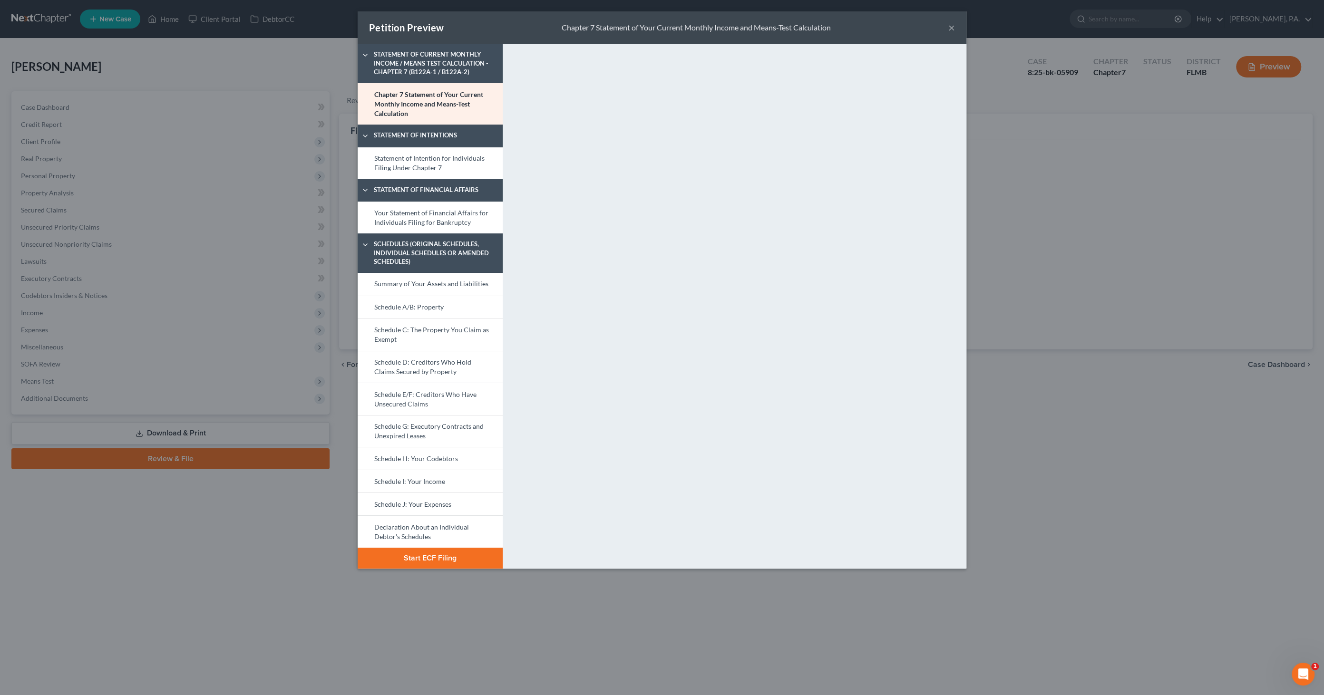
click at [441, 556] on button "Start ECF Filing" at bounding box center [430, 558] width 145 height 21
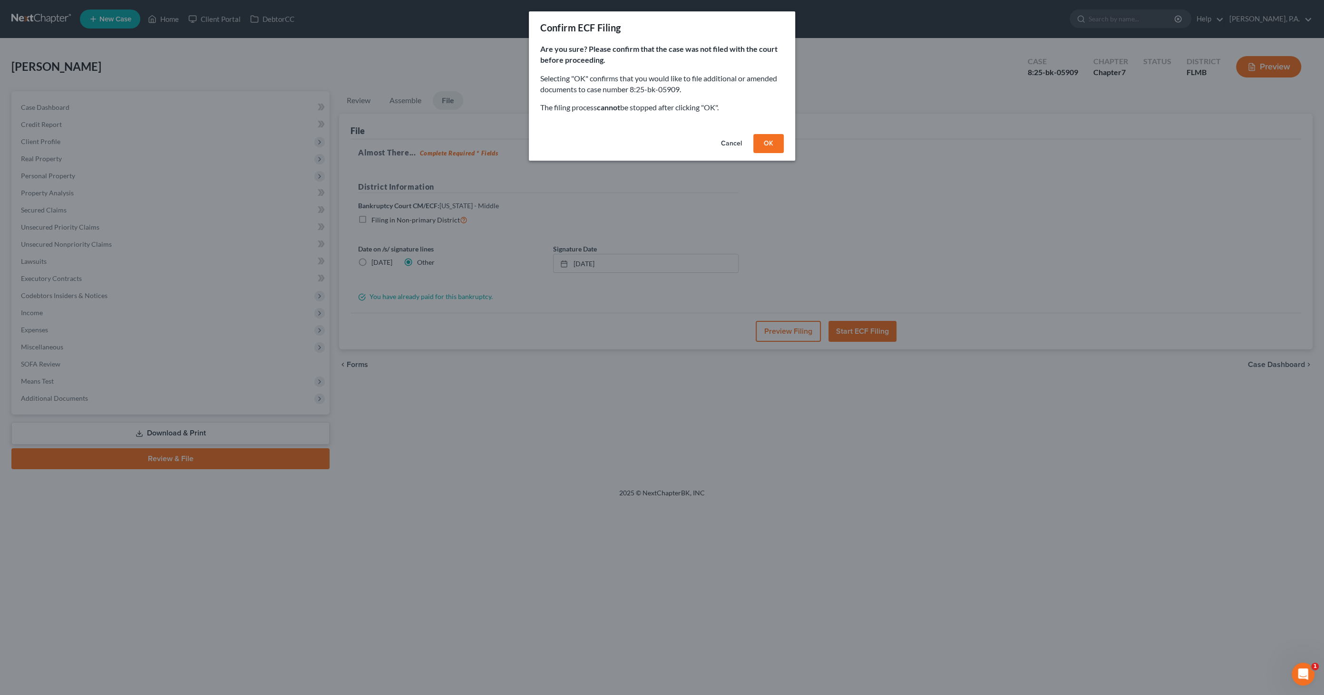
click at [764, 140] on button "OK" at bounding box center [769, 143] width 30 height 19
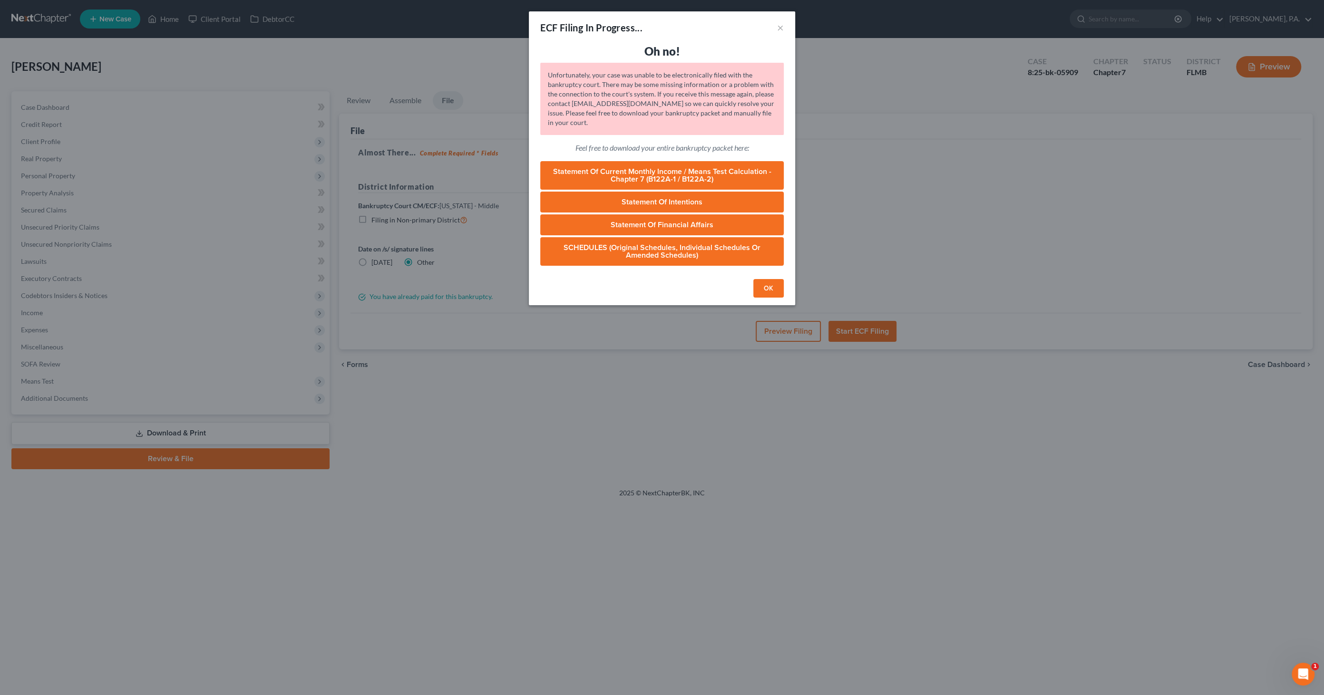
click at [770, 290] on button "OK" at bounding box center [769, 288] width 30 height 19
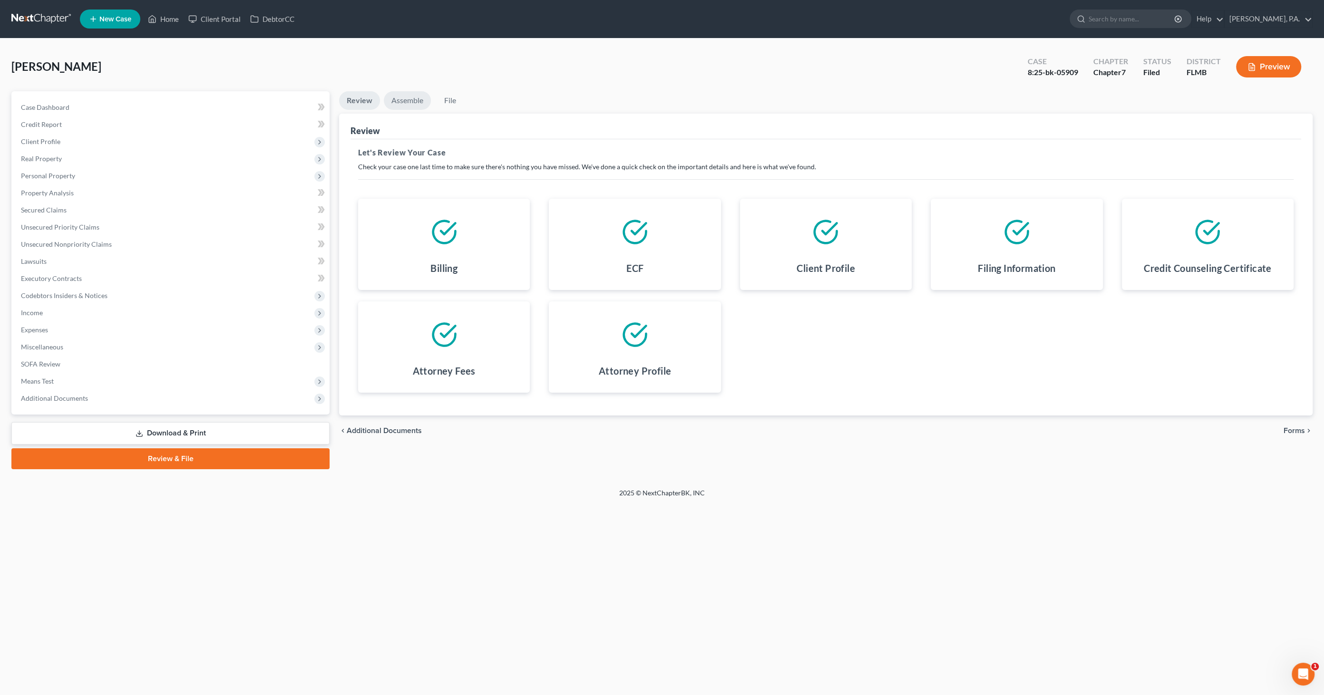
drag, startPoint x: 395, startPoint y: 95, endPoint x: 400, endPoint y: 96, distance: 5.4
click at [395, 95] on link "Assemble" at bounding box center [407, 100] width 47 height 19
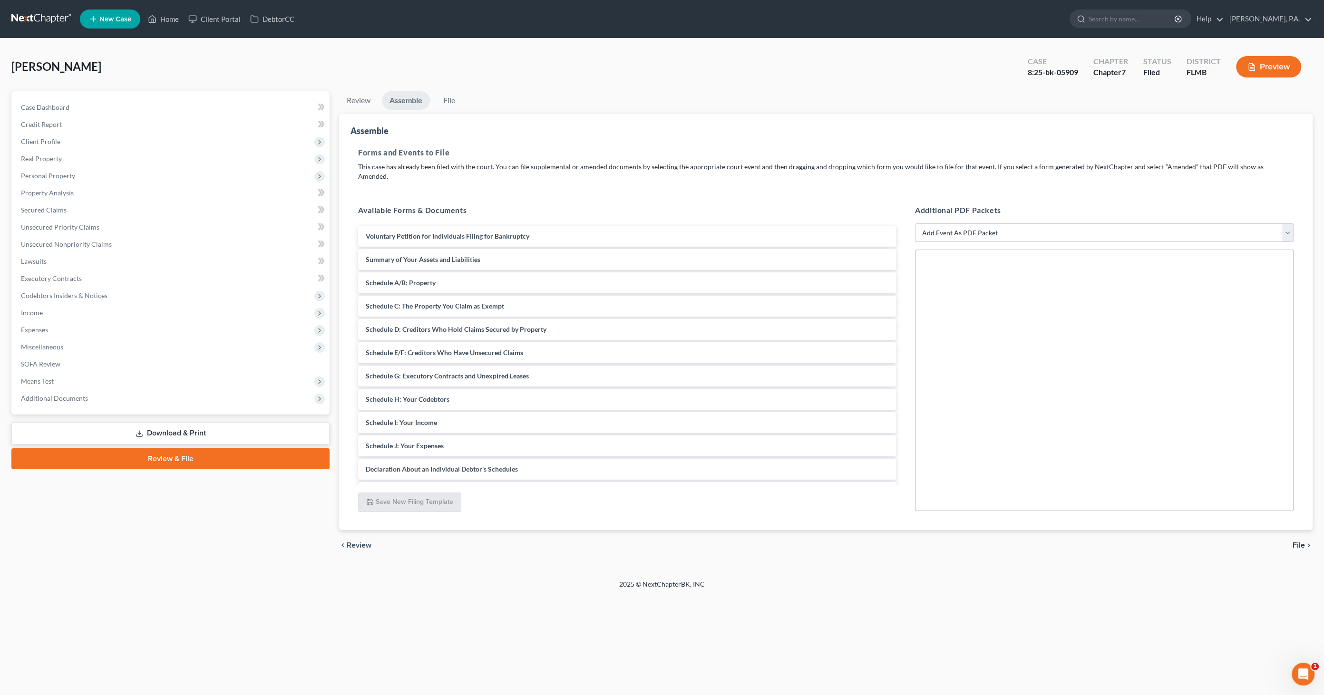
click at [1008, 224] on select "Add Event As PDF Packet Amended Creditor Matrix (Fee)- Only use when no separat…" at bounding box center [1104, 233] width 379 height 19
select select "13"
click at [915, 224] on select "Add Event As PDF Packet Amended Creditor Matrix (Fee)- Only use when no separat…" at bounding box center [1104, 233] width 379 height 19
select select
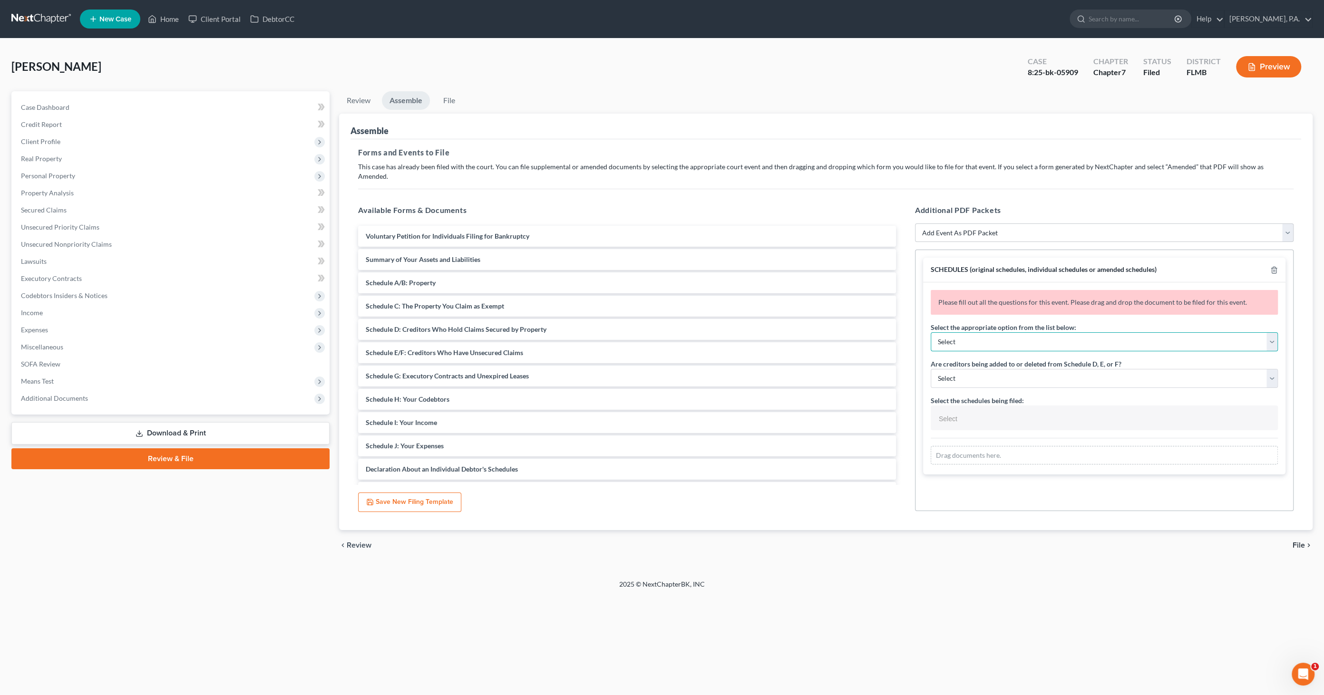
click at [981, 333] on select "Select Amending a previously filed schedule Original Schedules WITH additional …" at bounding box center [1104, 342] width 347 height 19
select select "2"
click at [931, 333] on select "Select Amending a previously filed schedule Original Schedules WITH additional …" at bounding box center [1104, 342] width 347 height 19
click at [1007, 369] on select "Select Yes No" at bounding box center [1104, 378] width 347 height 19
select select "1"
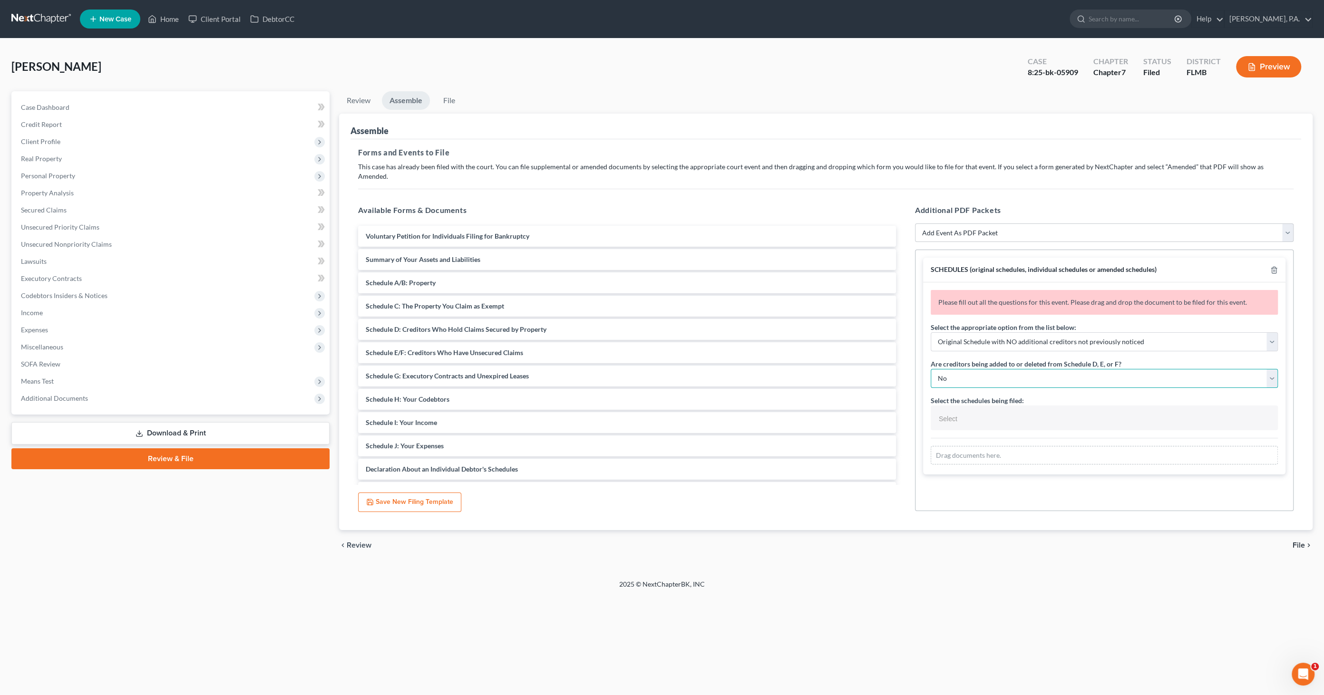
click at [931, 369] on select "Select Yes No" at bounding box center [1104, 378] width 347 height 19
click at [999, 412] on input "text" at bounding box center [1104, 419] width 334 height 14
select select "Schedules A - J and Summary of Assets,"
click at [1006, 463] on div "Drag documents here." at bounding box center [1104, 472] width 347 height 19
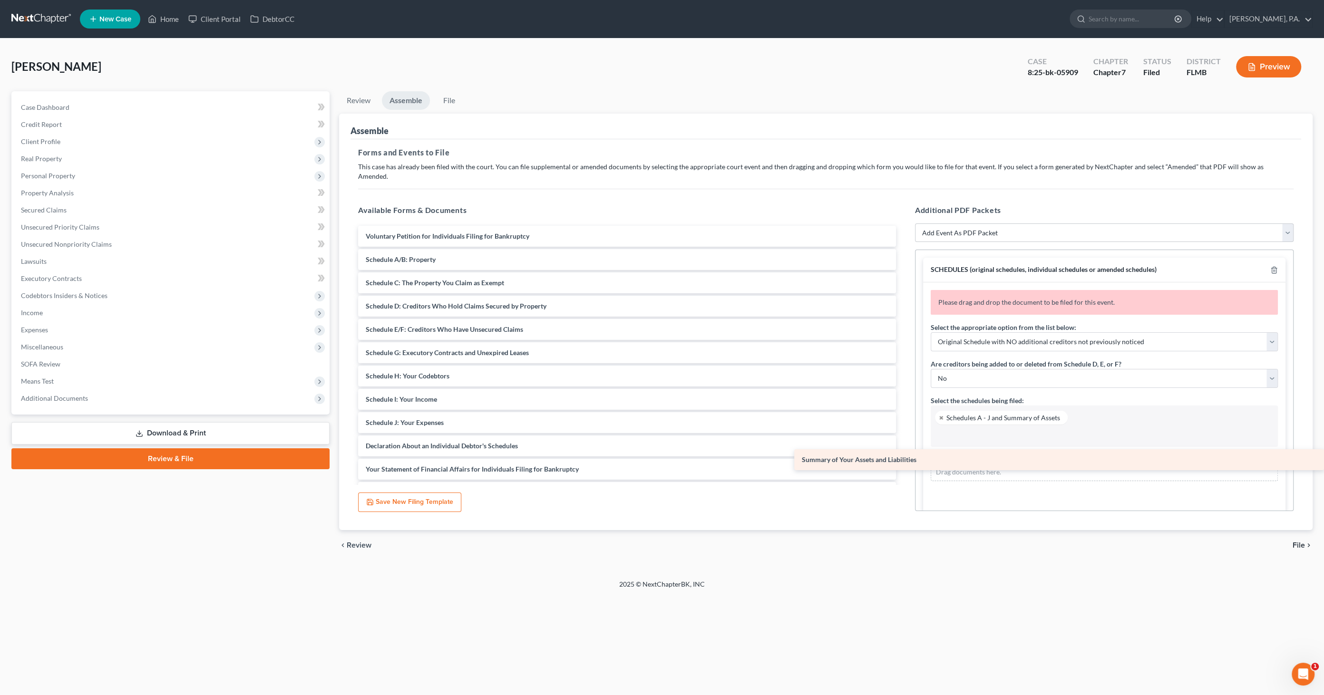
drag, startPoint x: 415, startPoint y: 248, endPoint x: 1009, endPoint y: 458, distance: 629.9
click at [904, 458] on div "Summary of Your Assets and Liabilities Voluntary Petition for Individuals Filin…" at bounding box center [627, 423] width 553 height 394
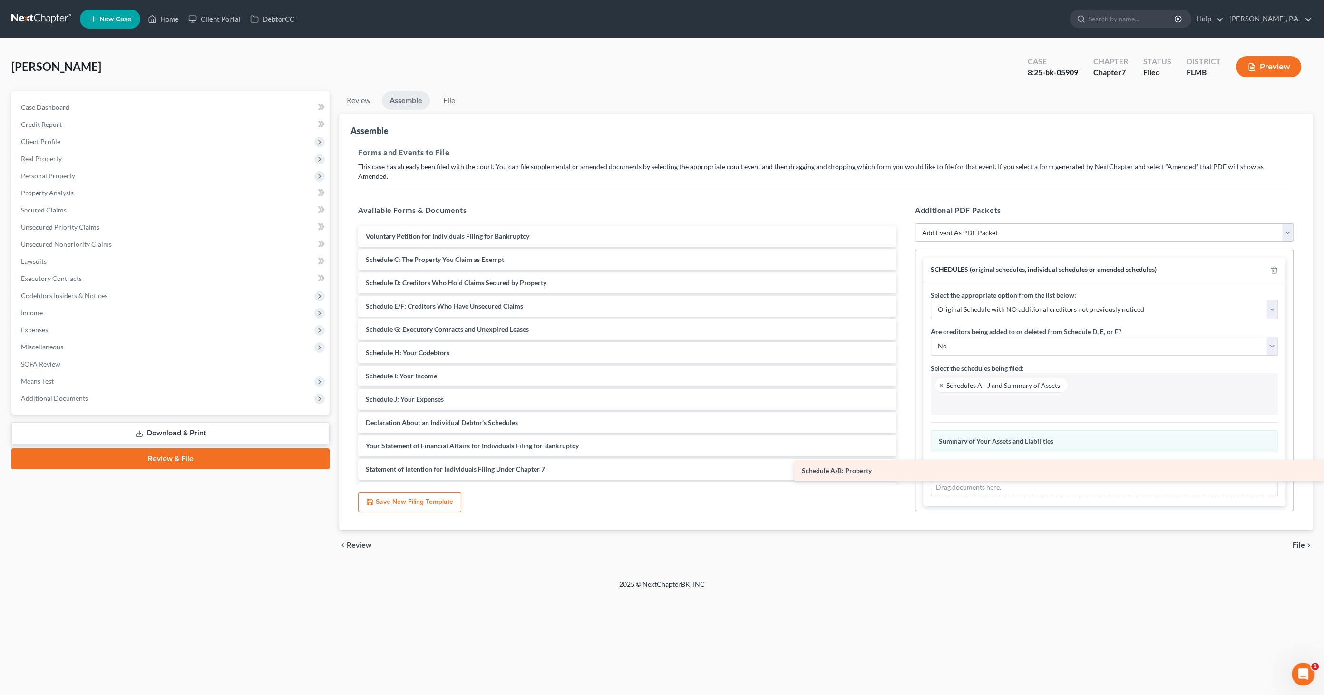
drag, startPoint x: 441, startPoint y: 245, endPoint x: 1055, endPoint y: 466, distance: 652.3
click at [904, 466] on div "Schedule A/B: Property Voluntary Petition for Individuals Filing for Bankruptcy…" at bounding box center [627, 411] width 553 height 371
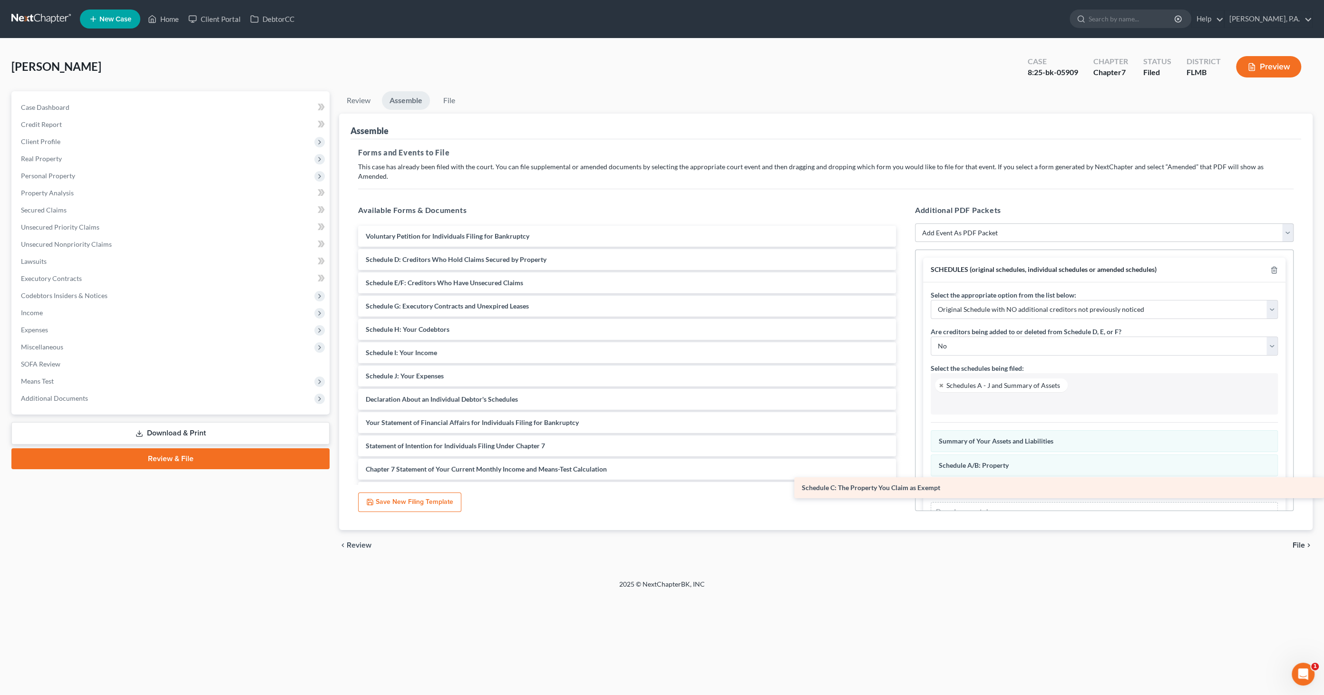
drag, startPoint x: 481, startPoint y: 251, endPoint x: 1097, endPoint y: 480, distance: 657.6
click at [904, 480] on div "Schedule C: The Property You Claim as Exempt Voluntary Petition for Individuals…" at bounding box center [627, 399] width 553 height 347
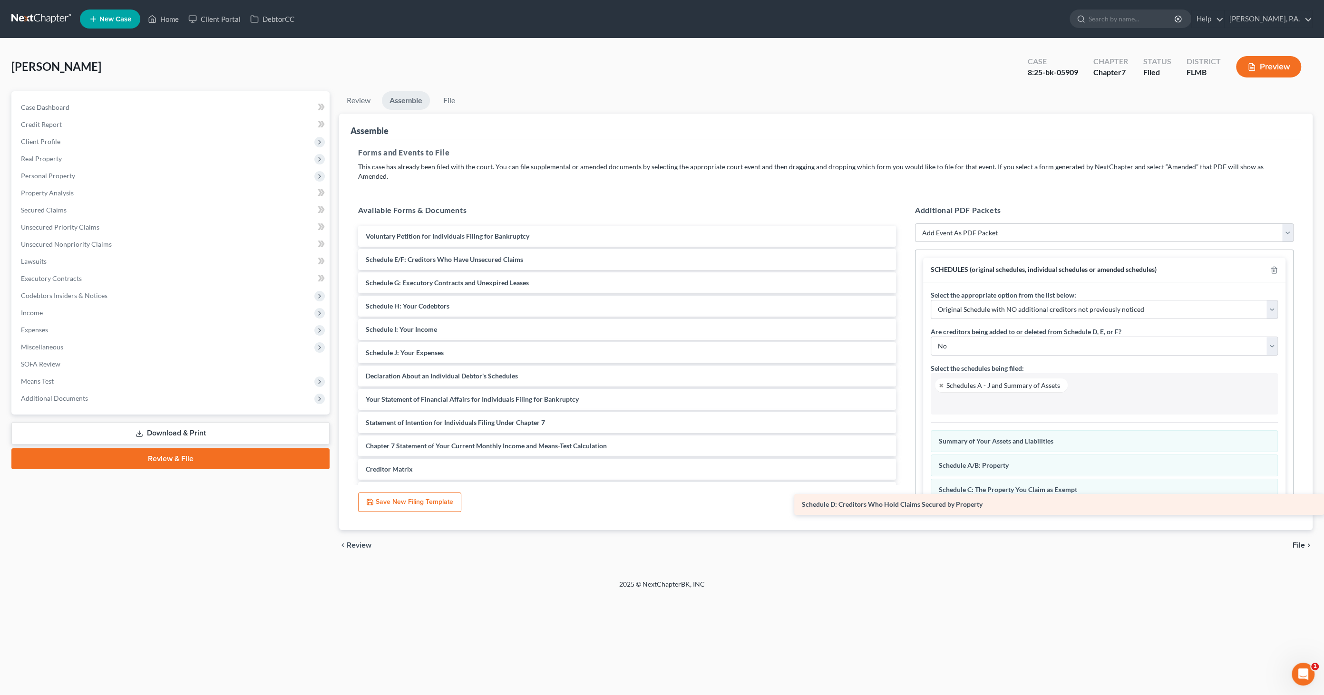
drag, startPoint x: 470, startPoint y: 251, endPoint x: 1084, endPoint y: 503, distance: 663.9
click at [904, 503] on div "Schedule D: Creditors Who Hold Claims Secured by Property Voluntary Petition fo…" at bounding box center [627, 388] width 553 height 324
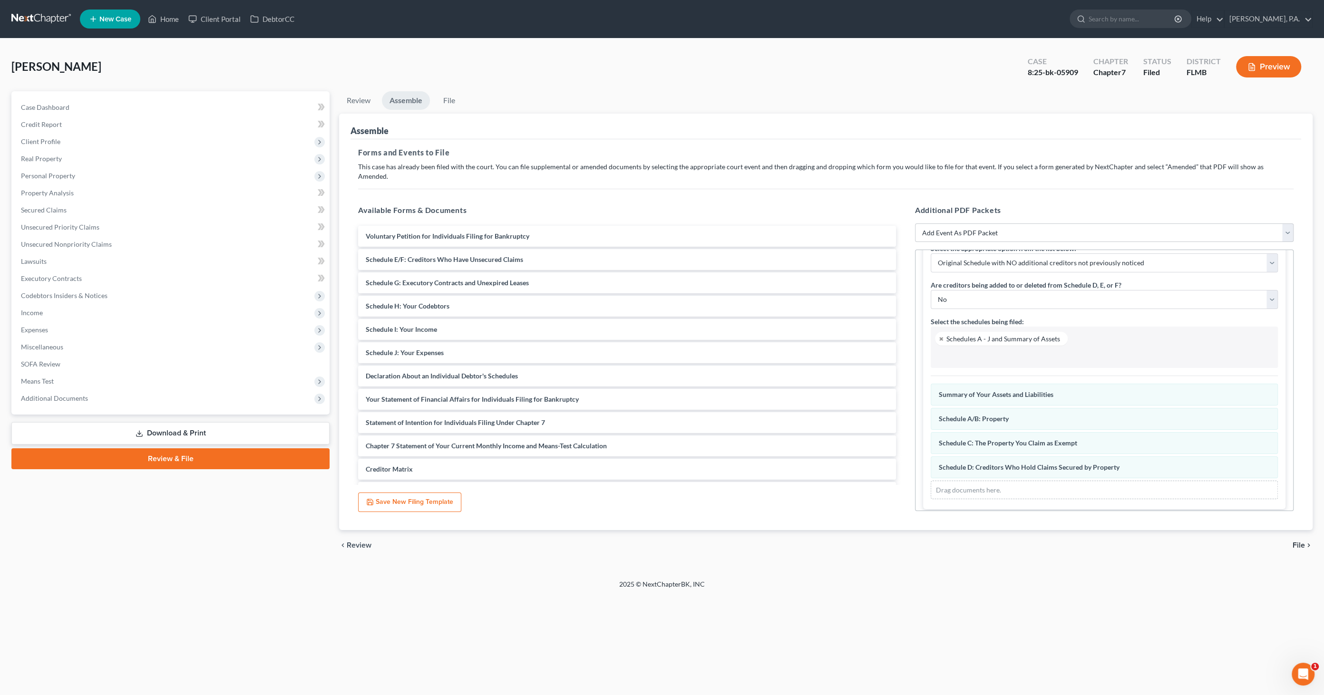
scroll to position [50, 0]
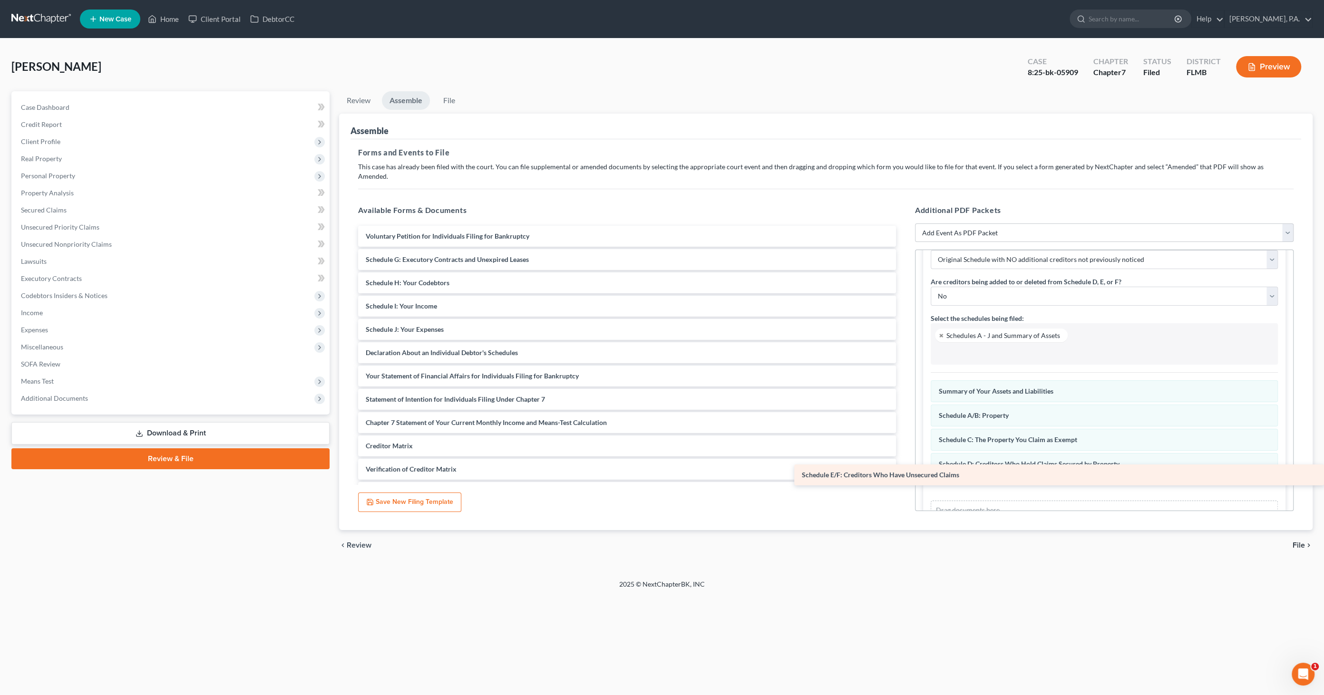
drag, startPoint x: 481, startPoint y: 250, endPoint x: 945, endPoint y: 476, distance: 515.9
click at [904, 476] on div "Schedule E/F: Creditors Who Have Unsecured Claims Voluntary Petition for Indivi…" at bounding box center [627, 376] width 553 height 301
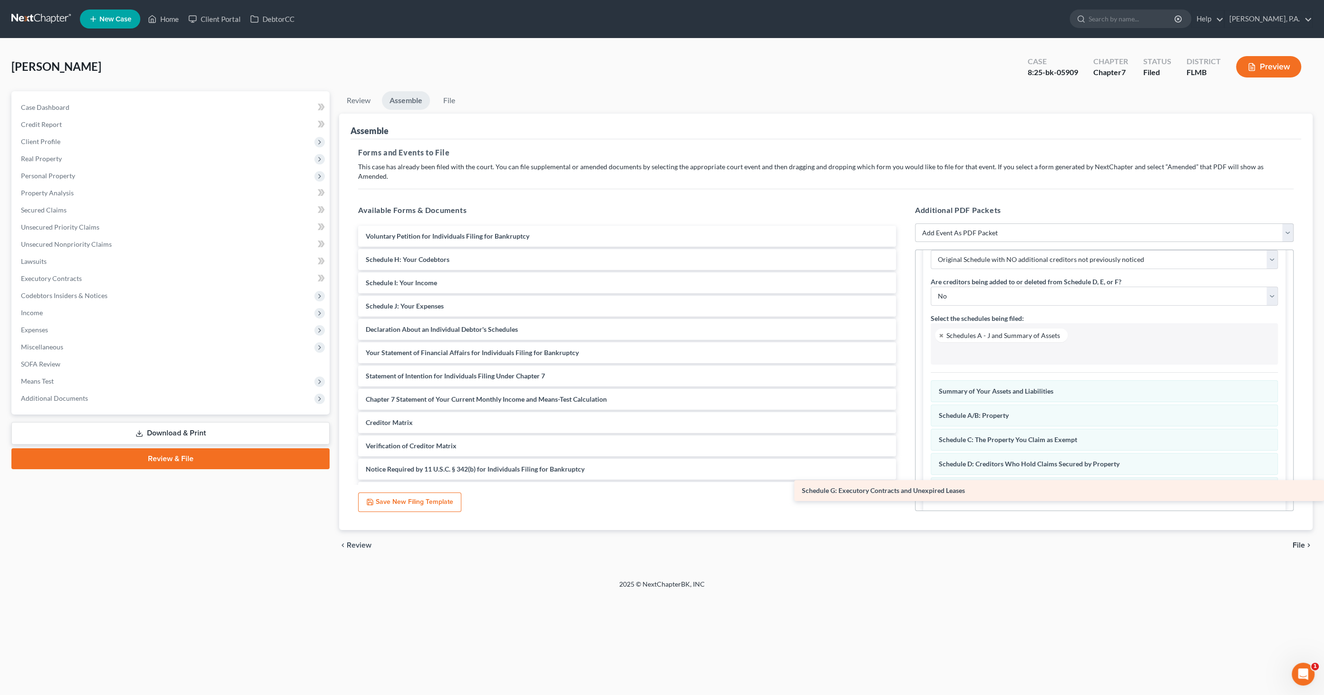
drag, startPoint x: 458, startPoint y: 254, endPoint x: 1034, endPoint y: 496, distance: 624.7
click at [904, 496] on div "Schedule G: Executory Contracts and Unexpired Leases Voluntary Petition for Ind…" at bounding box center [627, 364] width 553 height 277
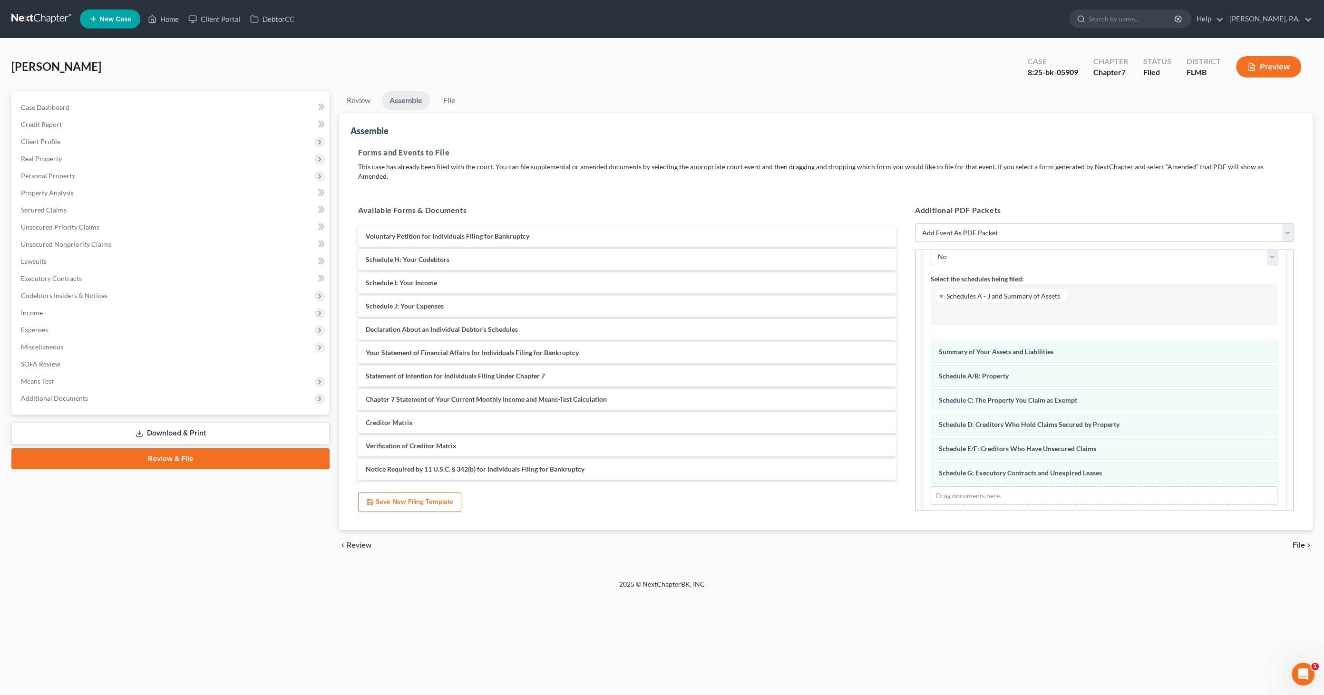
scroll to position [98, 0]
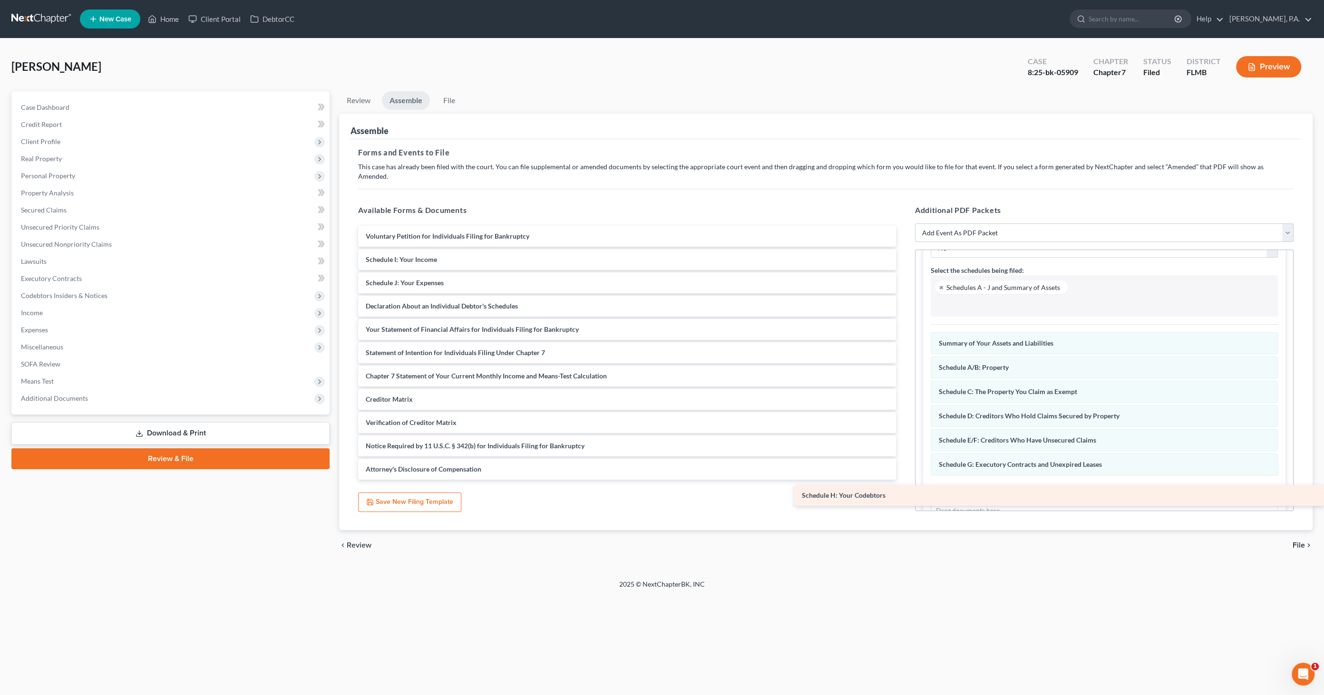
drag, startPoint x: 382, startPoint y: 250, endPoint x: 1019, endPoint y: 482, distance: 678.4
click at [904, 480] on div "Schedule H: Your Codebtors Voluntary Petition for Individuals Filing for Bankru…" at bounding box center [627, 353] width 553 height 254
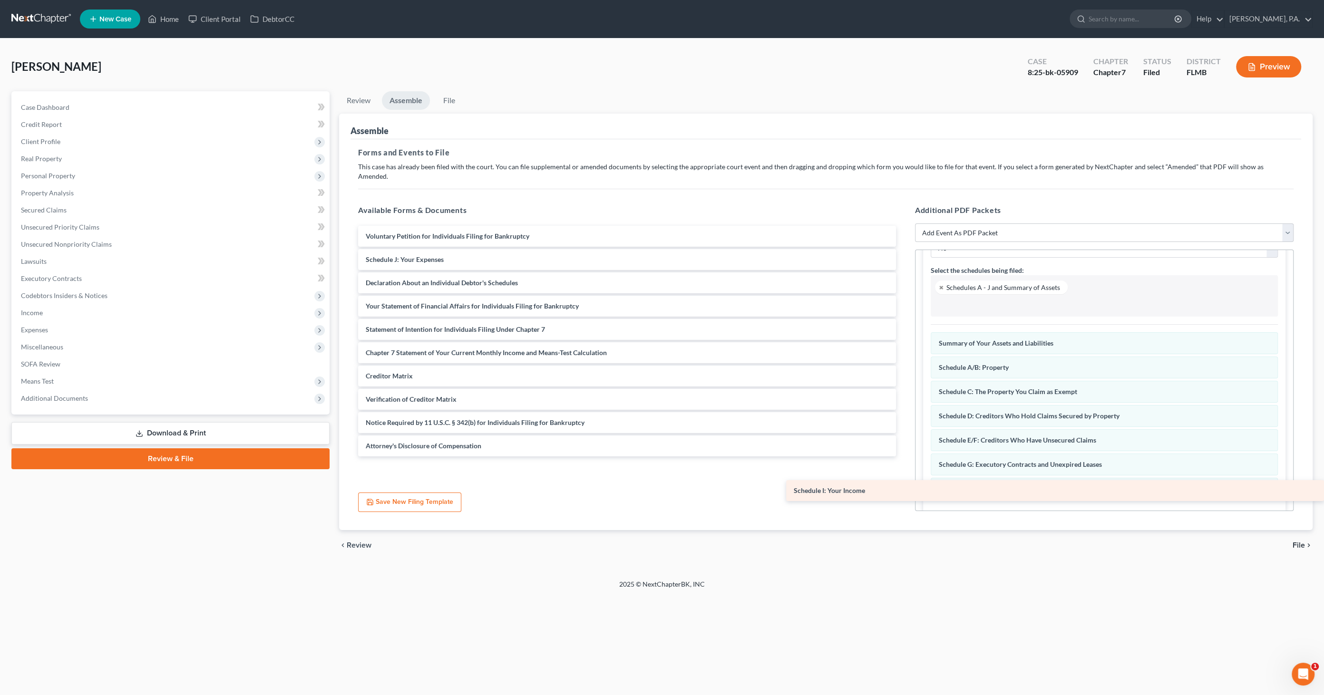
drag, startPoint x: 401, startPoint y: 244, endPoint x: 1039, endPoint y: 485, distance: 681.5
click at [904, 457] on div "Schedule I: Your Income Voluntary Petition for Individuals Filing for Bankruptc…" at bounding box center [627, 341] width 553 height 231
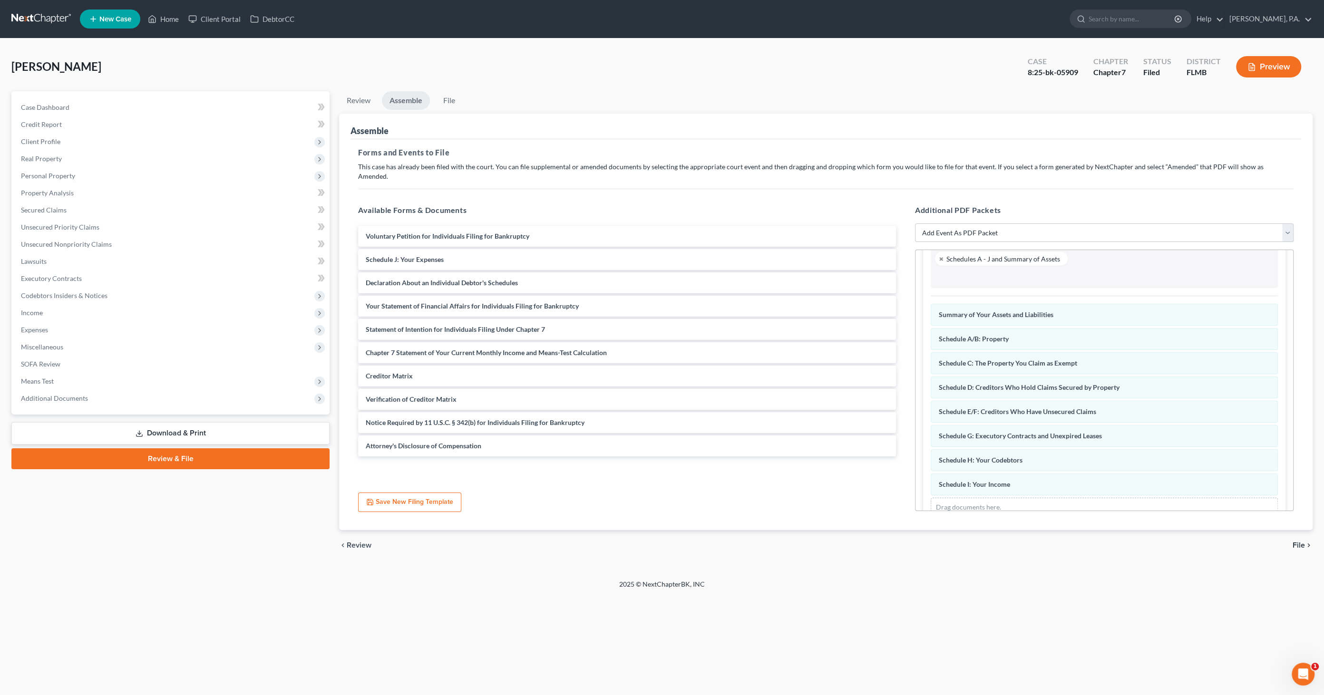
scroll to position [146, 0]
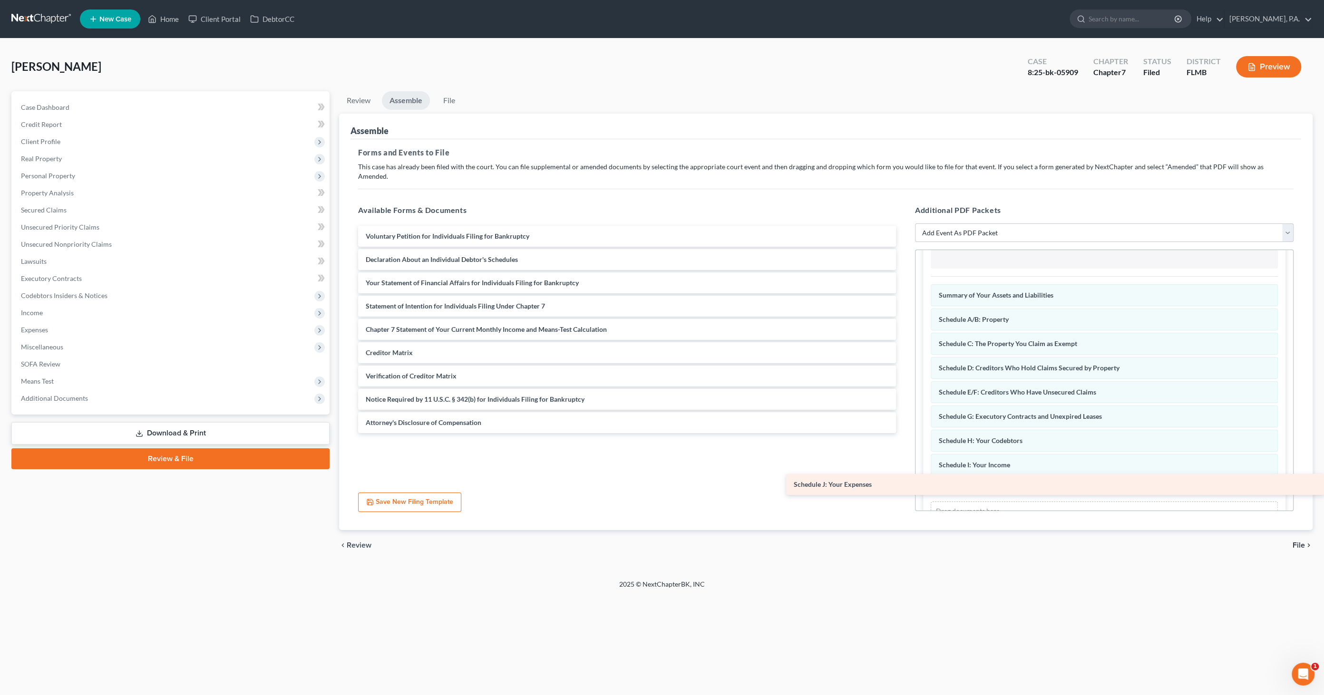
drag, startPoint x: 373, startPoint y: 248, endPoint x: 987, endPoint y: 484, distance: 657.3
click at [904, 433] on div "Schedule J: Your Expenses Voluntary Petition for Individuals Filing for Bankrup…" at bounding box center [627, 329] width 553 height 207
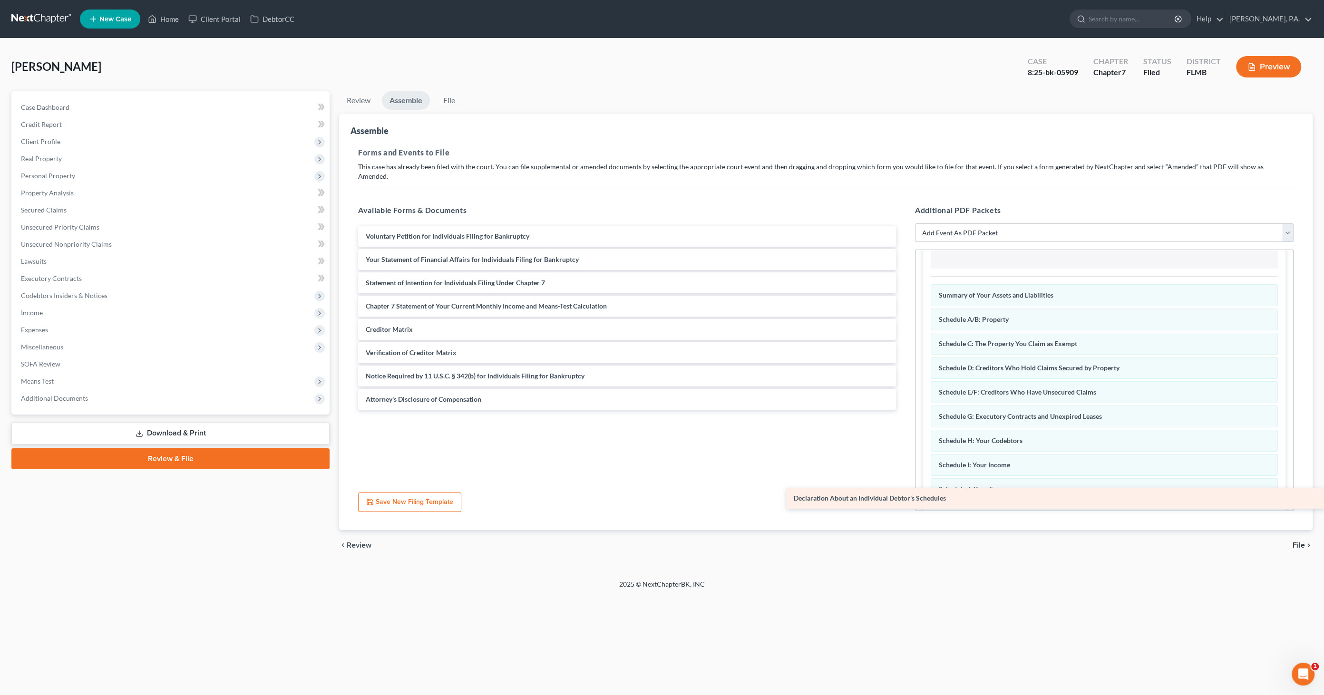
drag, startPoint x: 423, startPoint y: 244, endPoint x: 991, endPoint y: 493, distance: 620.7
click at [904, 410] on div "Declaration About an Individual Debtor's Schedules Voluntary Petition for Indiv…" at bounding box center [627, 318] width 553 height 184
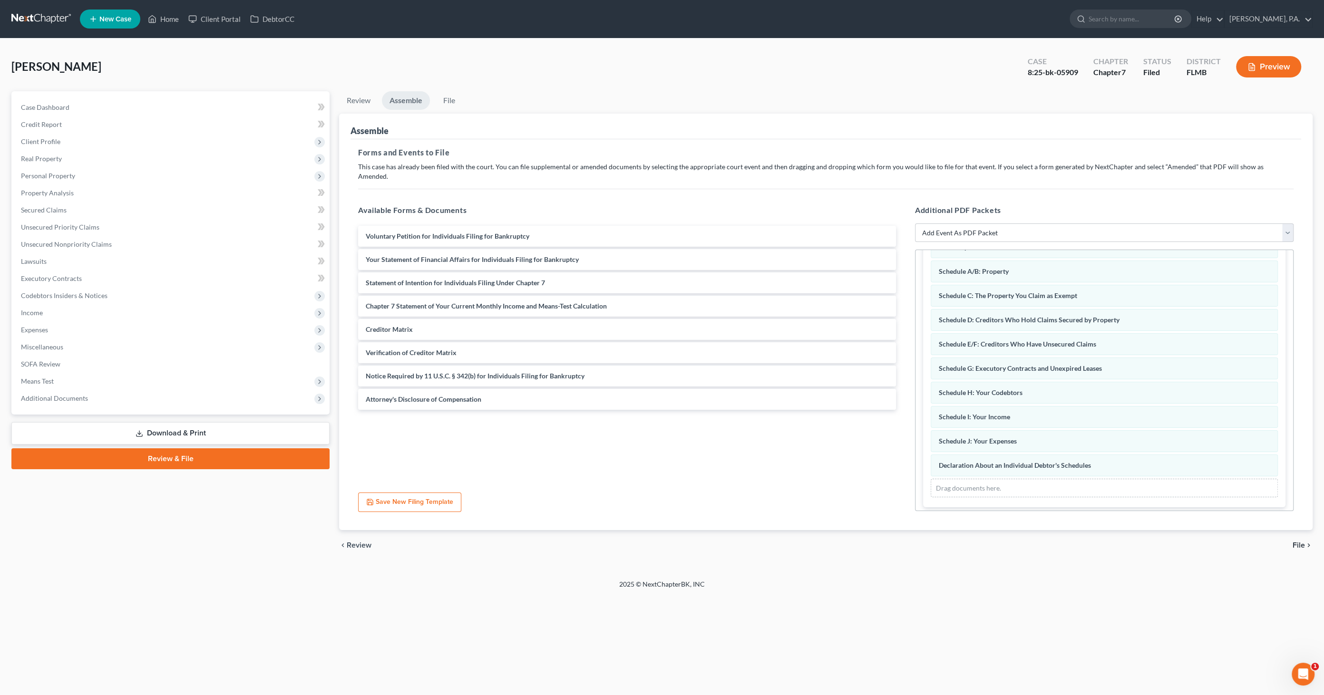
scroll to position [0, 0]
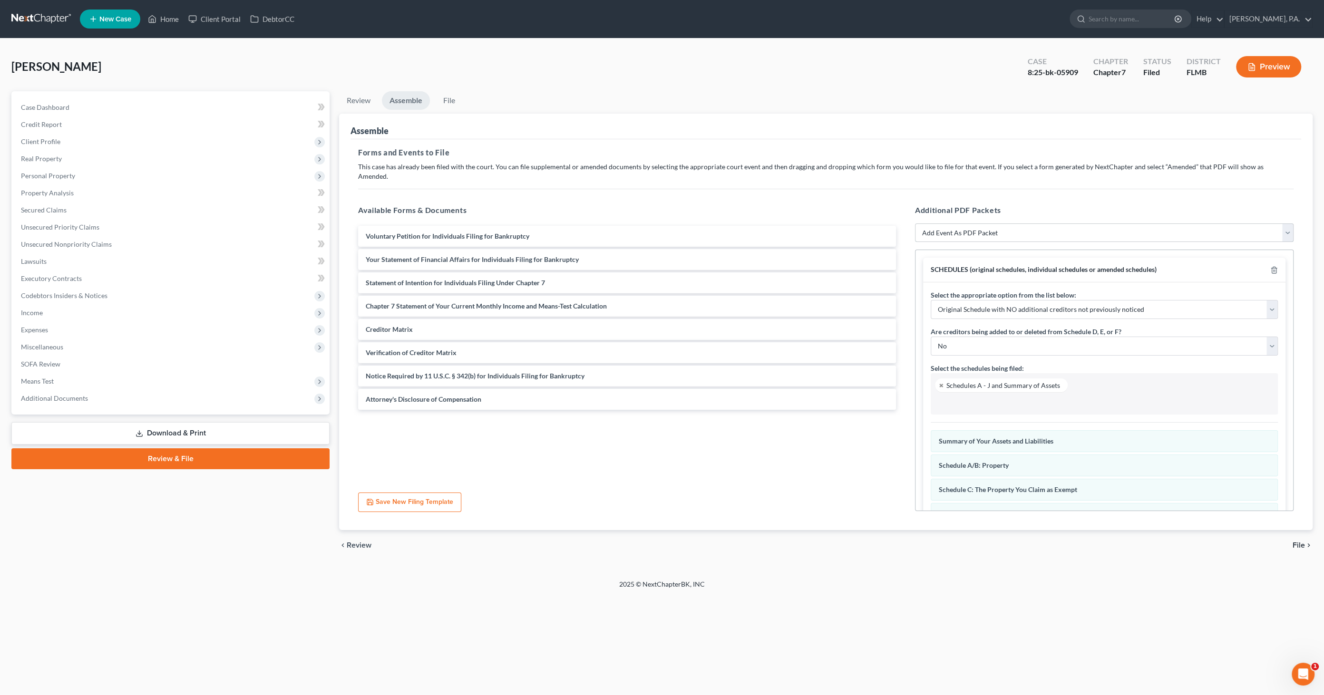
click at [975, 224] on select "Add Event As PDF Packet Amended Creditor Matrix (Fee)- Only use when no separat…" at bounding box center [1104, 233] width 379 height 19
select select "18"
click at [915, 224] on select "Add Event As PDF Packet Amended Creditor Matrix (Fee)- Only use when no separat…" at bounding box center [1104, 233] width 379 height 19
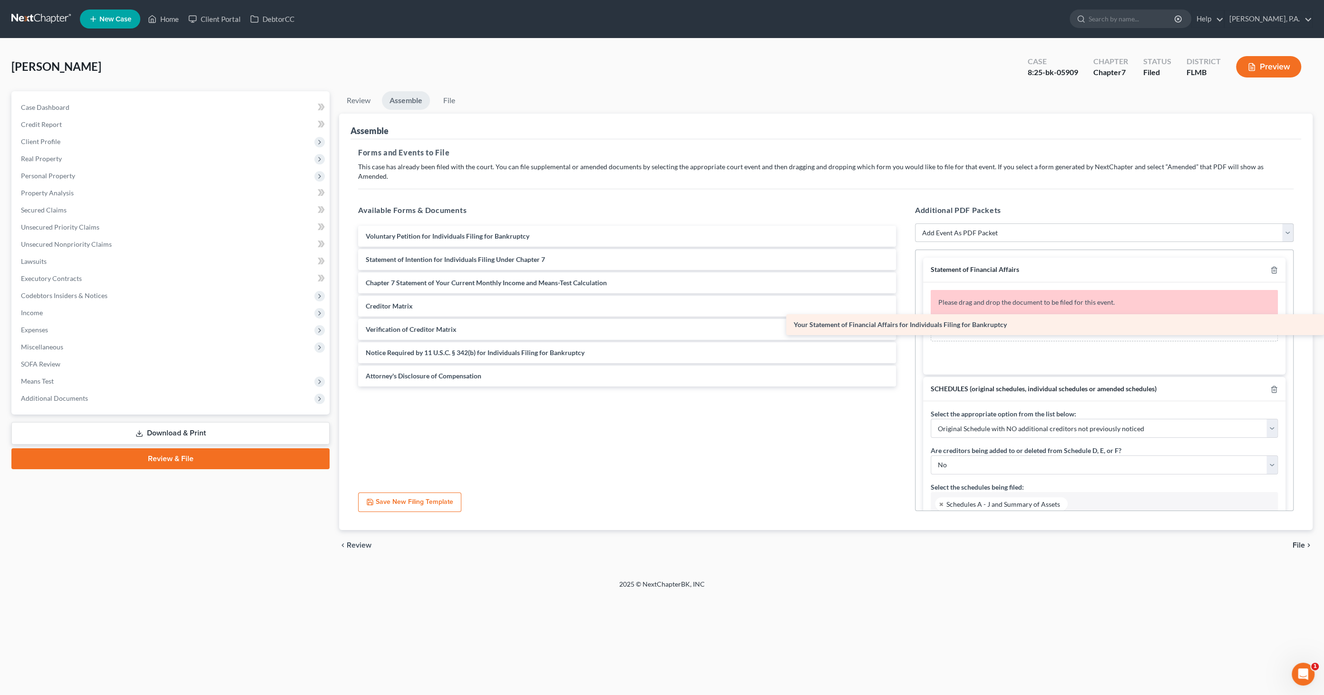
drag, startPoint x: 458, startPoint y: 248, endPoint x: 1018, endPoint y: 324, distance: 565.5
click at [904, 324] on div "Your Statement of Financial Affairs for Individuals Filing for Bankruptcy Volun…" at bounding box center [627, 306] width 553 height 161
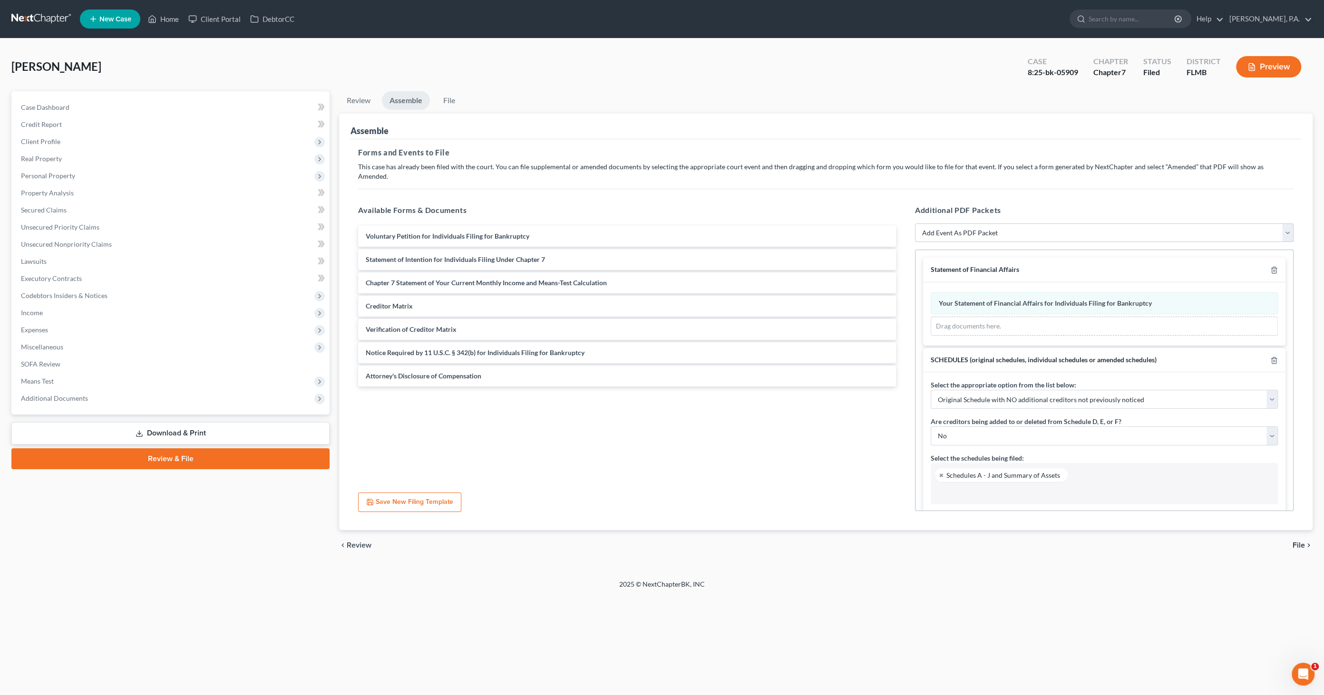
click at [972, 225] on select "Add Event As PDF Packet Amended Creditor Matrix (Fee)- Only use when no separat…" at bounding box center [1104, 233] width 379 height 19
select select "20"
click at [915, 224] on select "Add Event As PDF Packet Amended Creditor Matrix (Fee)- Only use when no separat…" at bounding box center [1104, 233] width 379 height 19
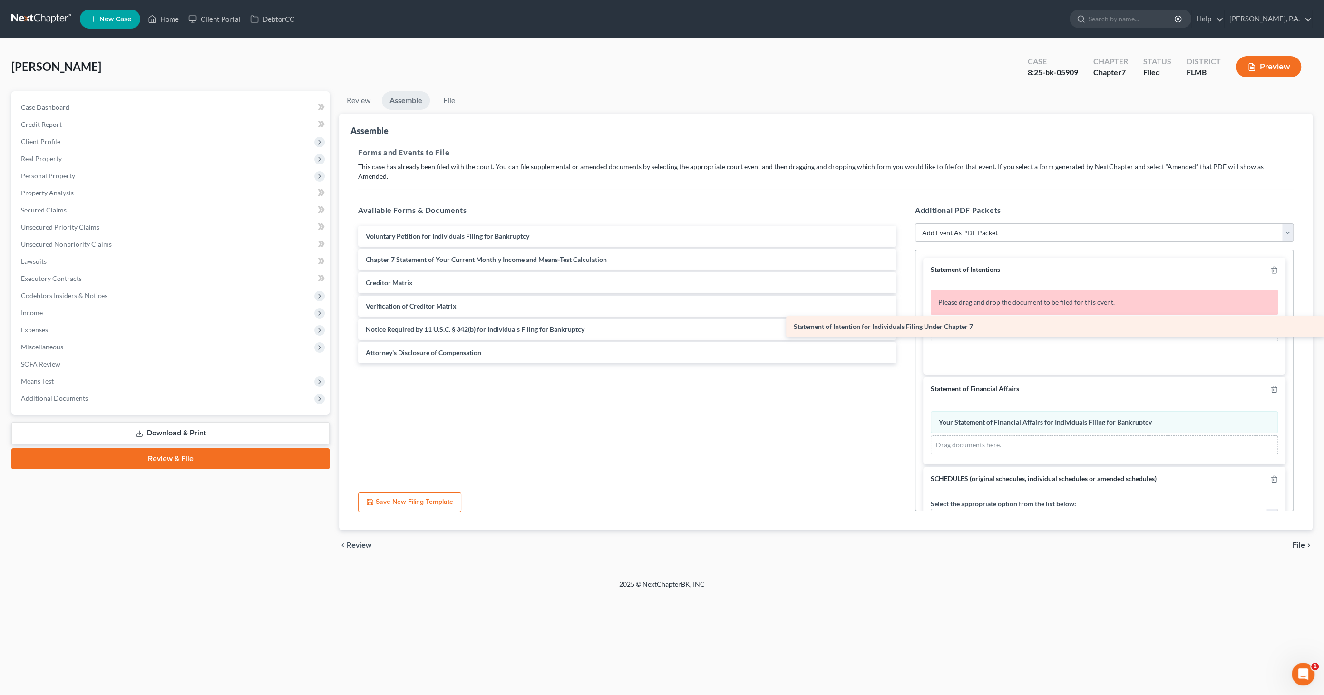
drag, startPoint x: 466, startPoint y: 250, endPoint x: 1002, endPoint y: 328, distance: 541.7
click at [904, 328] on div "Statement of Intention for Individuals Filing Under Chapter 7 Voluntary Petitio…" at bounding box center [627, 294] width 553 height 137
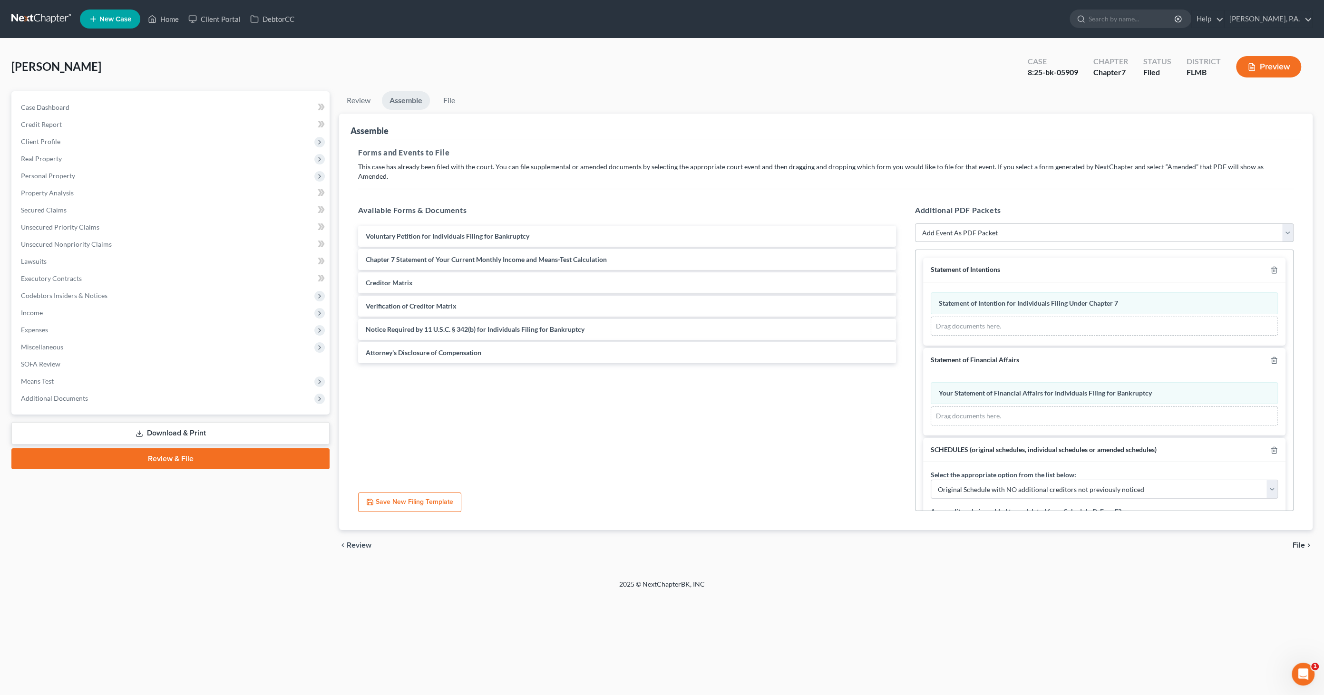
click at [959, 224] on select "Add Event As PDF Packet Amended Creditor Matrix (Fee)- Only use when no separat…" at bounding box center [1104, 233] width 379 height 19
select select "16"
click at [915, 224] on select "Add Event As PDF Packet Amended Creditor Matrix (Fee)- Only use when no separat…" at bounding box center [1104, 233] width 379 height 19
select select
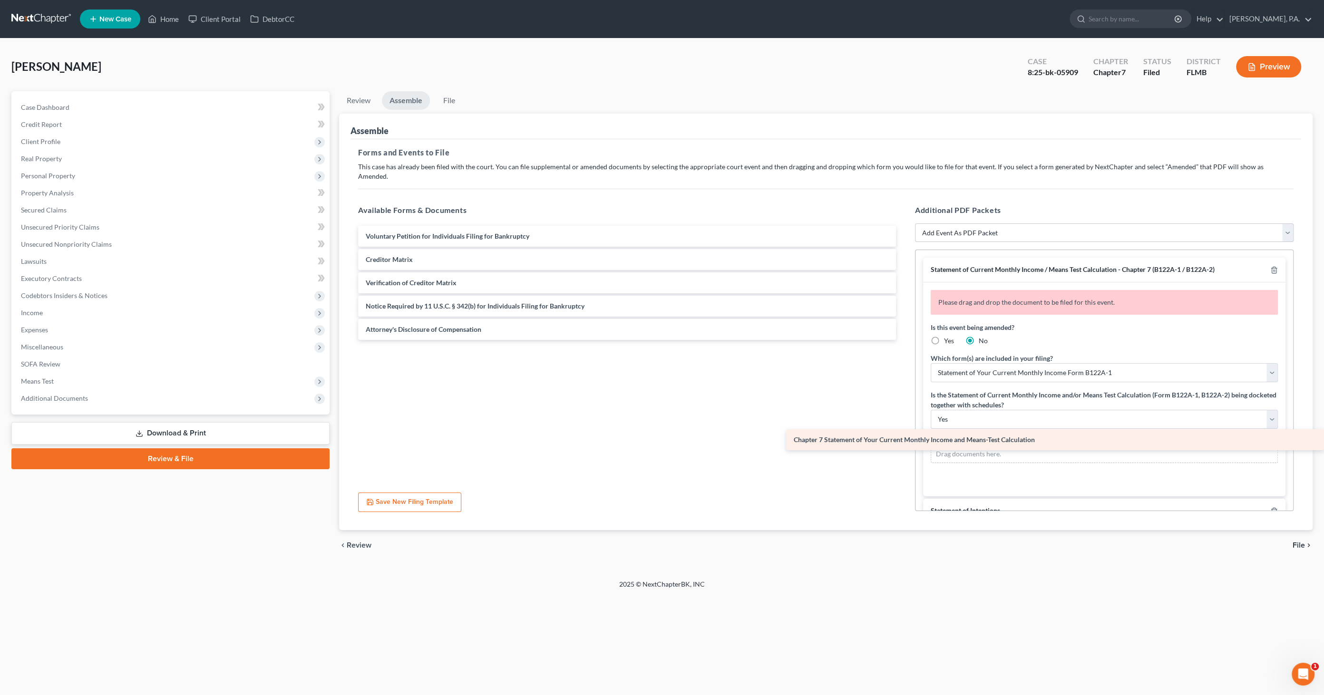
drag, startPoint x: 388, startPoint y: 250, endPoint x: 1064, endPoint y: 440, distance: 701.9
click at [904, 340] on div "Chapter 7 Statement of Your Current Monthly Income and Means-Test Calculation V…" at bounding box center [627, 283] width 553 height 114
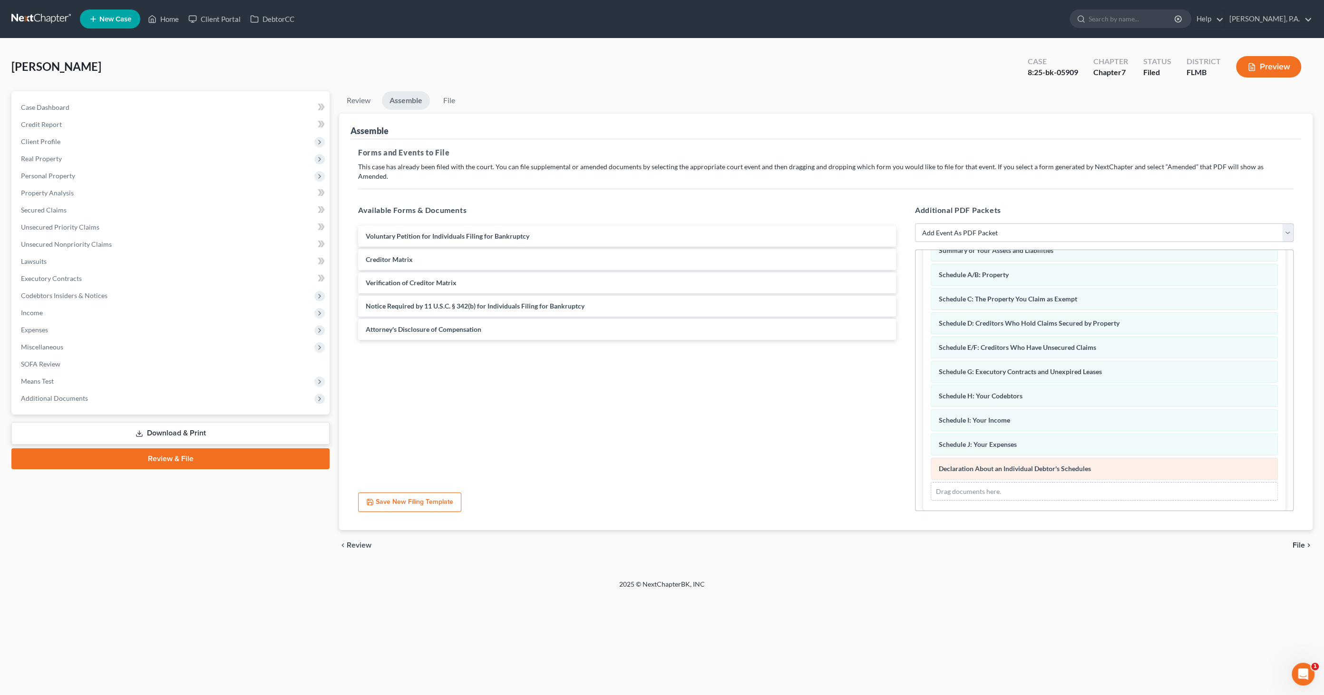
scroll to position [585, 0]
click at [1295, 542] on span "File" at bounding box center [1299, 546] width 12 height 8
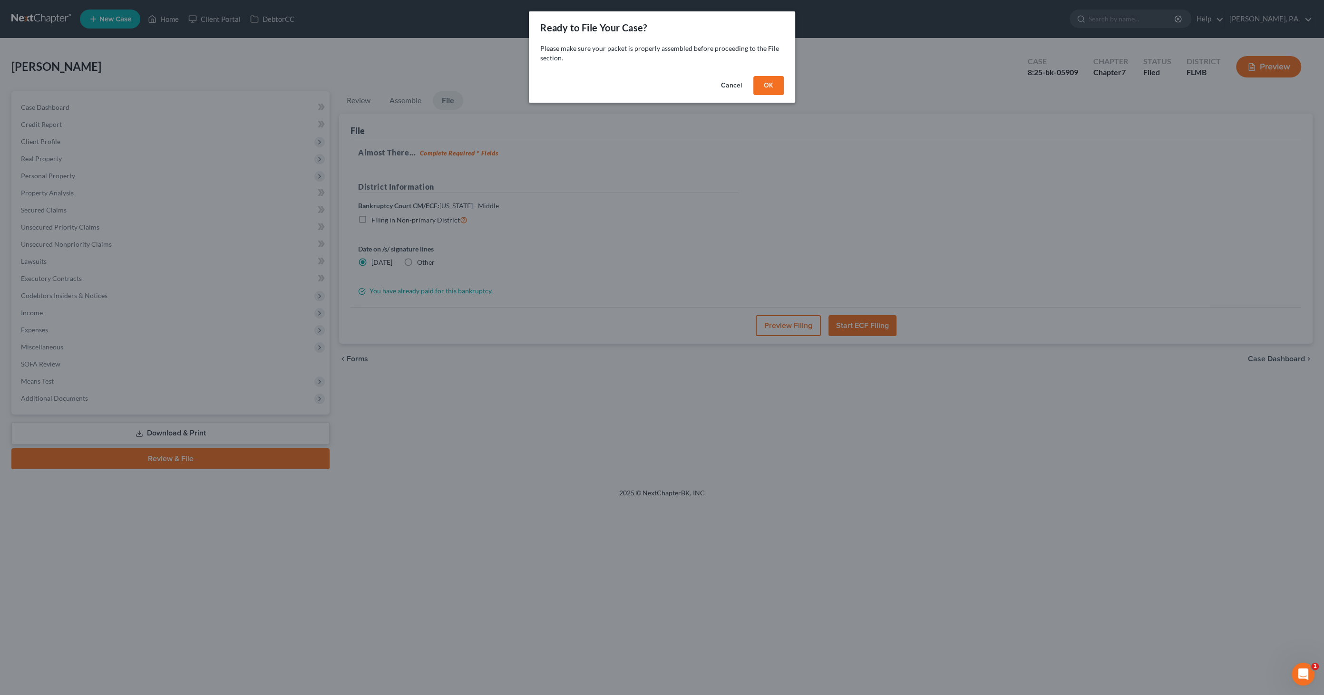
click at [764, 81] on button "OK" at bounding box center [769, 85] width 30 height 19
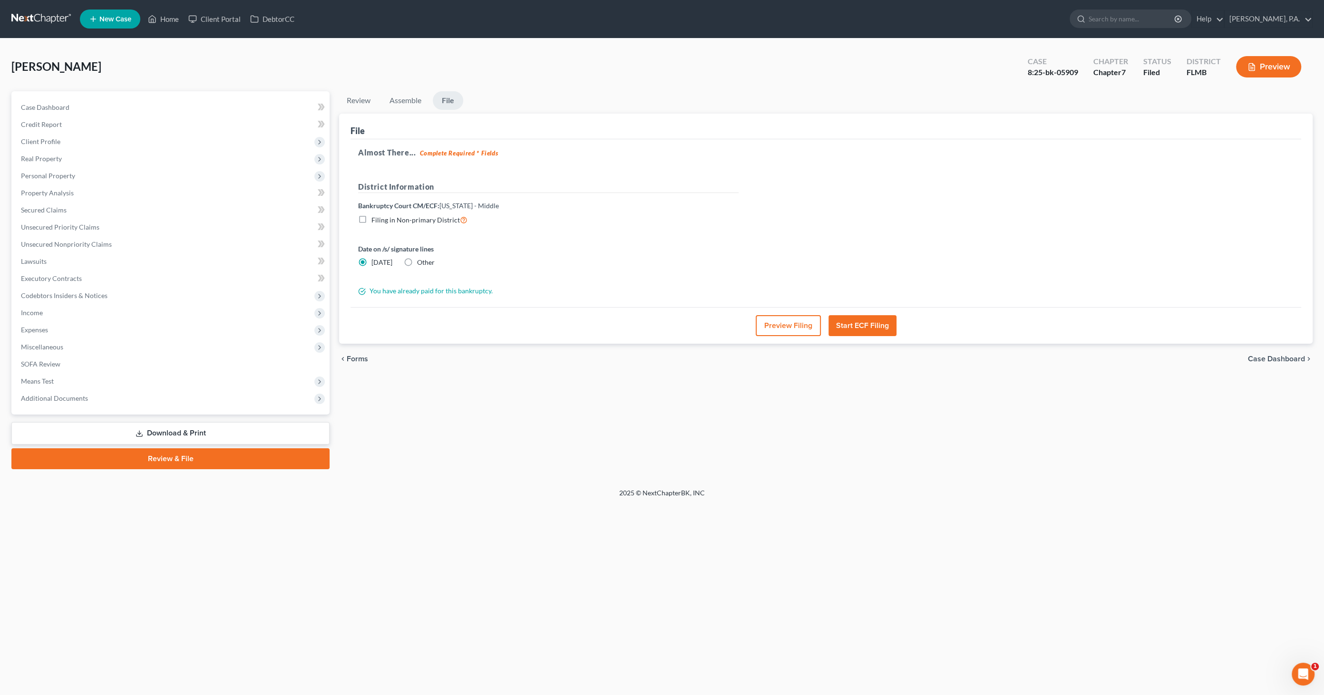
click at [422, 261] on span "Other" at bounding box center [426, 262] width 18 height 8
click at [422, 261] on input "Other" at bounding box center [424, 261] width 6 height 6
radio input "true"
radio input "false"
type input "[DATE]"
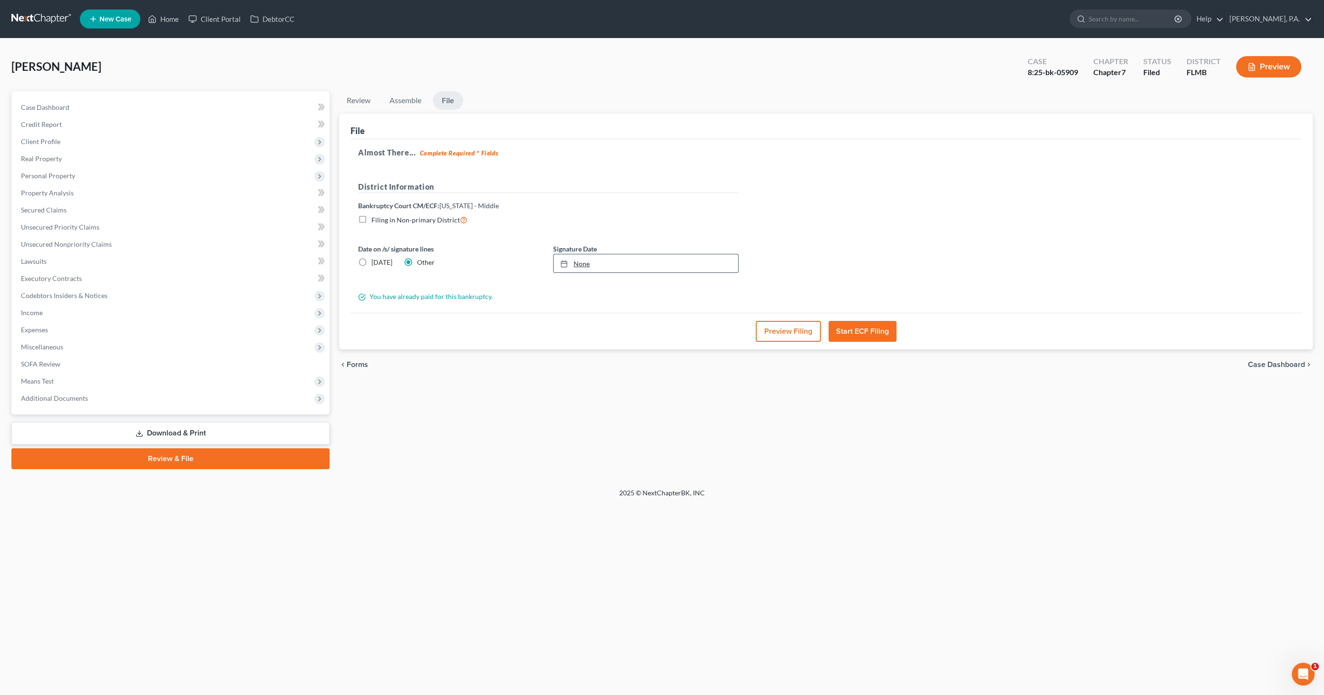
click at [584, 262] on link "None" at bounding box center [646, 263] width 185 height 18
click at [769, 331] on button "Preview Filing" at bounding box center [788, 331] width 65 height 21
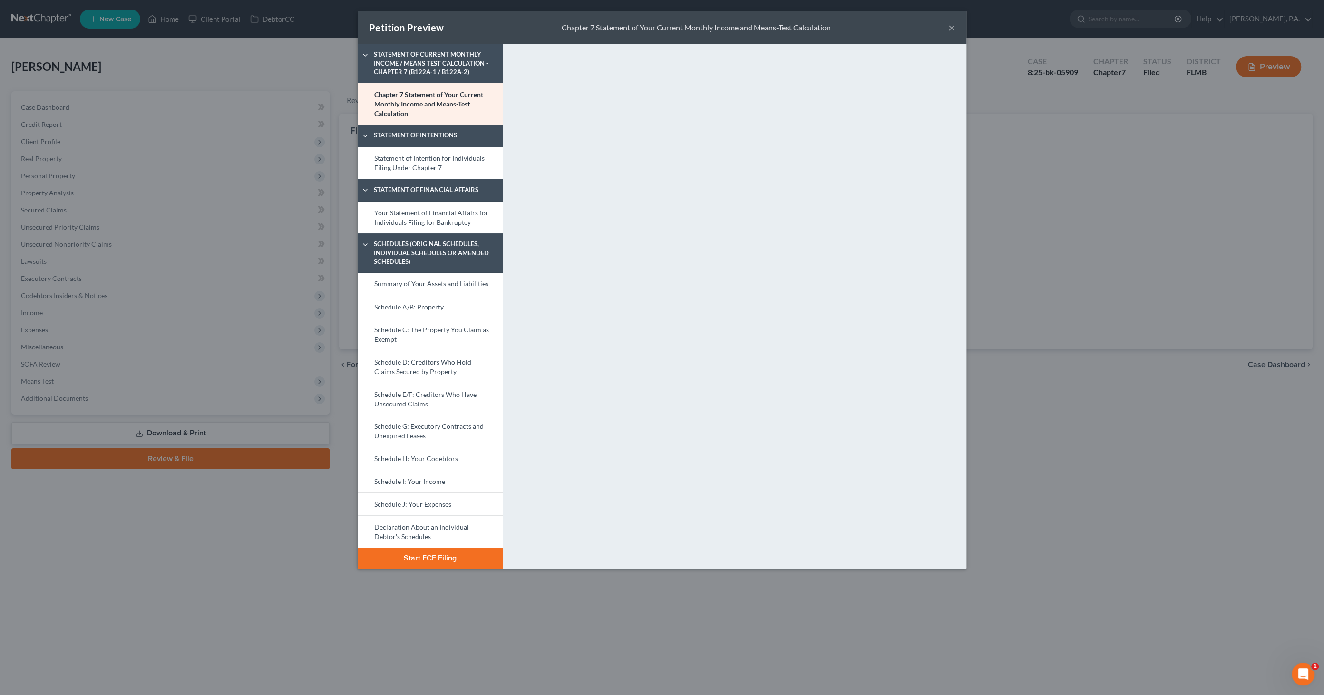
click at [438, 558] on button "Start ECF Filing" at bounding box center [430, 558] width 145 height 21
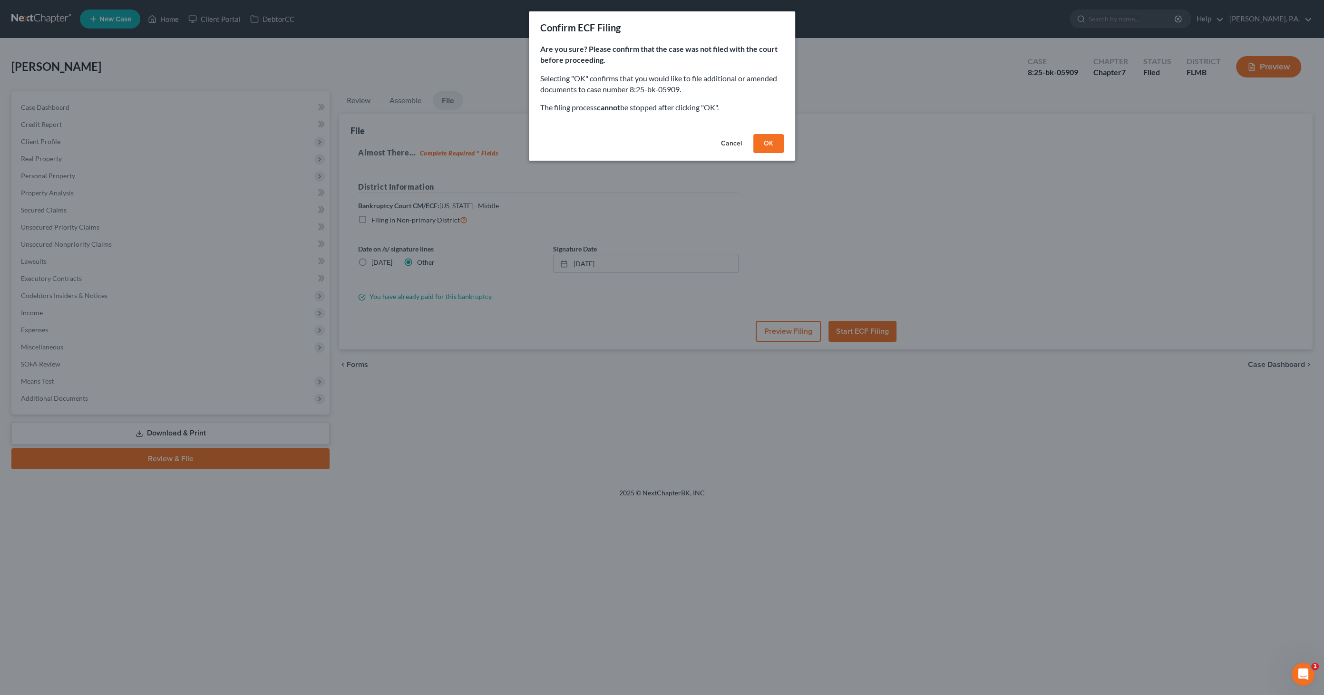
click at [774, 140] on button "OK" at bounding box center [769, 143] width 30 height 19
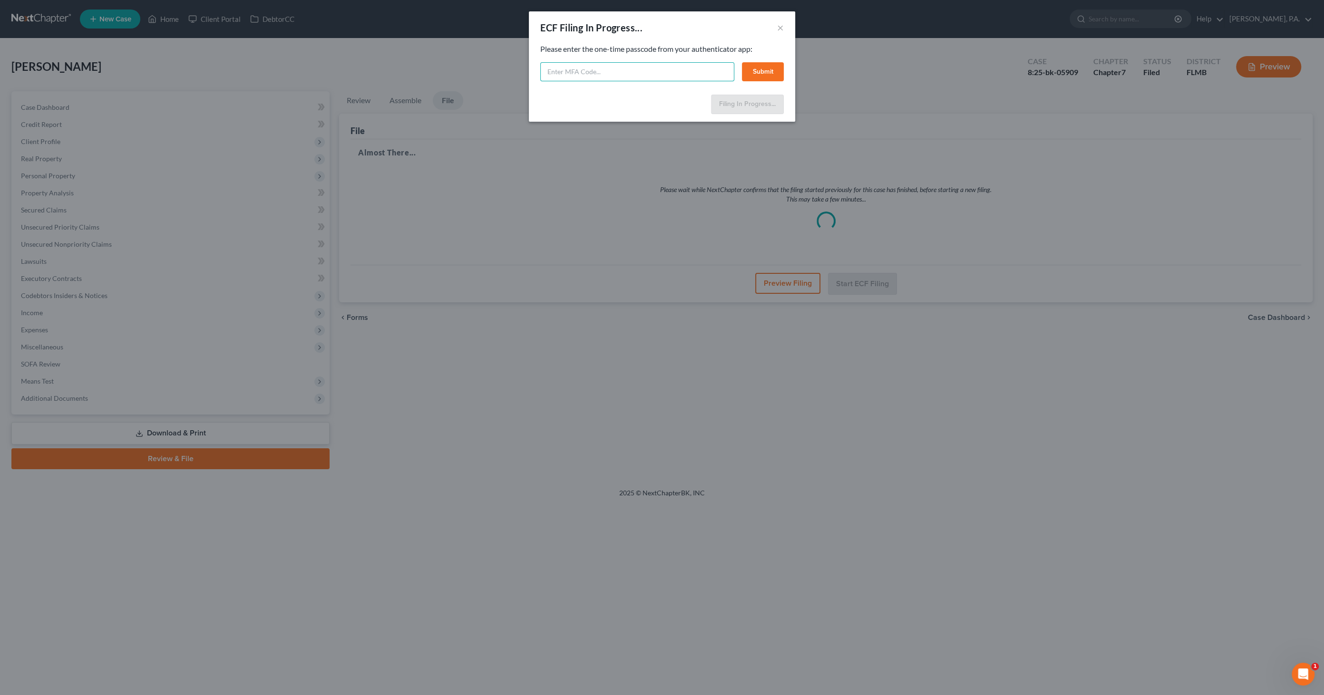
click at [662, 70] on input "text" at bounding box center [637, 71] width 194 height 19
type input "795489"
click at [759, 71] on button "Submit" at bounding box center [763, 71] width 42 height 19
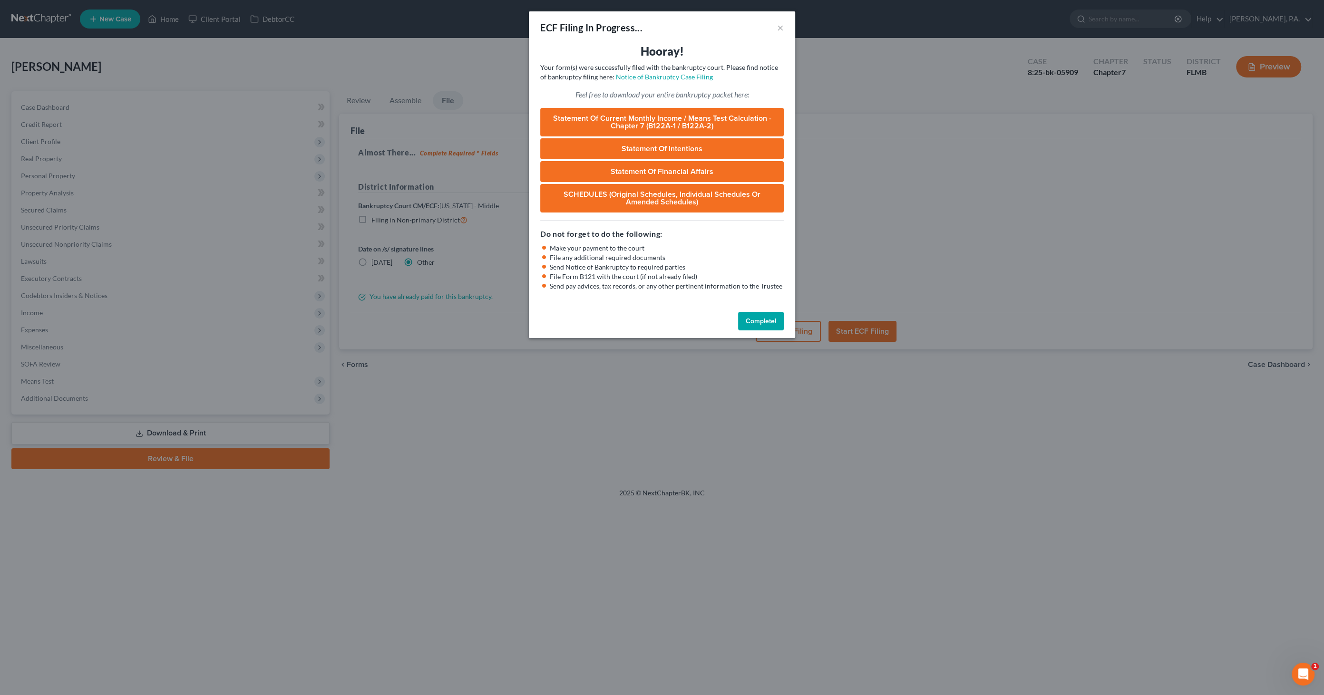
click at [763, 315] on button "Complete!" at bounding box center [761, 321] width 46 height 19
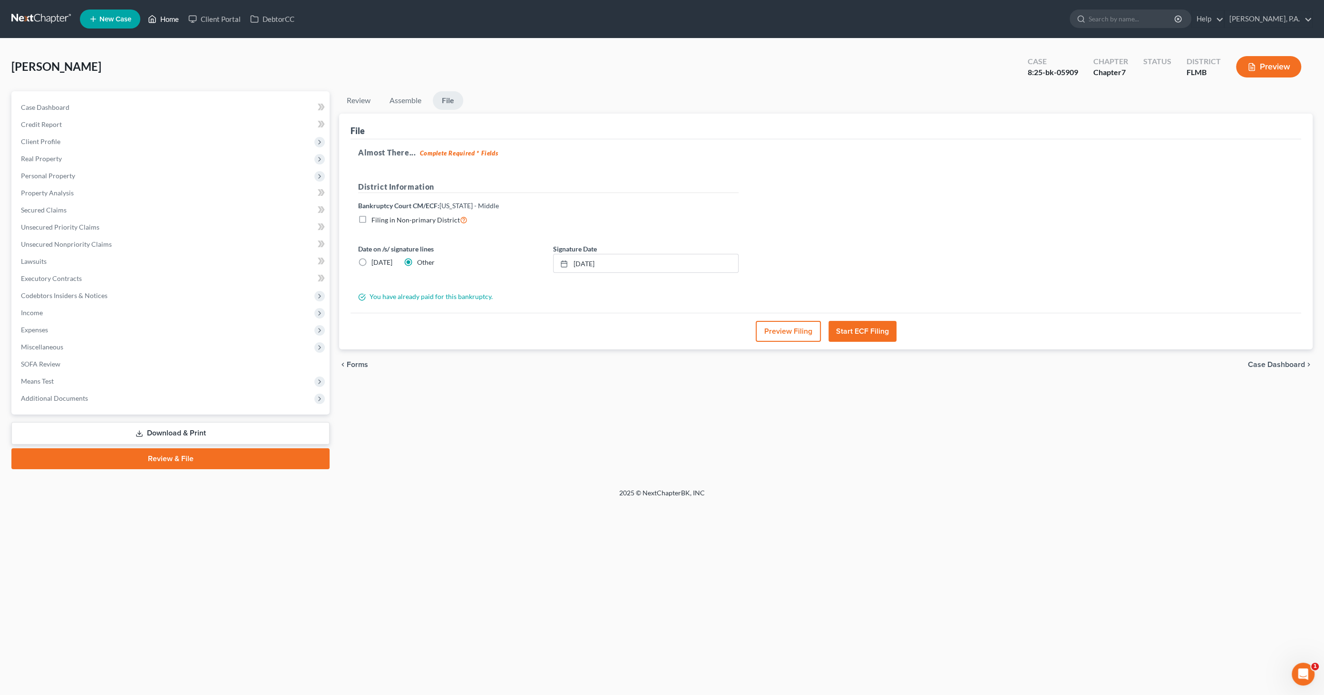
click at [157, 19] on icon at bounding box center [152, 18] width 9 height 11
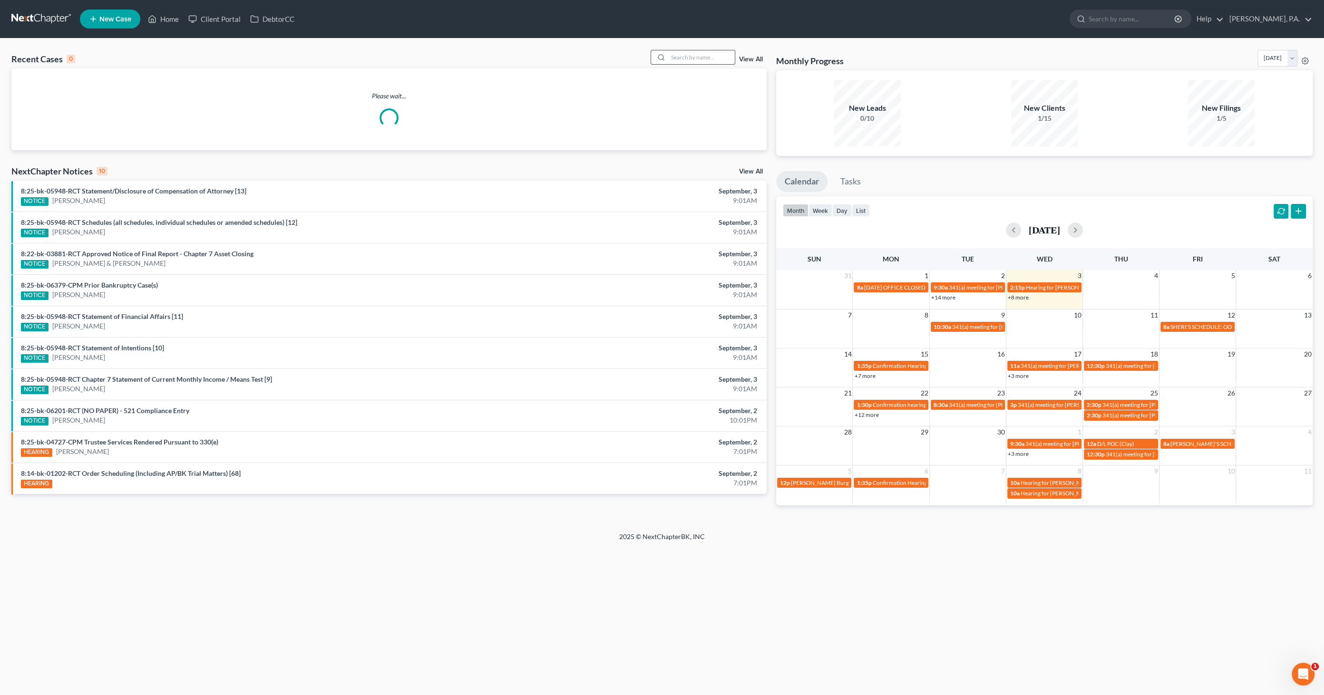
click at [687, 52] on input "search" at bounding box center [701, 57] width 67 height 14
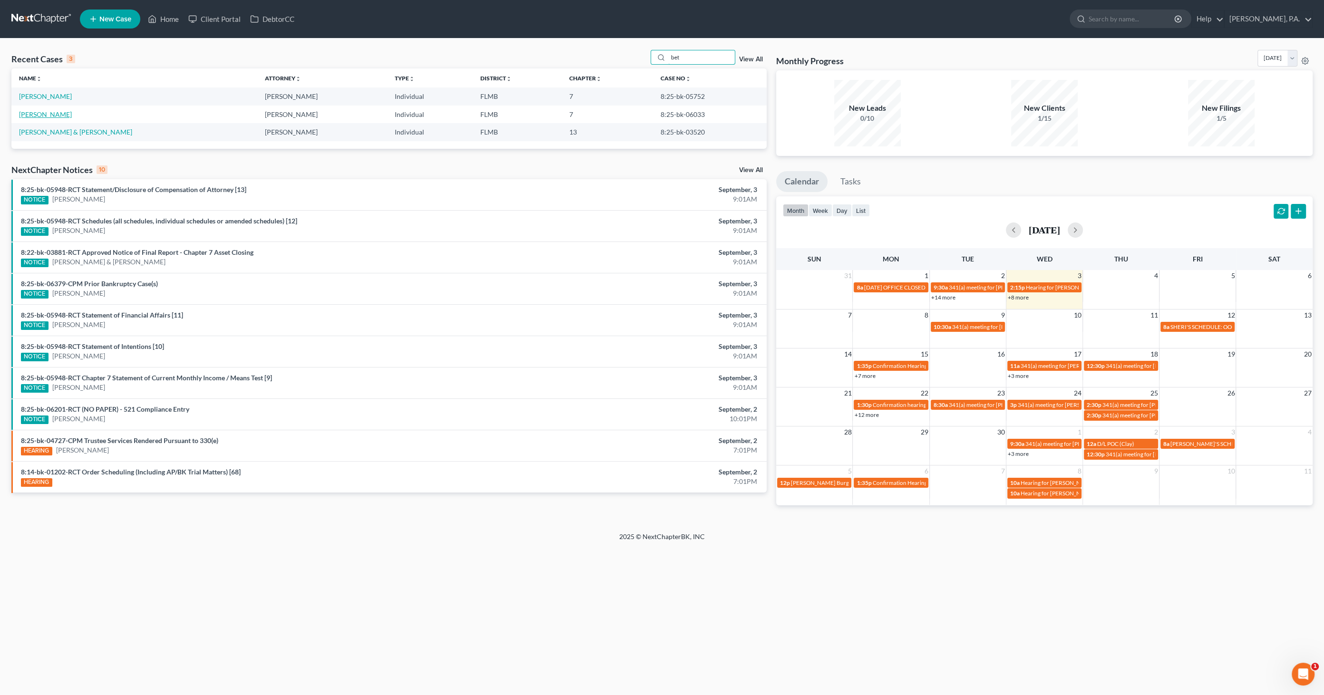
type input "bet"
click at [65, 114] on link "Betancourt, Erica" at bounding box center [45, 114] width 53 height 8
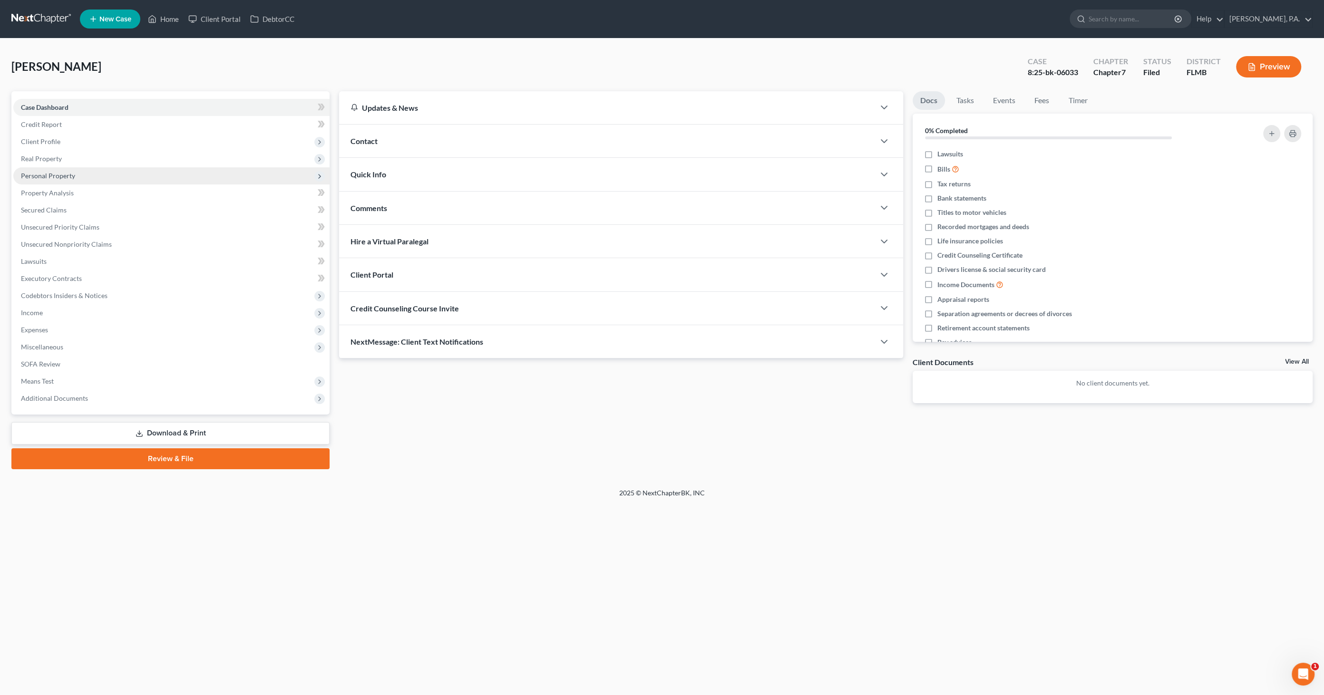
click at [51, 179] on span "Personal Property" at bounding box center [171, 175] width 316 height 17
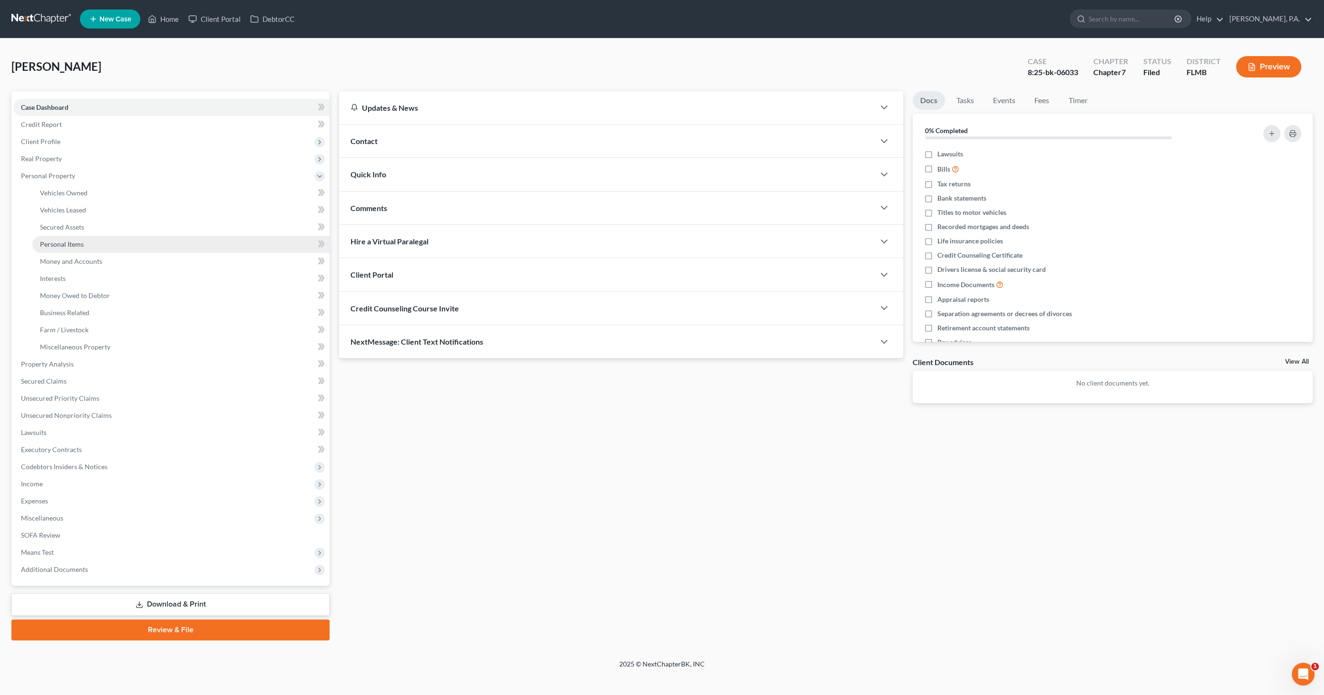
click at [56, 243] on span "Personal Items" at bounding box center [62, 244] width 44 height 8
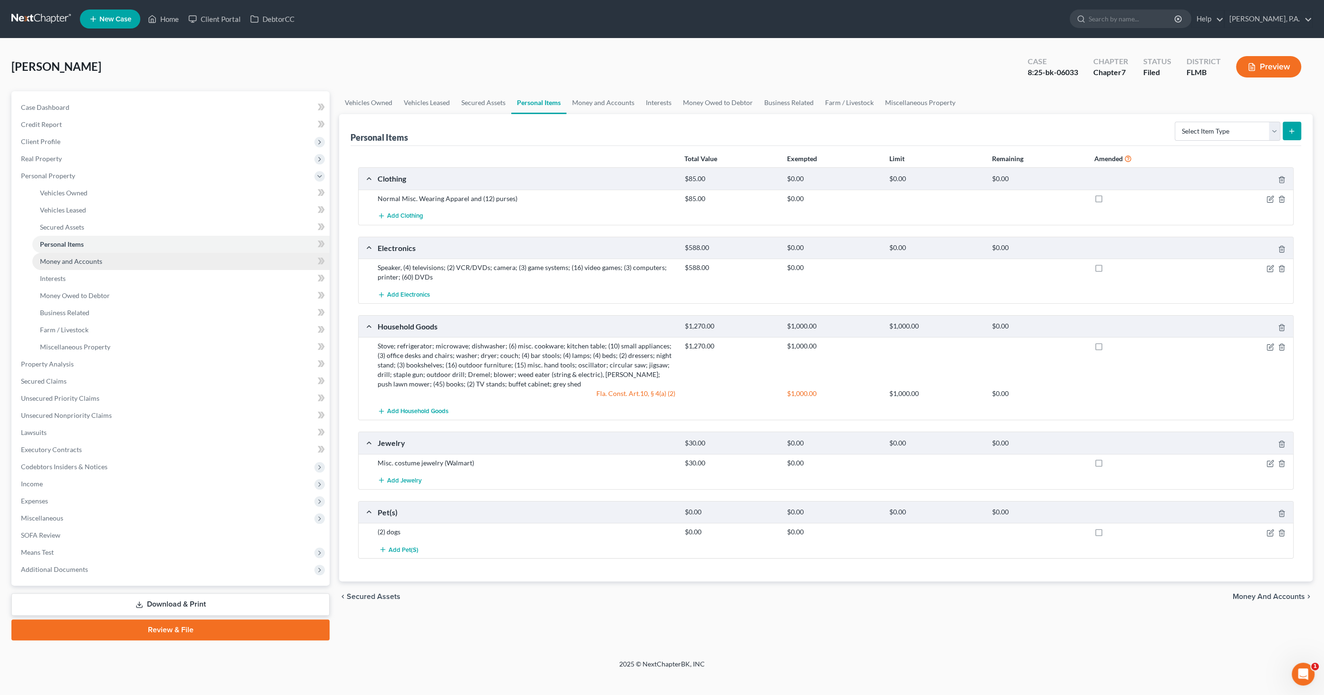
click at [100, 255] on link "Money and Accounts" at bounding box center [180, 261] width 297 height 17
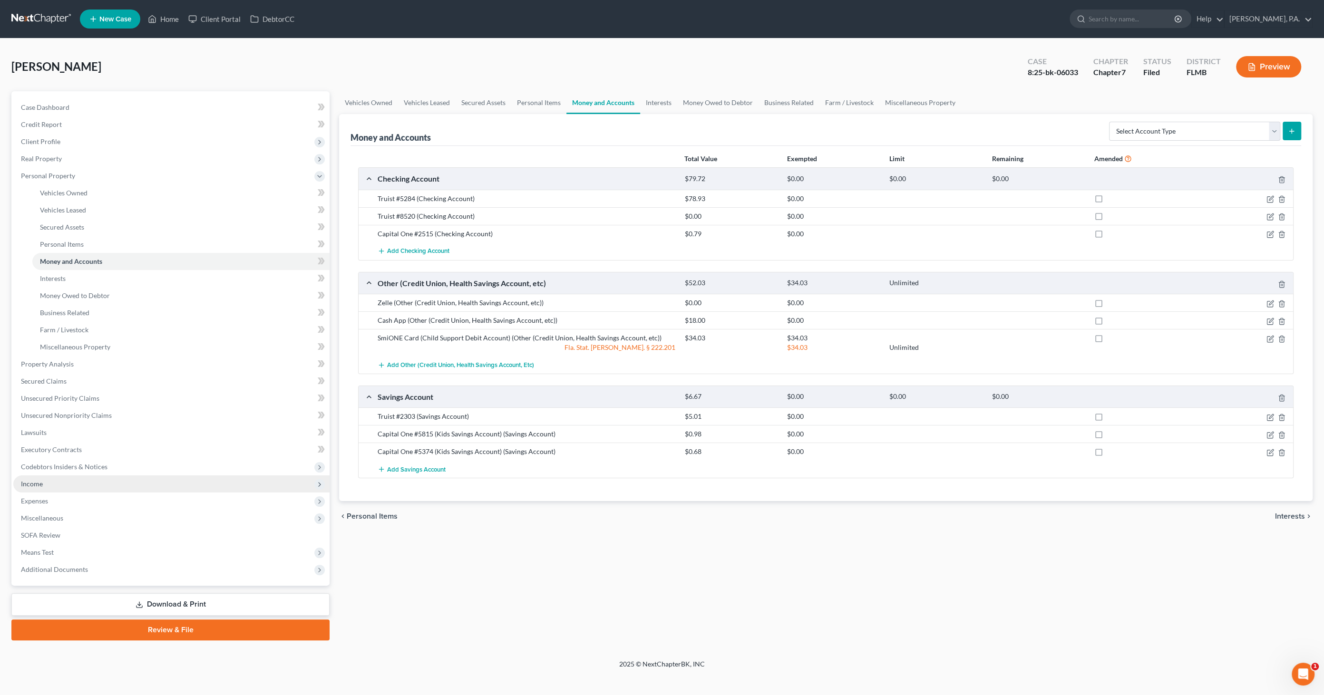
click at [37, 481] on span "Income" at bounding box center [32, 484] width 22 height 8
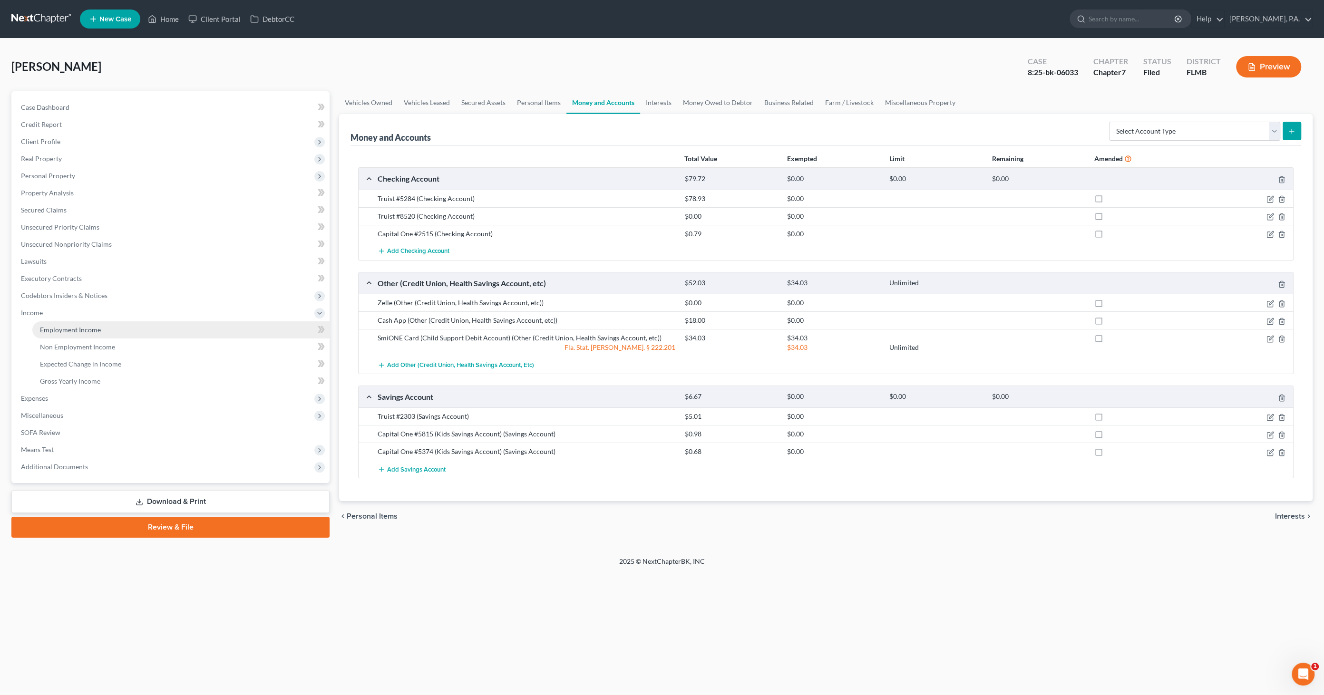
click at [66, 329] on span "Employment Income" at bounding box center [70, 330] width 61 height 8
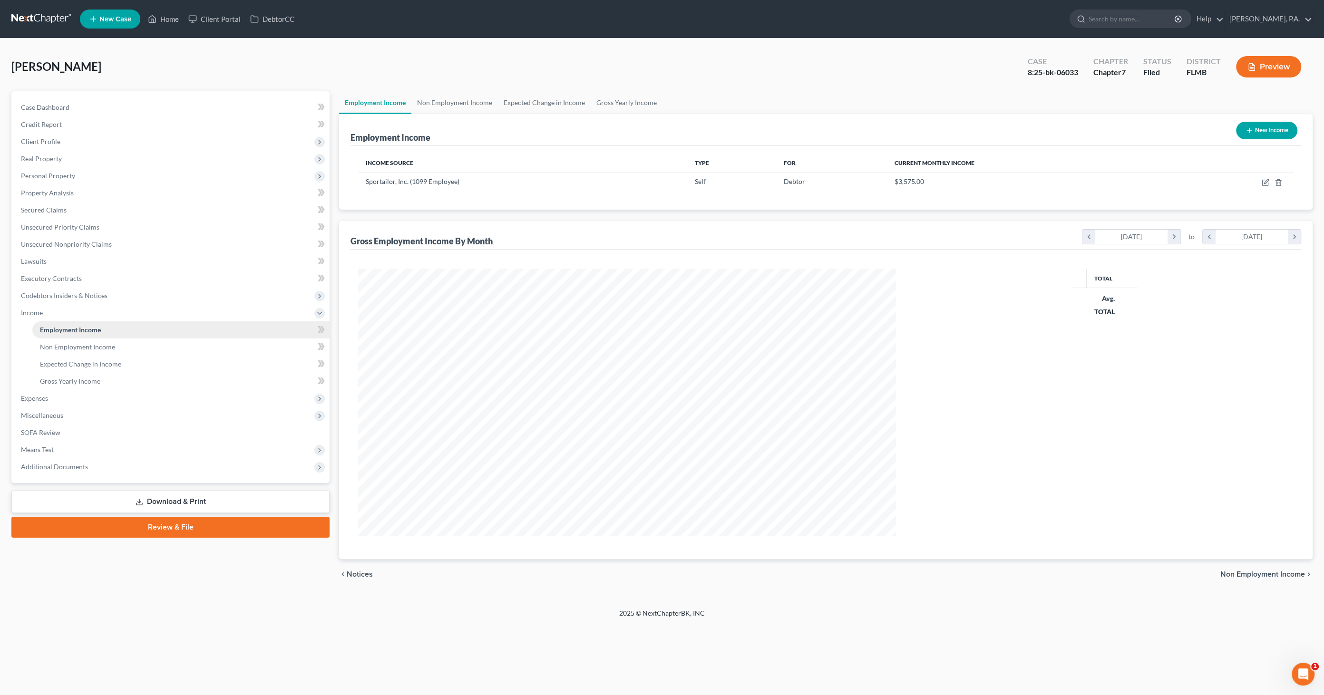
scroll to position [267, 557]
click at [458, 103] on link "Non Employment Income" at bounding box center [454, 102] width 87 height 23
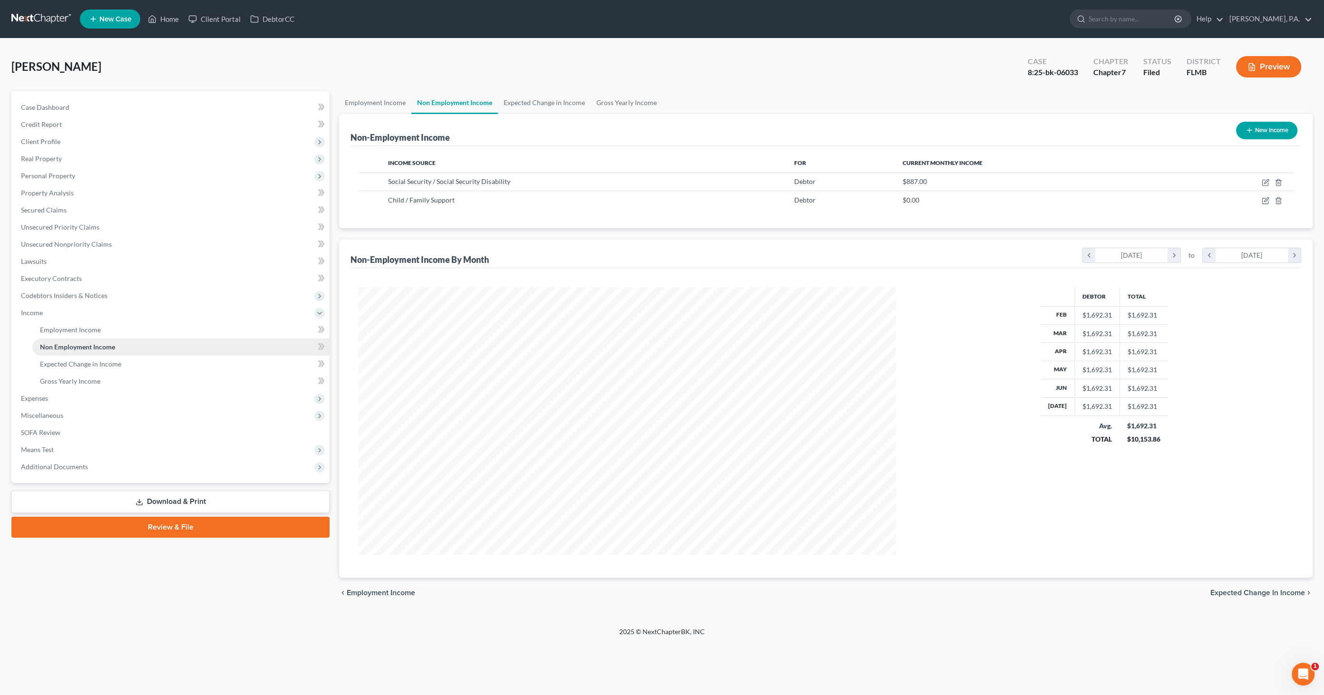
scroll to position [267, 557]
click at [47, 401] on span "Expenses" at bounding box center [34, 398] width 27 height 8
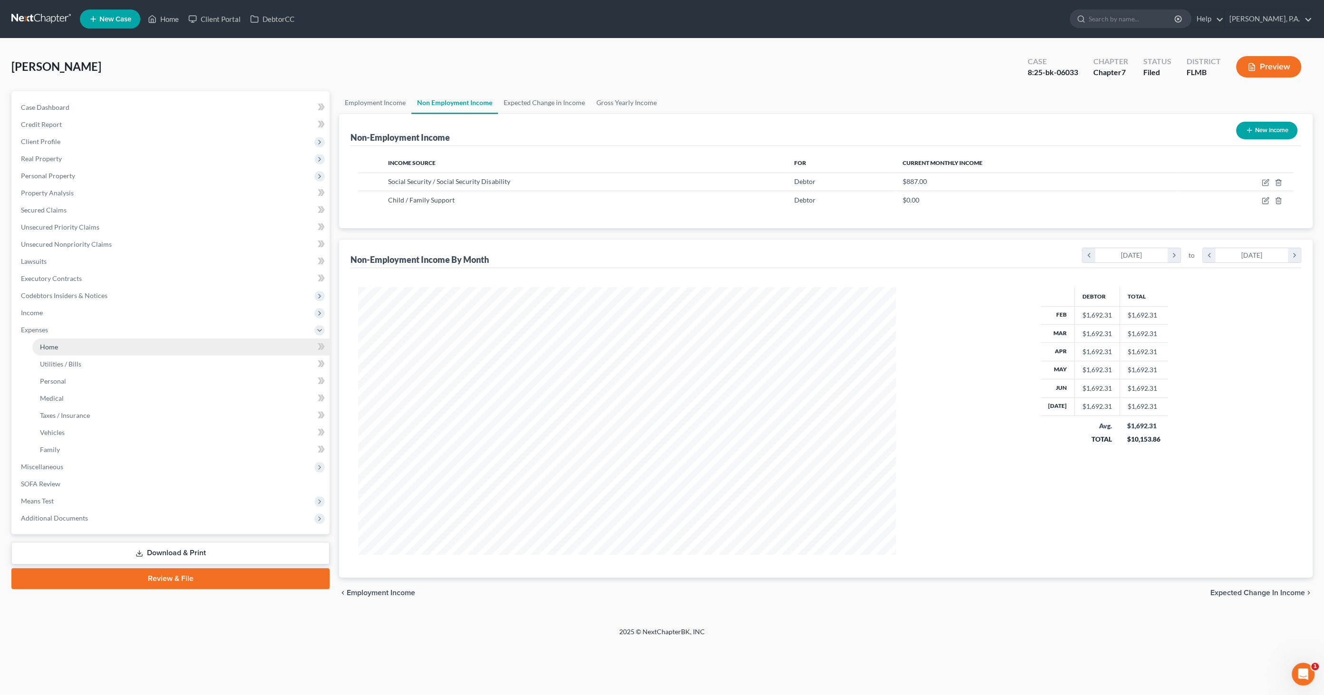
click at [51, 348] on span "Home" at bounding box center [49, 347] width 18 height 8
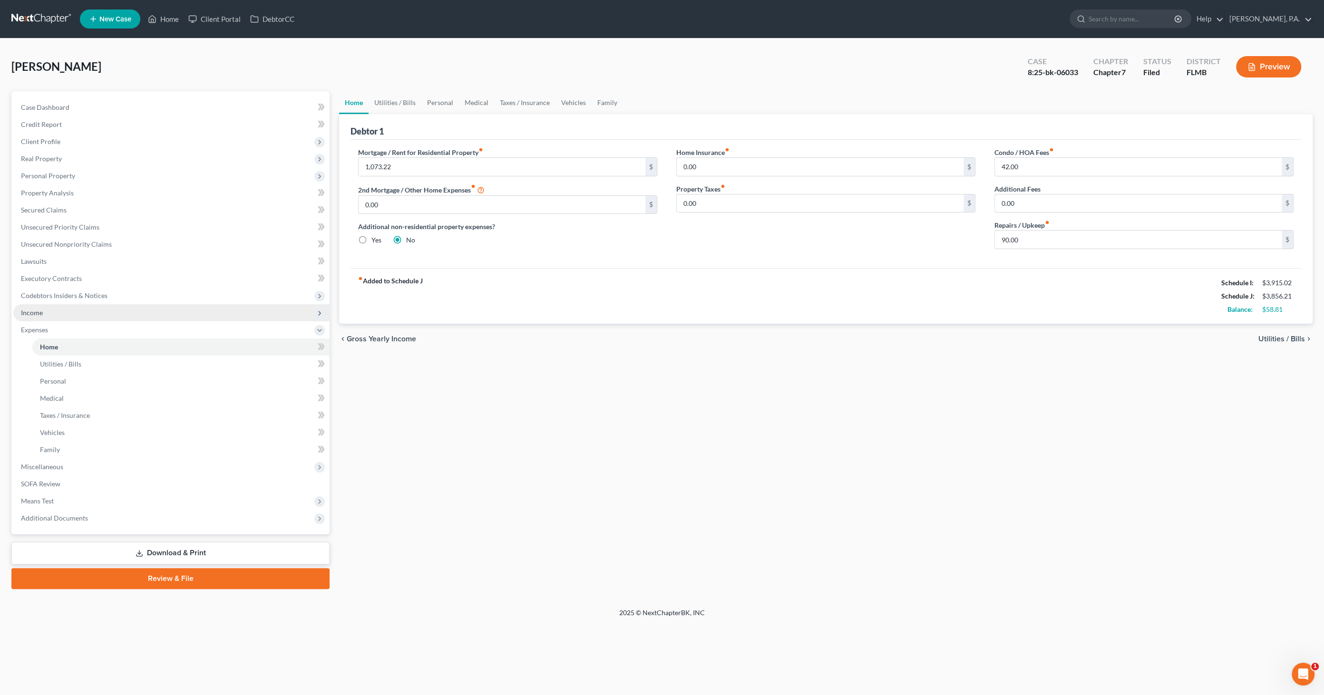
click at [39, 313] on span "Income" at bounding box center [32, 313] width 22 height 8
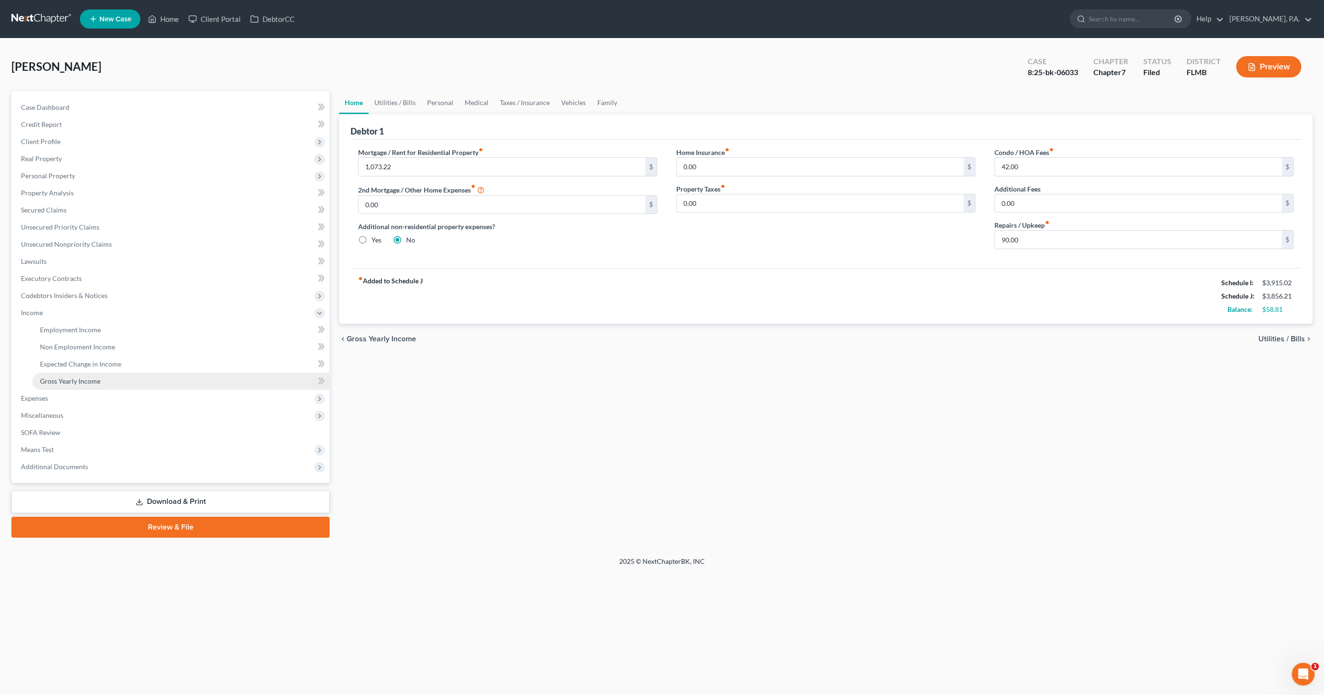
click at [61, 377] on span "Gross Yearly Income" at bounding box center [70, 381] width 60 height 8
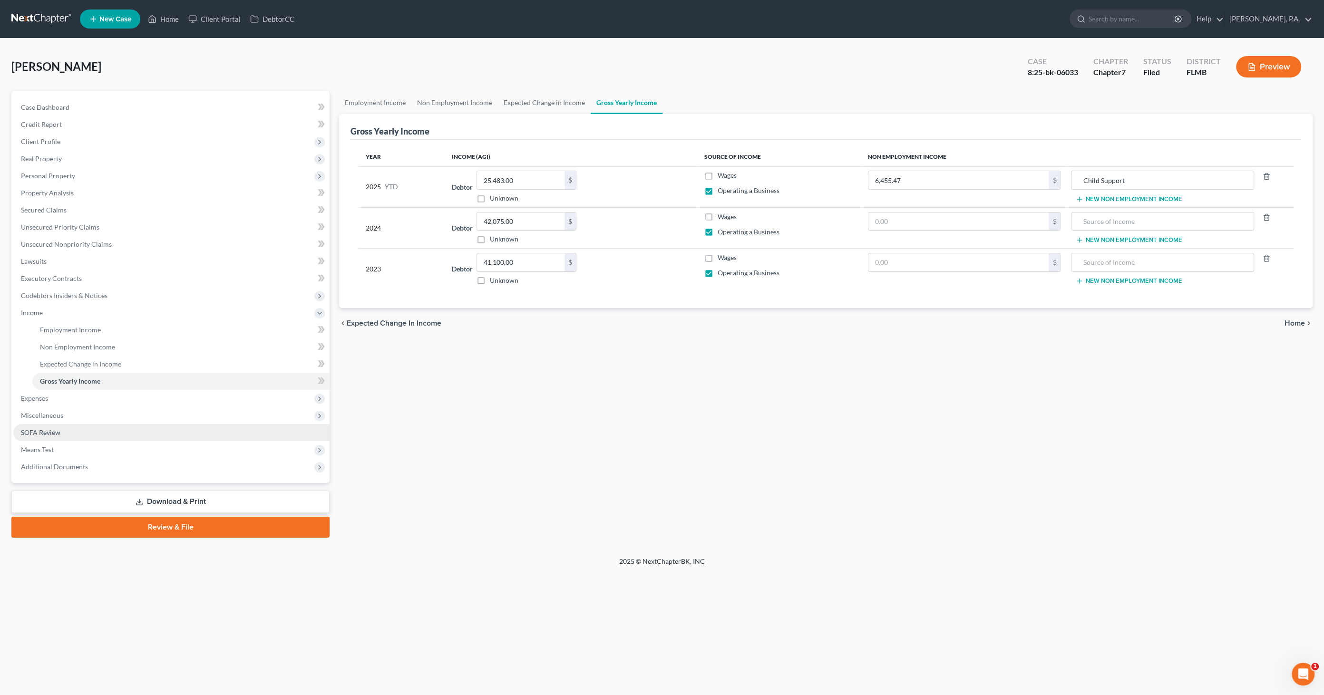
click at [68, 427] on link "SOFA Review" at bounding box center [171, 432] width 316 height 17
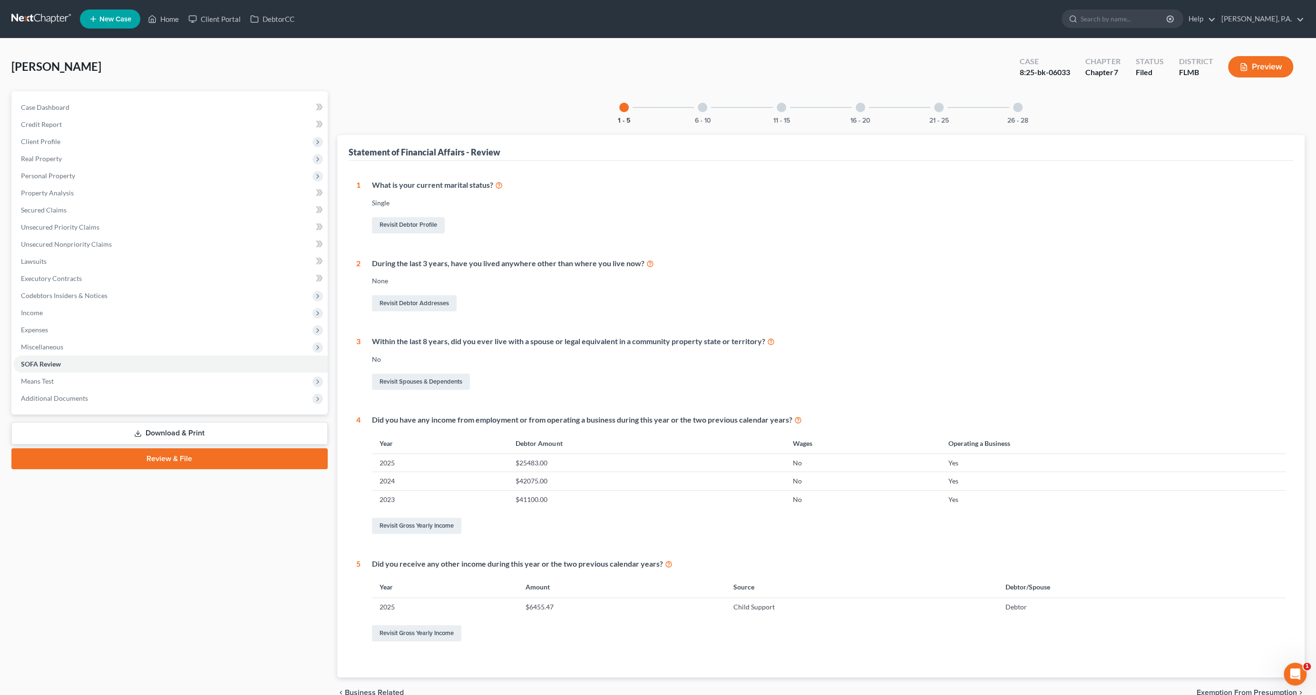
click at [700, 112] on div "6 - 10" at bounding box center [702, 107] width 32 height 32
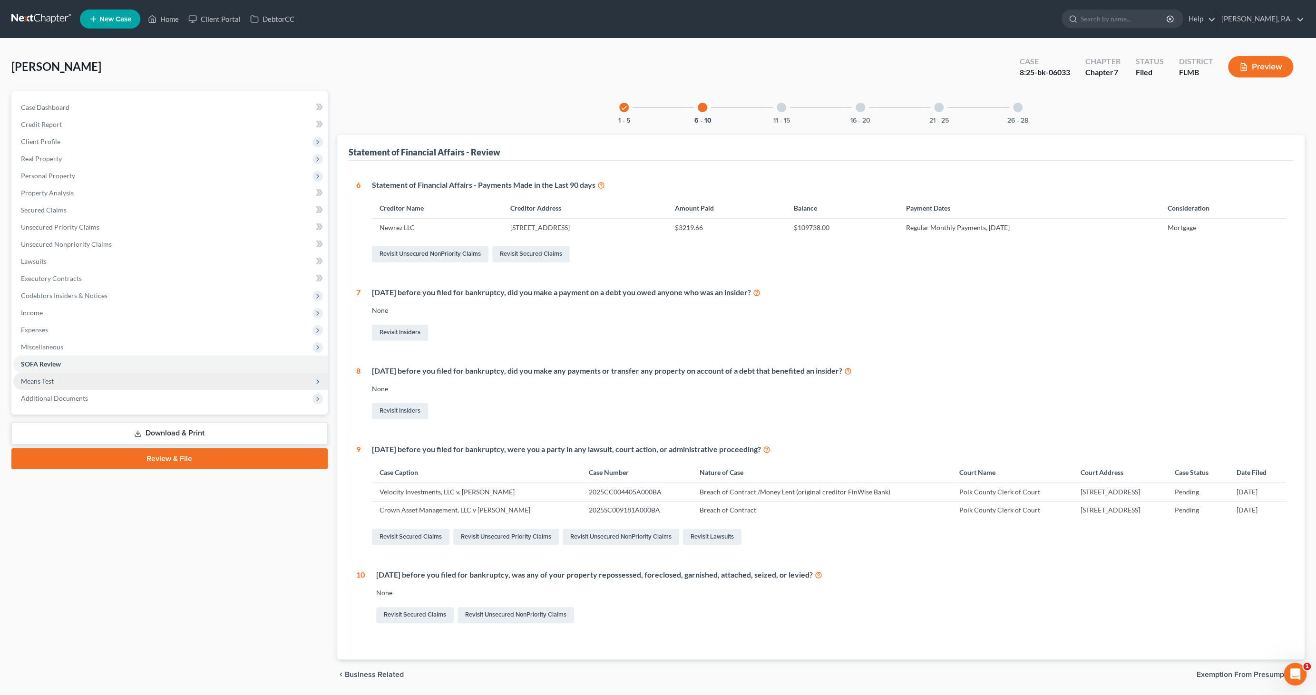
click at [64, 384] on span "Means Test" at bounding box center [170, 381] width 314 height 17
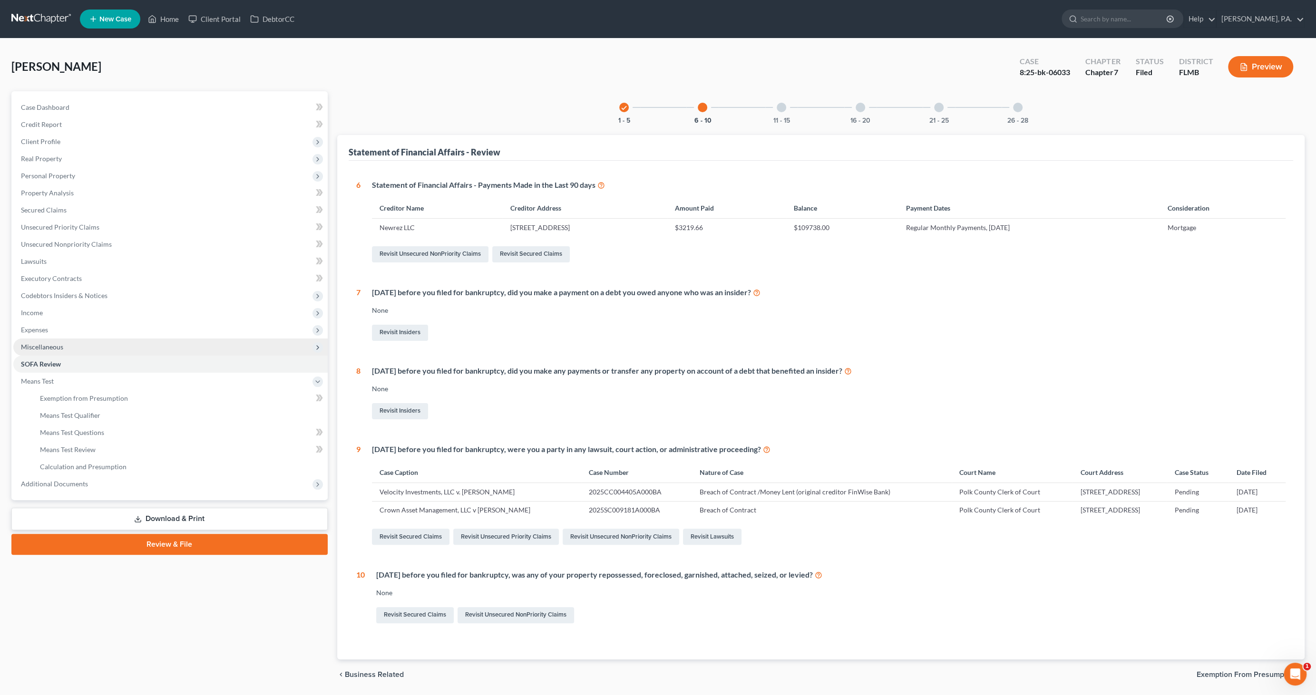
click at [57, 343] on span "Miscellaneous" at bounding box center [42, 347] width 42 height 8
click at [55, 364] on span "Attorney / Credit Counseling Fees" at bounding box center [90, 364] width 100 height 8
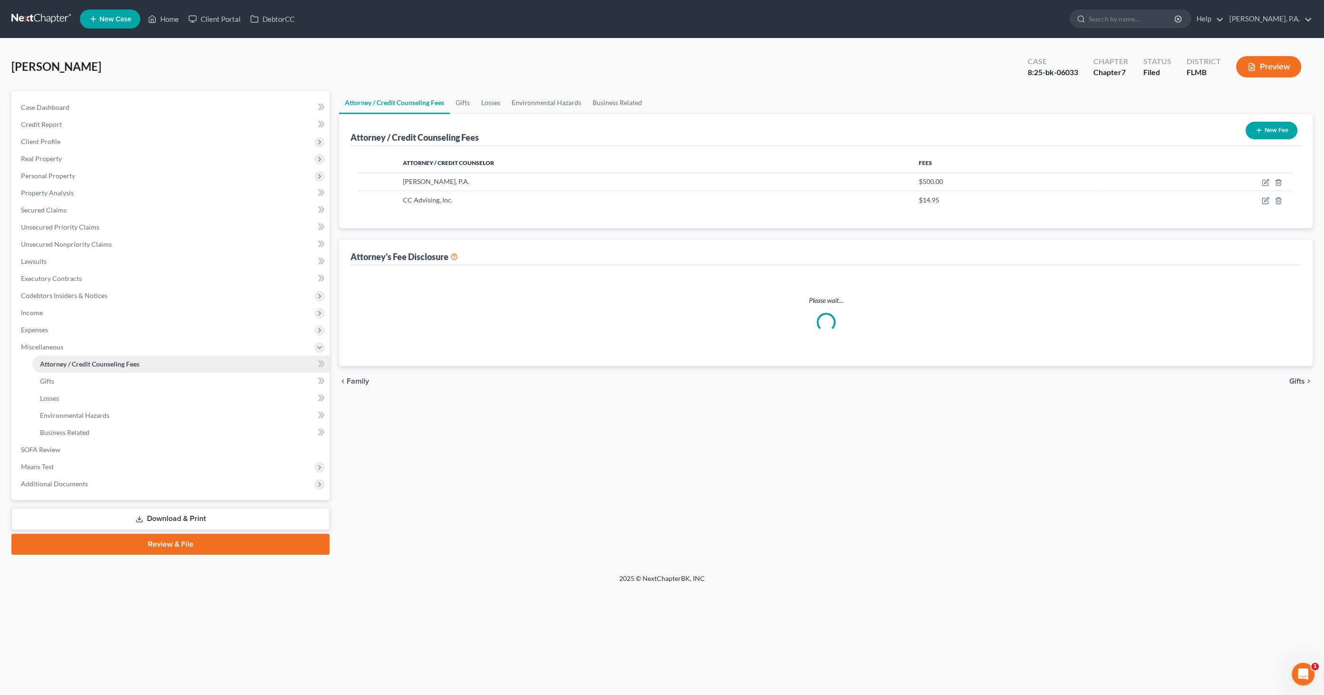
select select "2"
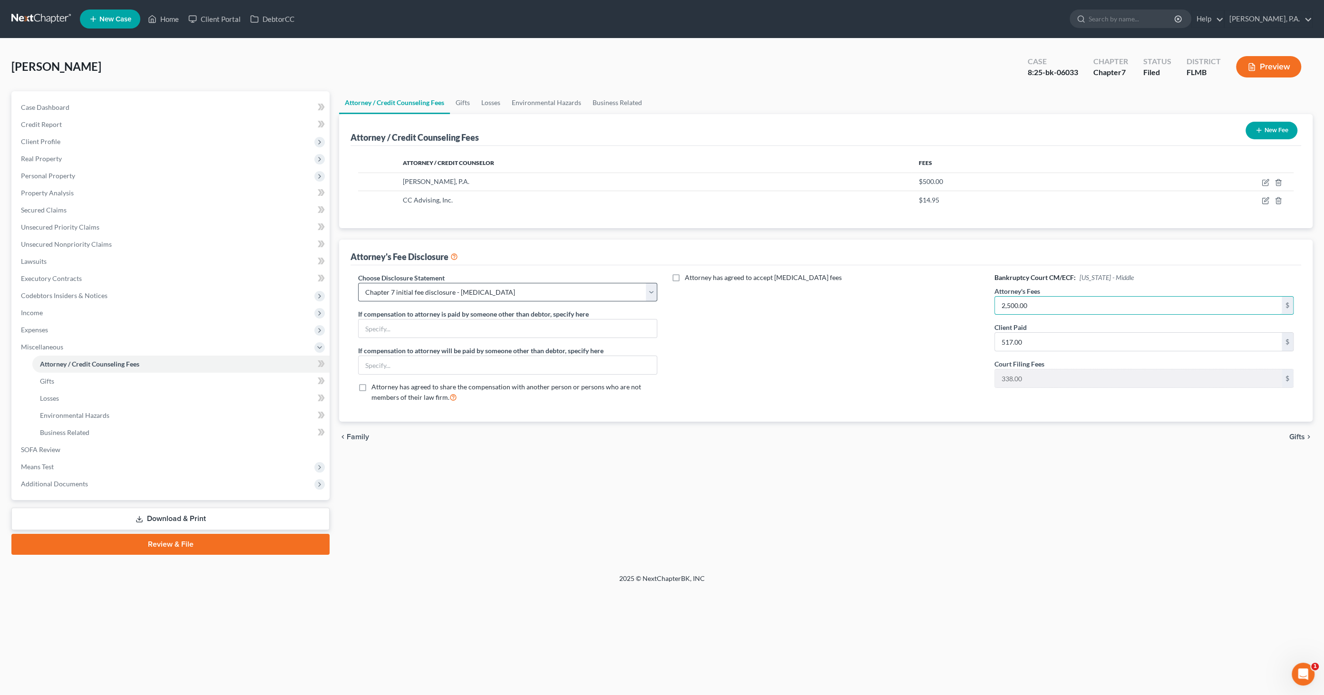
type input "2,500.00"
click at [436, 292] on select "Select Full Chapter 7 Fee Chapter 7 - Amended Post-Petition Fee Chapter 7 initi…" at bounding box center [507, 292] width 299 height 19
select select "1"
click at [358, 283] on select "Select Full Chapter 7 Fee Chapter 7 - Amended Post-Petition Fee Chapter 7 initi…" at bounding box center [507, 292] width 299 height 19
click at [183, 519] on link "Download & Print" at bounding box center [170, 519] width 318 height 22
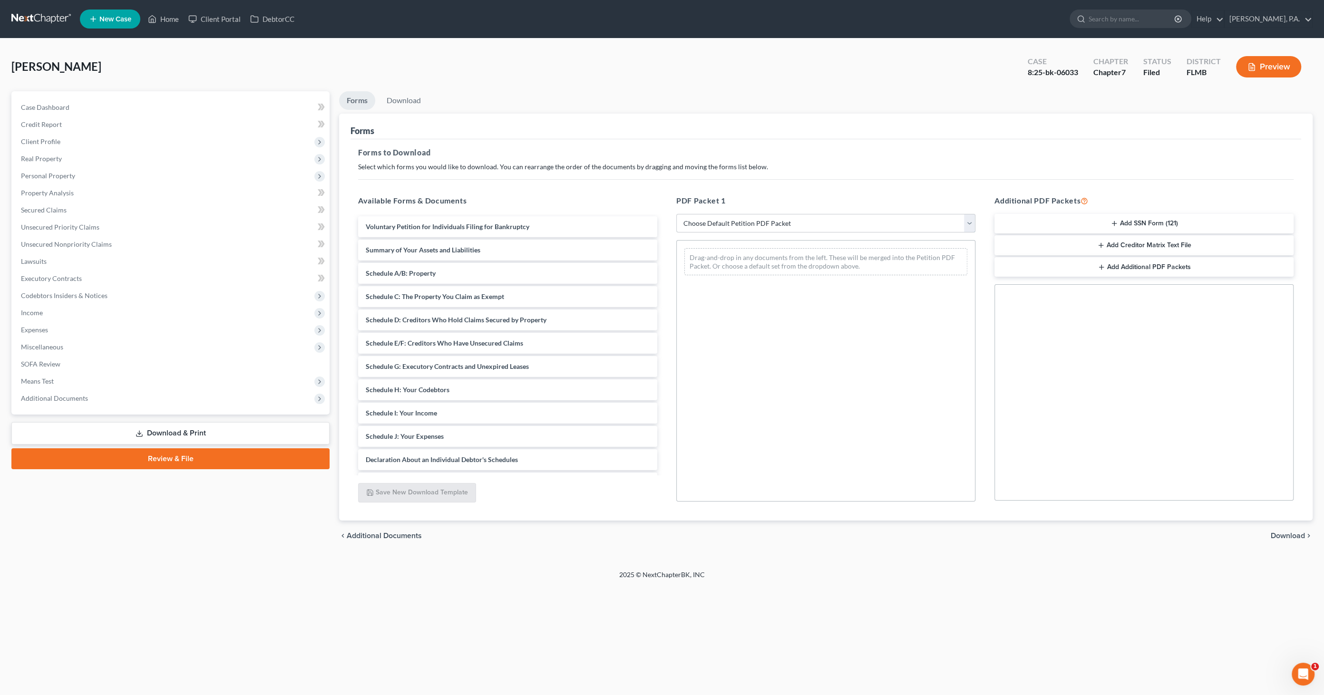
click at [729, 219] on select "Choose Default Petition PDF Packet Complete Bankruptcy Petition (all forms and …" at bounding box center [825, 223] width 299 height 19
select select "2"
click at [676, 214] on select "Choose Default Petition PDF Packet Complete Bankruptcy Petition (all forms and …" at bounding box center [825, 223] width 299 height 19
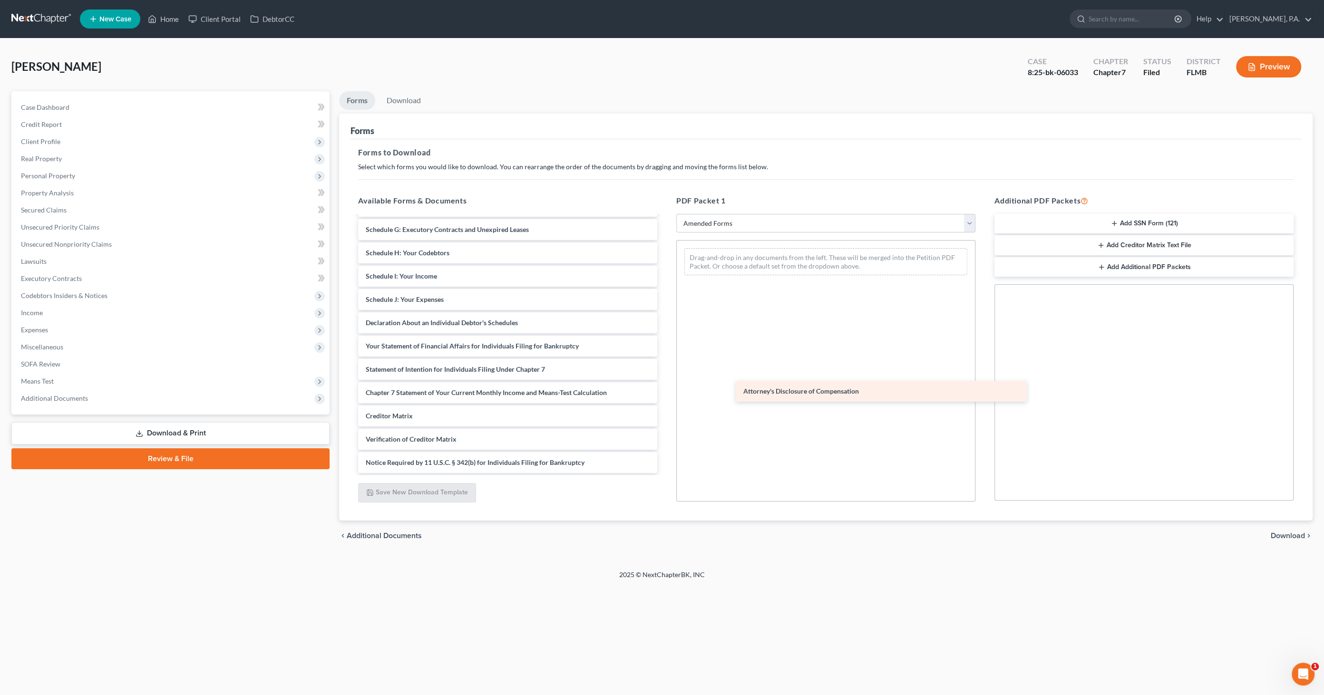
scroll to position [137, 0]
drag, startPoint x: 415, startPoint y: 462, endPoint x: 824, endPoint y: 325, distance: 431.4
click at [665, 325] on div "Attorney's Disclosure of Compensation Voluntary Petition for Individuals Filing…" at bounding box center [508, 276] width 314 height 394
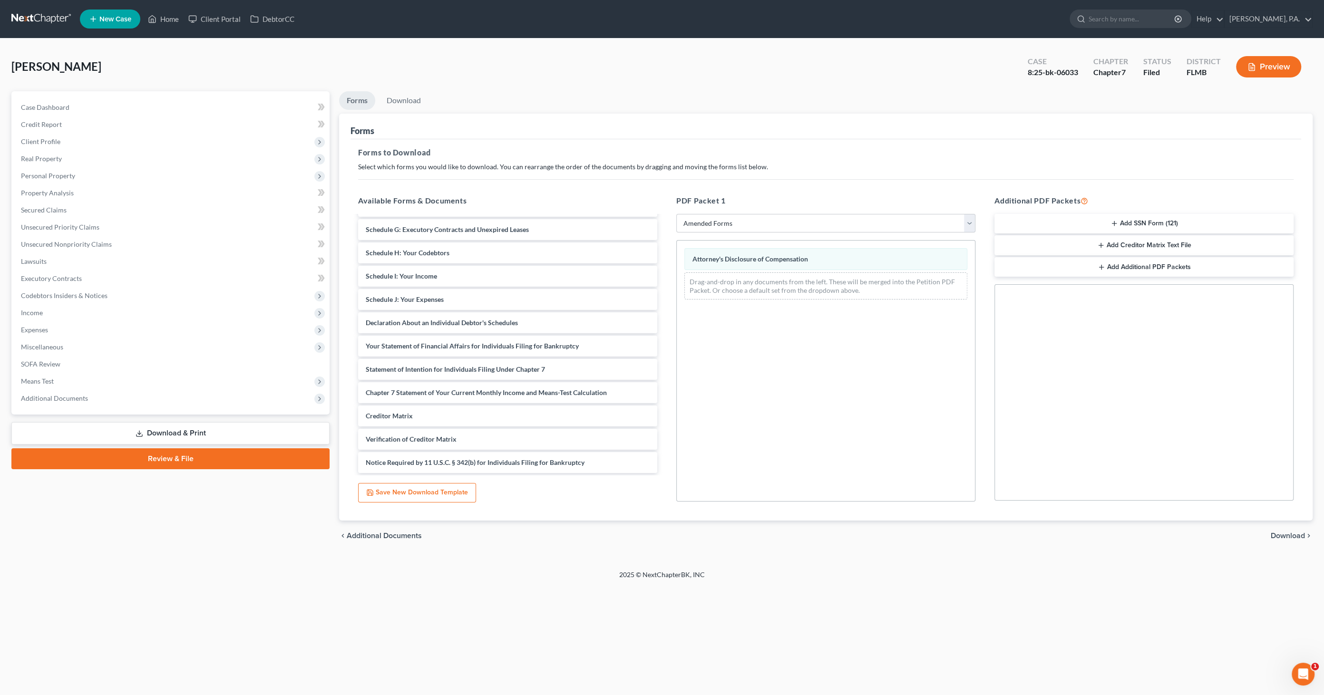
click at [1282, 532] on span "Download" at bounding box center [1288, 536] width 34 height 8
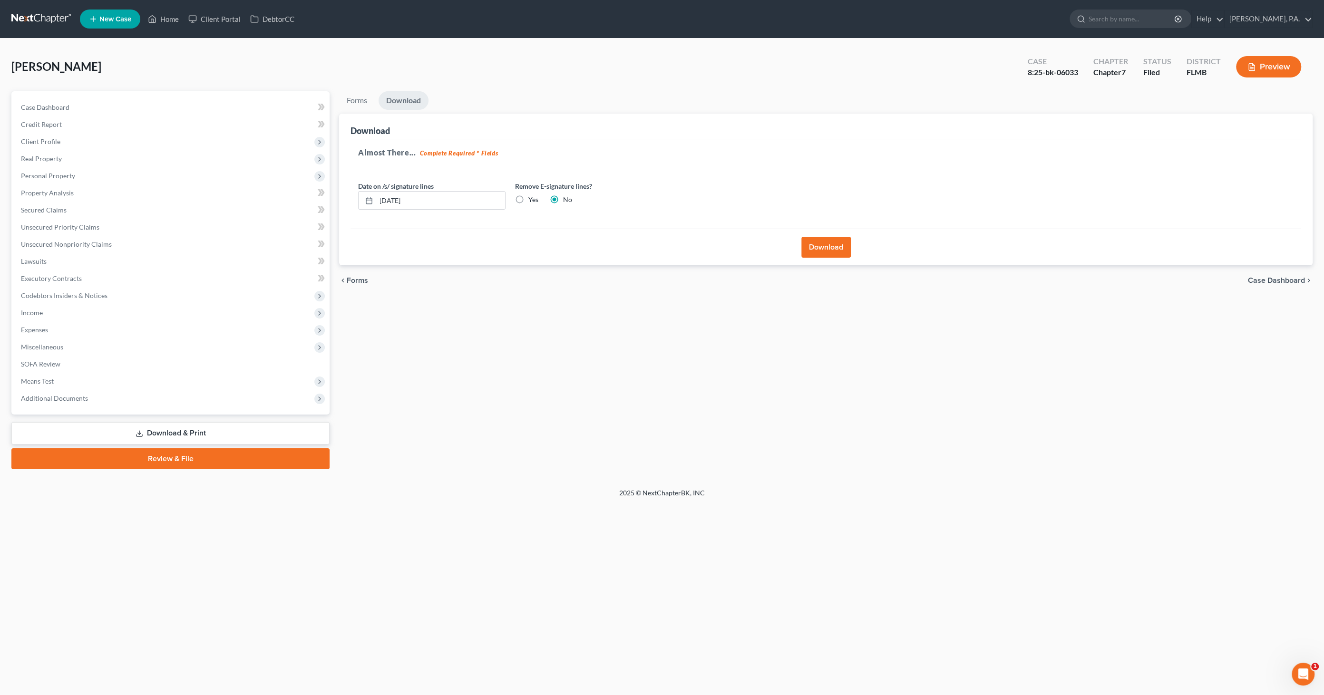
click at [827, 245] on button "Download" at bounding box center [826, 247] width 49 height 21
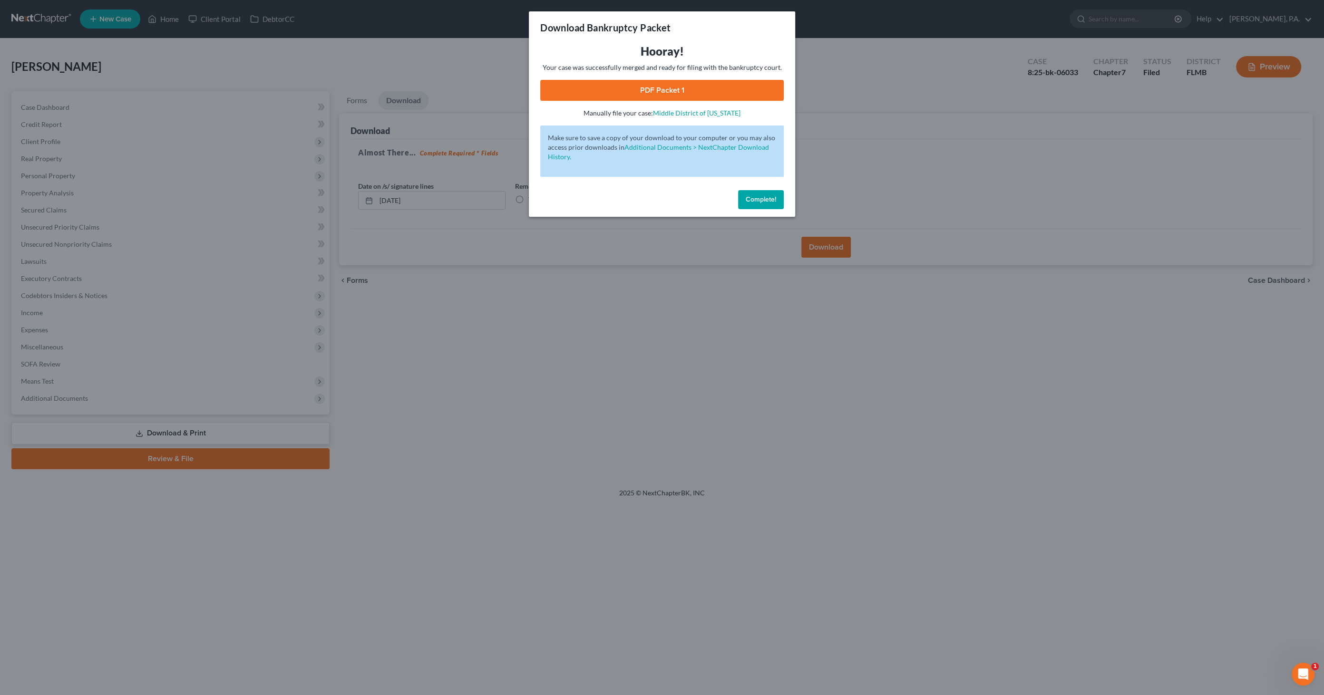
click at [676, 95] on link "PDF Packet 1" at bounding box center [662, 90] width 244 height 21
click at [757, 191] on button "Complete!" at bounding box center [761, 199] width 46 height 19
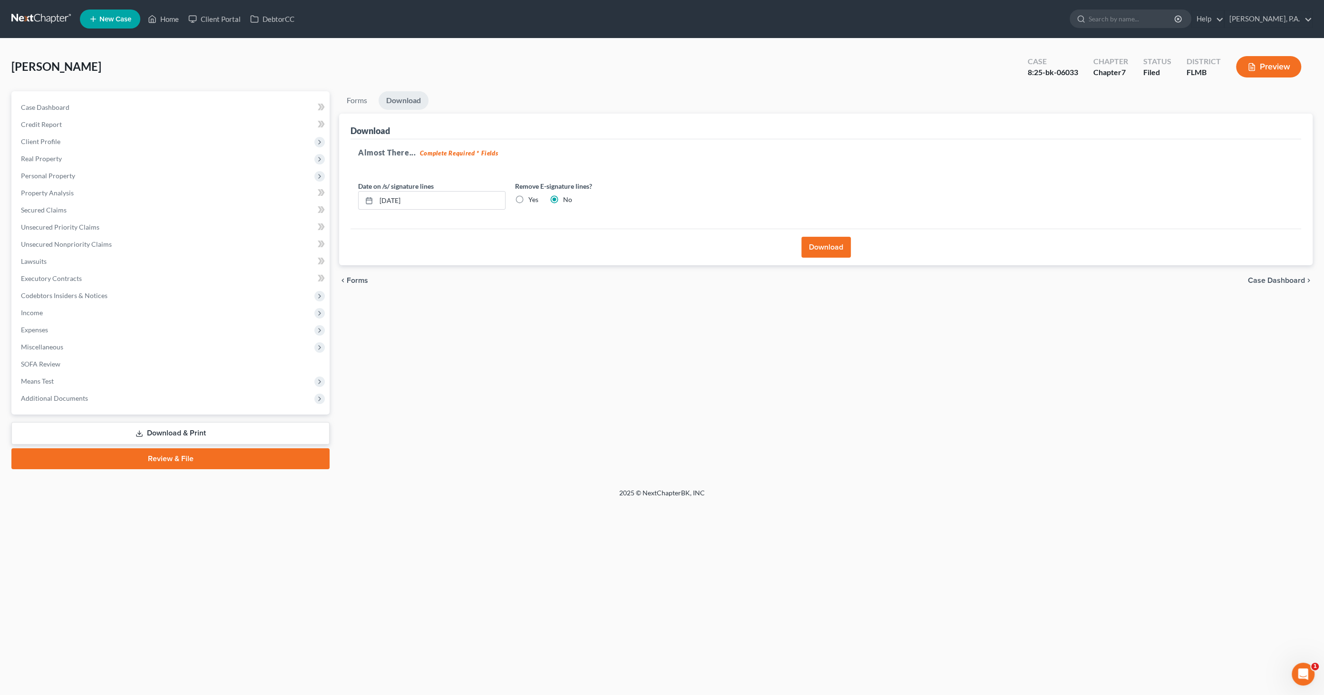
click at [187, 431] on link "Download & Print" at bounding box center [170, 433] width 318 height 22
click at [1255, 278] on span "Case Dashboard" at bounding box center [1276, 281] width 57 height 8
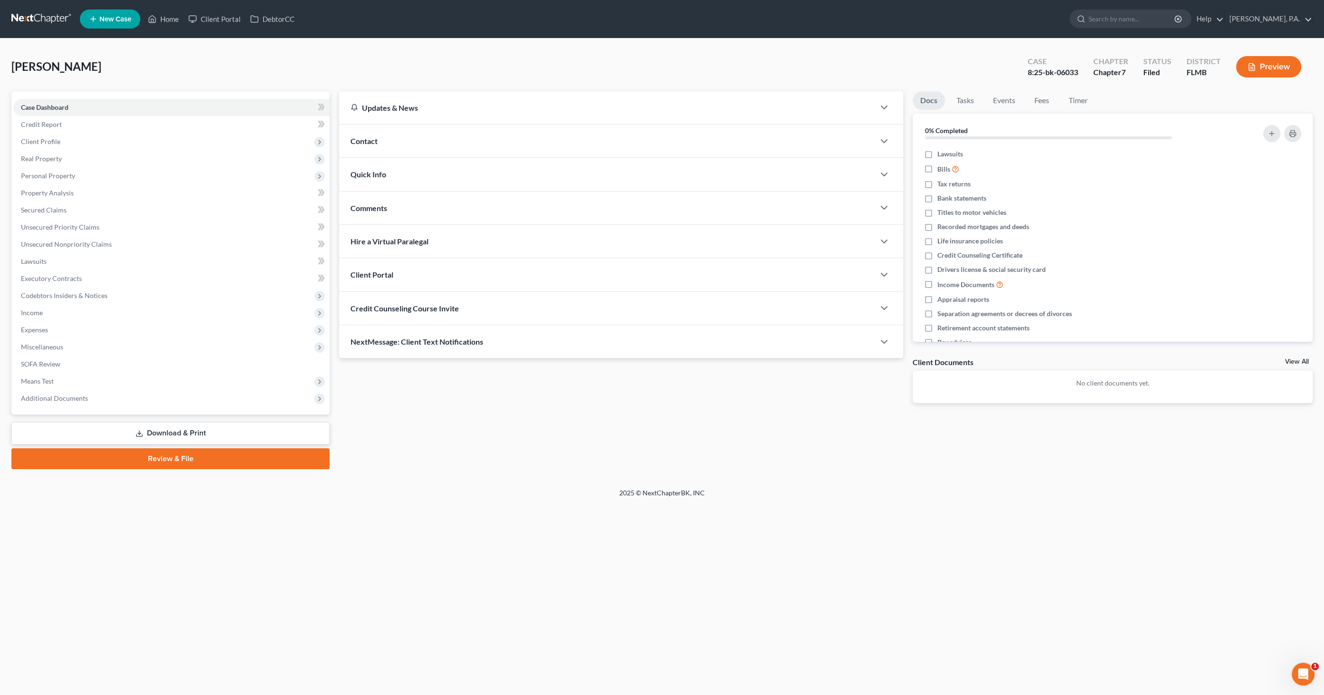
click at [275, 425] on link "Download & Print" at bounding box center [170, 433] width 318 height 22
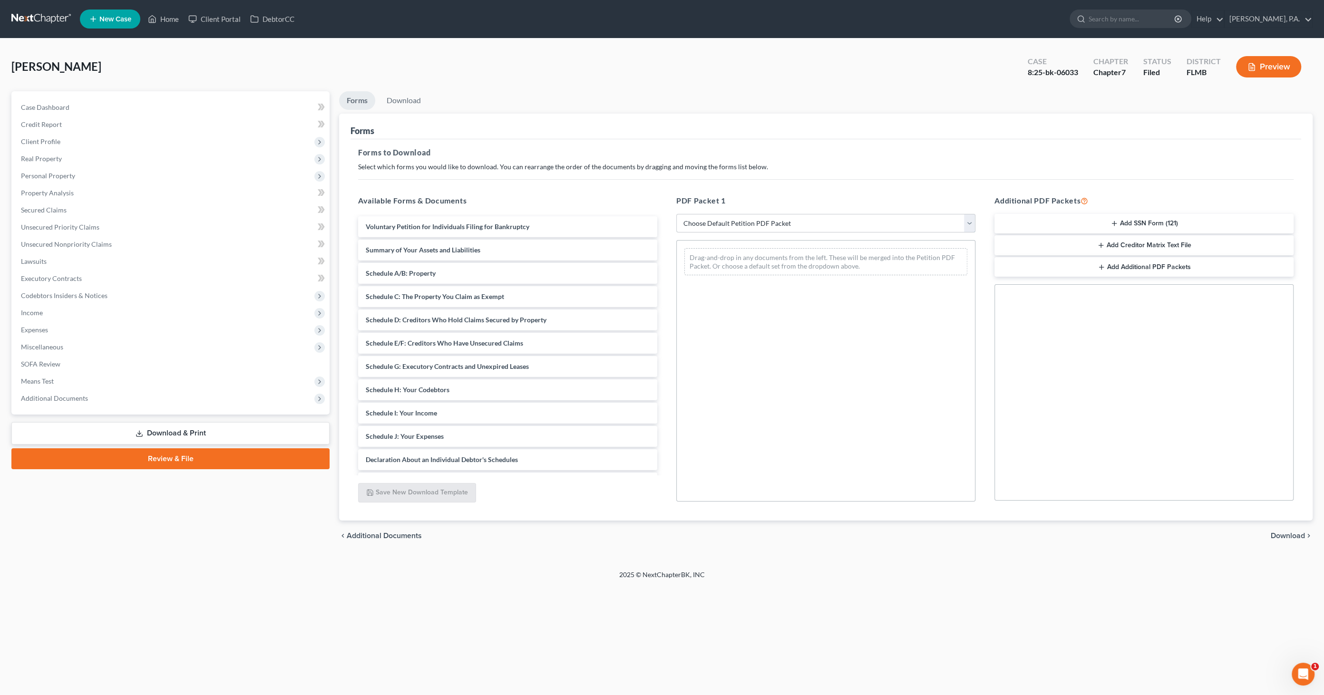
click at [714, 224] on select "Choose Default Petition PDF Packet Complete Bankruptcy Petition (all forms and …" at bounding box center [825, 223] width 299 height 19
select select "0"
click at [676, 214] on select "Choose Default Petition PDF Packet Complete Bankruptcy Petition (all forms and …" at bounding box center [825, 223] width 299 height 19
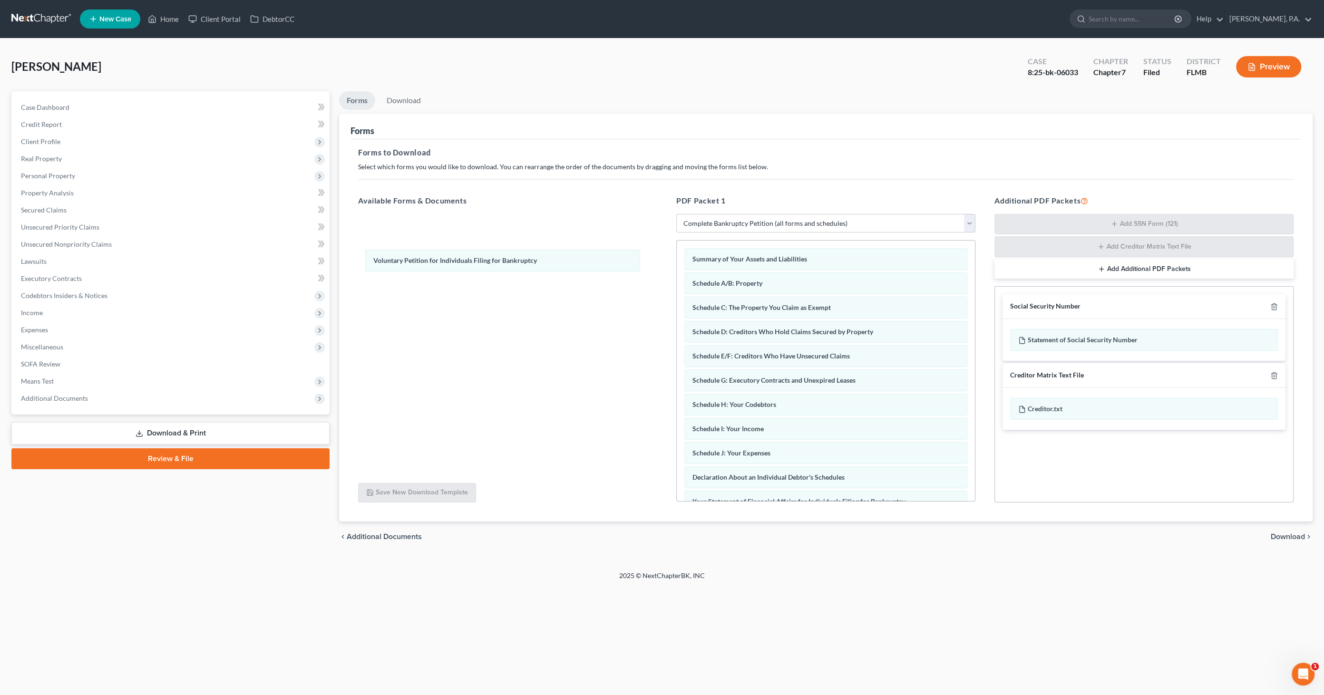
drag, startPoint x: 722, startPoint y: 258, endPoint x: 415, endPoint y: 262, distance: 307.3
click at [677, 260] on div "Voluntary Petition for Individuals Filing for Bankruptcy Voluntary Petition for…" at bounding box center [826, 468] width 298 height 455
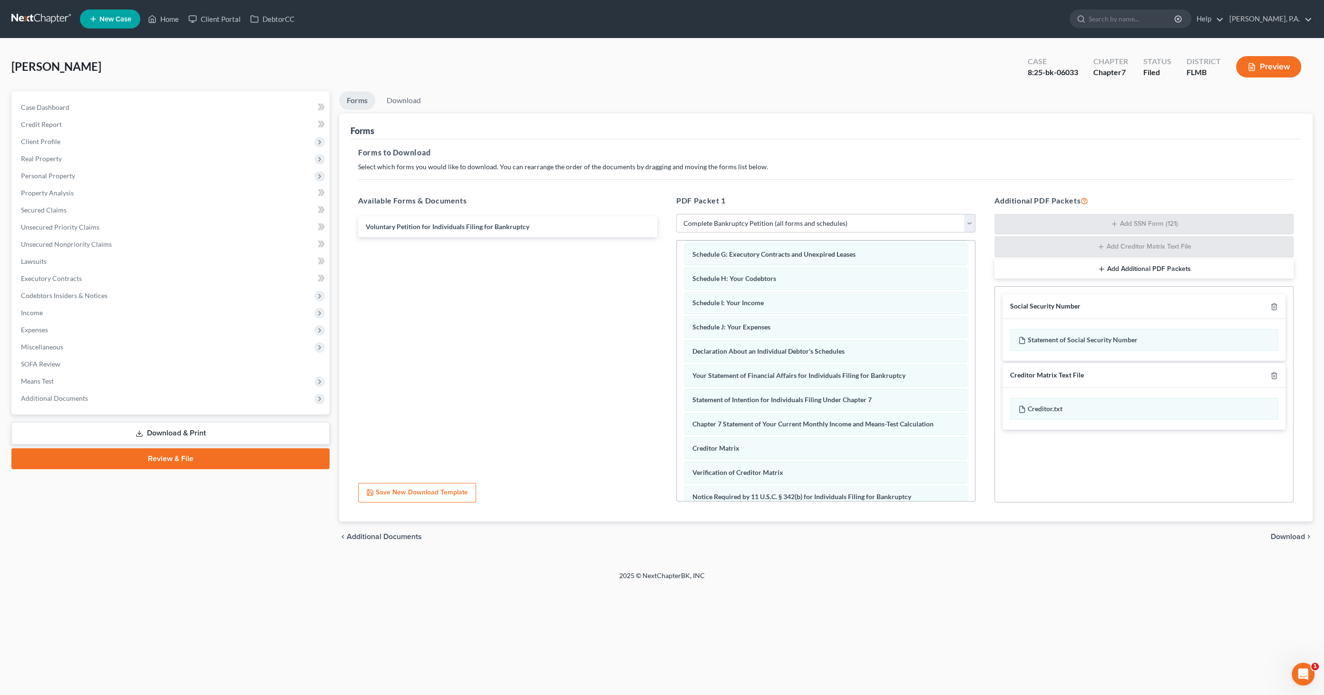
scroll to position [189, 0]
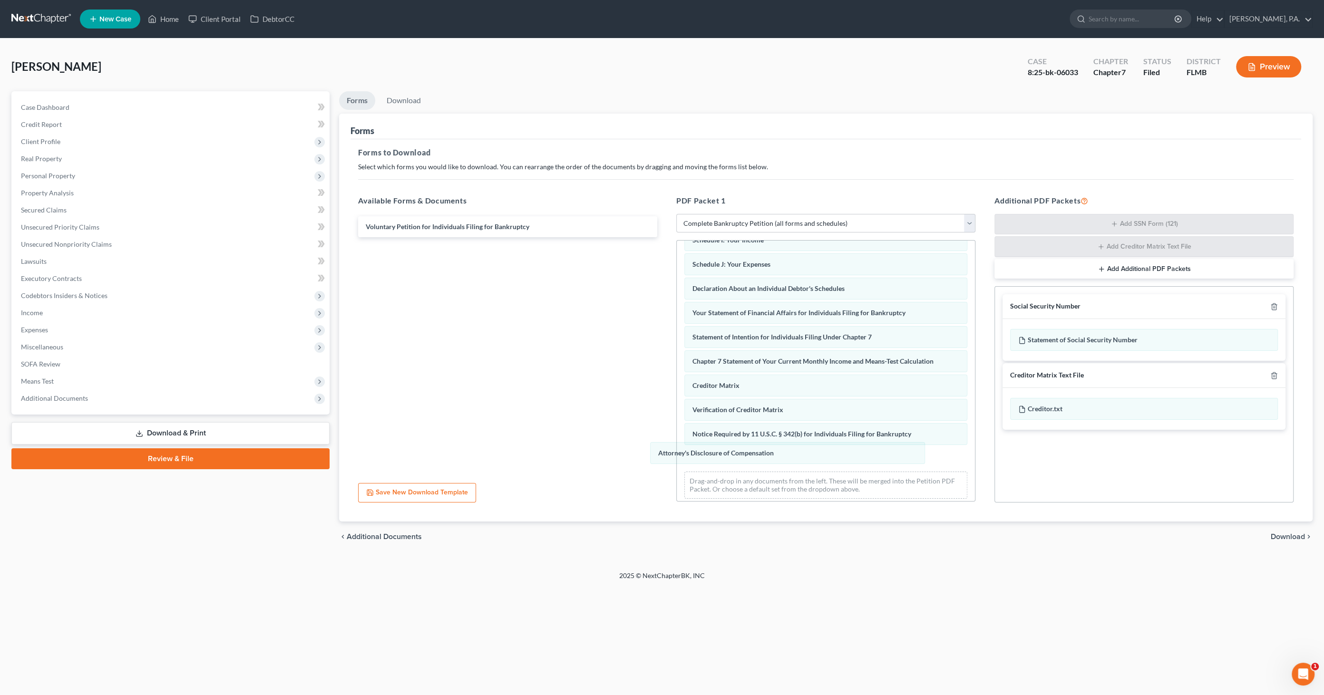
drag, startPoint x: 765, startPoint y: 456, endPoint x: 552, endPoint y: 435, distance: 214.1
click at [677, 438] on div "Attorney's Disclosure of Compensation Summary of Your Assets and Liabilities Sc…" at bounding box center [826, 279] width 298 height 454
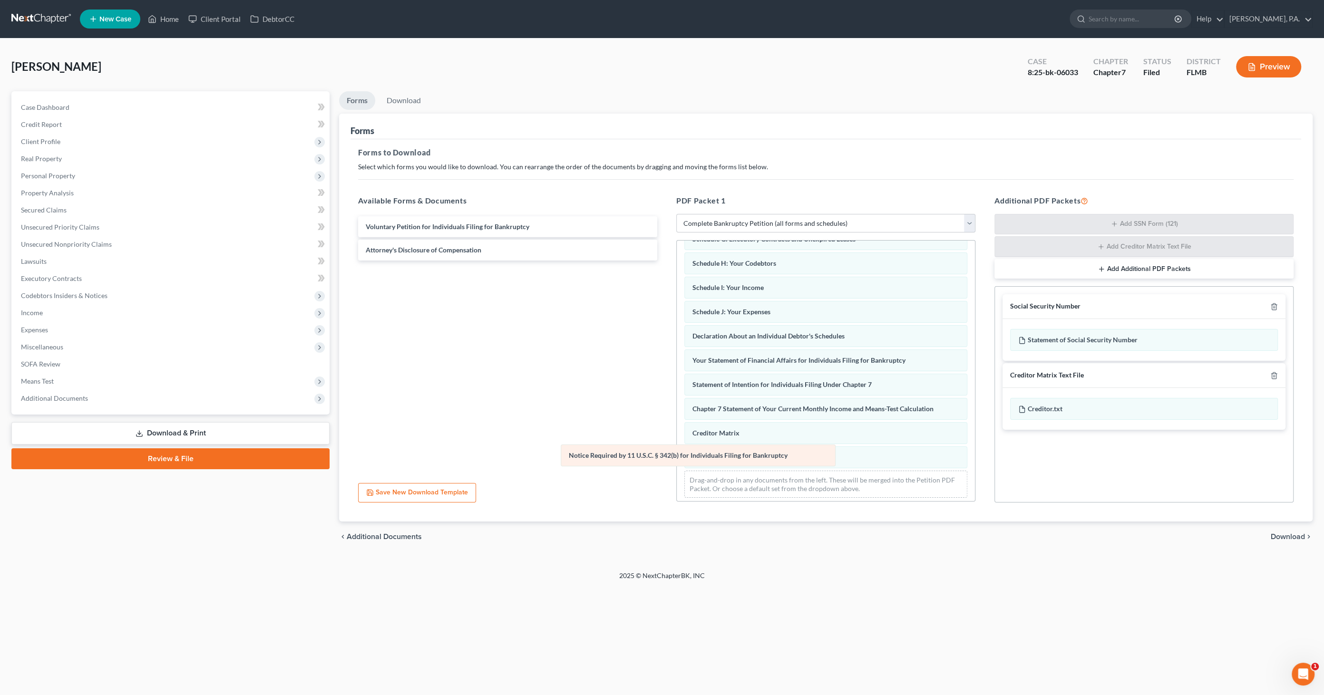
drag, startPoint x: 580, startPoint y: 451, endPoint x: 550, endPoint y: 447, distance: 30.2
click at [677, 447] on div "Notice Required by 11 U.S.C. § 342(b) for Individuals Filing for Bankruptcy Sum…" at bounding box center [826, 302] width 298 height 406
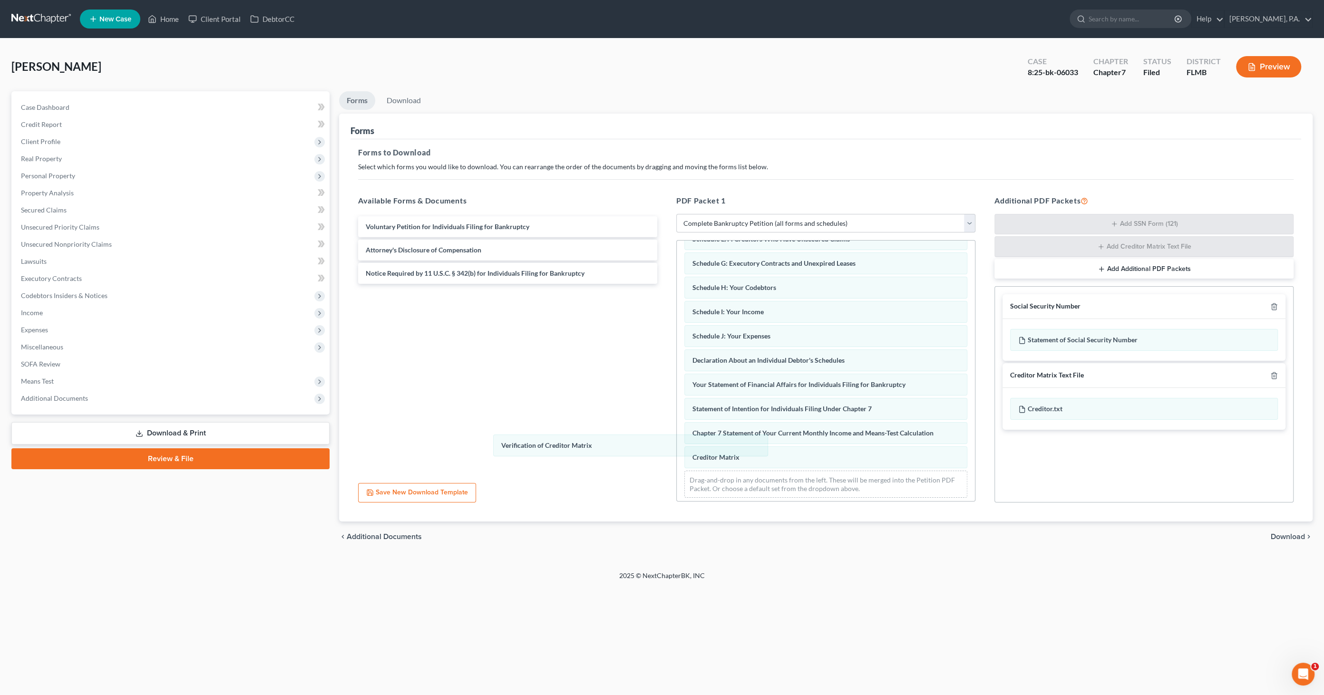
drag, startPoint x: 728, startPoint y: 445, endPoint x: 550, endPoint y: 440, distance: 177.5
click at [677, 438] on div "Verification of Creditor Matrix Summary of Your Assets and Liabilities Schedule…" at bounding box center [826, 315] width 298 height 382
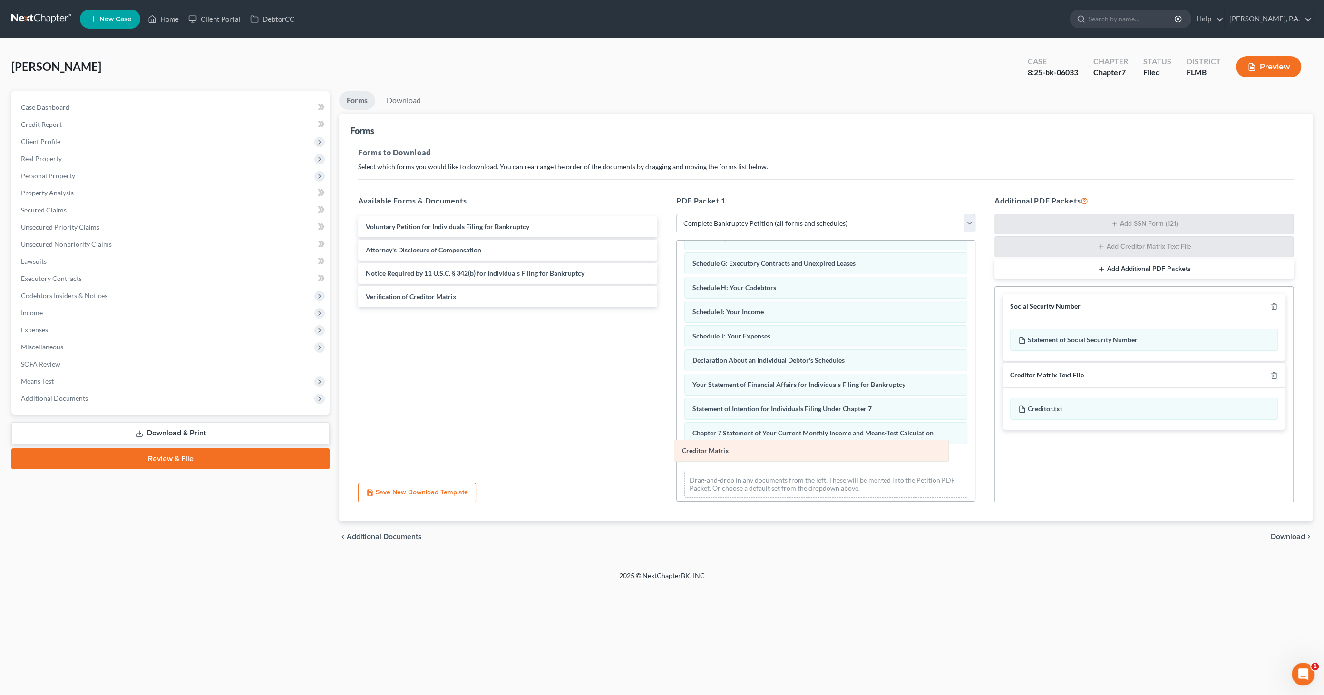
scroll to position [93, 0]
drag, startPoint x: 702, startPoint y: 450, endPoint x: 480, endPoint y: 424, distance: 223.6
click at [677, 425] on div "Creditor Matrix Summary of Your Assets and Liabilities Schedule A/B: Property S…" at bounding box center [826, 338] width 298 height 382
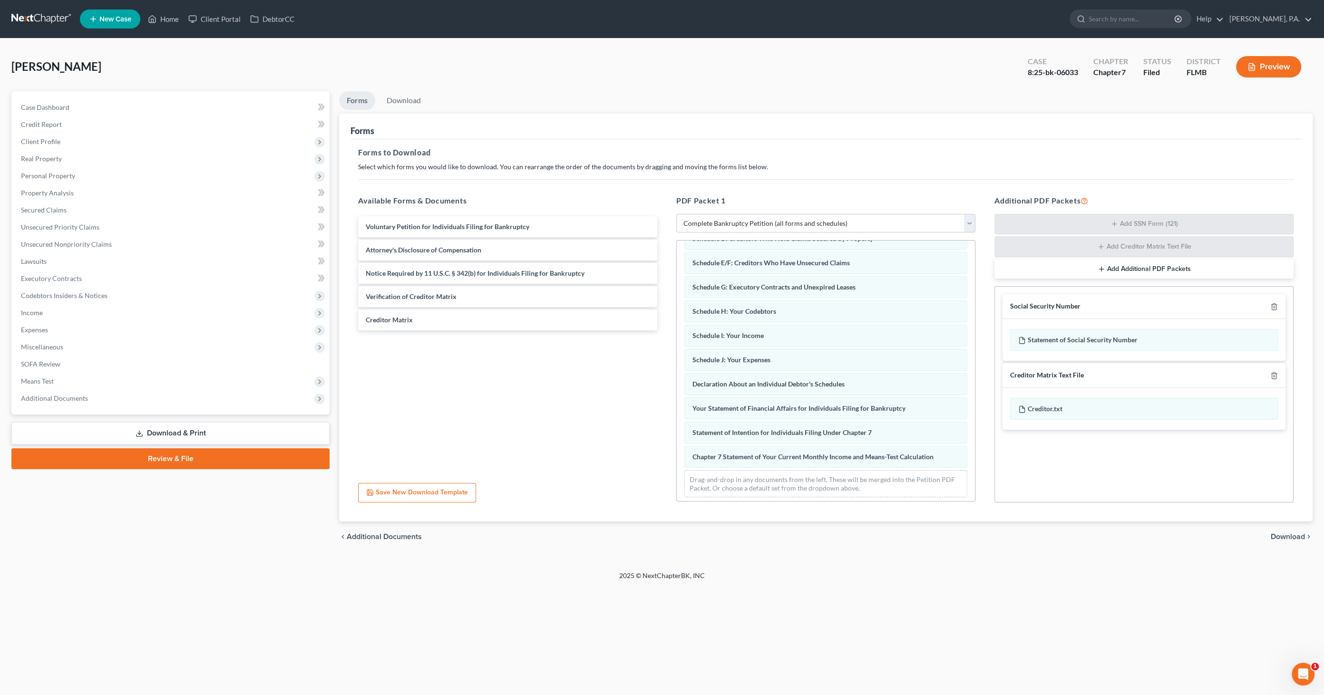
click at [1293, 533] on span "Download" at bounding box center [1288, 537] width 34 height 8
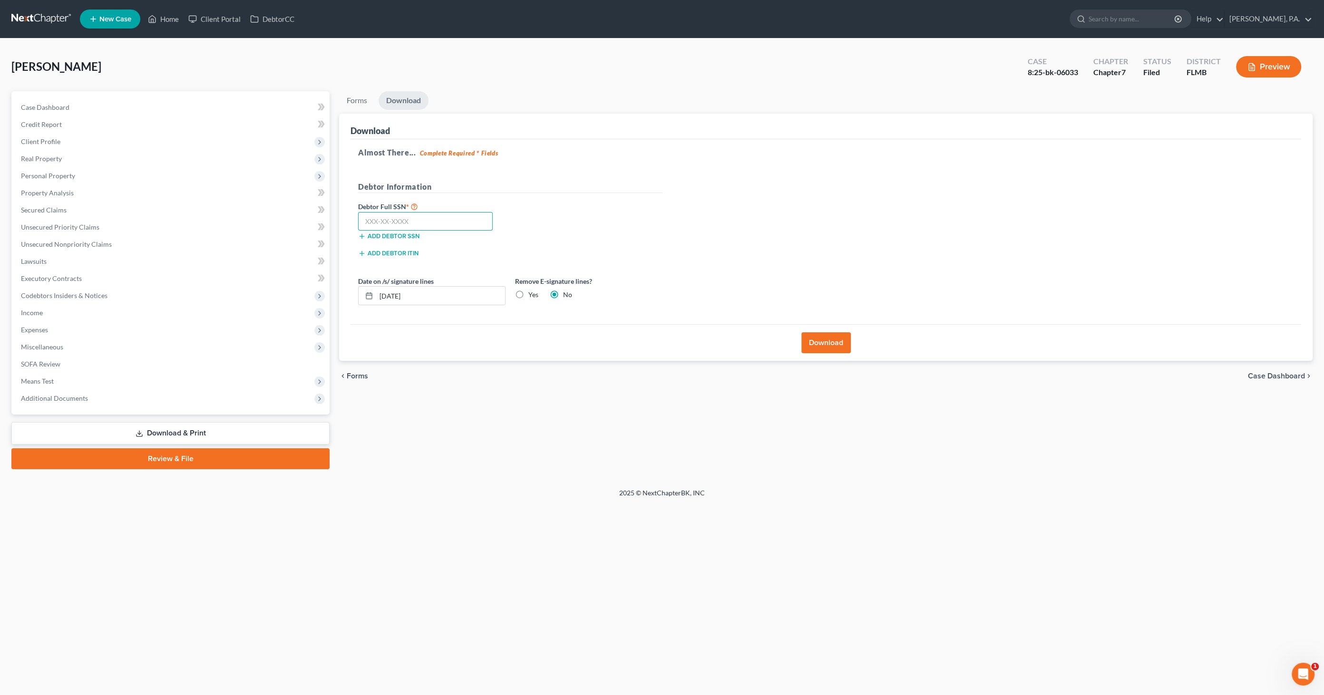
click at [430, 219] on input "text" at bounding box center [425, 221] width 135 height 19
type input "592-54-4246"
click at [529, 295] on label "Yes" at bounding box center [534, 295] width 10 height 10
click at [532, 295] on input "Yes" at bounding box center [535, 293] width 6 height 6
radio input "true"
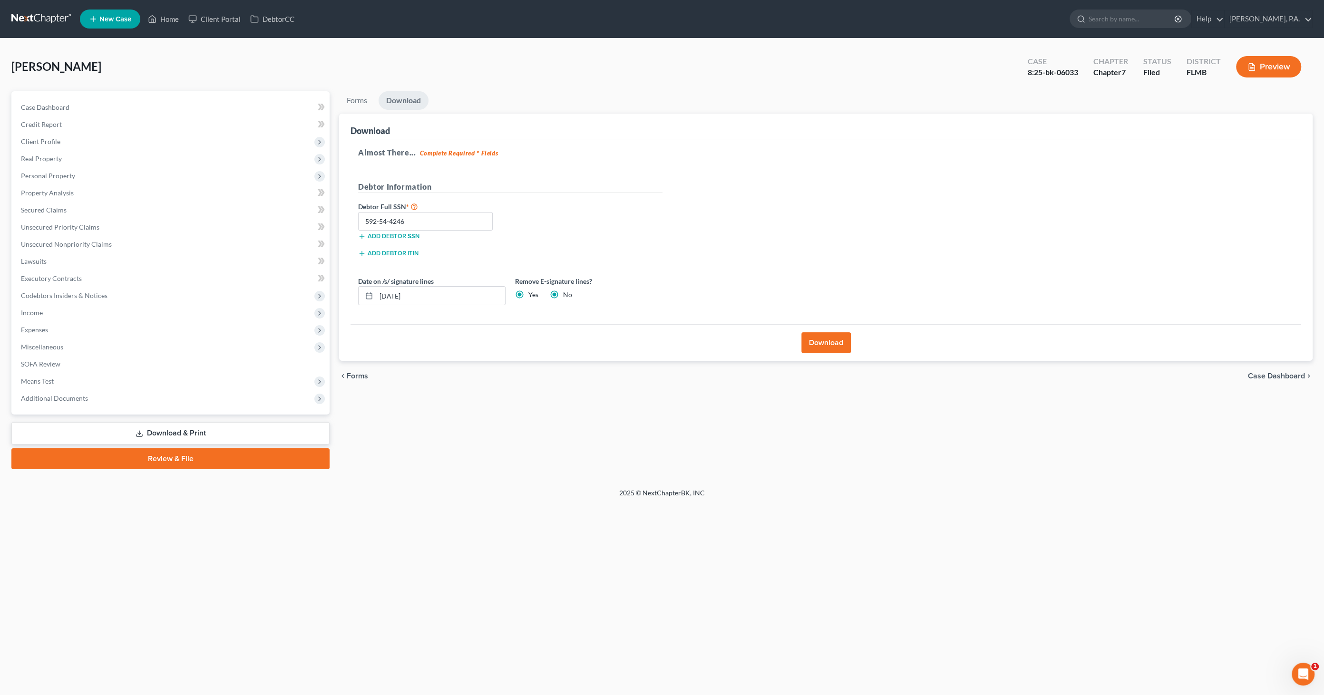
radio input "false"
click at [829, 343] on button "Download" at bounding box center [826, 343] width 49 height 21
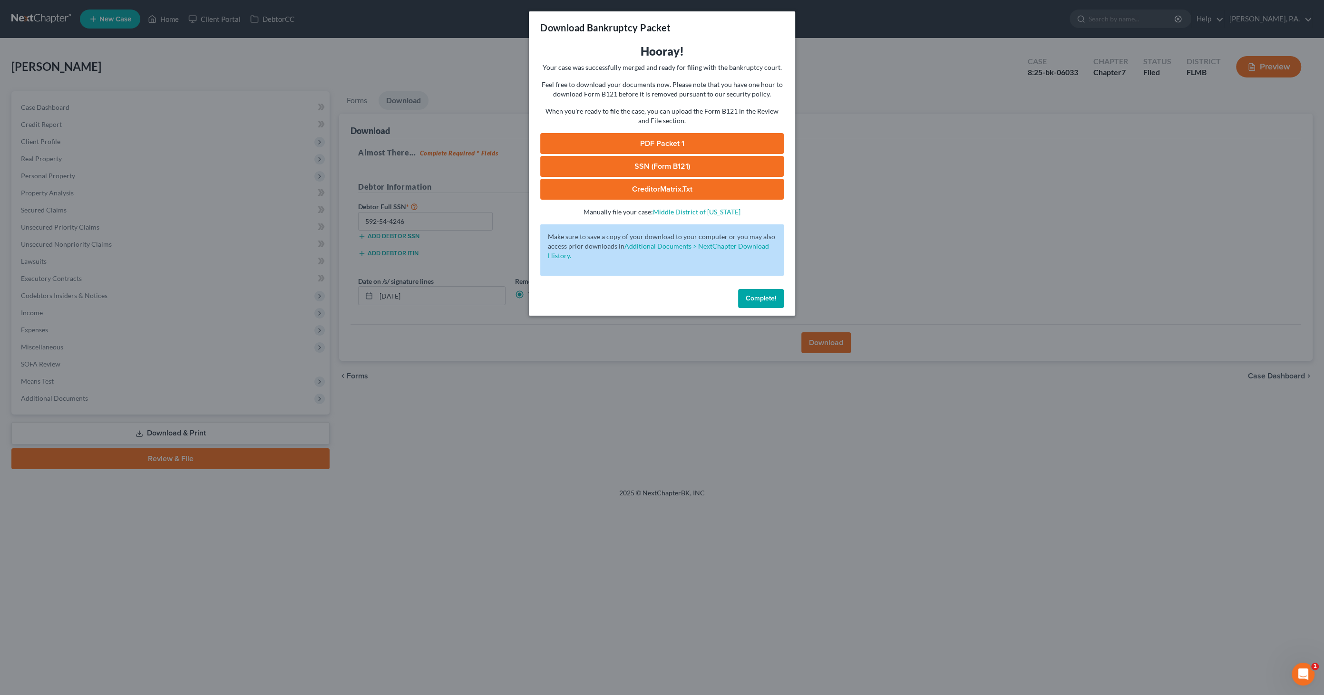
click at [663, 142] on link "PDF Packet 1" at bounding box center [662, 143] width 244 height 21
click at [758, 295] on span "Complete!" at bounding box center [761, 298] width 30 height 8
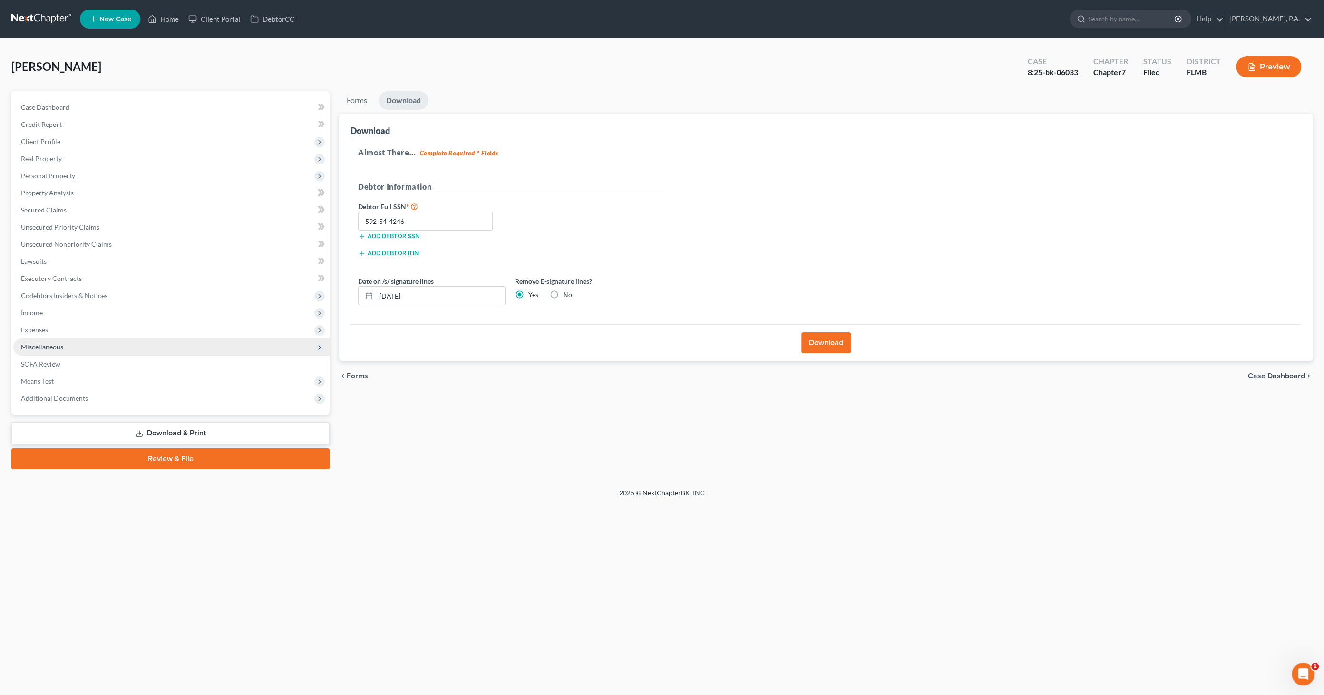
click at [63, 341] on span "Miscellaneous" at bounding box center [171, 347] width 316 height 17
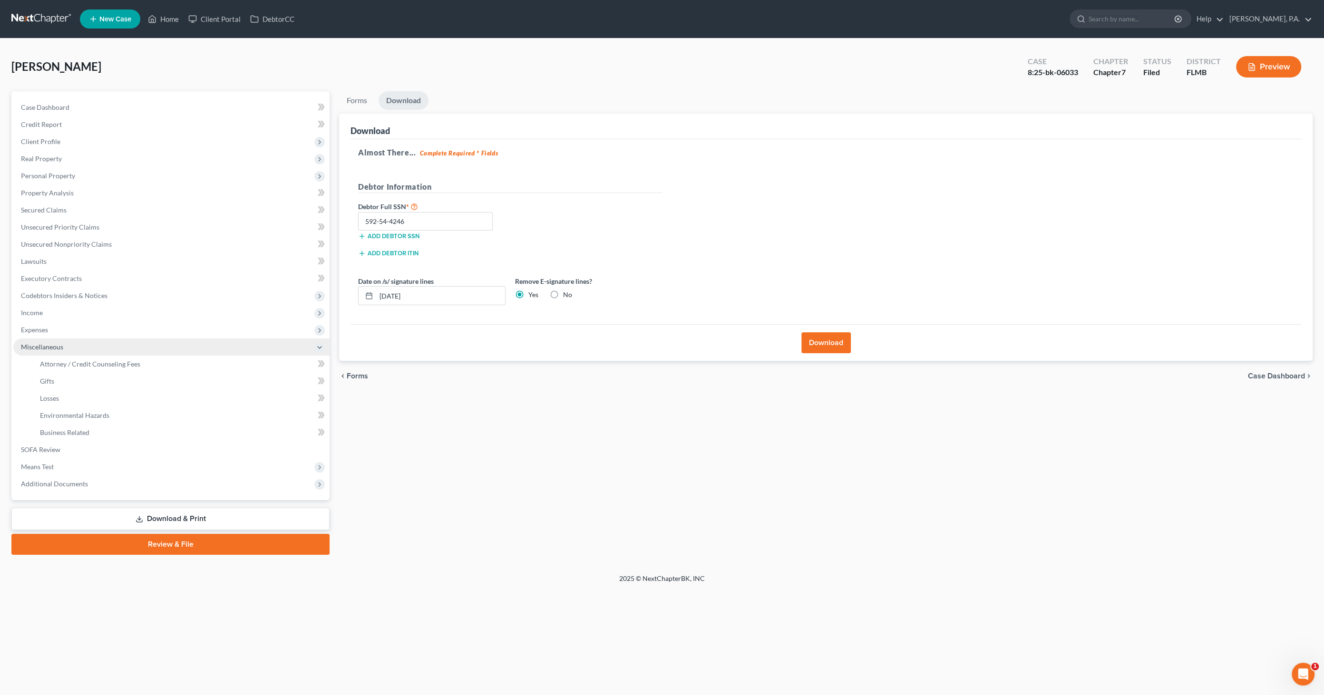
click at [68, 353] on span "Miscellaneous" at bounding box center [171, 347] width 316 height 17
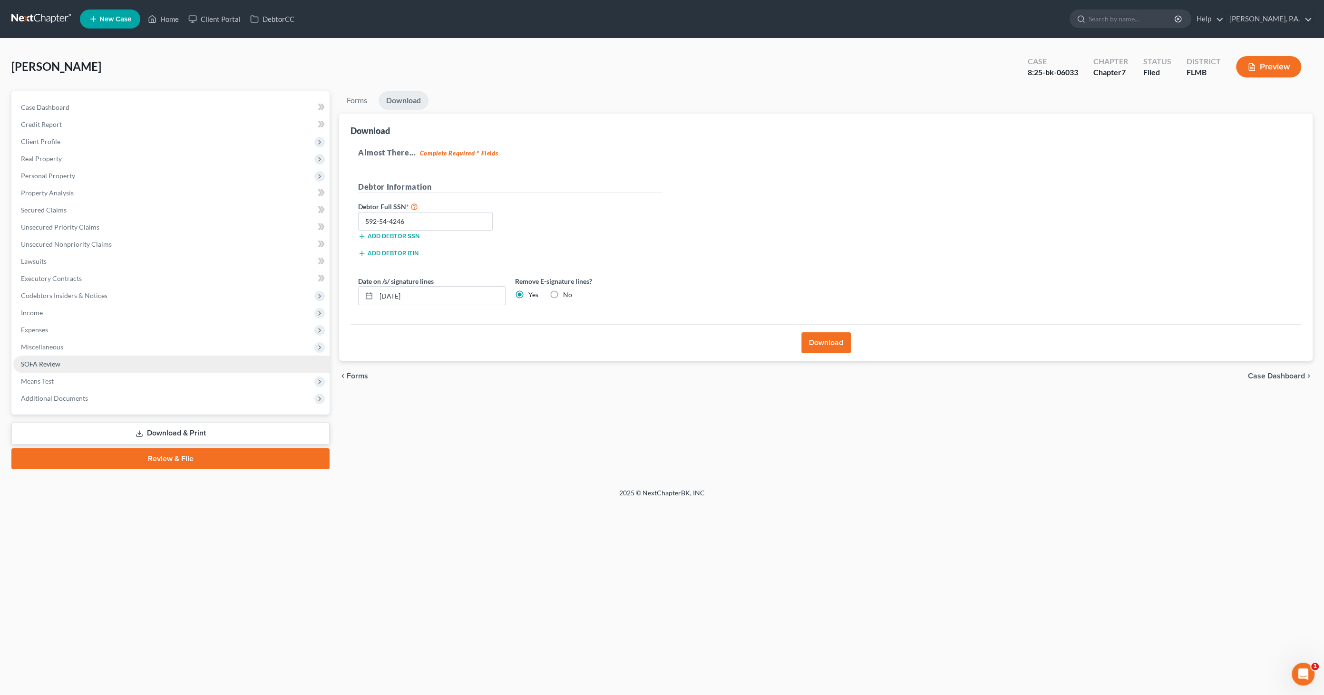
click at [66, 362] on ul "Case Dashboard Payments Invoices Payments Payments Credit Report Client Profile" at bounding box center [171, 253] width 316 height 308
click at [70, 343] on span "Miscellaneous" at bounding box center [171, 347] width 316 height 17
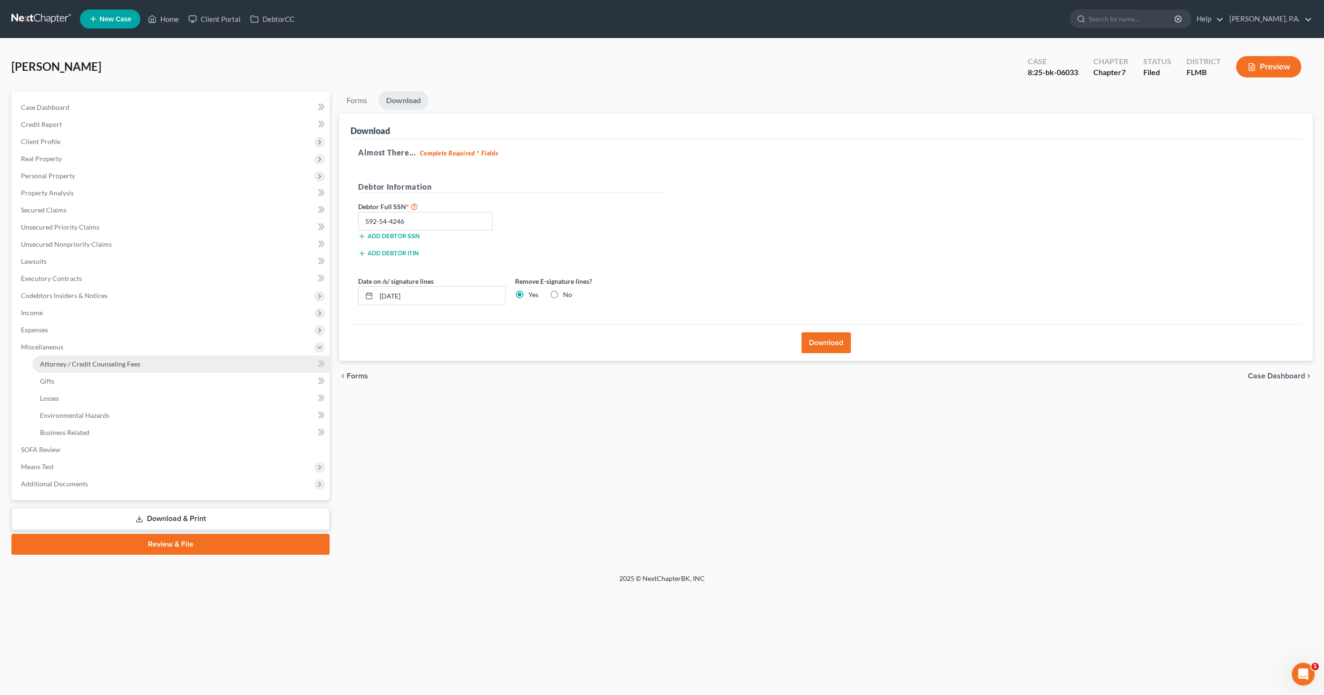
click at [69, 360] on span "Attorney / Credit Counseling Fees" at bounding box center [90, 364] width 100 height 8
select select "1"
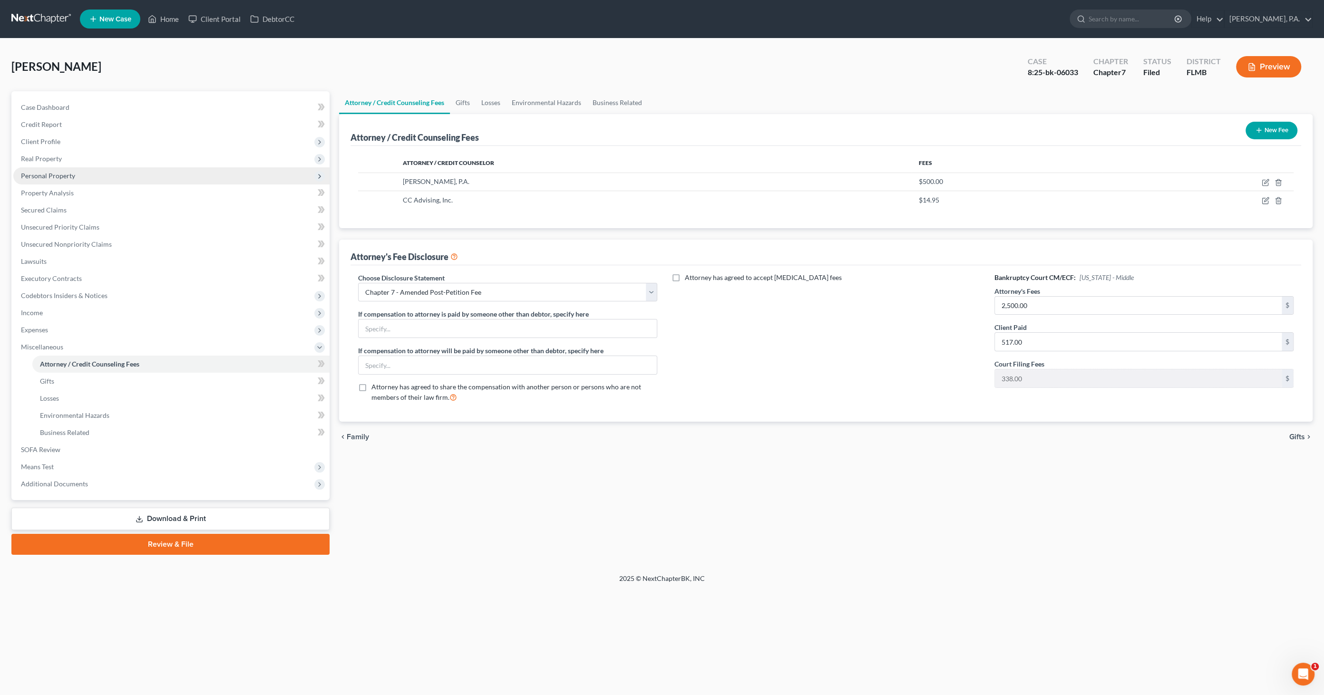
click at [51, 177] on span "Personal Property" at bounding box center [48, 176] width 54 height 8
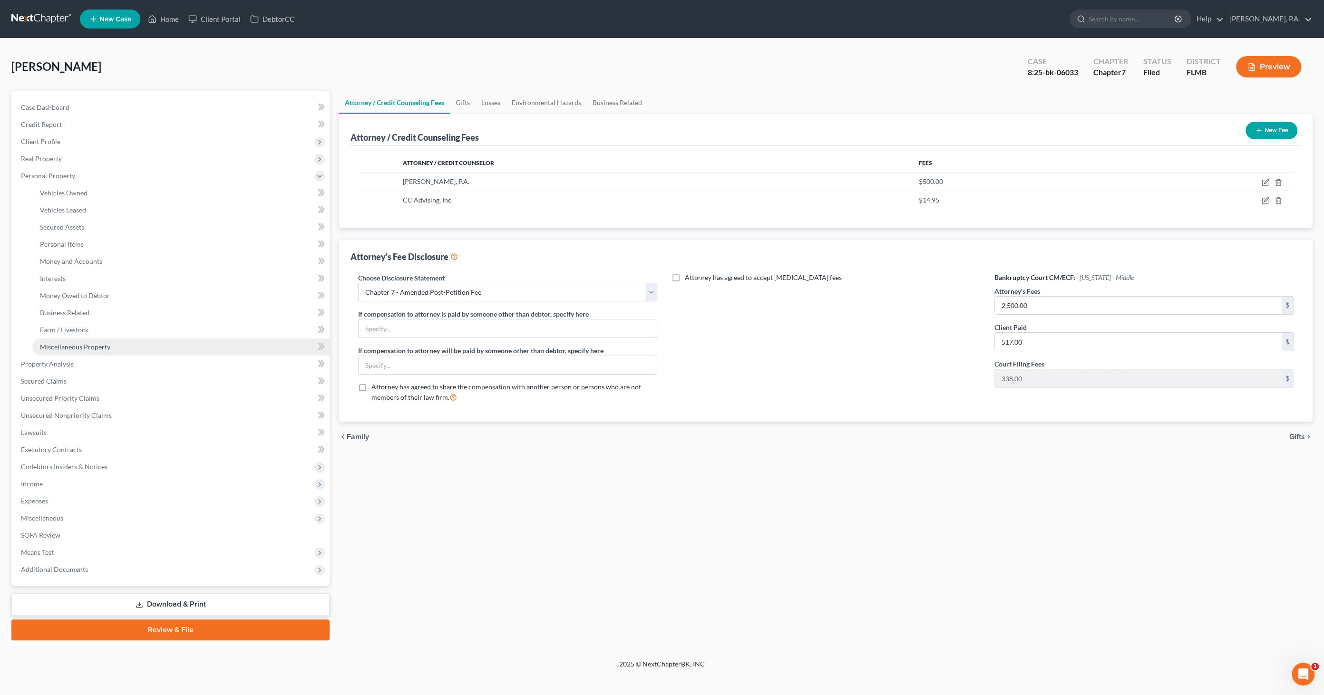
click at [73, 347] on span "Miscellaneous Property" at bounding box center [75, 347] width 70 height 8
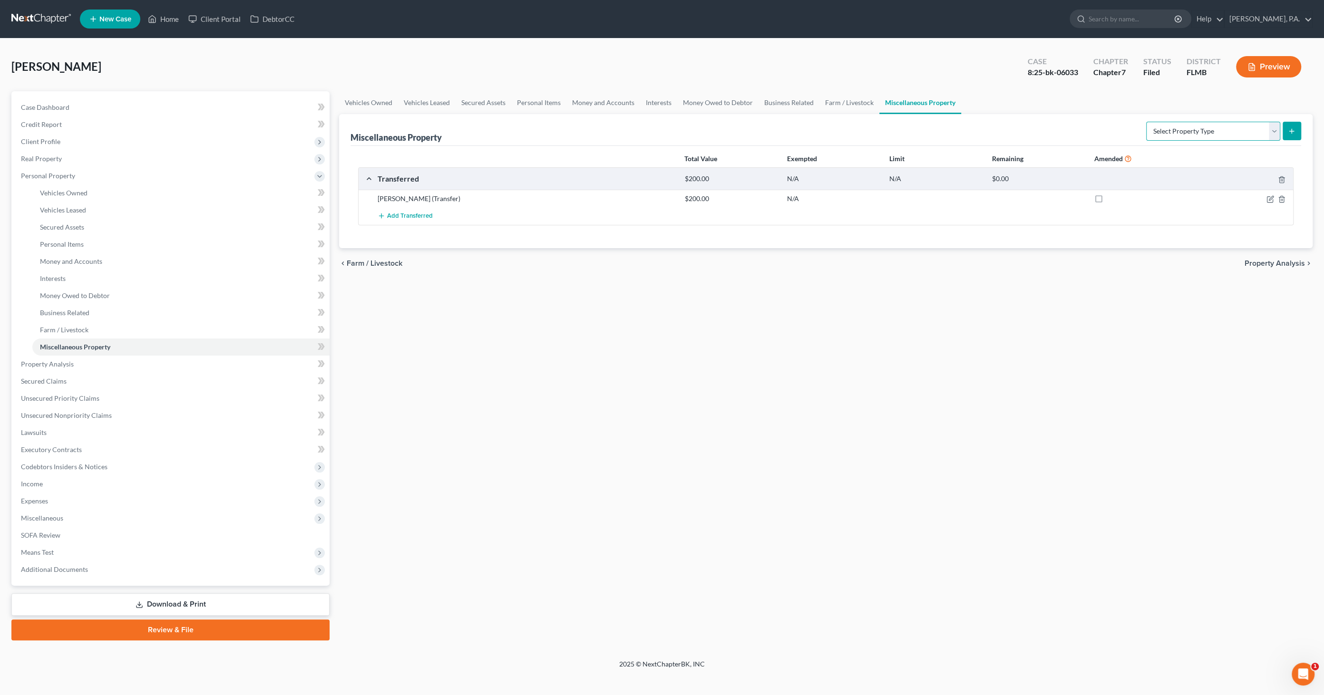
click at [1242, 132] on select "Select Property Type Assigned for Creditor Benefit Within 1 Year Holding for An…" at bounding box center [1213, 131] width 134 height 19
select select "holding_for_another"
click at [1146, 122] on select "Select Property Type Assigned for Creditor Benefit Within 1 Year Holding for An…" at bounding box center [1213, 131] width 134 height 19
click at [1295, 129] on icon "submit" at bounding box center [1292, 131] width 8 height 8
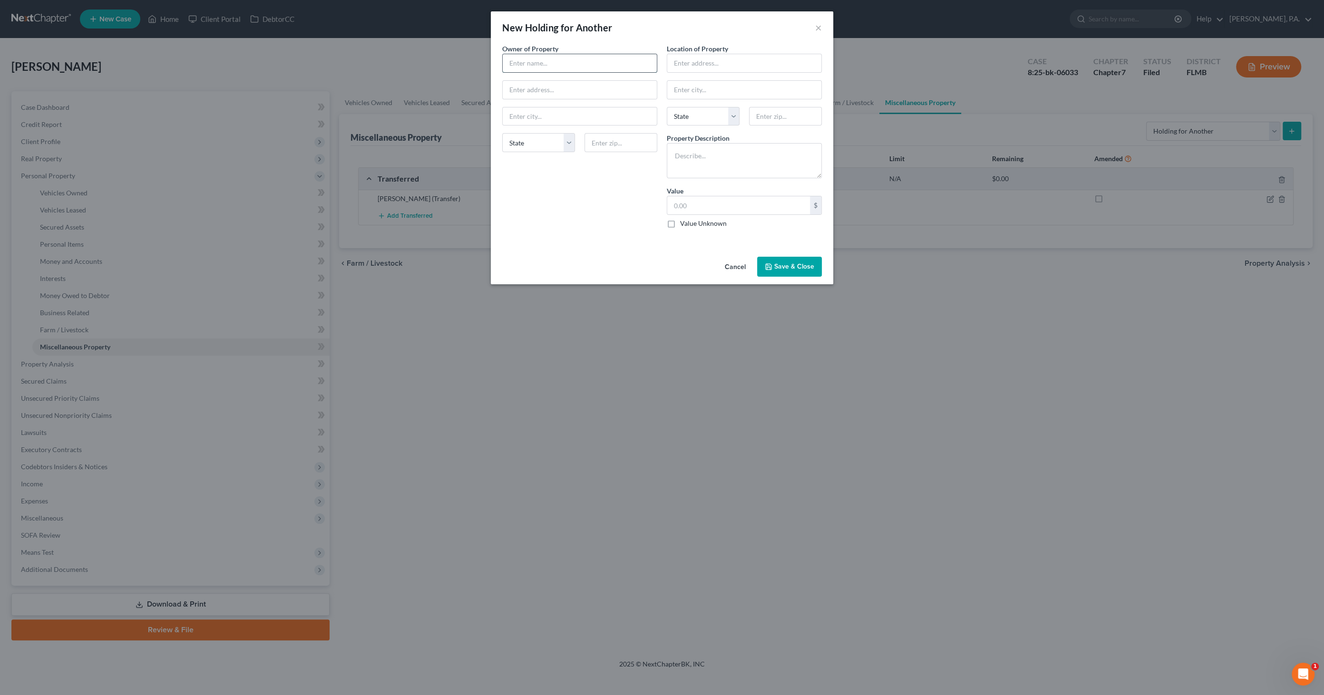
click at [563, 63] on input "text" at bounding box center [580, 63] width 154 height 18
type input "Debtor's Mom"
type input "426 St. Georges Circle"
type input "Eagle Lake"
select select "9"
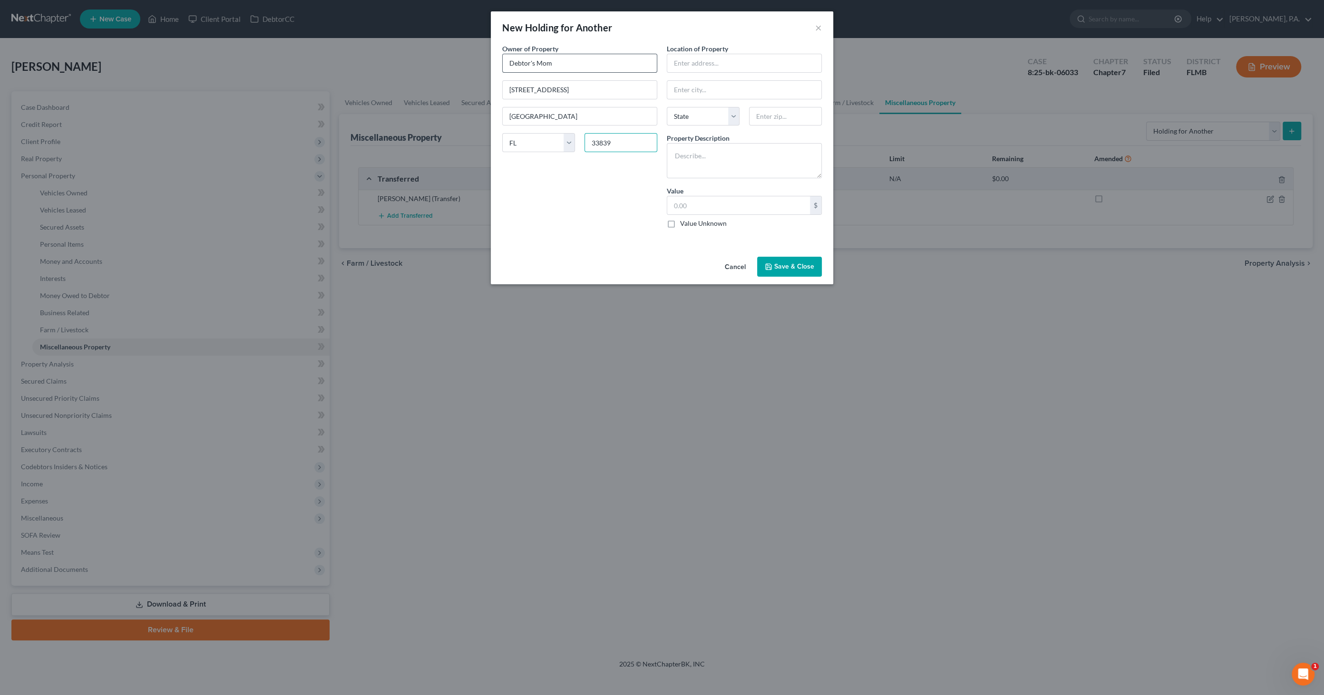
type input "33839"
type input "426 St Georges Circle"
type input "L"
type input "Eagle Lake"
select select "9"
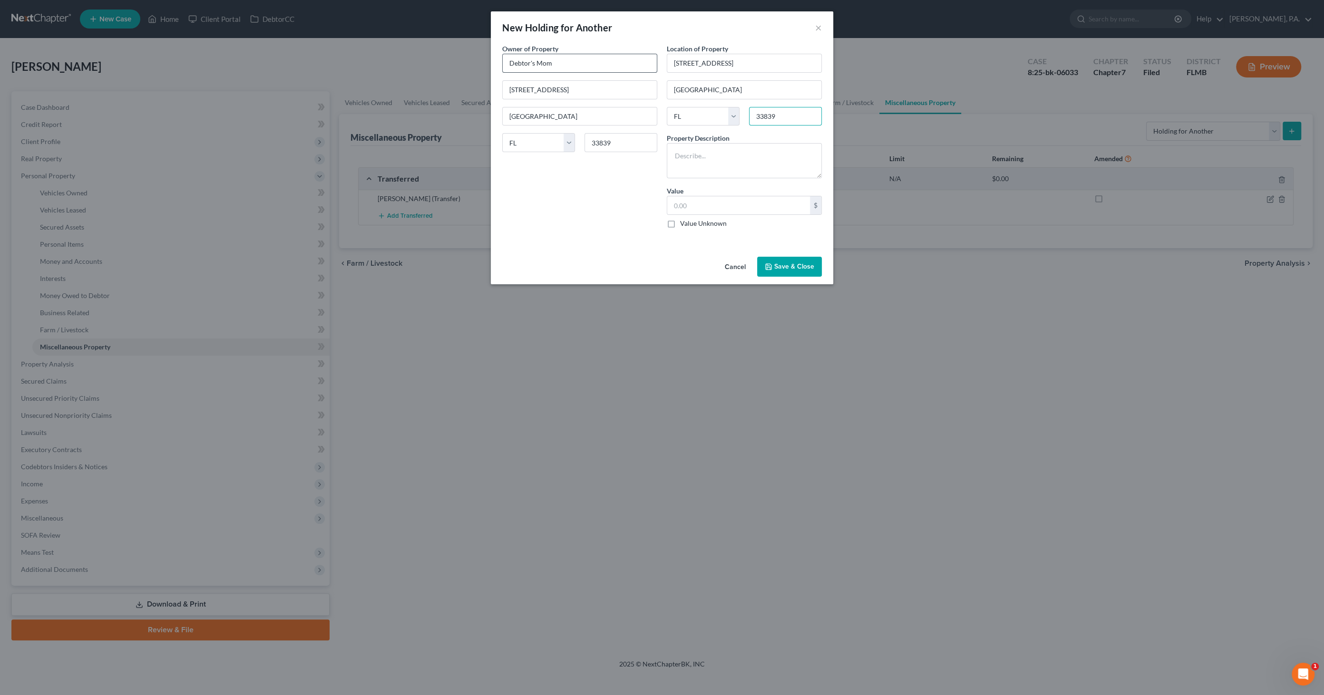
type input "33839"
type textarea "Misc. cookware; TV; computer; recliner; bed; dresser; bookshelf located at resi…"
click at [691, 224] on label "Value Unknown" at bounding box center [703, 224] width 47 height 10
click at [690, 224] on input "Value Unknown" at bounding box center [687, 222] width 6 height 6
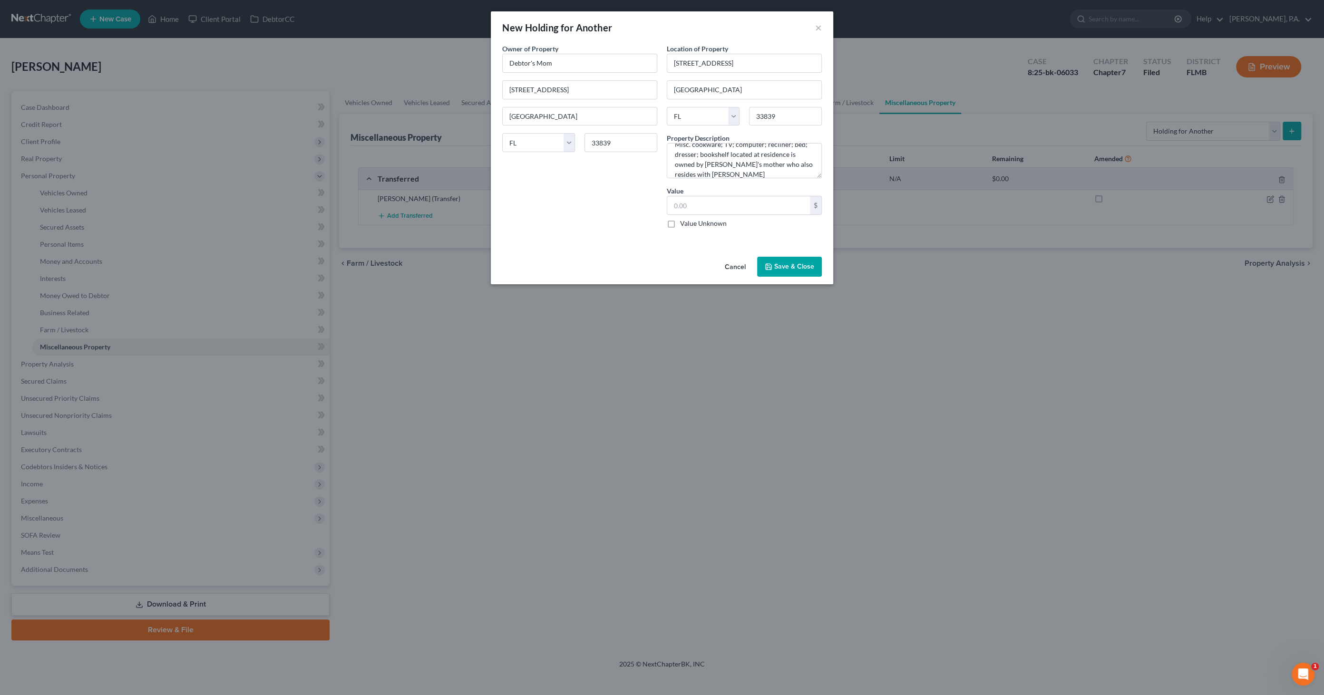
checkbox input "true"
type input "0.00"
click at [780, 267] on button "Save & Close" at bounding box center [789, 267] width 65 height 20
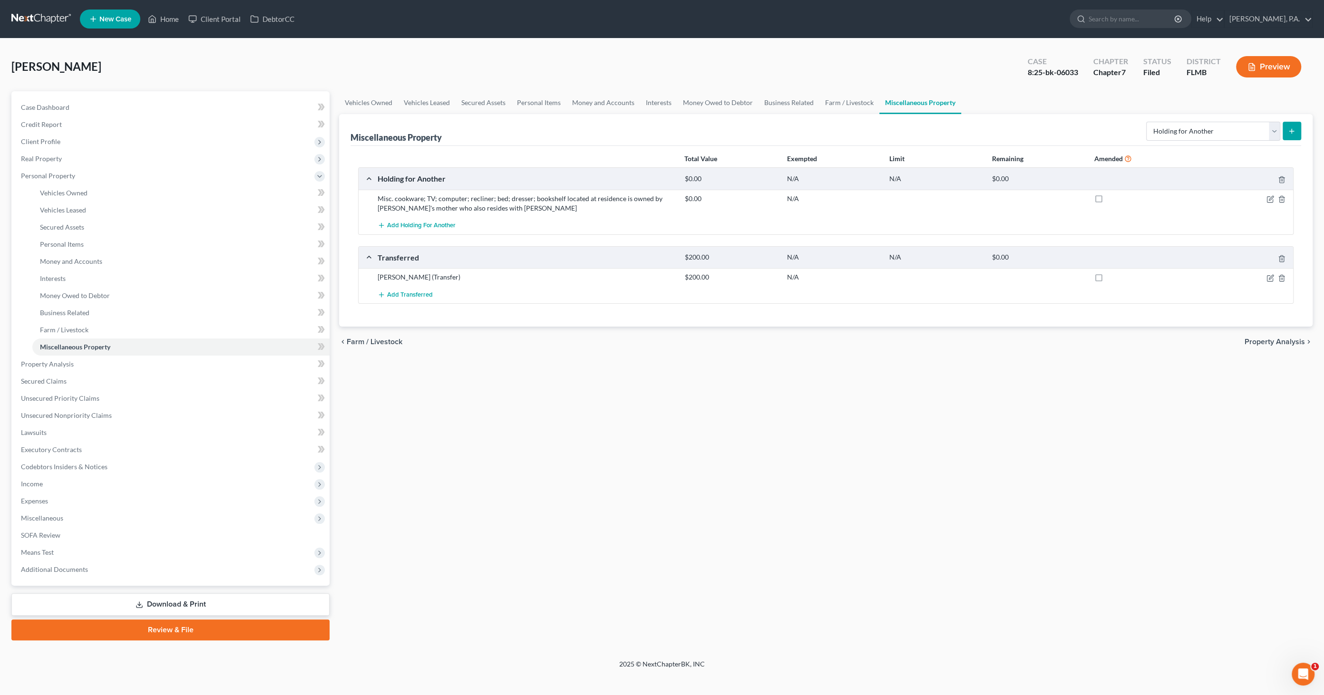
click at [180, 600] on link "Download & Print" at bounding box center [170, 605] width 318 height 22
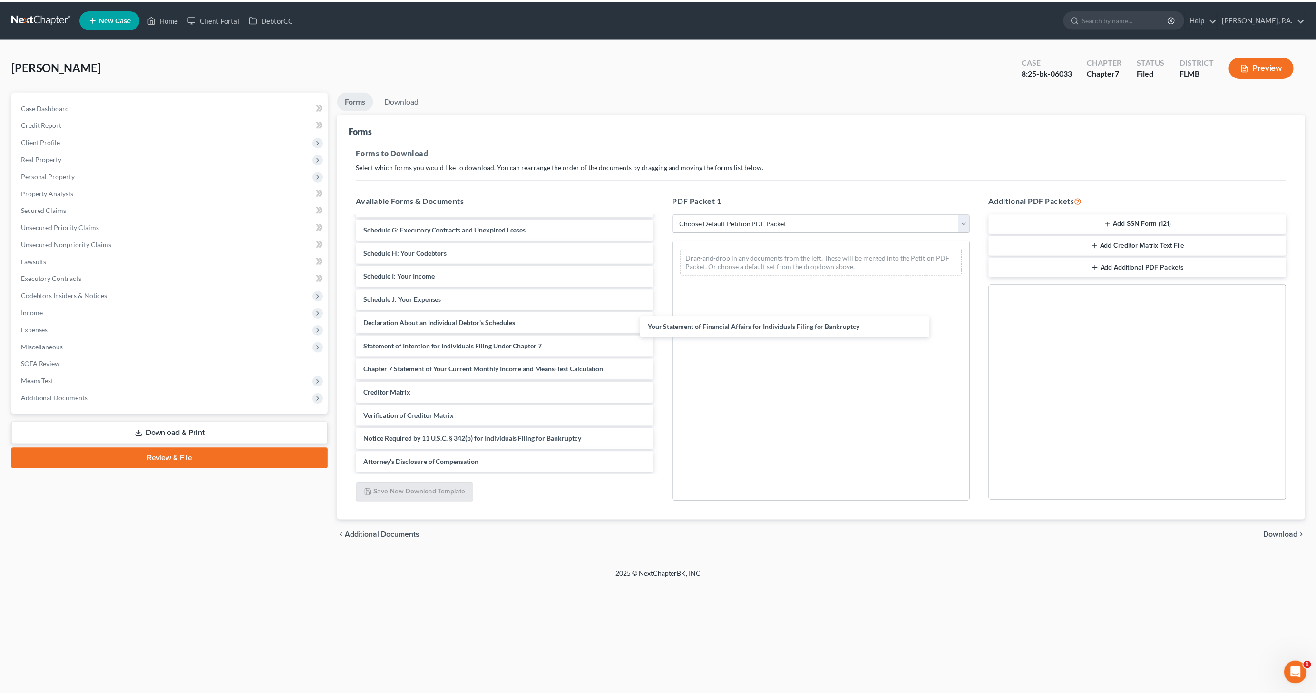
scroll to position [137, 0]
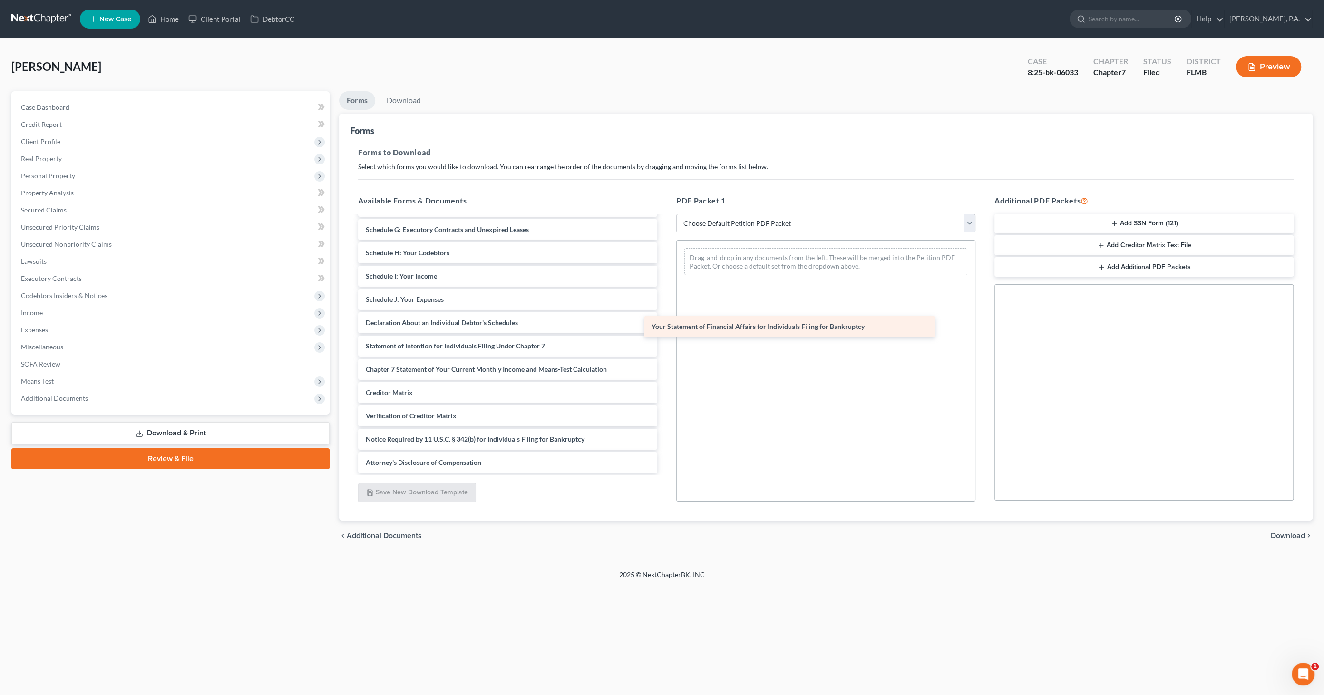
drag, startPoint x: 437, startPoint y: 323, endPoint x: 726, endPoint y: 324, distance: 289.7
click at [665, 324] on div "Your Statement of Financial Affairs for Individuals Filing for Bankruptcy Volun…" at bounding box center [508, 276] width 314 height 394
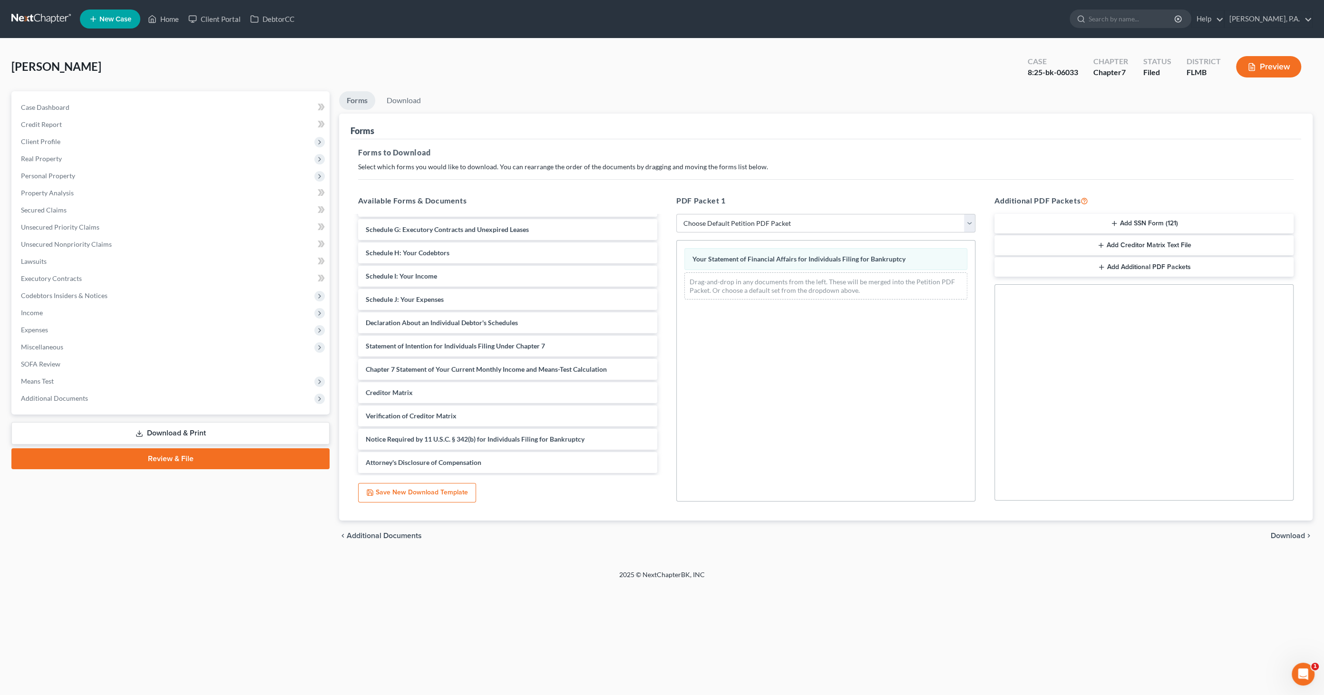
click at [1286, 537] on span "Download" at bounding box center [1288, 536] width 34 height 8
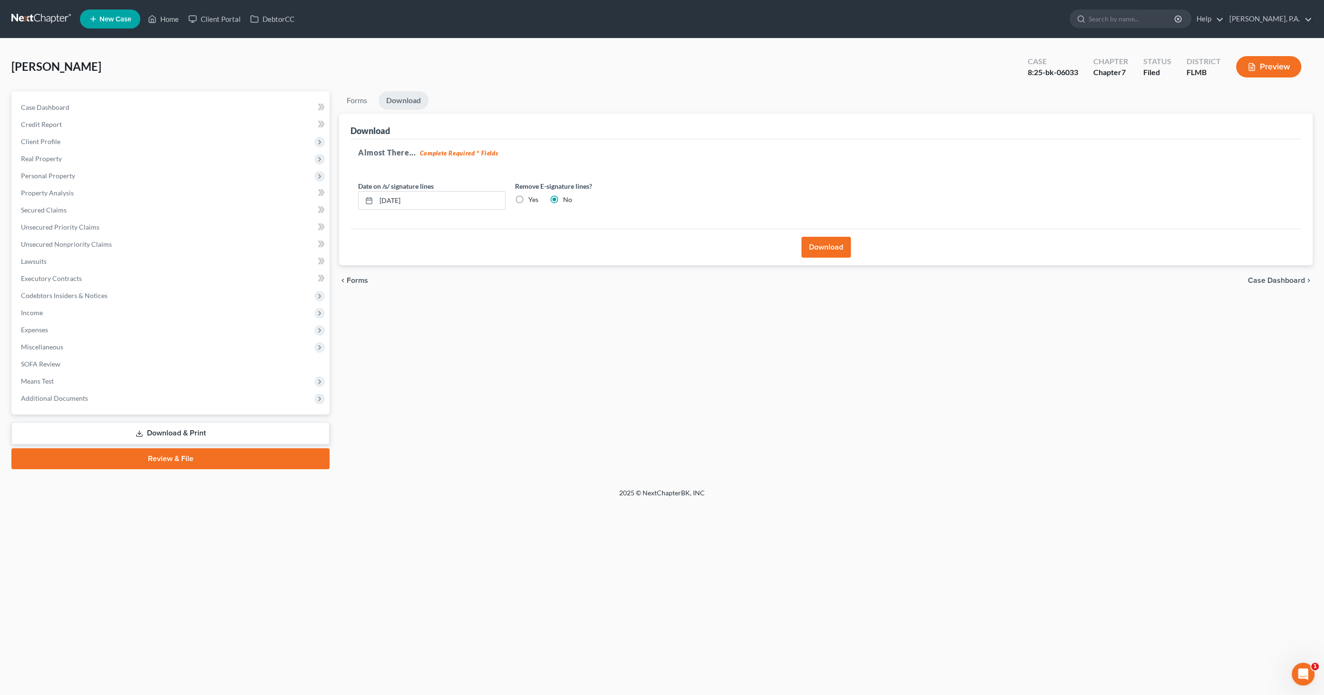
click at [532, 197] on label "Yes" at bounding box center [534, 200] width 10 height 10
click at [532, 197] on input "Yes" at bounding box center [535, 198] width 6 height 6
radio input "true"
radio input "false"
click at [815, 246] on button "Download" at bounding box center [826, 247] width 49 height 21
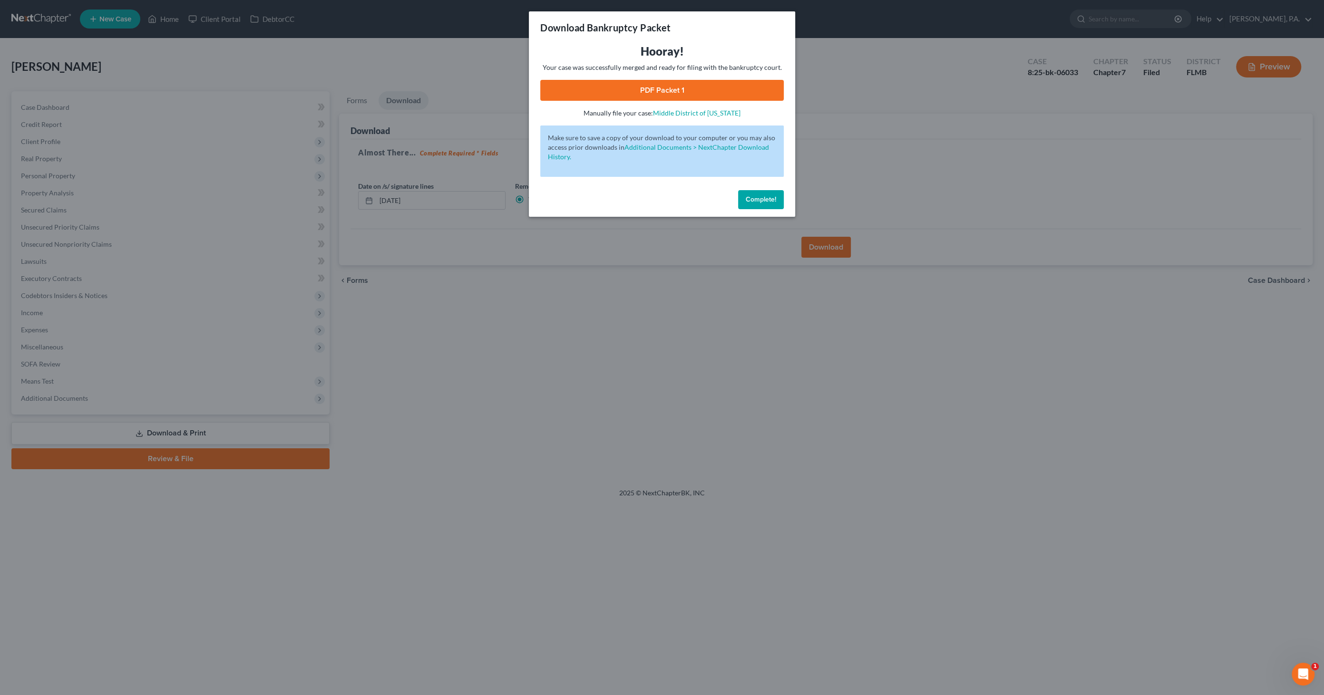
click at [664, 91] on link "PDF Packet 1" at bounding box center [662, 90] width 244 height 21
click at [751, 195] on button "Complete!" at bounding box center [761, 199] width 46 height 19
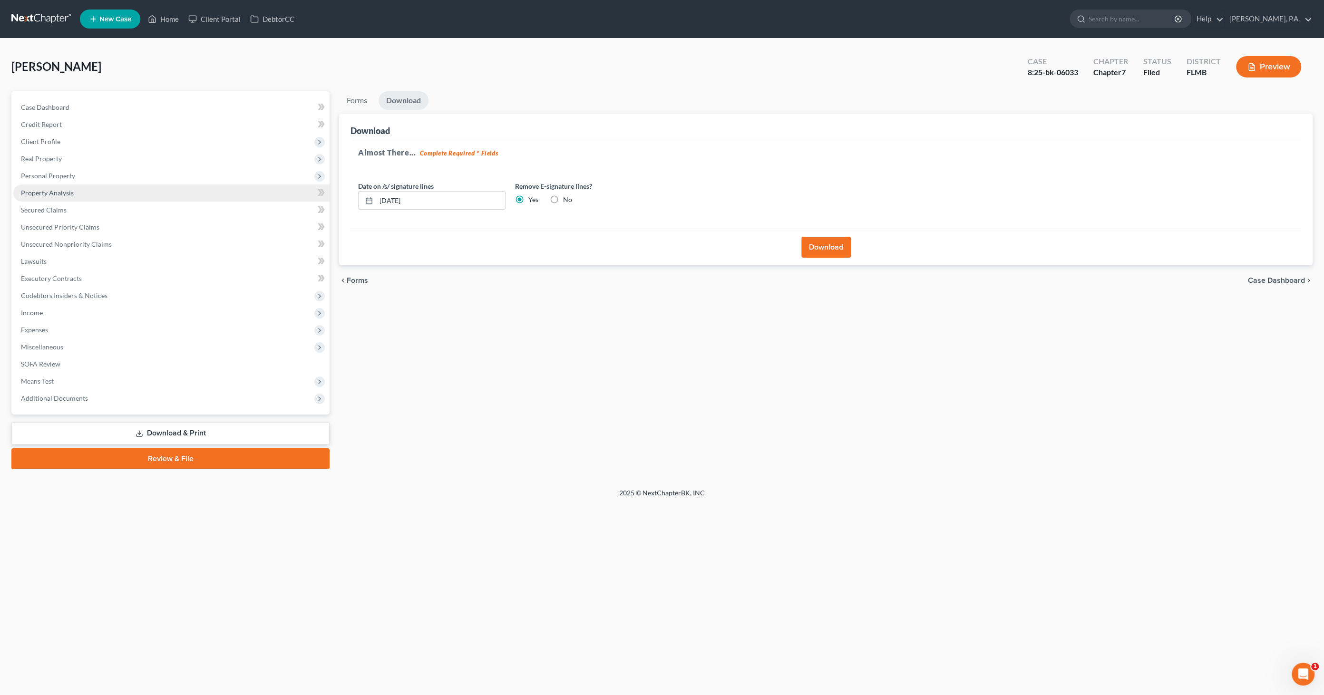
click at [55, 191] on span "Property Analysis" at bounding box center [47, 193] width 53 height 8
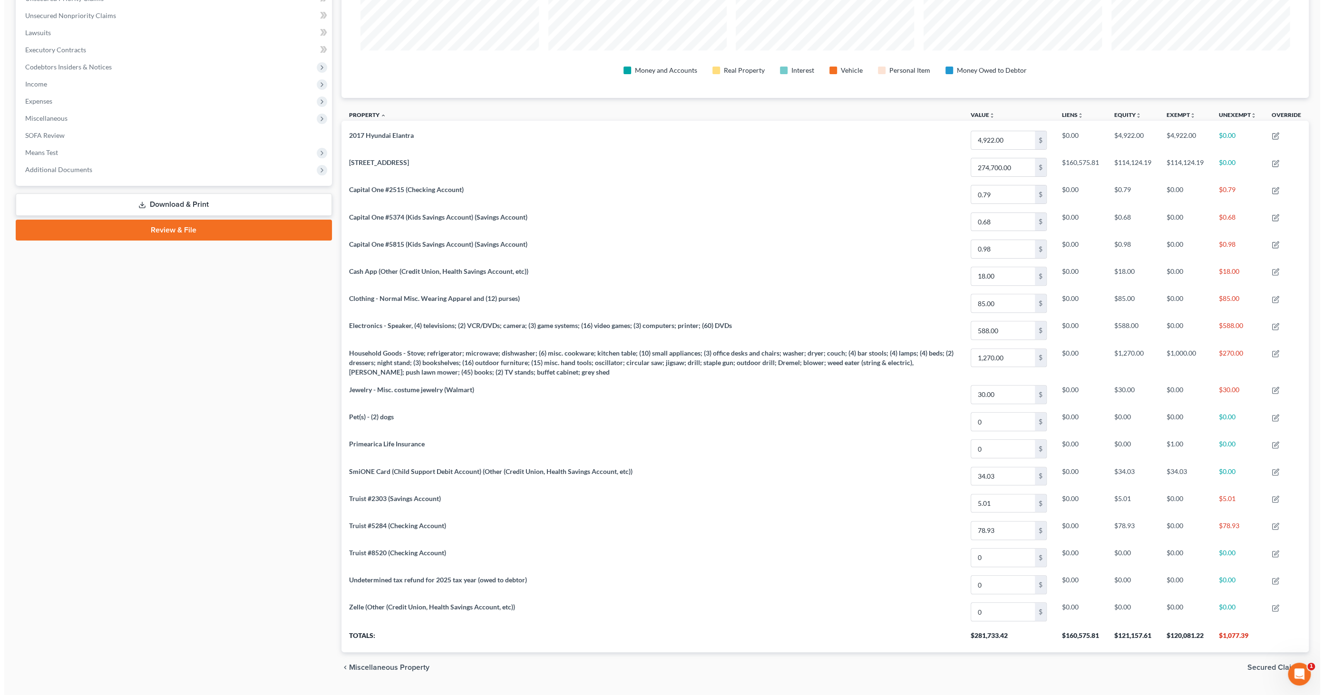
scroll to position [247, 0]
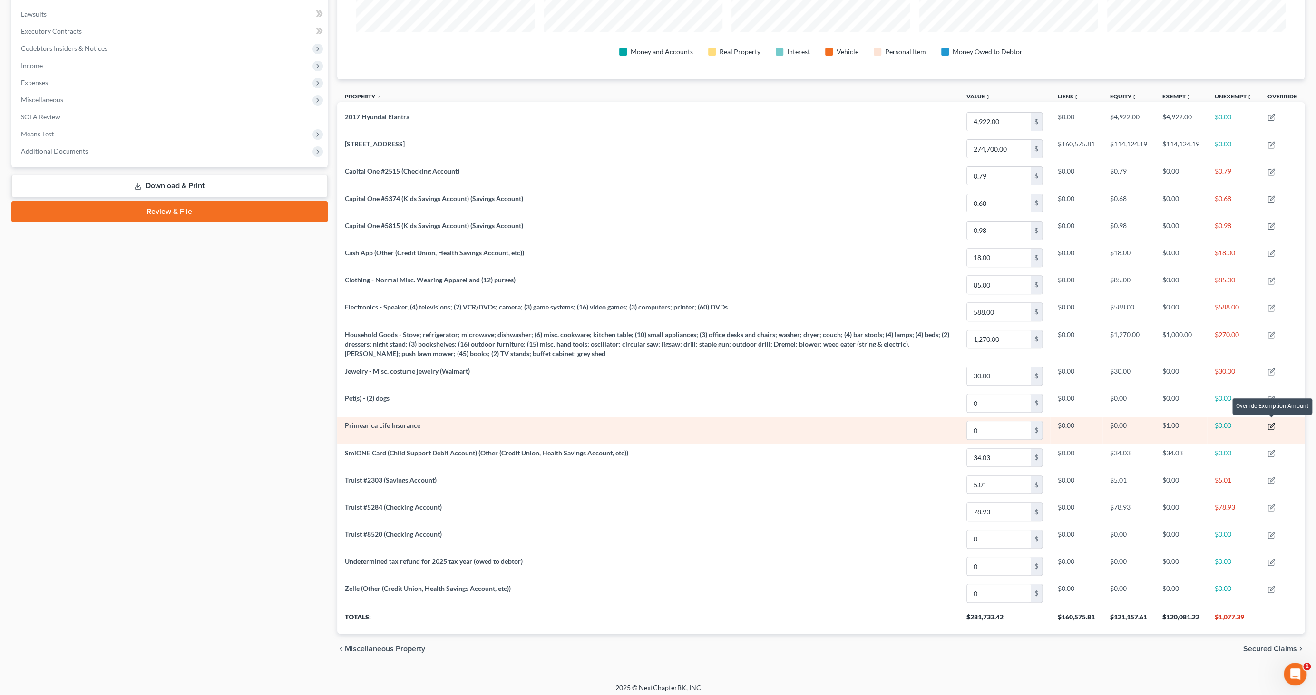
click at [1272, 423] on icon "button" at bounding box center [1272, 427] width 8 height 8
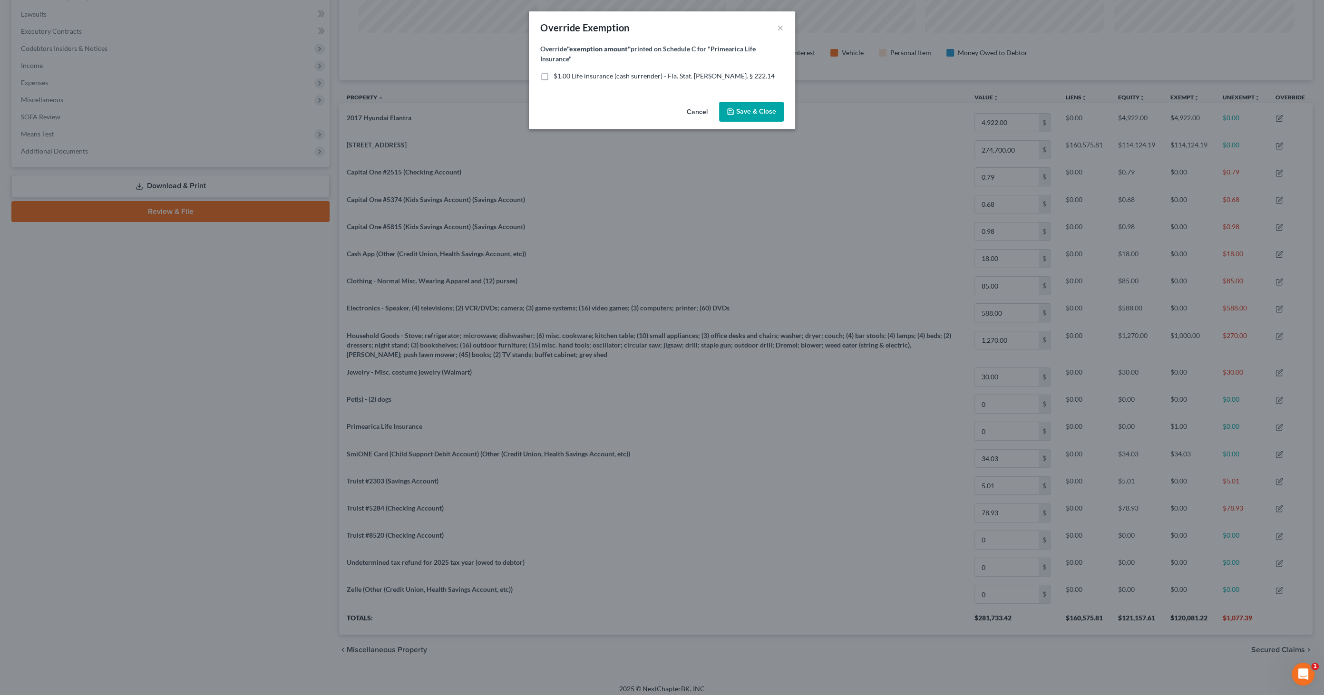
click at [600, 73] on span "$1.00 Life insurance (cash surrender) - Fla. Stat. Ann. § 222.14" at bounding box center [664, 76] width 221 height 8
click at [564, 73] on input "$1.00 Life insurance (cash surrender) - Fla. Stat. Ann. § 222.14" at bounding box center [561, 74] width 6 height 6
checkbox input "true"
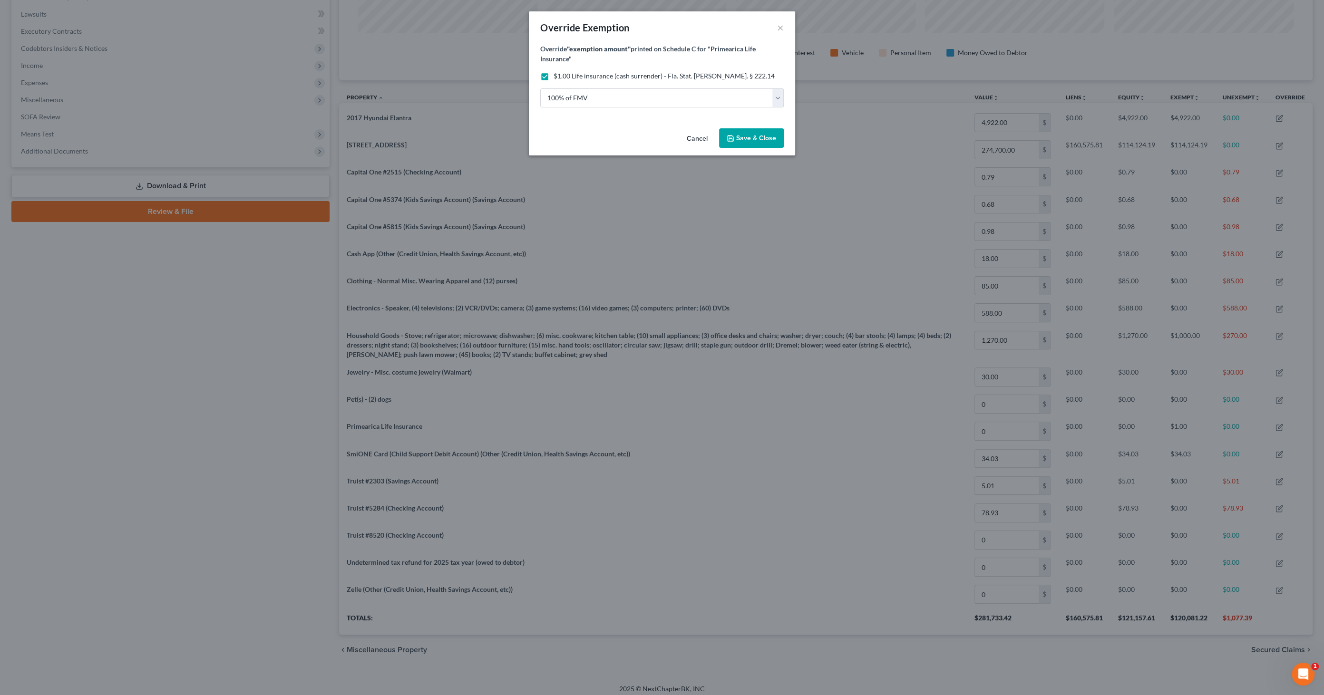
click at [768, 139] on span "Save & Close" at bounding box center [756, 138] width 40 height 8
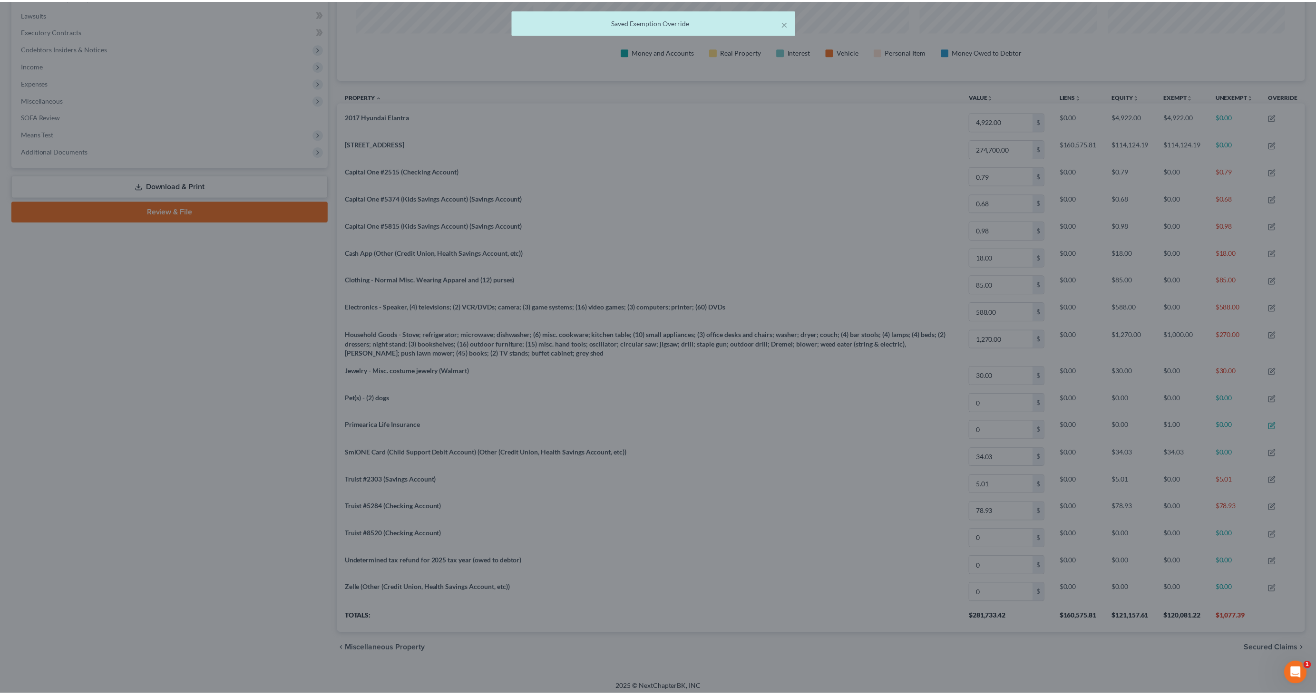
scroll to position [0, 0]
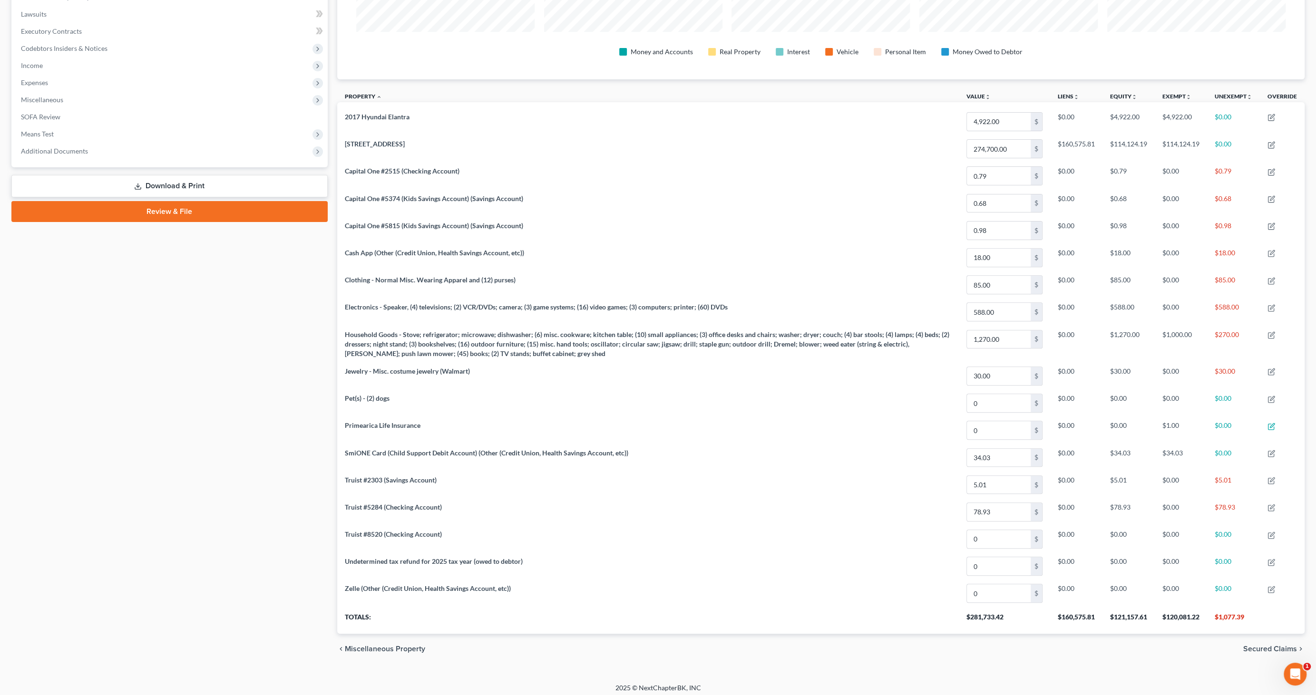
click at [200, 182] on link "Download & Print" at bounding box center [169, 186] width 316 height 22
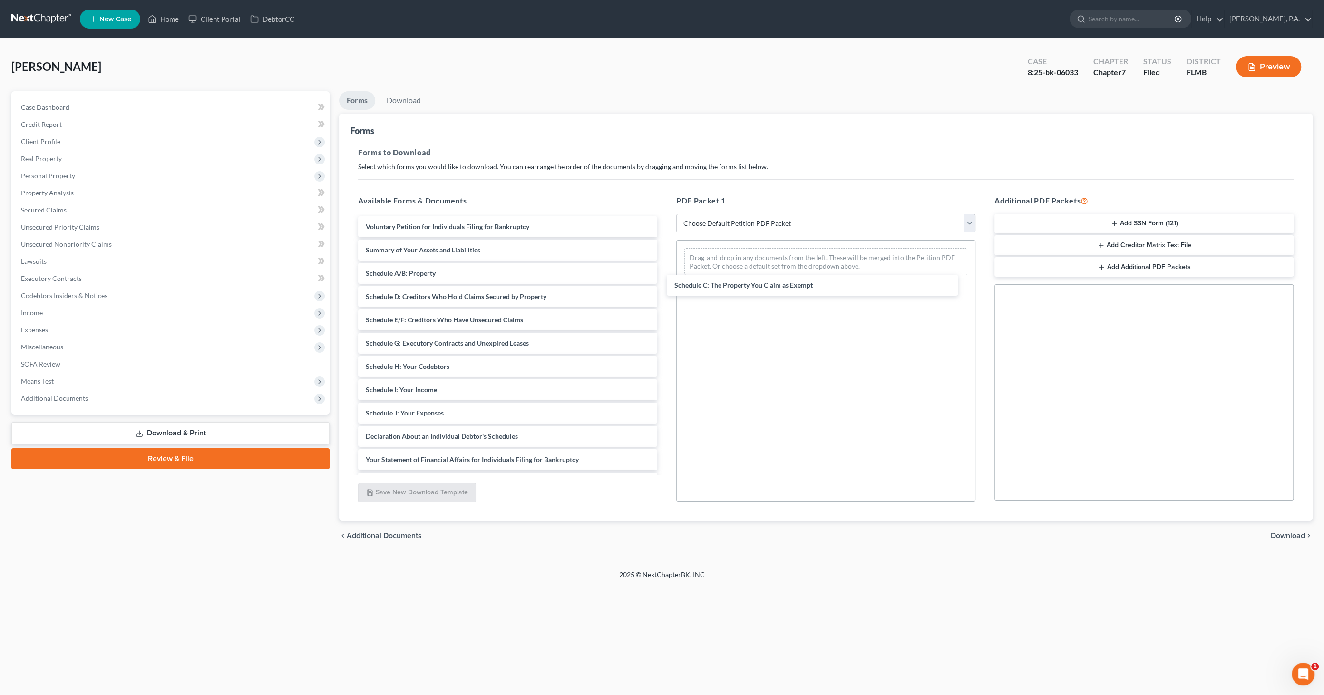
drag, startPoint x: 450, startPoint y: 296, endPoint x: 768, endPoint y: 288, distance: 318.4
click at [665, 284] on div "Schedule C: The Property You Claim as Exempt Voluntary Petition for Individuals…" at bounding box center [508, 413] width 314 height 394
click at [1295, 529] on div "chevron_left Additional Documents Download chevron_right" at bounding box center [826, 536] width 974 height 30
click at [1291, 534] on span "Download" at bounding box center [1288, 536] width 34 height 8
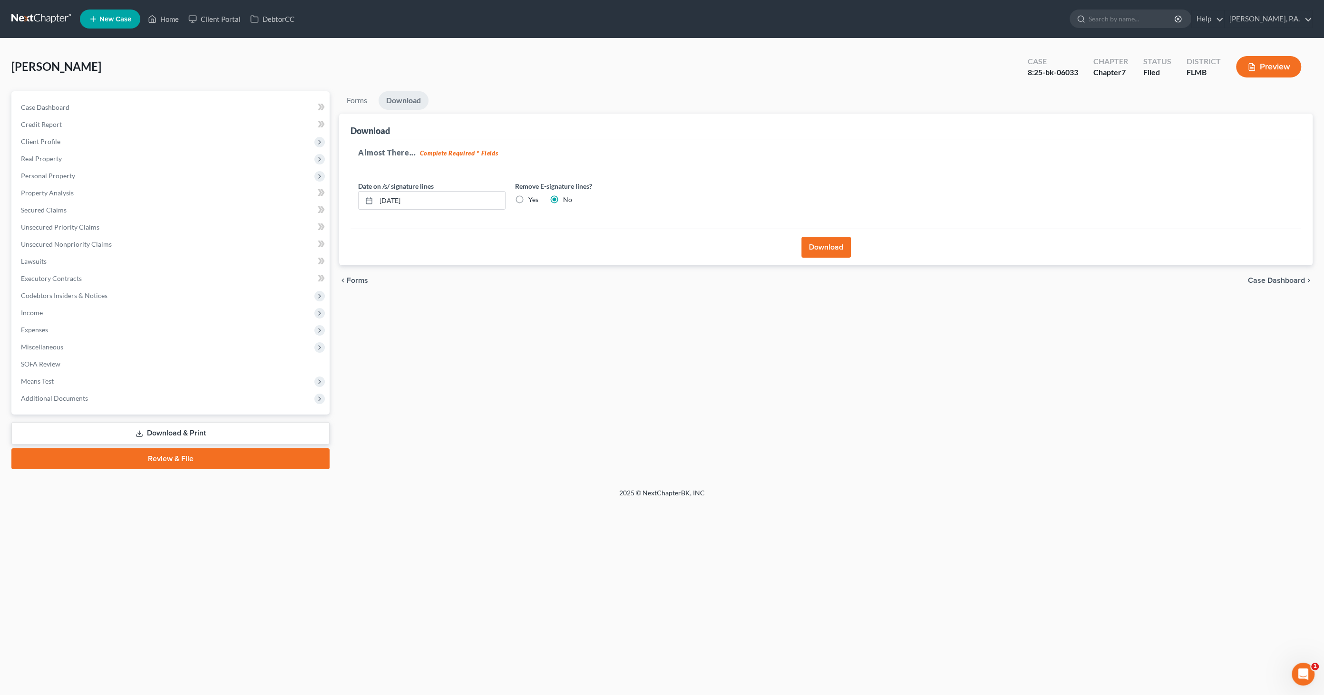
drag, startPoint x: 820, startPoint y: 240, endPoint x: 837, endPoint y: 250, distance: 19.4
click at [821, 240] on button "Download" at bounding box center [826, 247] width 49 height 21
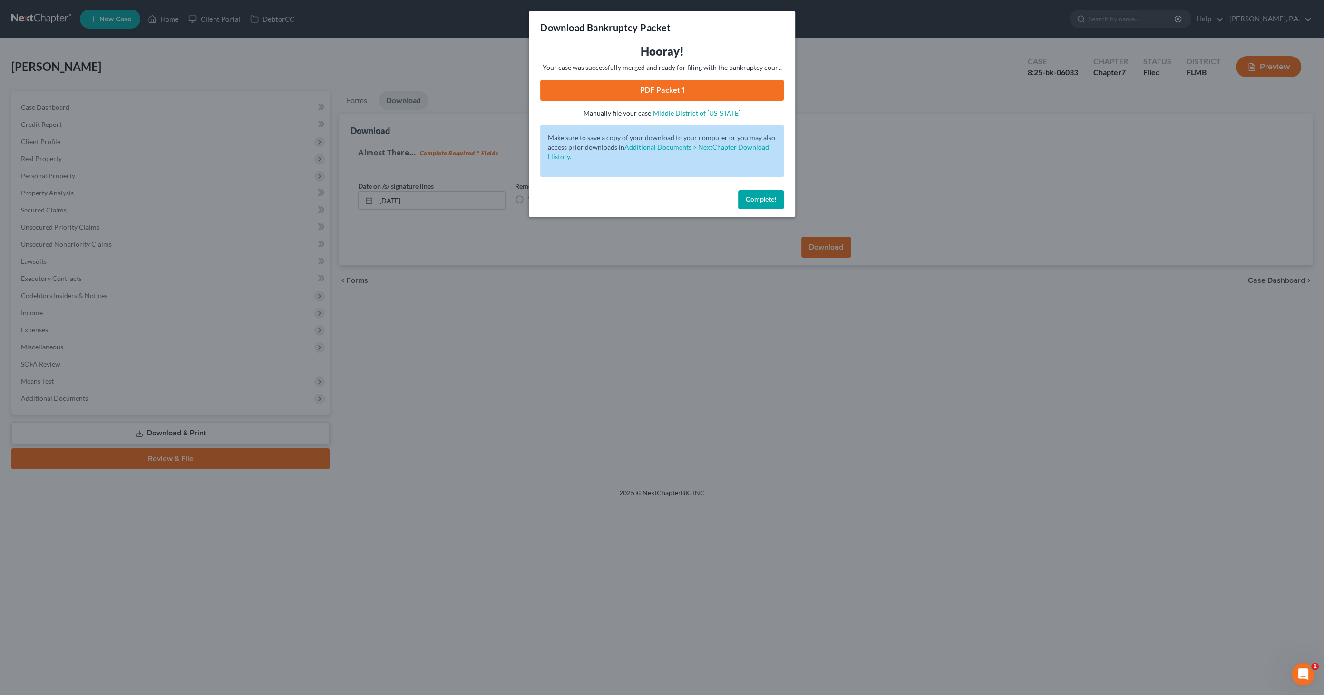
click at [646, 88] on link "PDF Packet 1" at bounding box center [662, 90] width 244 height 21
click at [771, 198] on span "Complete!" at bounding box center [761, 200] width 30 height 8
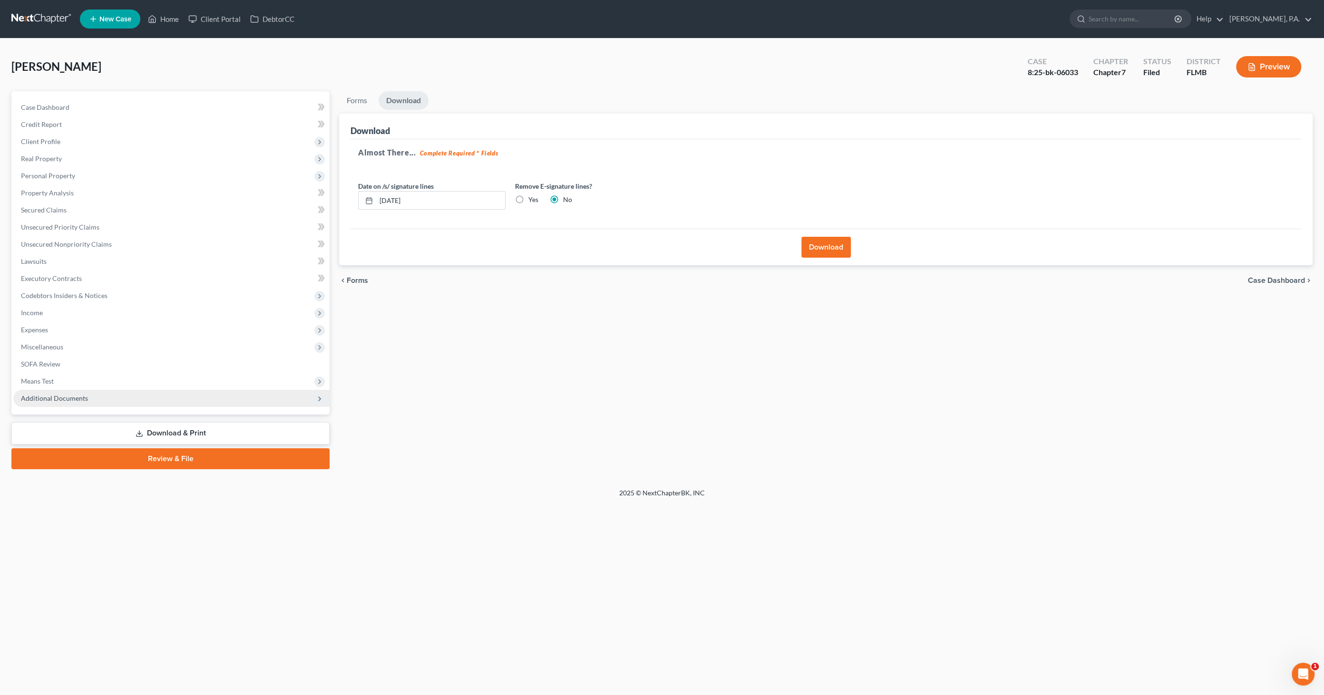
click at [89, 396] on span "Additional Documents" at bounding box center [171, 398] width 316 height 17
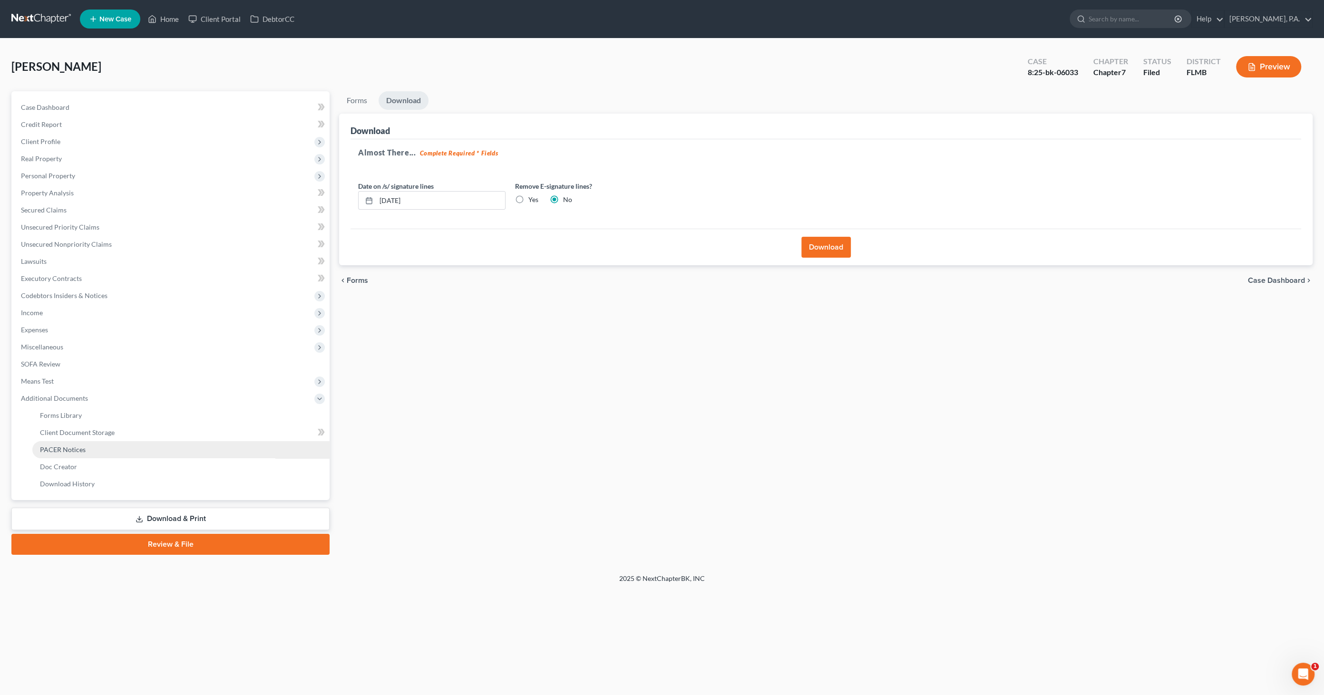
click at [82, 446] on span "PACER Notices" at bounding box center [63, 450] width 46 height 8
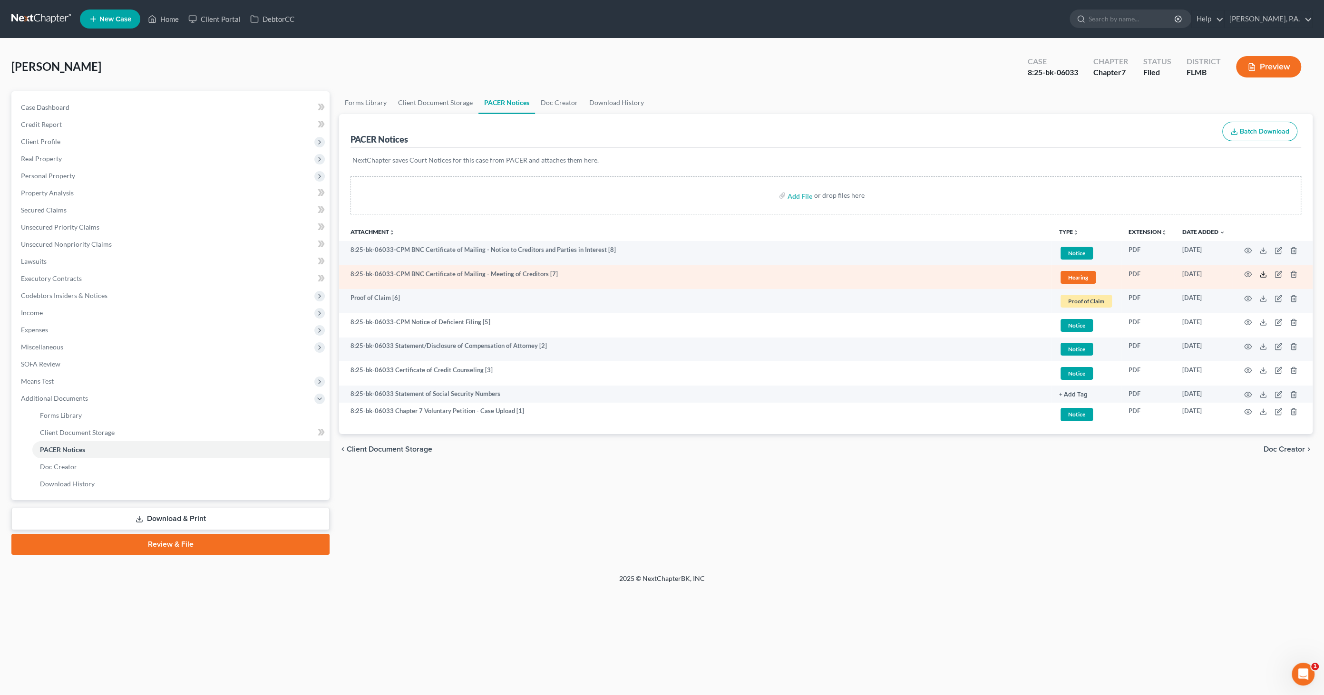
click at [1263, 273] on line at bounding box center [1263, 274] width 0 height 4
